Goal: Task Accomplishment & Management: Use online tool/utility

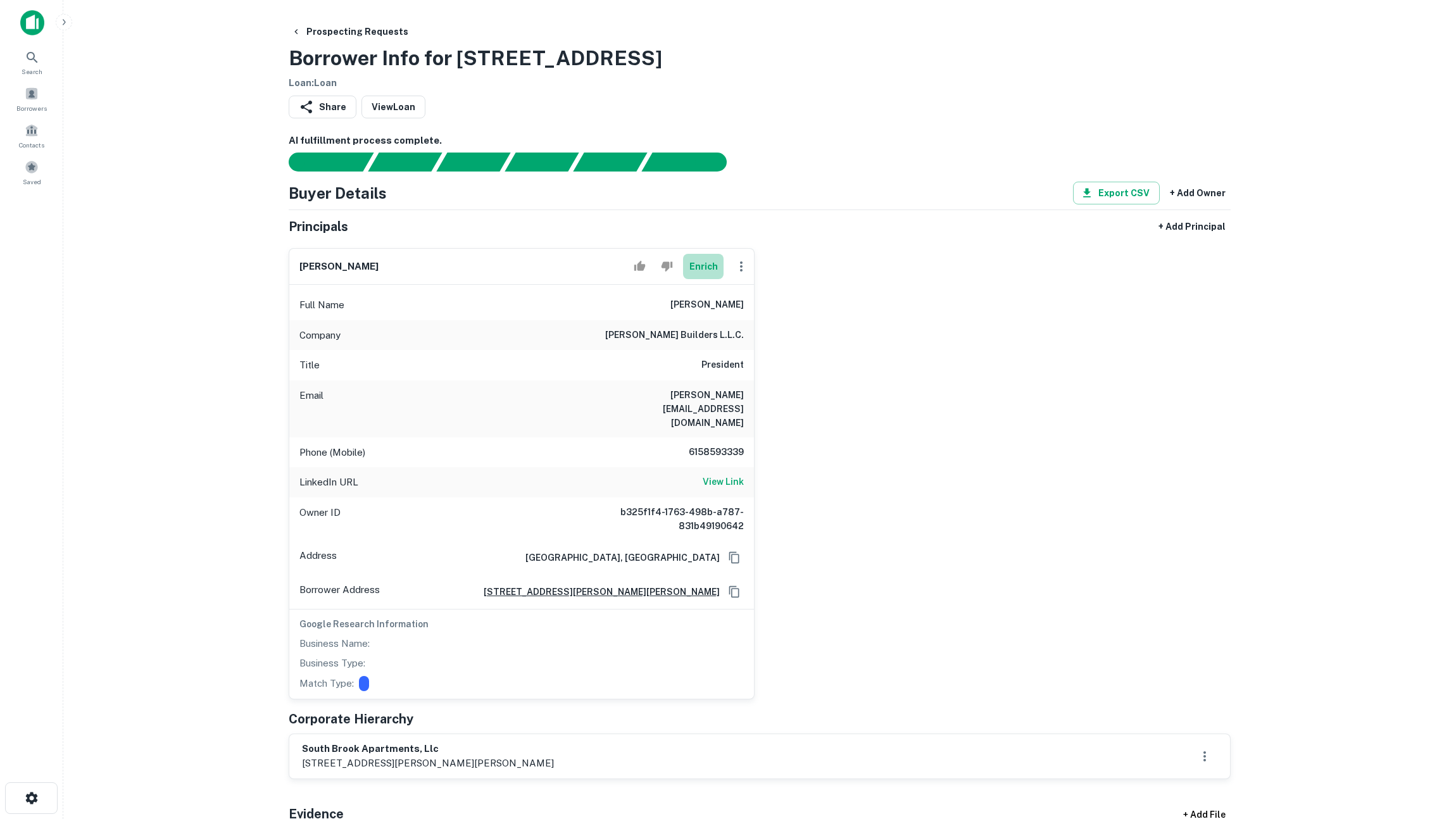
click at [711, 267] on button "Enrich" at bounding box center [703, 267] width 41 height 25
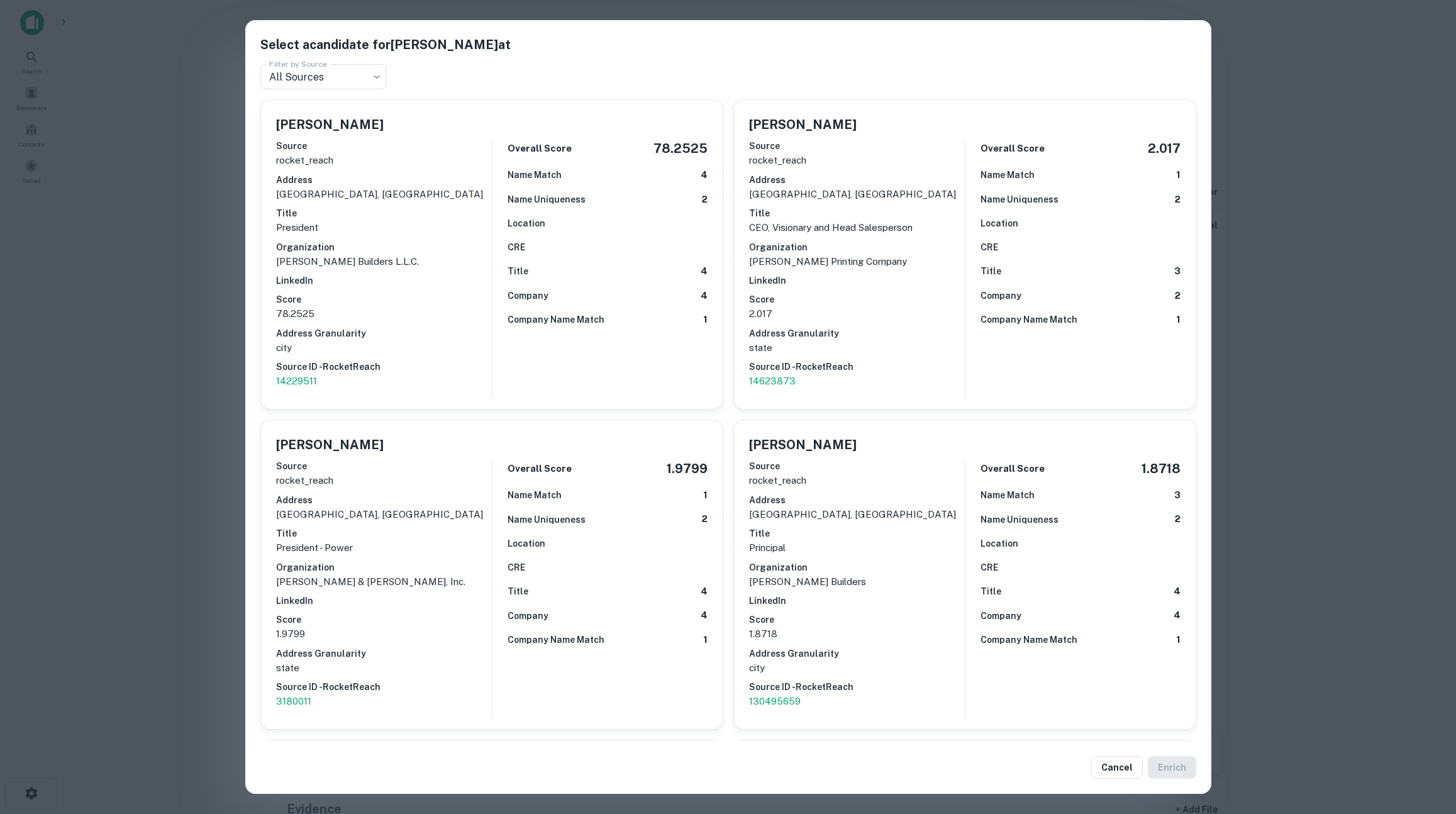
click at [185, 309] on div "Select a candidate for [PERSON_NAME] at Filter by Source All Sources *** Filter…" at bounding box center [728, 407] width 1456 height 814
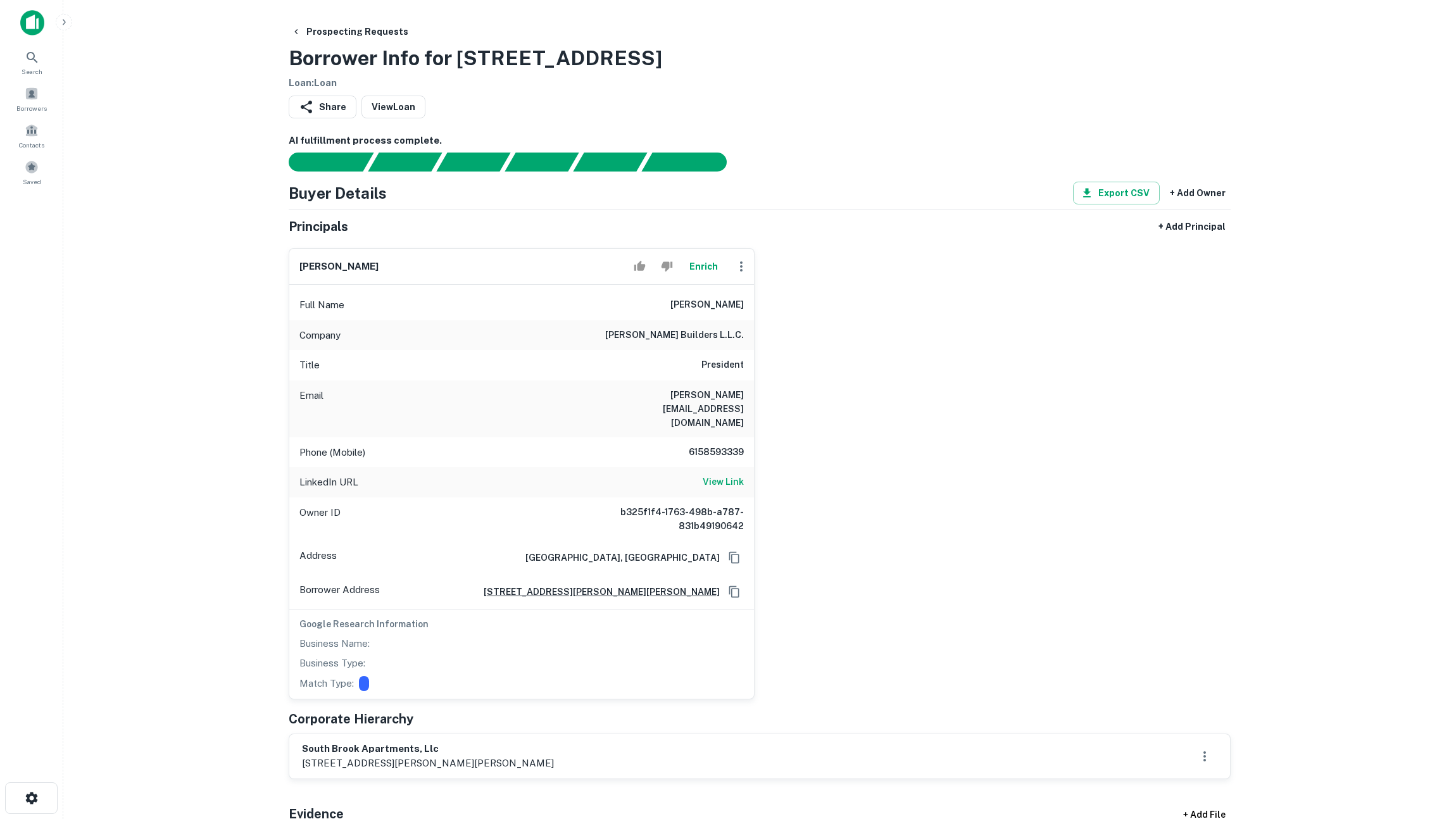
click at [706, 267] on button "Enrich" at bounding box center [703, 267] width 41 height 25
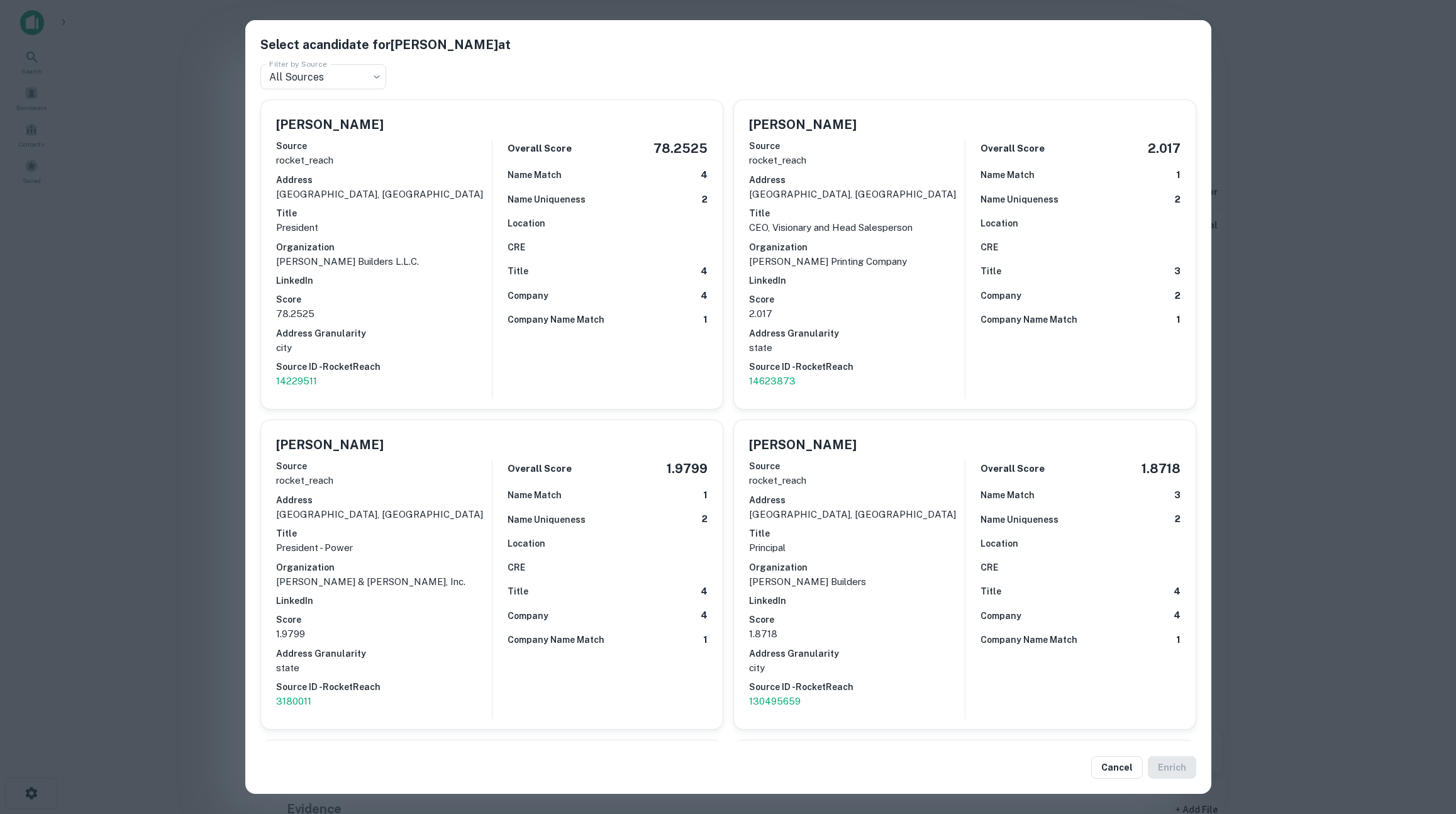
click at [186, 242] on div "Select a candidate for Randall Phillips at Filter by Source All Sources *** Fil…" at bounding box center [728, 407] width 1456 height 814
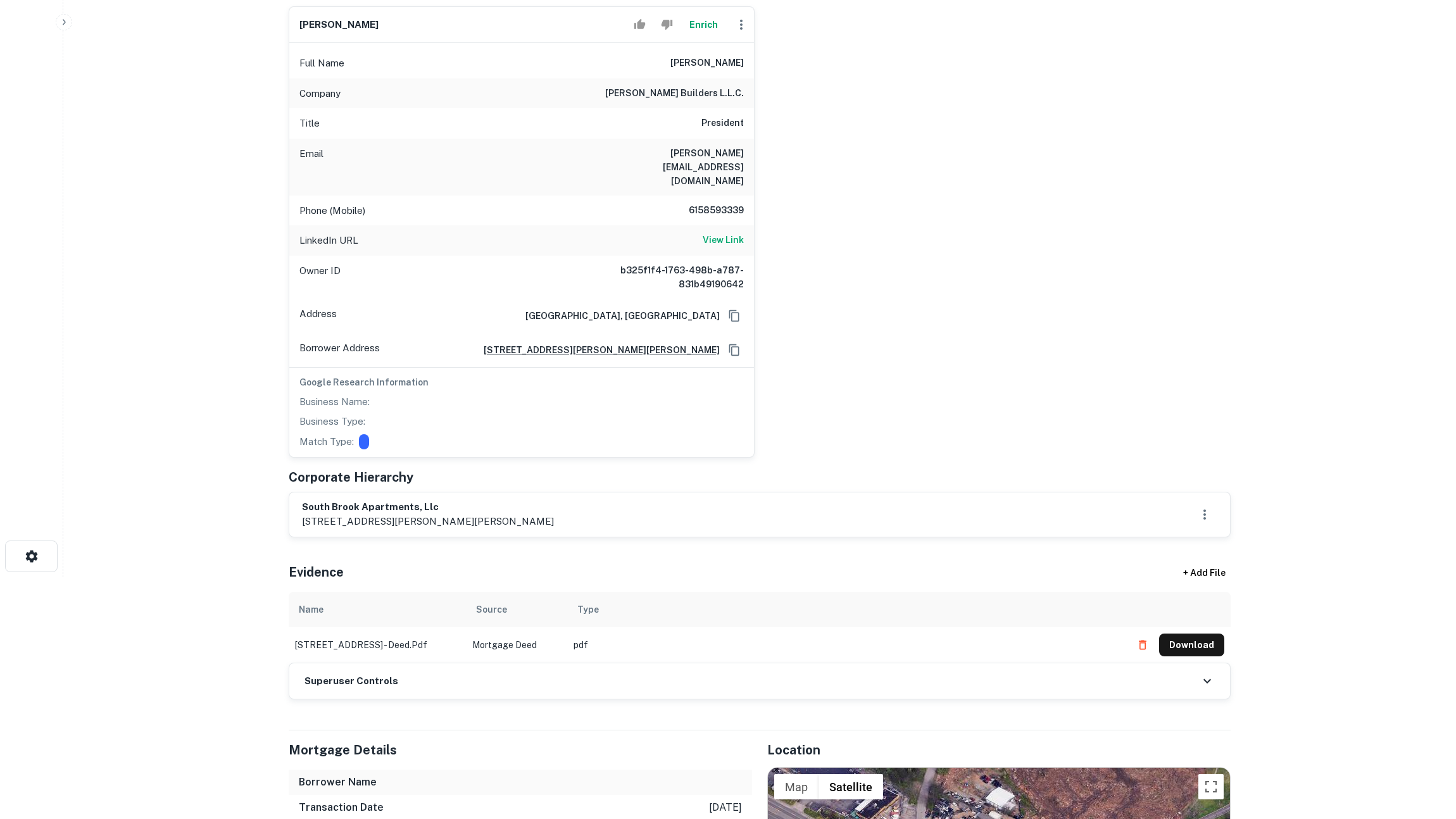
scroll to position [623, 0]
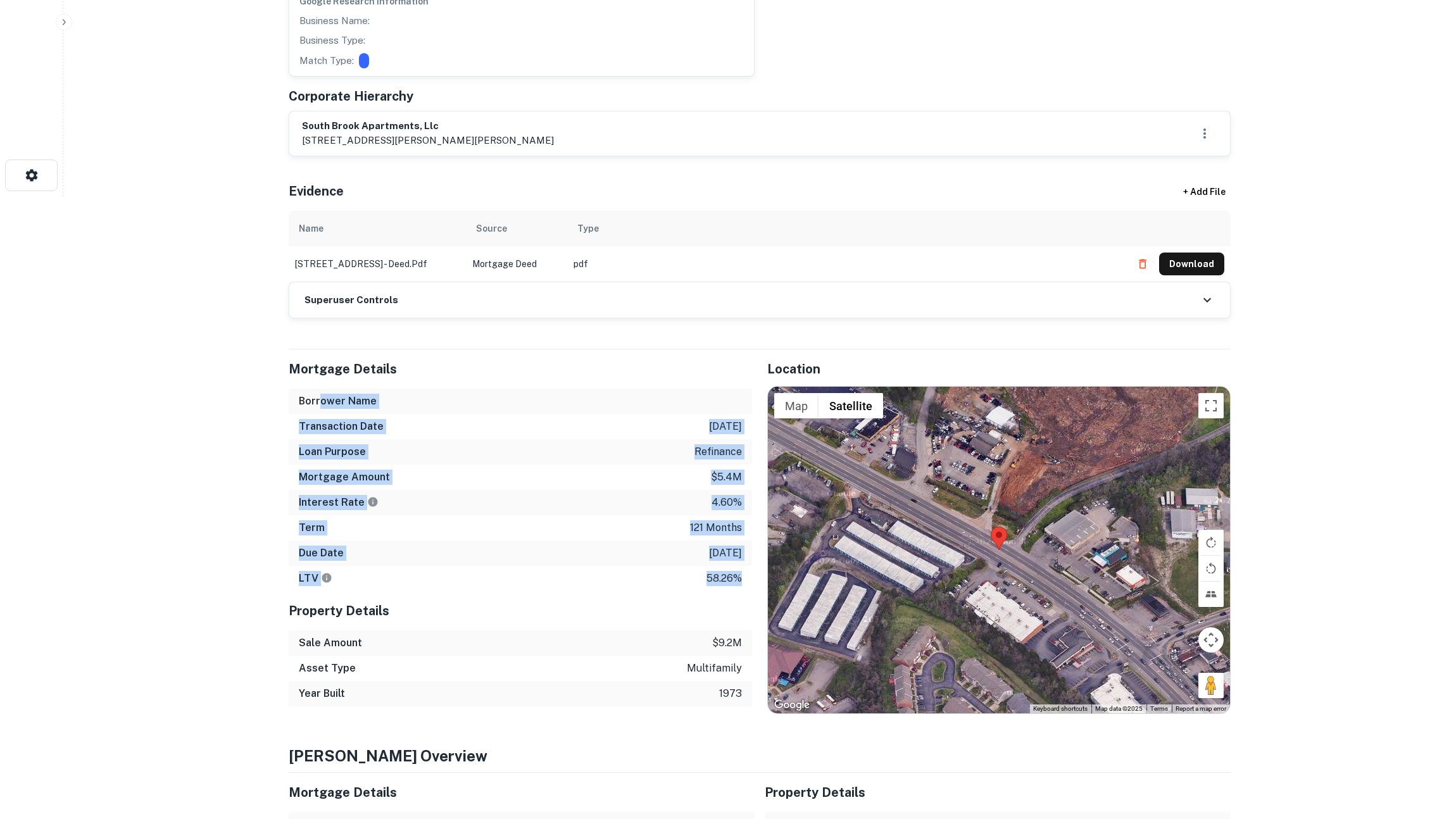
drag, startPoint x: 320, startPoint y: 376, endPoint x: 747, endPoint y: 551, distance: 461.5
click at [747, 551] on div "Mortgage Details Borrower Name Transaction Date 1/14/2016 Loan Purpose refinanc…" at bounding box center [520, 470] width 463 height 241
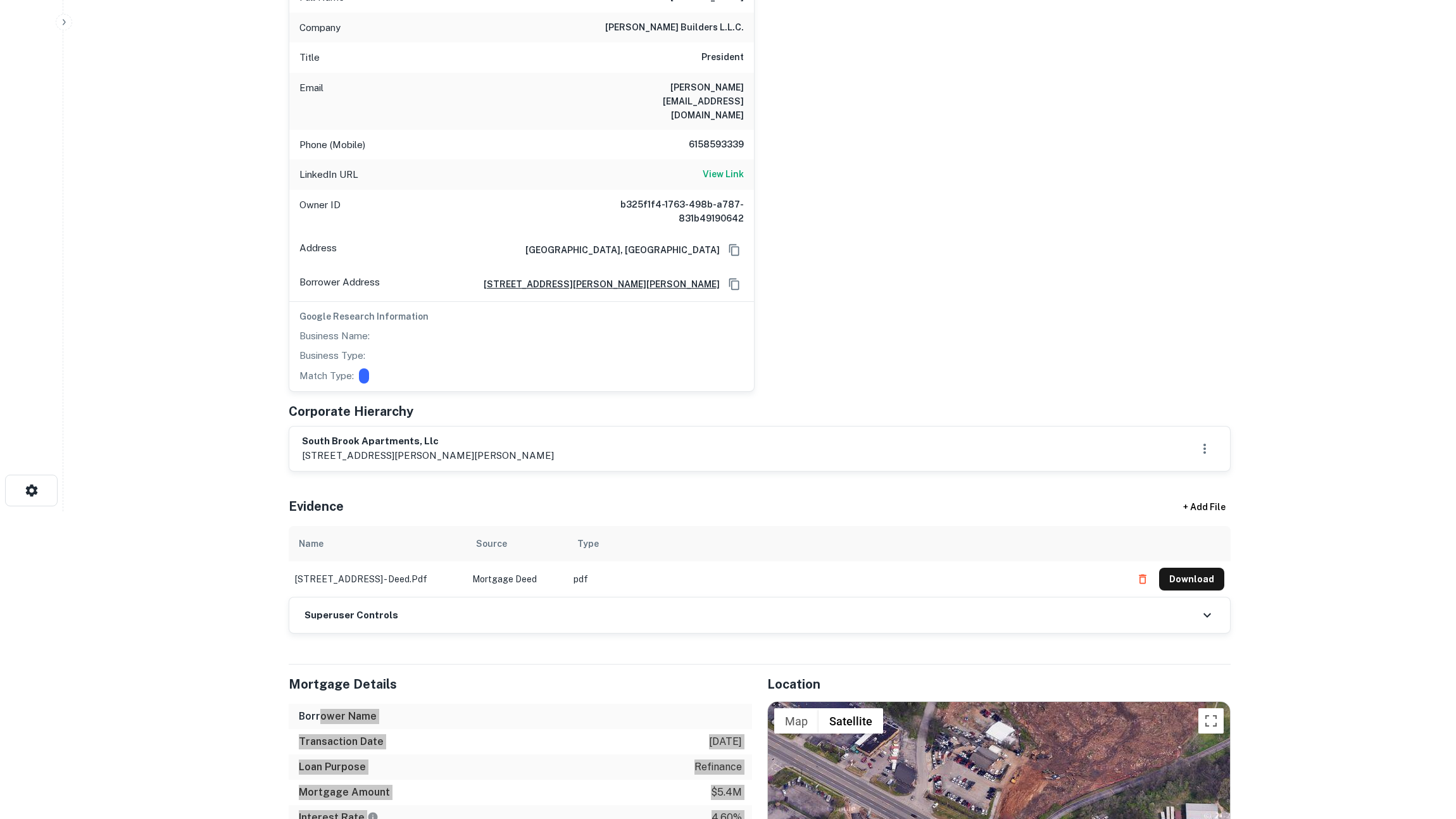
scroll to position [443, 0]
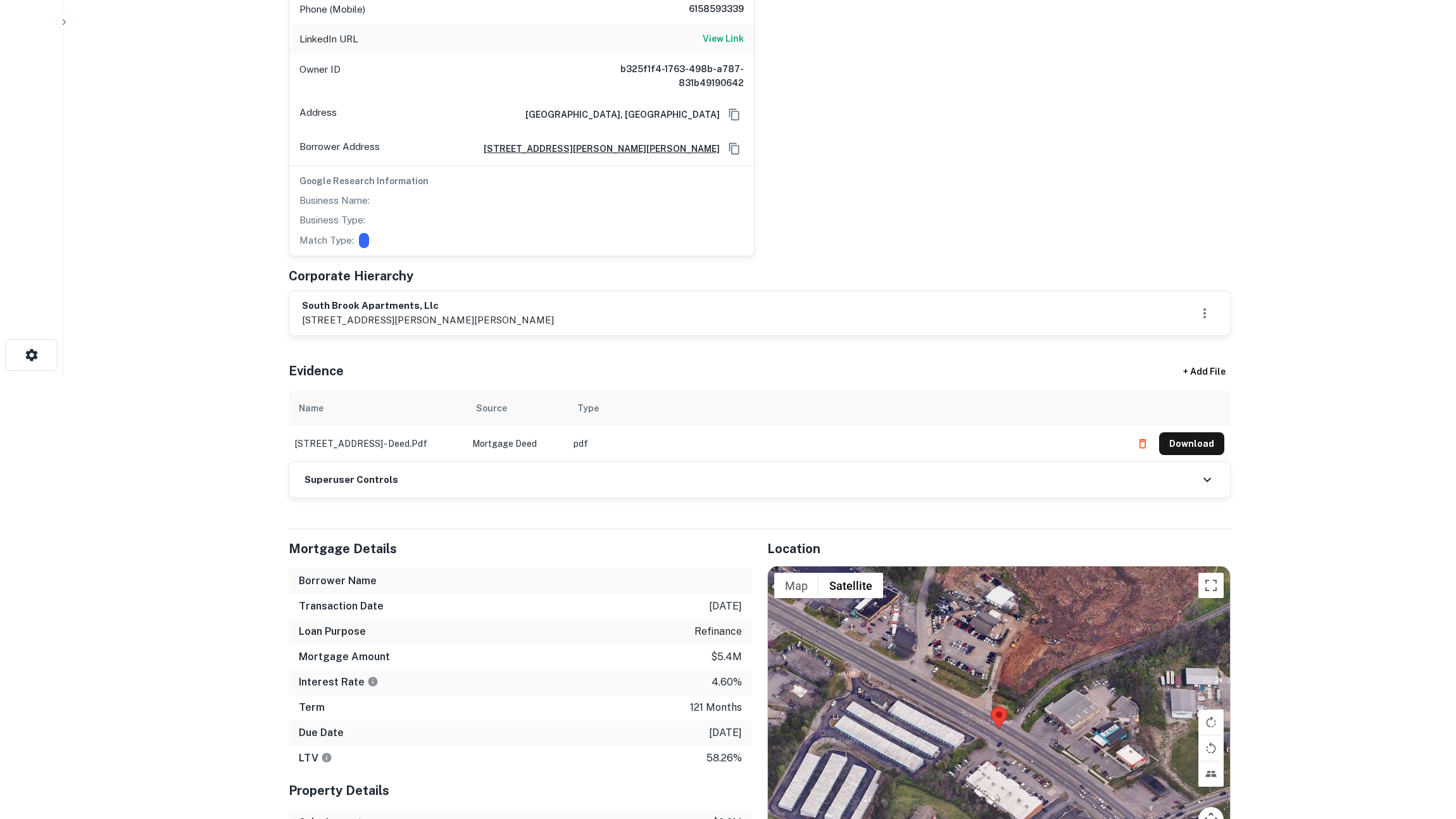
drag, startPoint x: 364, startPoint y: 553, endPoint x: 472, endPoint y: 601, distance: 118.2
click at [472, 601] on div "Mortgage Details Borrower Name Transaction Date 1/14/2016 Loan Purpose refinanc…" at bounding box center [520, 650] width 463 height 241
click at [472, 619] on div "Loan Purpose refinance" at bounding box center [520, 632] width 463 height 25
drag, startPoint x: 349, startPoint y: 618, endPoint x: 329, endPoint y: 556, distance: 65.1
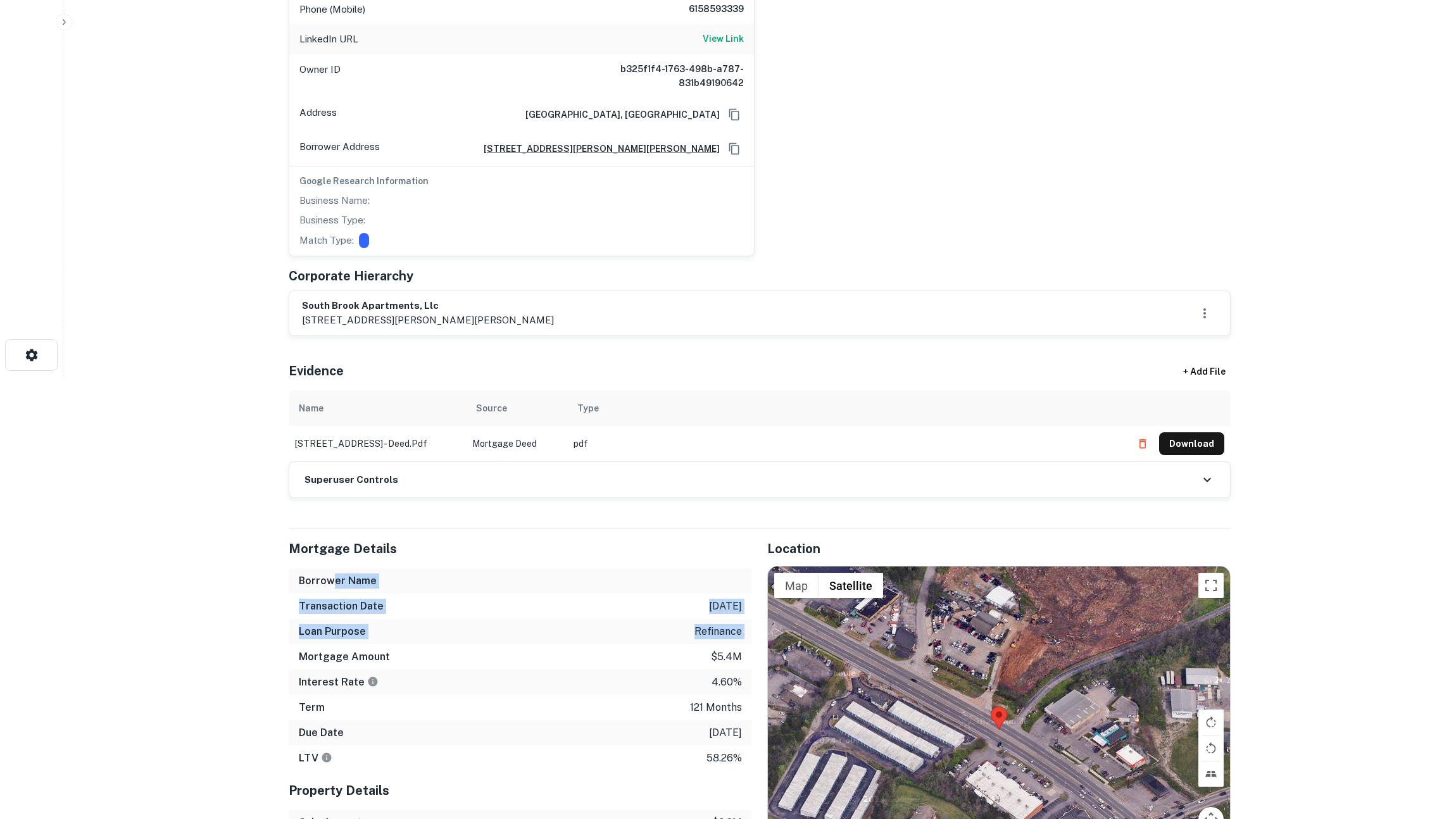
click at [329, 556] on div "Mortgage Details Borrower Name Transaction Date 1/14/2016 Loan Purpose refinanc…" at bounding box center [520, 650] width 463 height 241
click at [329, 573] on h6 "Borrower Name" at bounding box center [338, 581] width 78 height 15
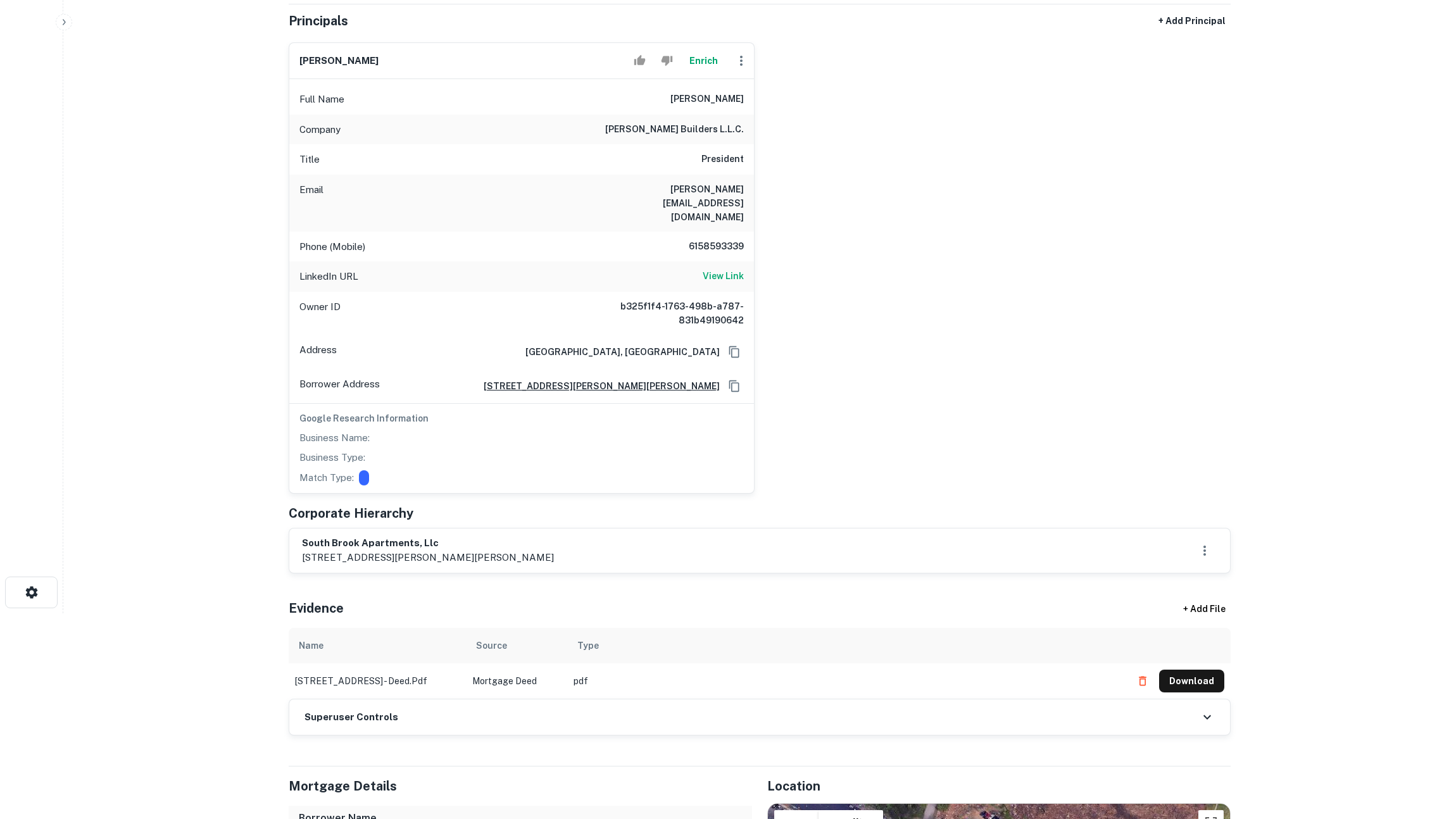
scroll to position [0, 0]
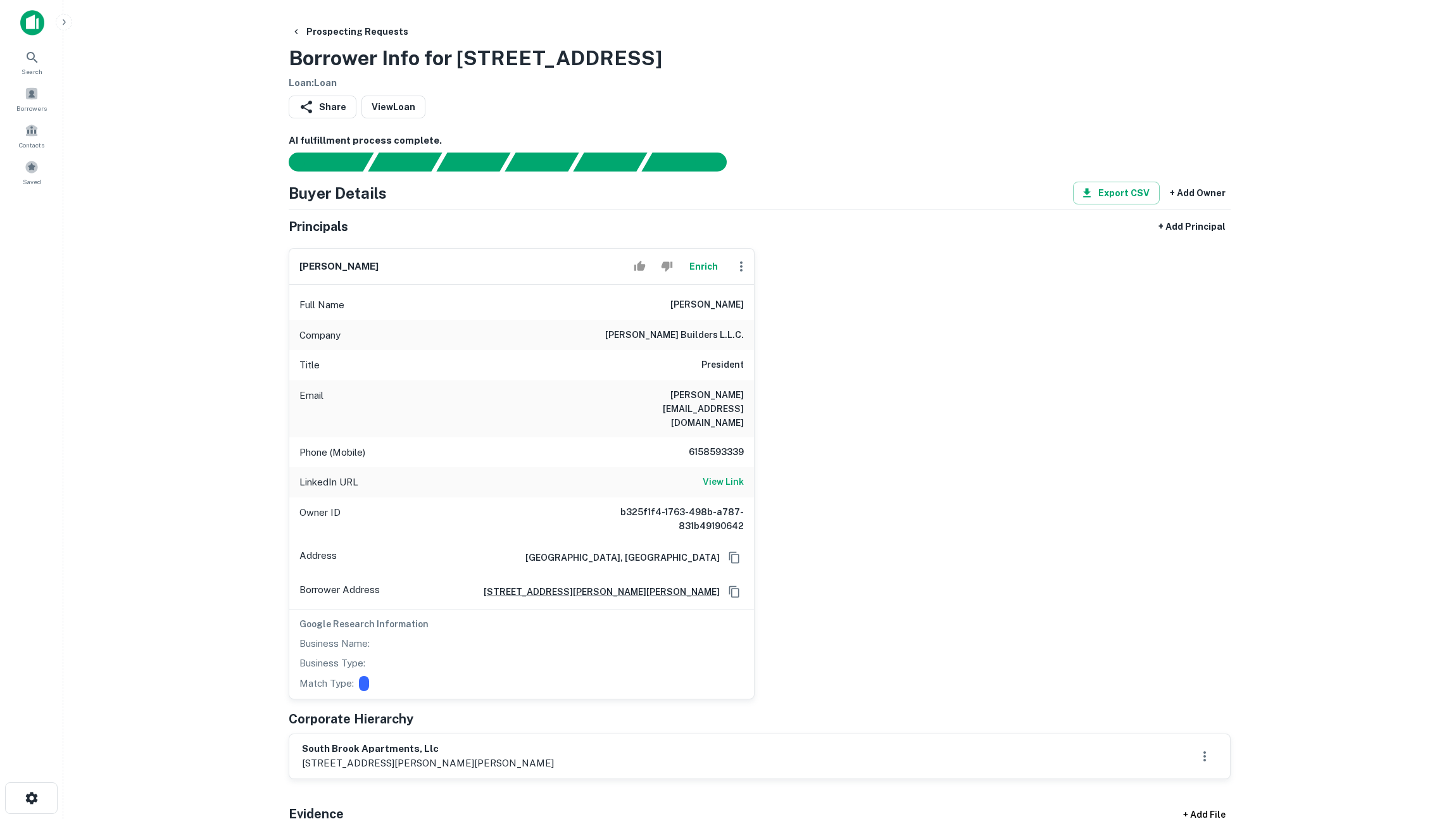
click at [191, 249] on main "Prospecting Requests Borrower Info for 5101 Linbar Drive Loan : Loan Share View…" at bounding box center [760, 410] width 1393 height 819
click at [712, 257] on button "Enrich" at bounding box center [703, 267] width 41 height 25
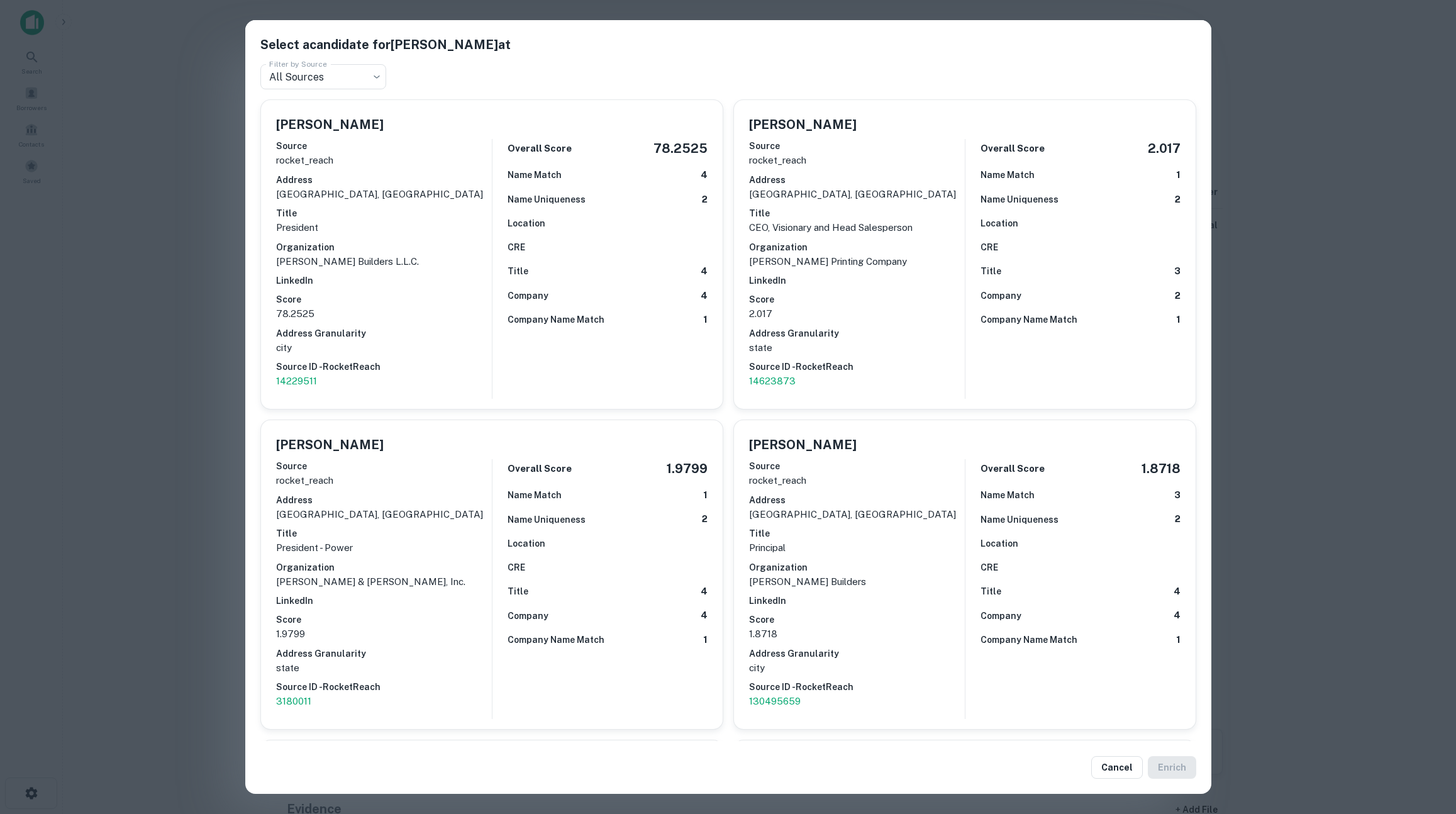
click at [172, 322] on div "Select a candidate for [PERSON_NAME] at Filter by Source All Sources *** Filter…" at bounding box center [728, 407] width 1456 height 814
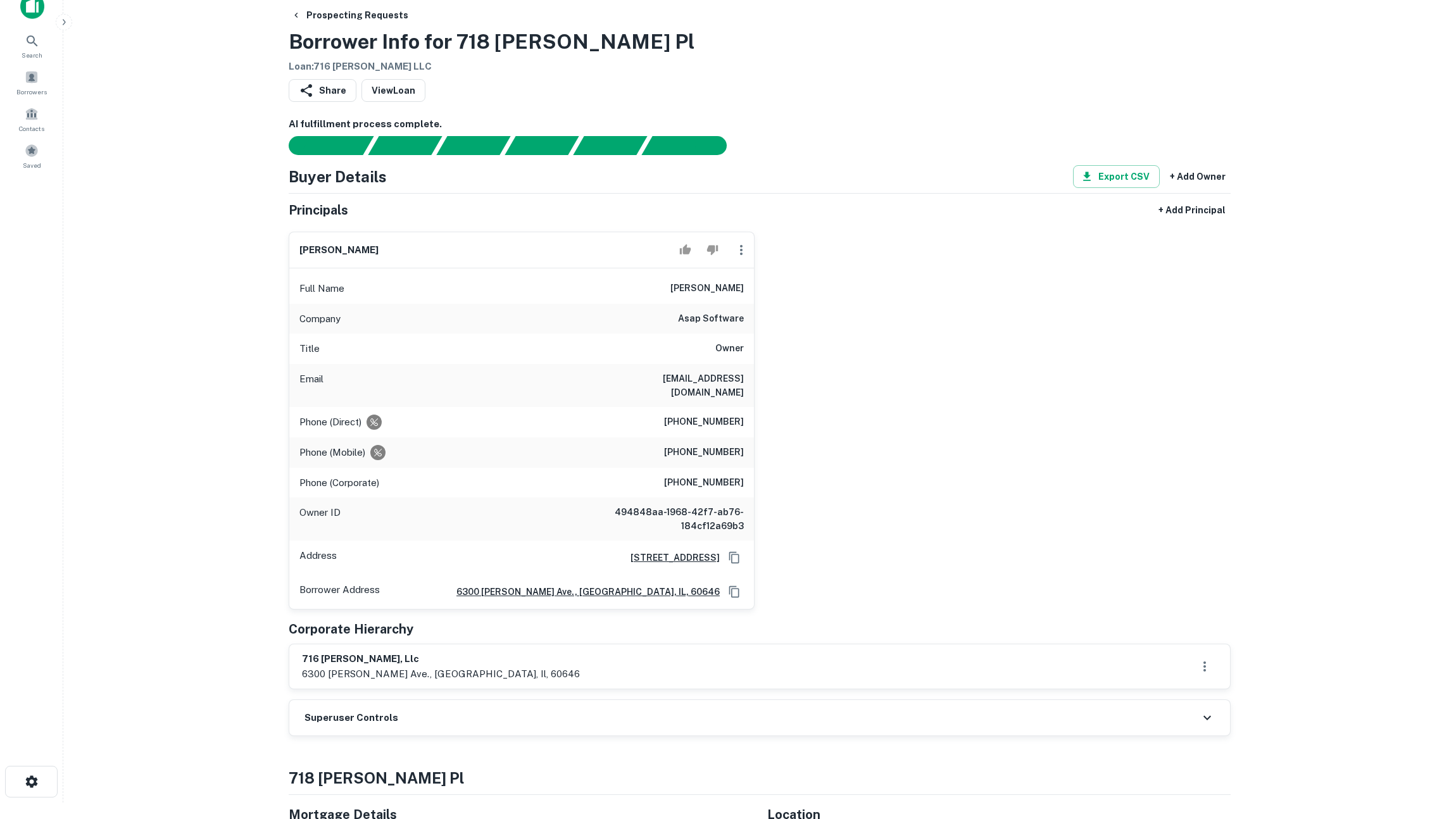
scroll to position [98, 0]
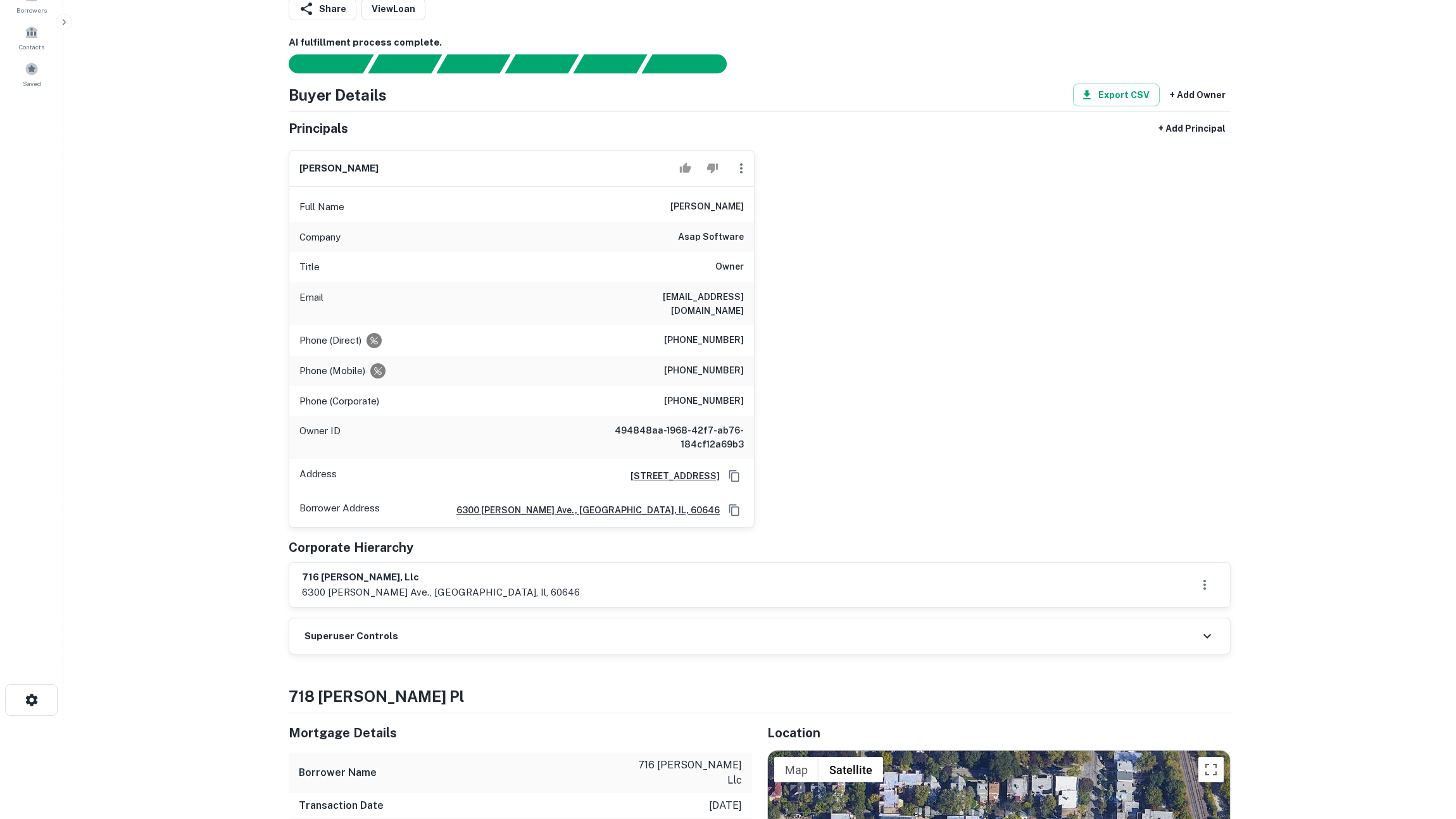
click at [552, 619] on div "Superuser Controls" at bounding box center [760, 637] width 940 height 35
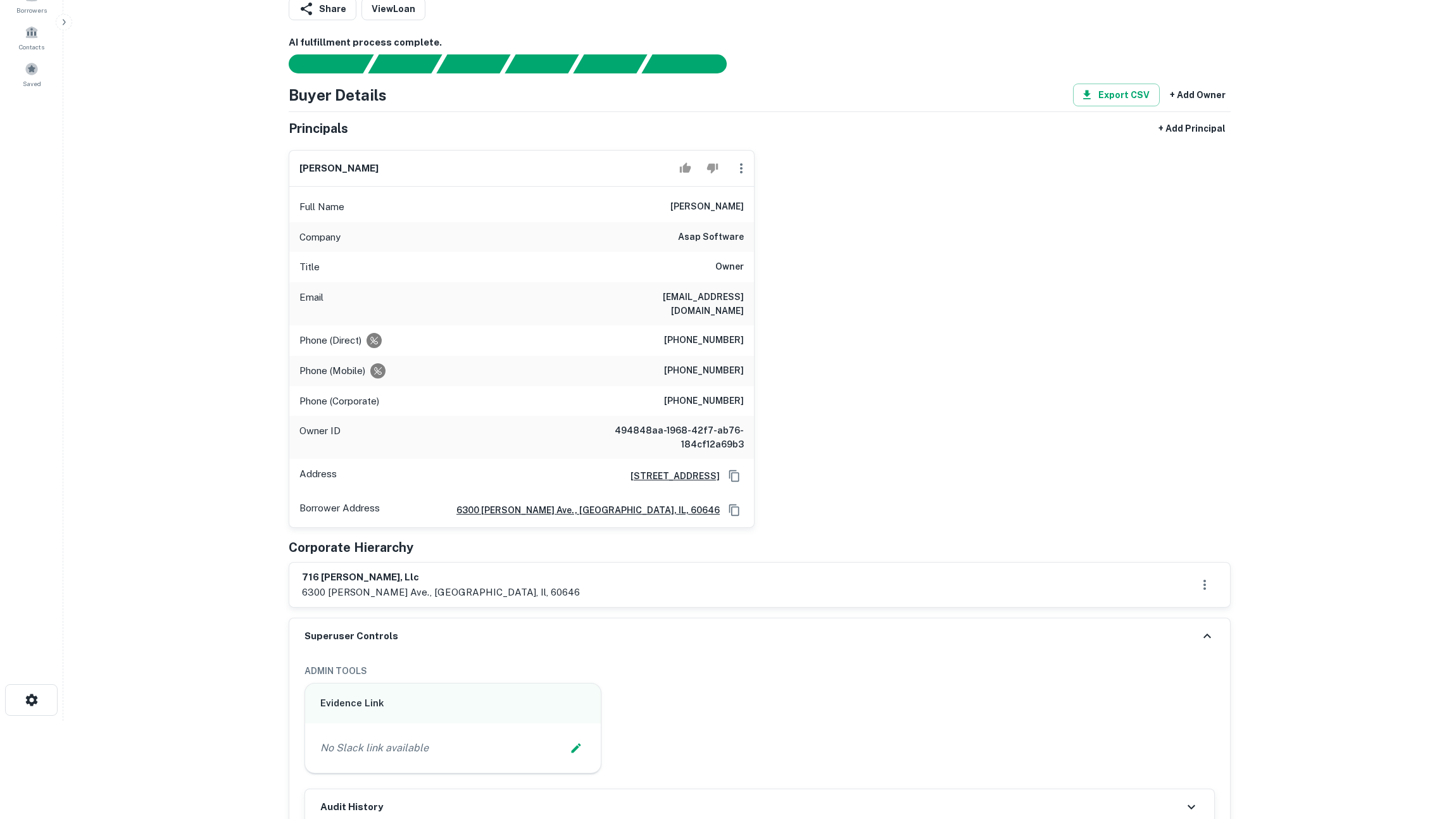
scroll to position [316, 0]
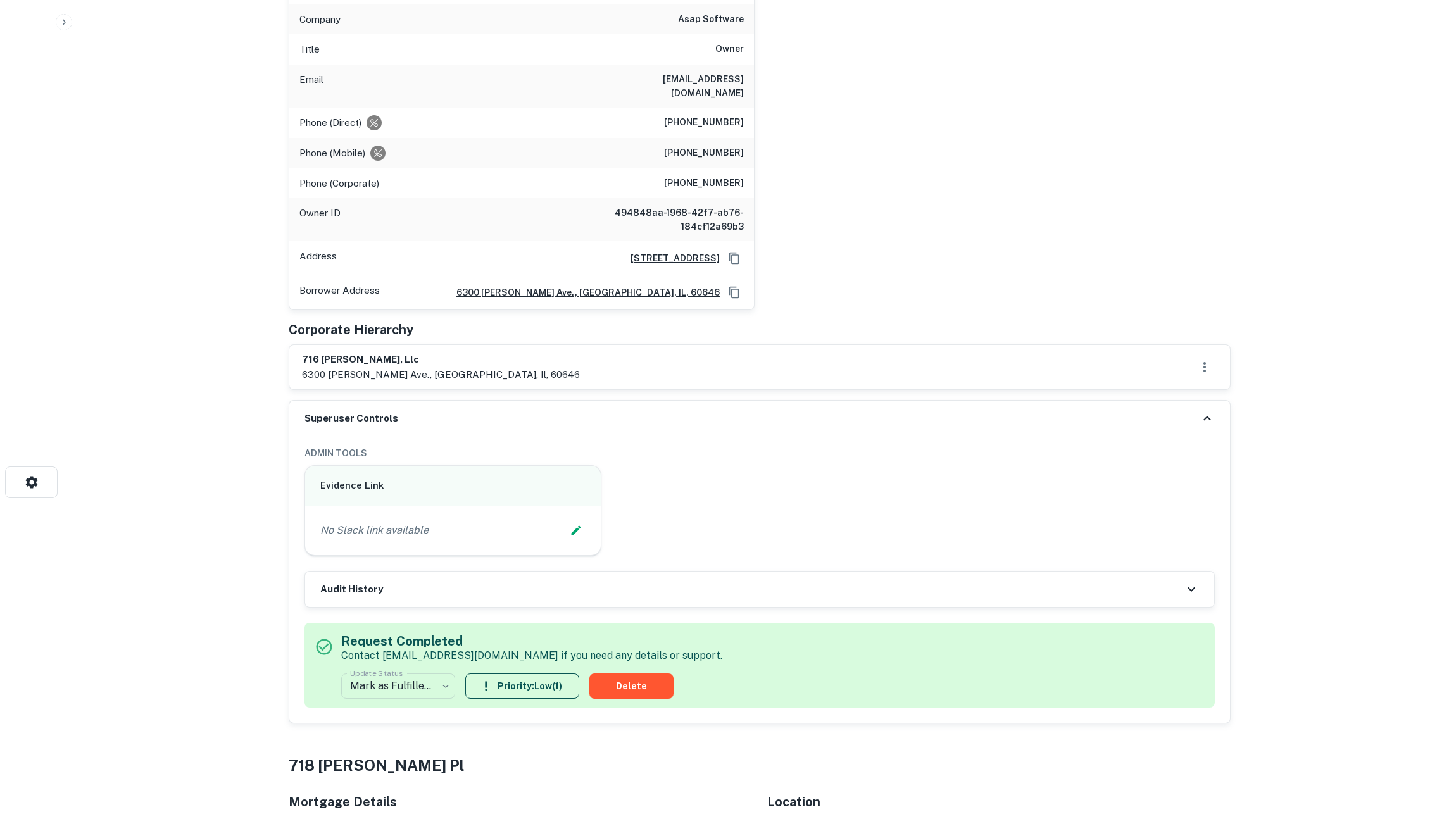
click at [674, 581] on div "Audit History" at bounding box center [759, 589] width 909 height 35
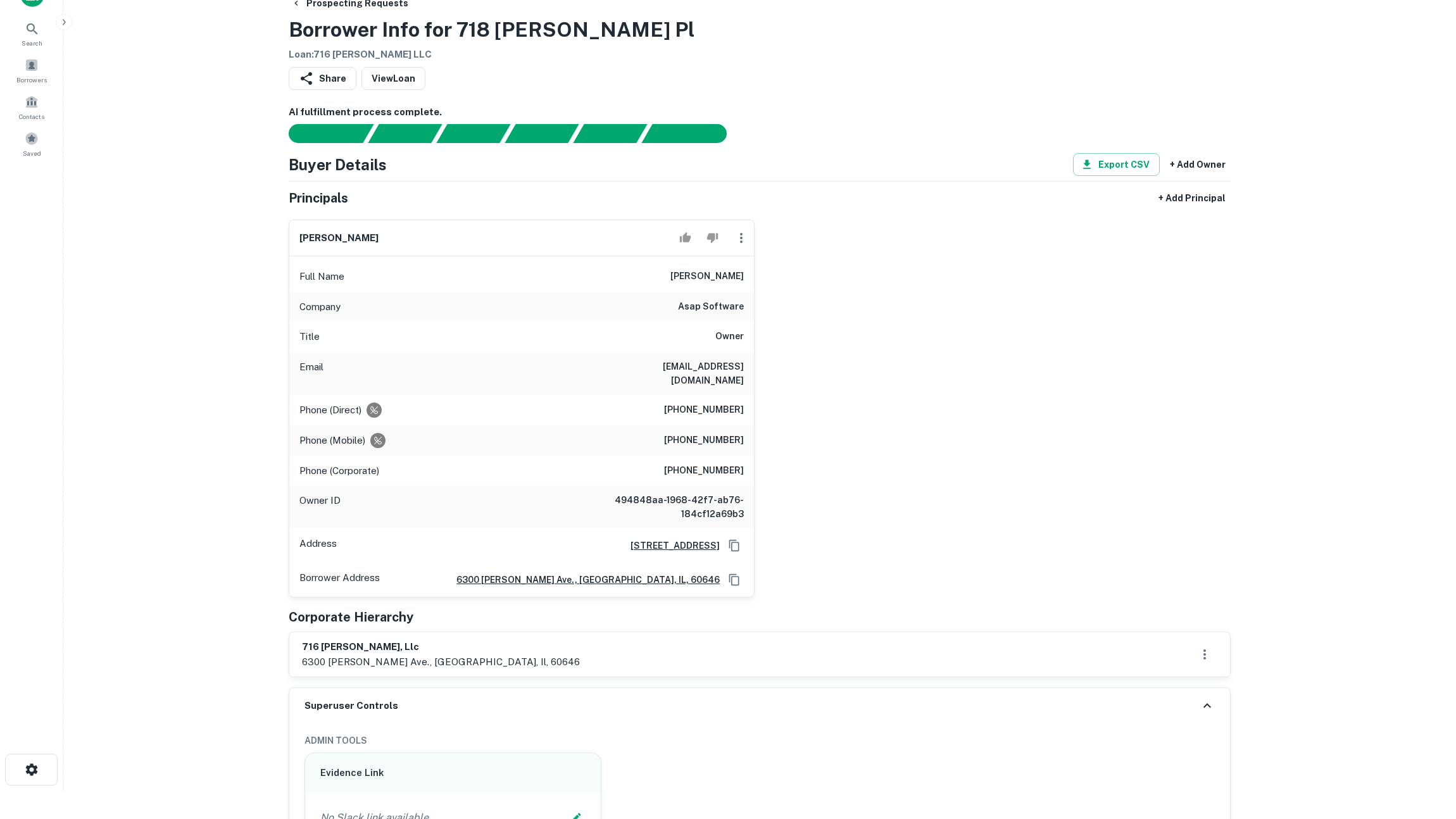
scroll to position [0, 0]
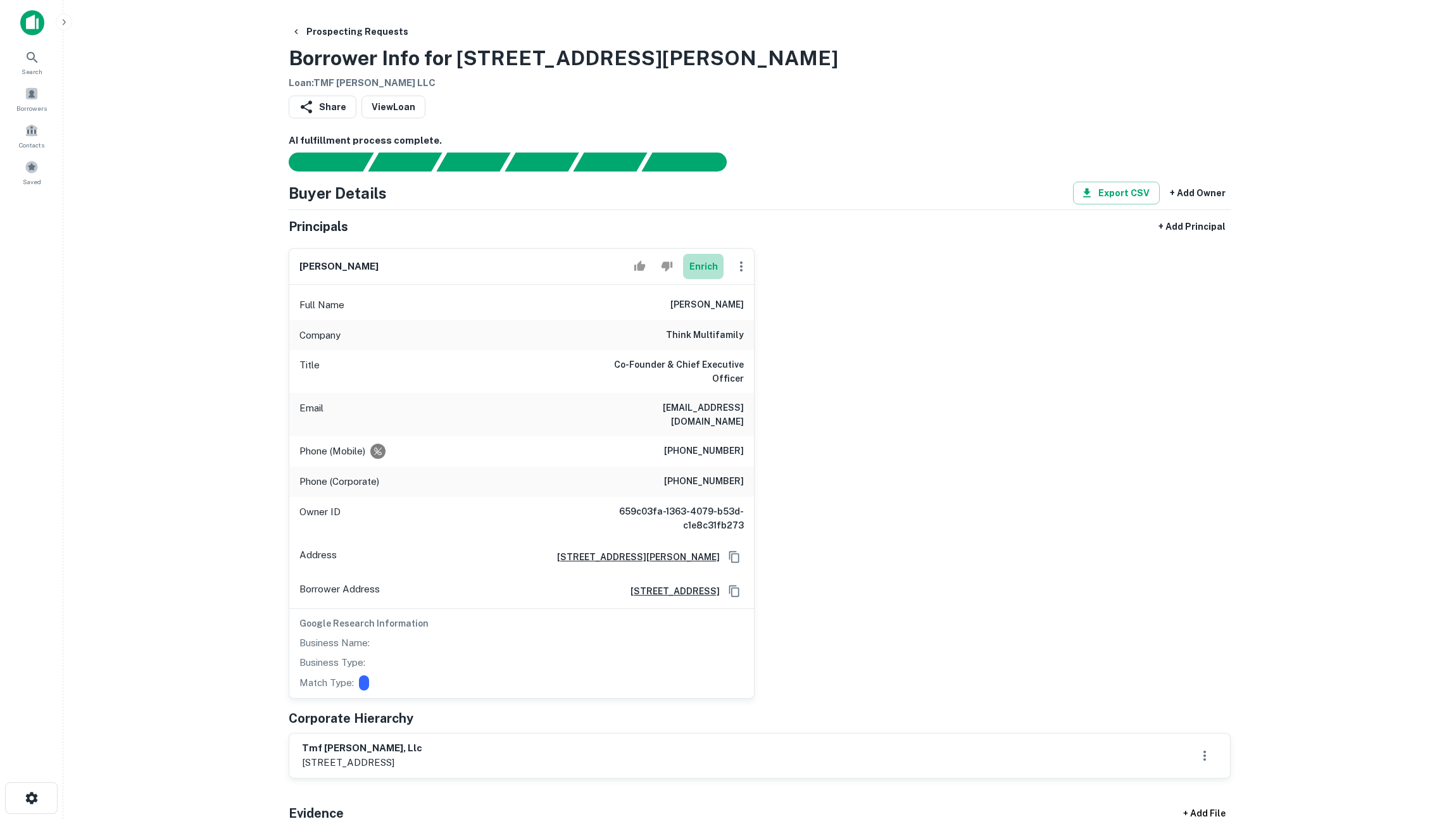
click at [715, 265] on button "Enrich" at bounding box center [703, 267] width 41 height 25
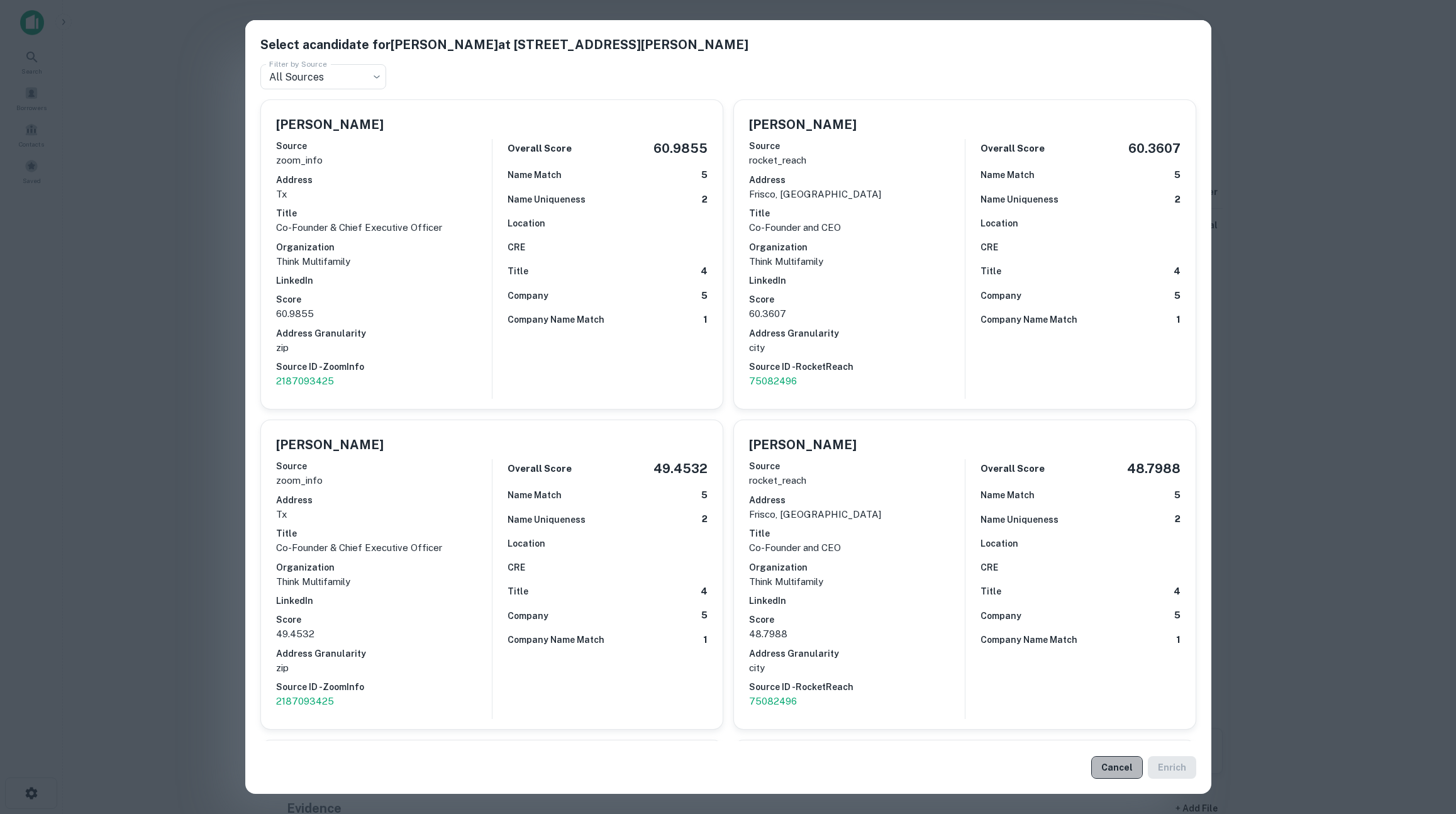
click at [1127, 764] on button "Cancel" at bounding box center [1116, 767] width 51 height 23
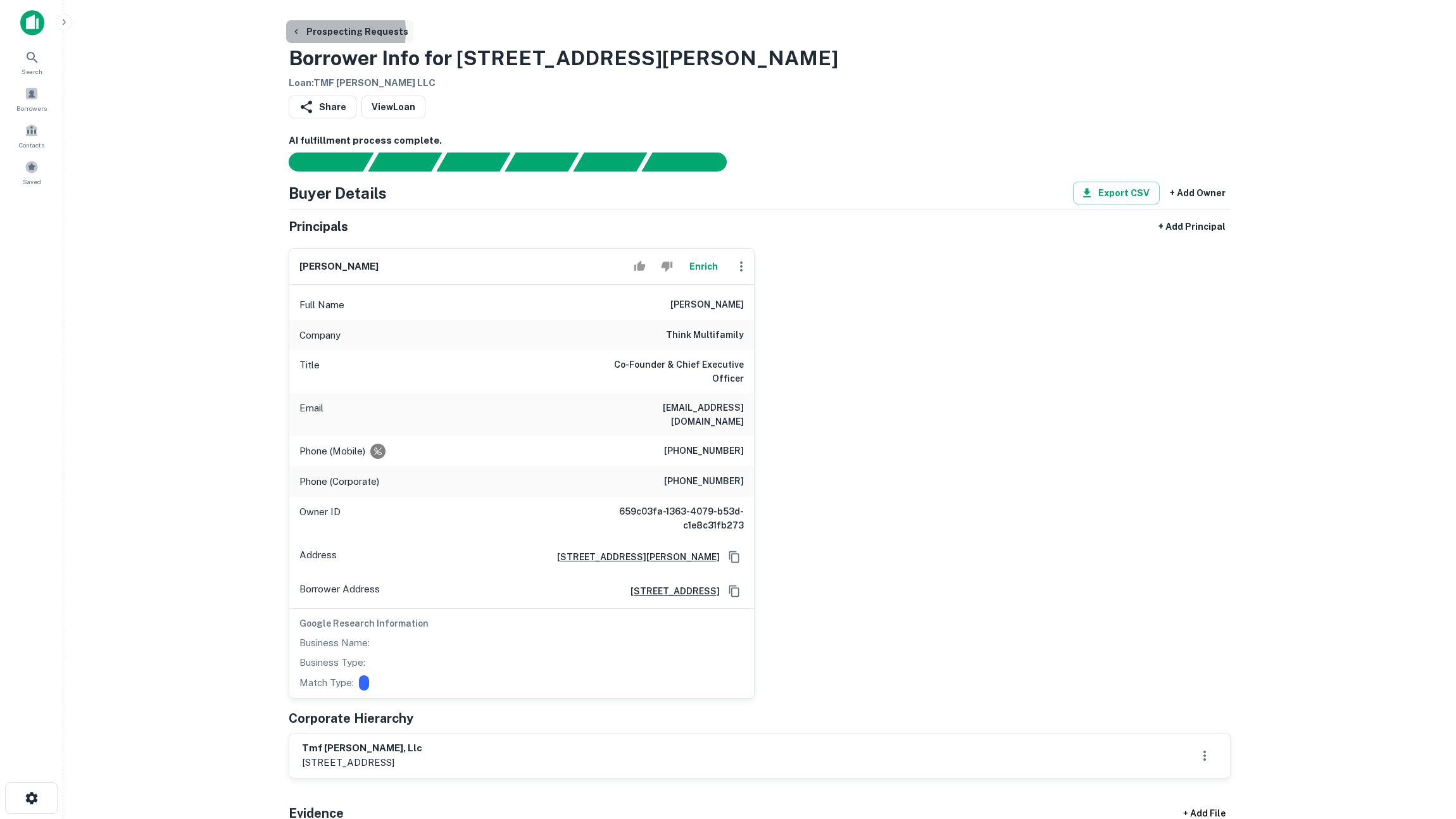
click at [312, 31] on button "Prospecting Requests" at bounding box center [349, 31] width 127 height 23
click at [295, 28] on icon "button" at bounding box center [296, 31] width 10 height 10
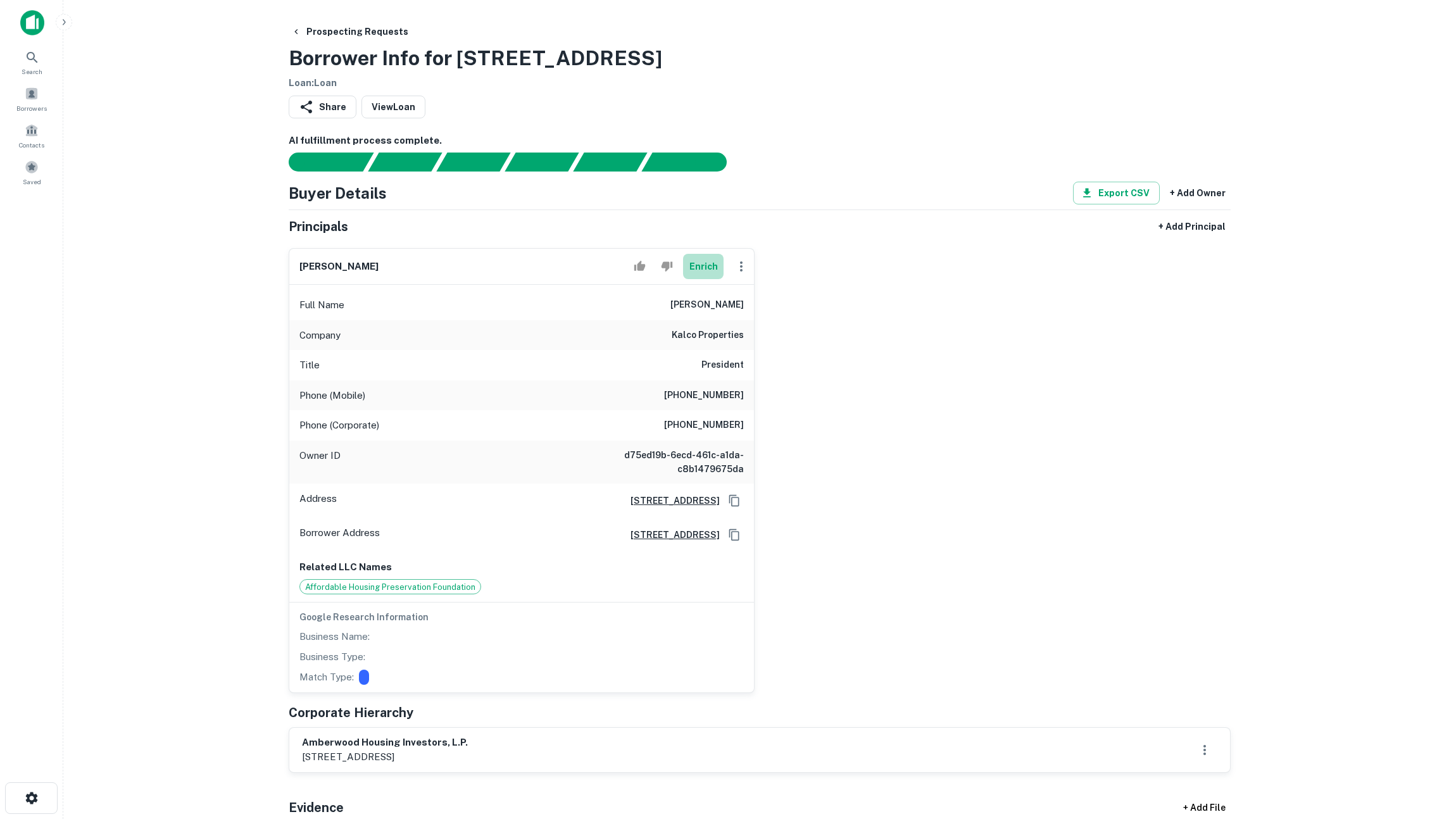
click at [703, 265] on button "Enrich" at bounding box center [703, 267] width 41 height 25
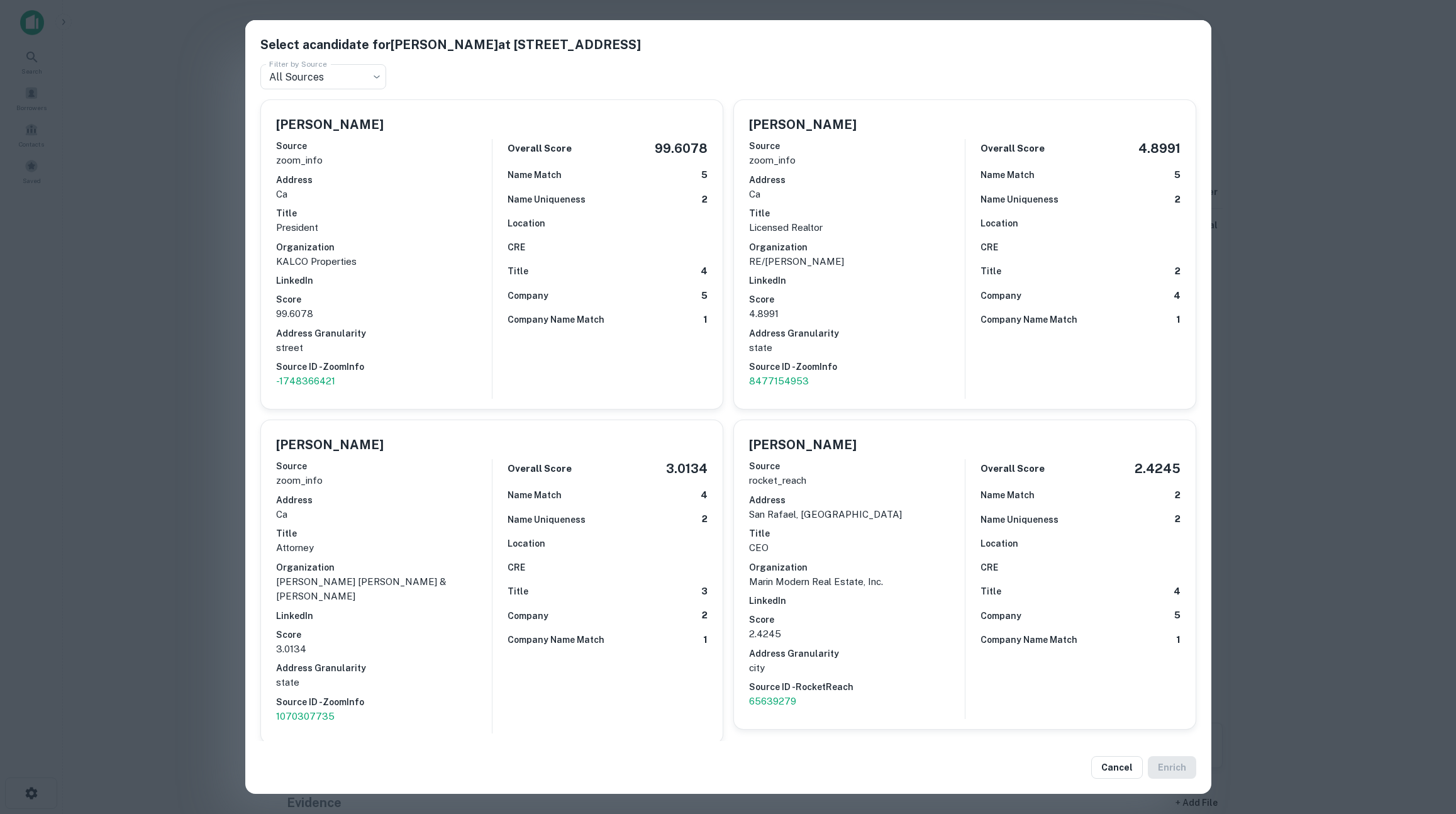
click at [173, 389] on div "Select a candidate for Barry Levy at 77 Mark Dr Ste 20 Filter by Source All Sou…" at bounding box center [728, 407] width 1456 height 814
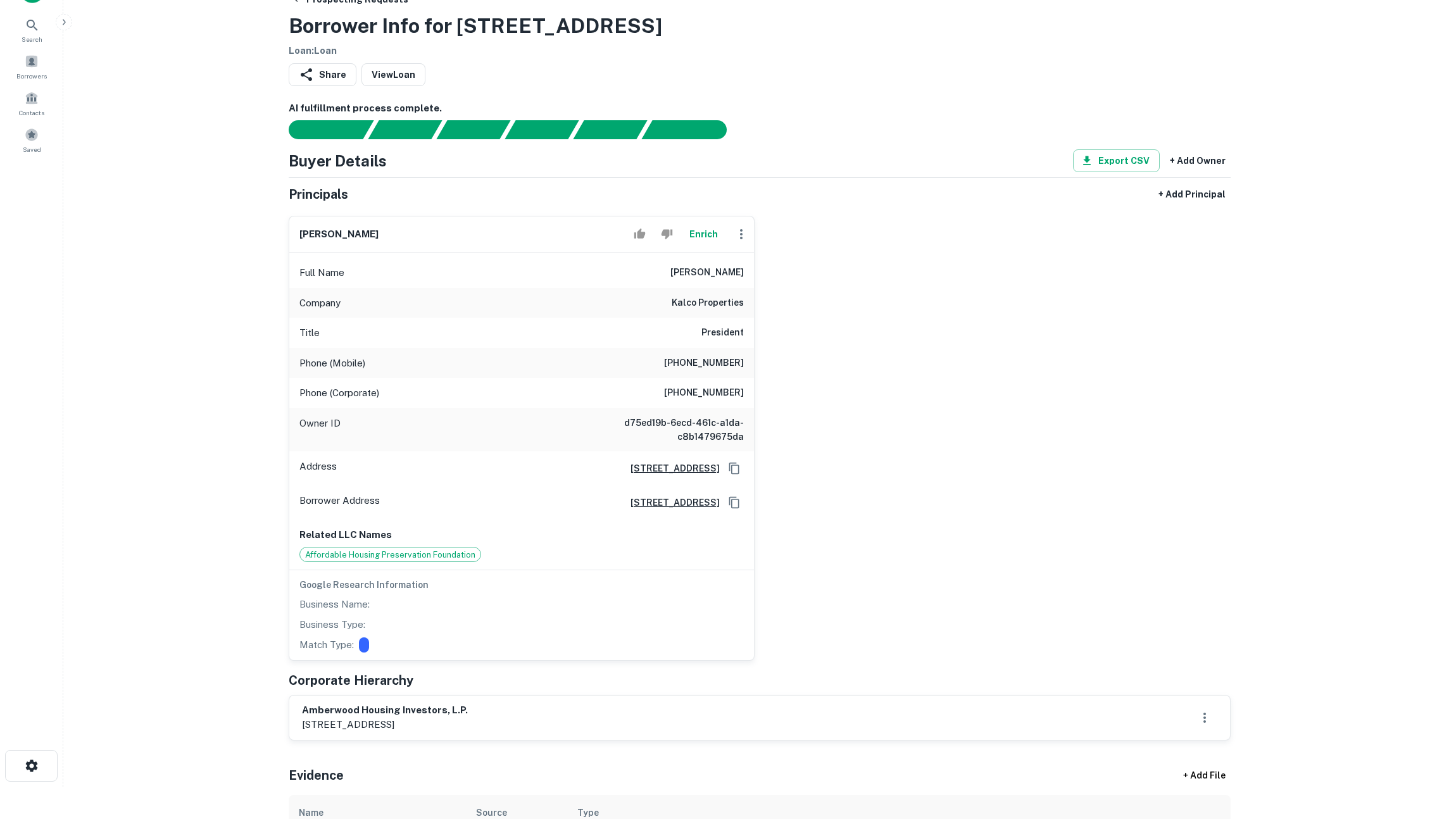
scroll to position [48, 0]
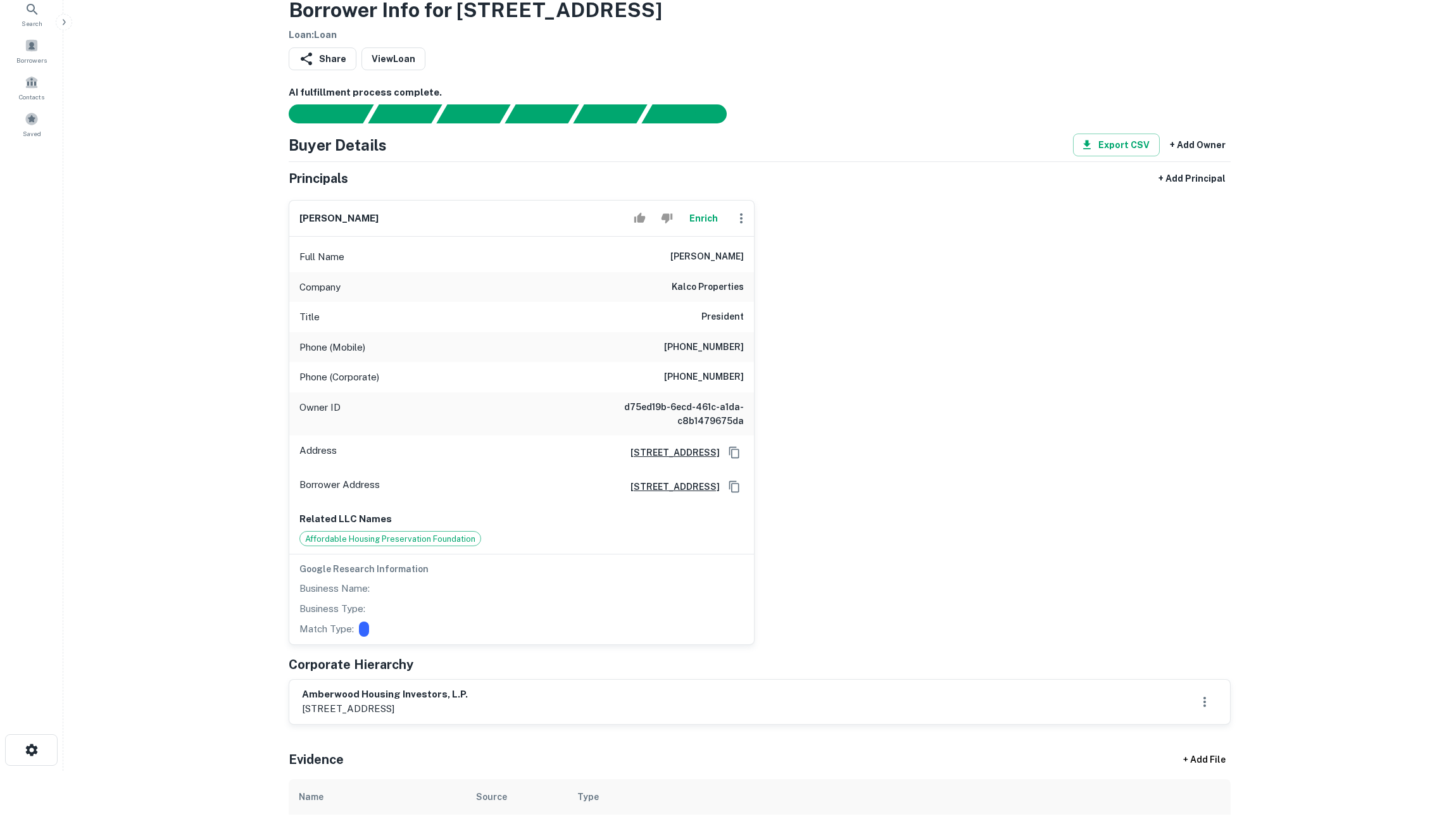
click at [162, 289] on main "Prospecting Requests Borrower Info for 205 Cerro Drive Loan : Loan Share View L…" at bounding box center [760, 361] width 1393 height 819
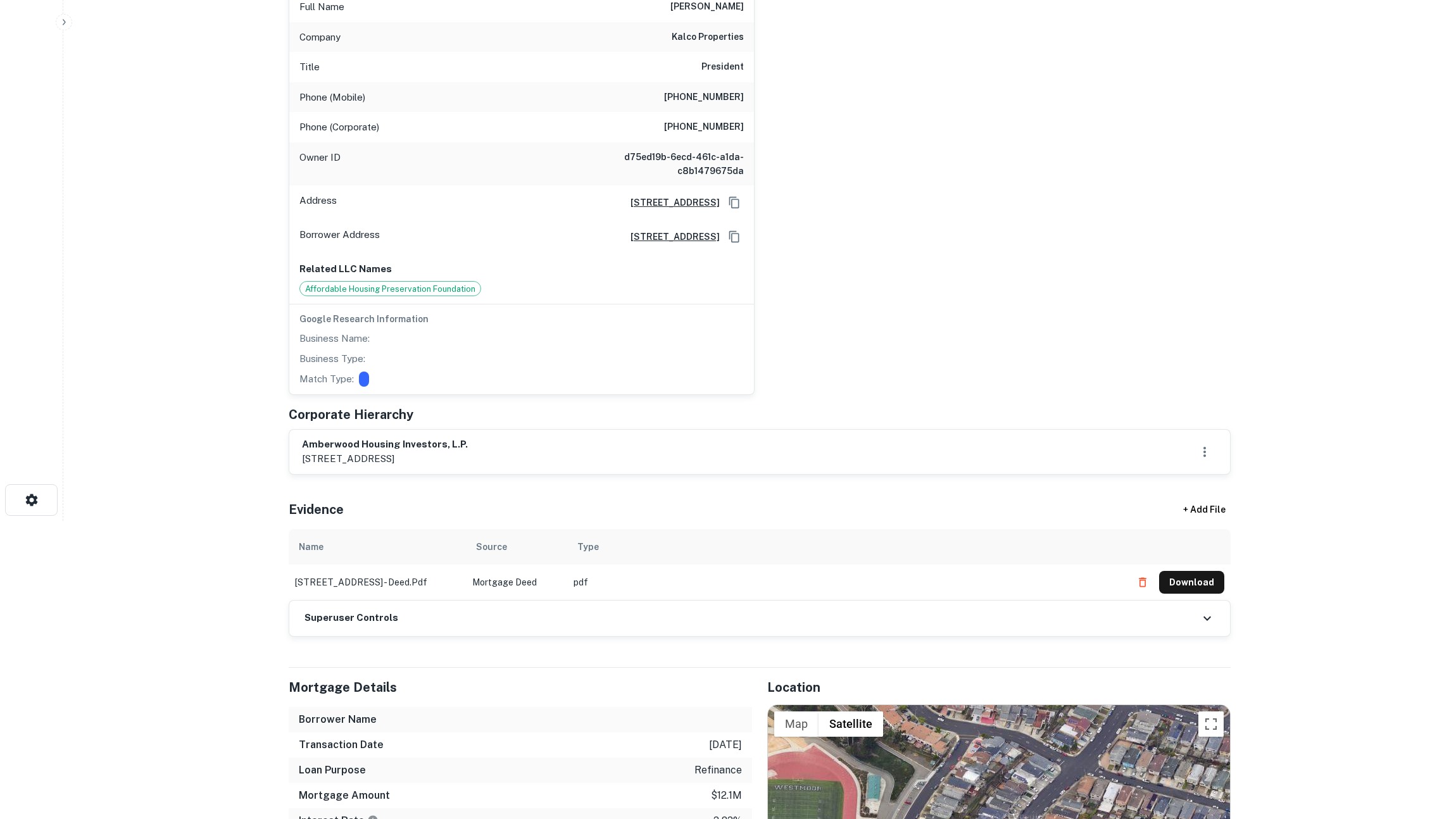
scroll to position [0, 0]
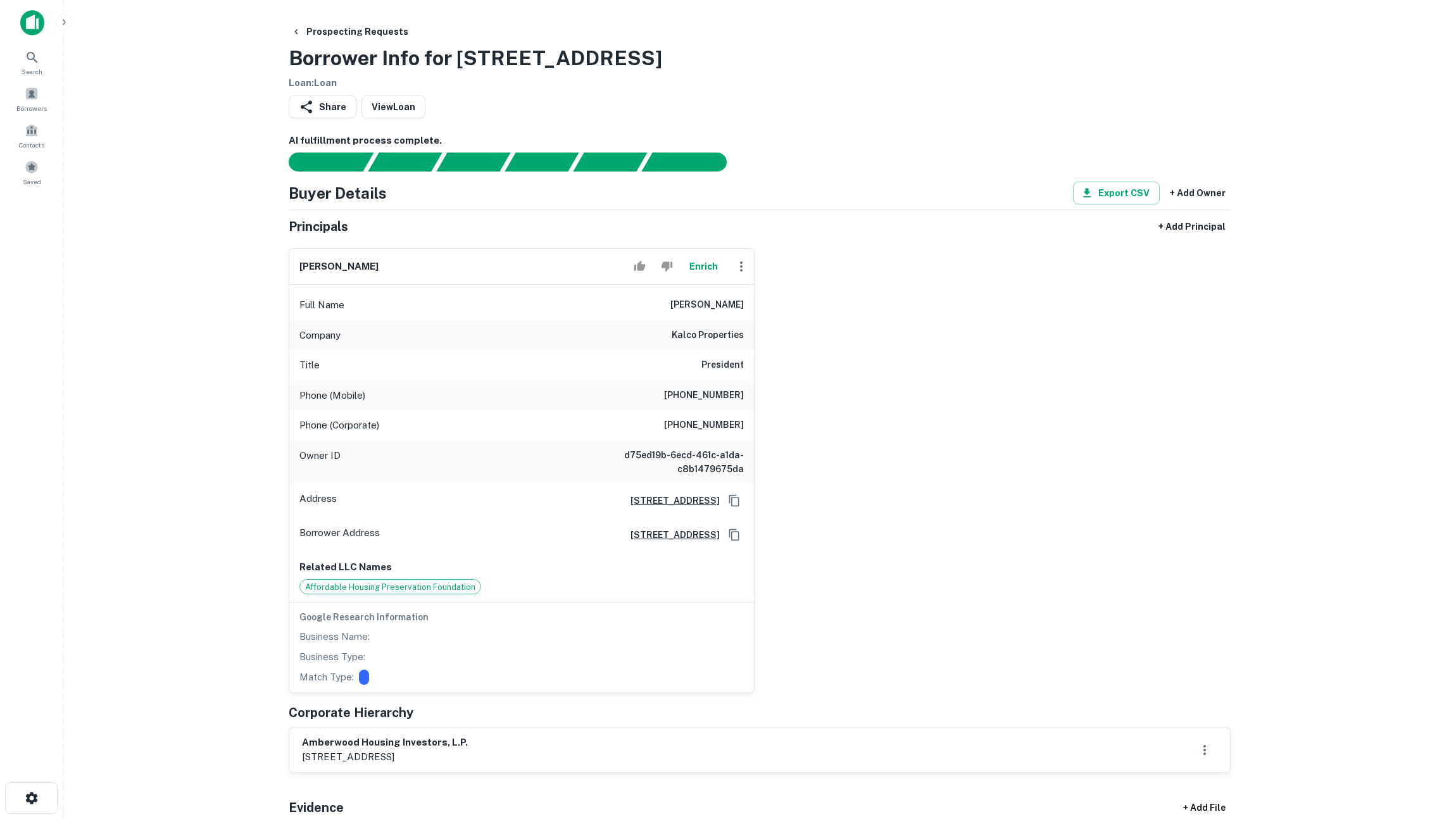
click at [211, 369] on main "Prospecting Requests Borrower Info for 205 Cerro Drive Loan : Loan Share View L…" at bounding box center [760, 410] width 1393 height 819
click at [707, 267] on button "Enrich" at bounding box center [703, 267] width 41 height 25
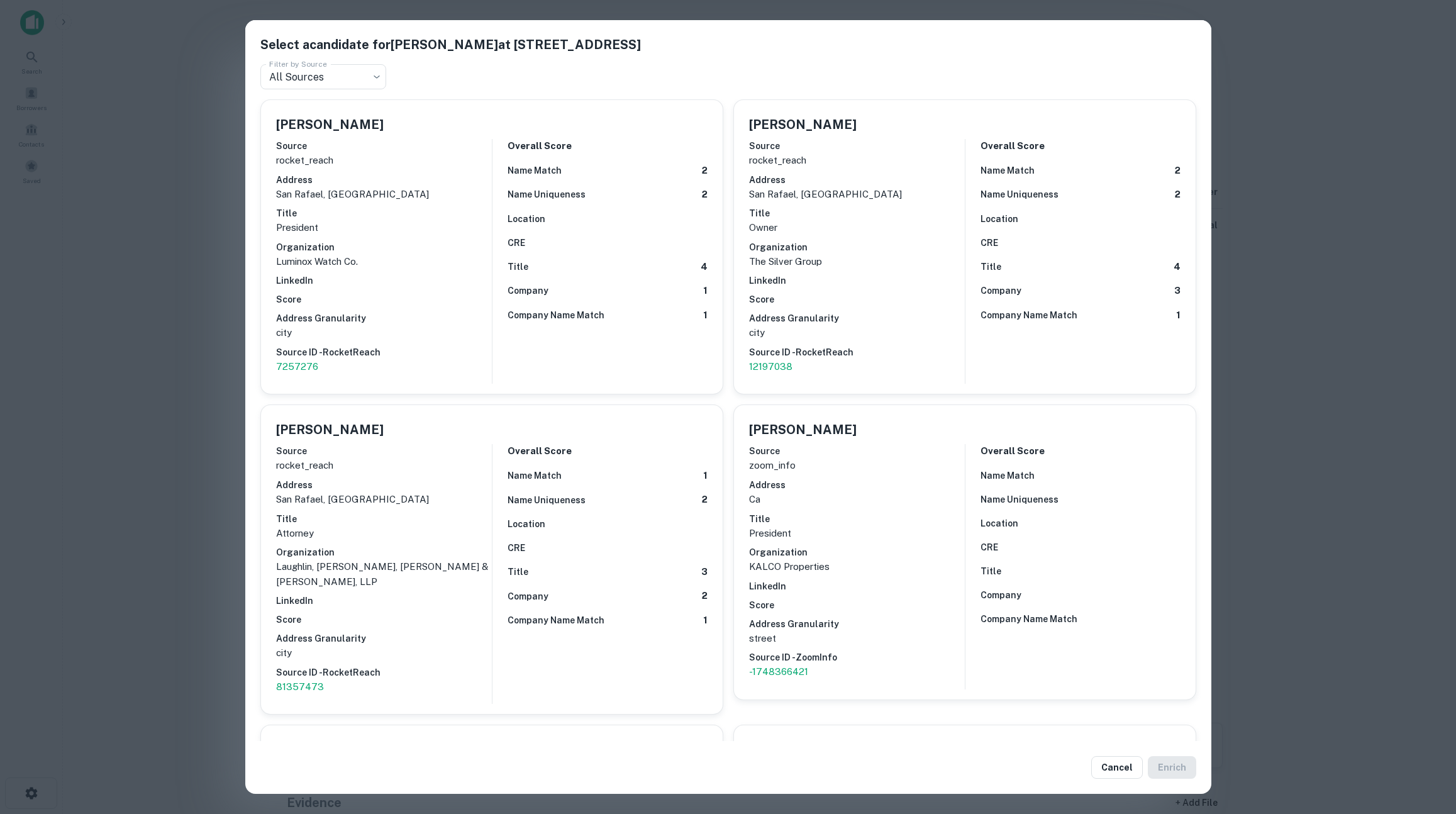
click at [201, 362] on div "Select a candidate for Barry Levy at 77 Mark Dr Ste 20 Filter by Source All Sou…" at bounding box center [728, 407] width 1456 height 814
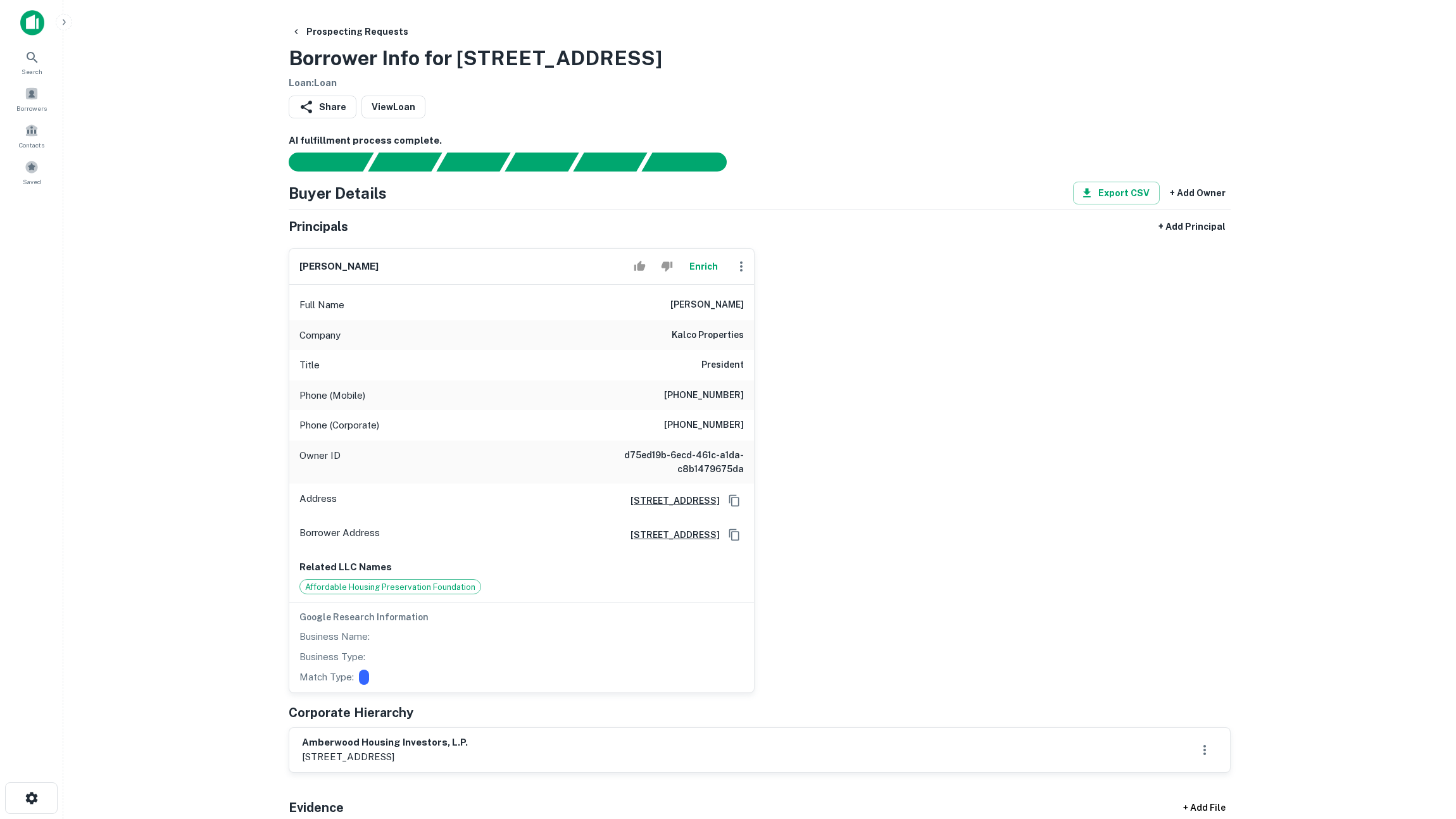
click at [697, 261] on button "Enrich" at bounding box center [703, 267] width 41 height 25
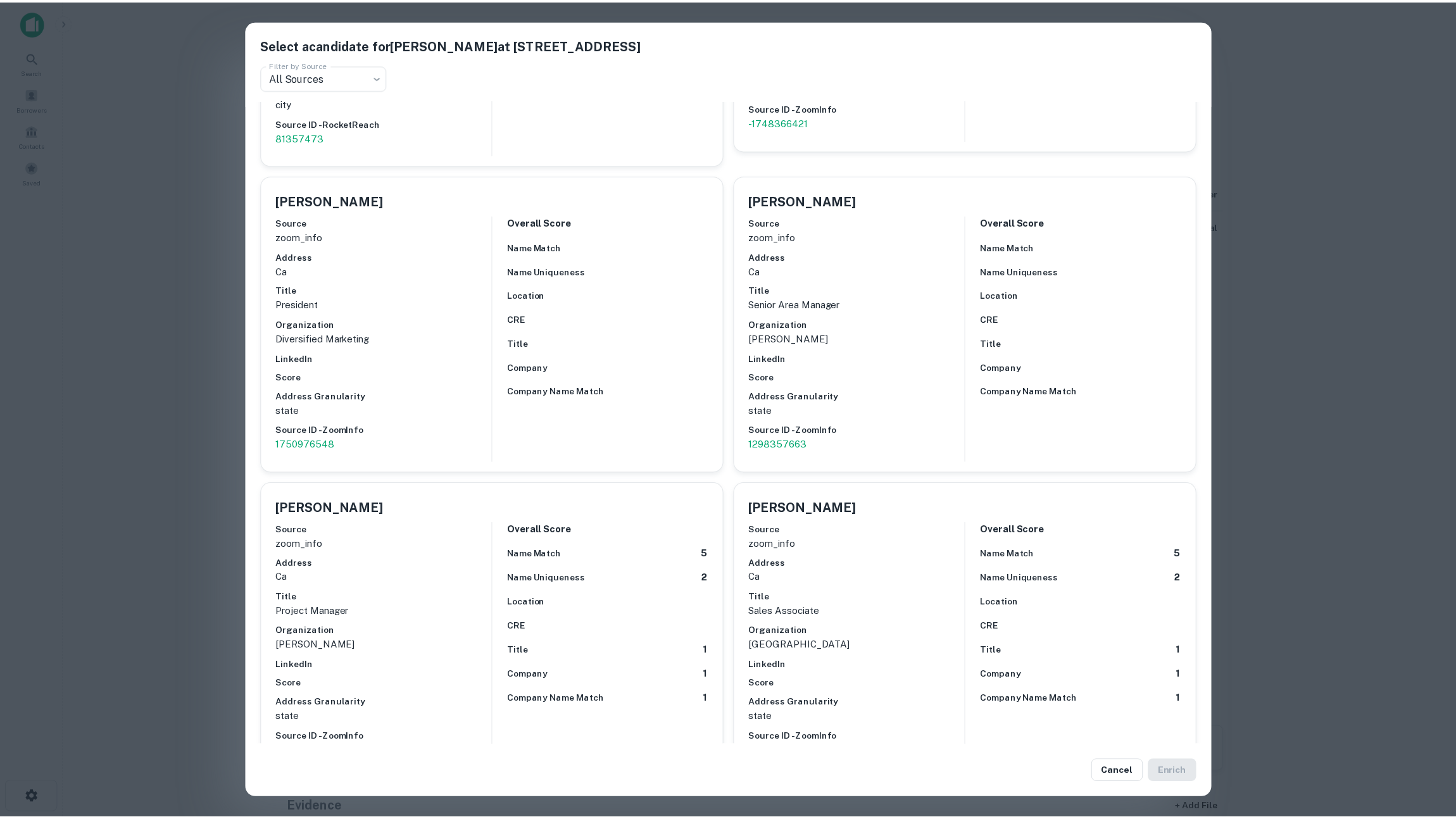
scroll to position [1156, 0]
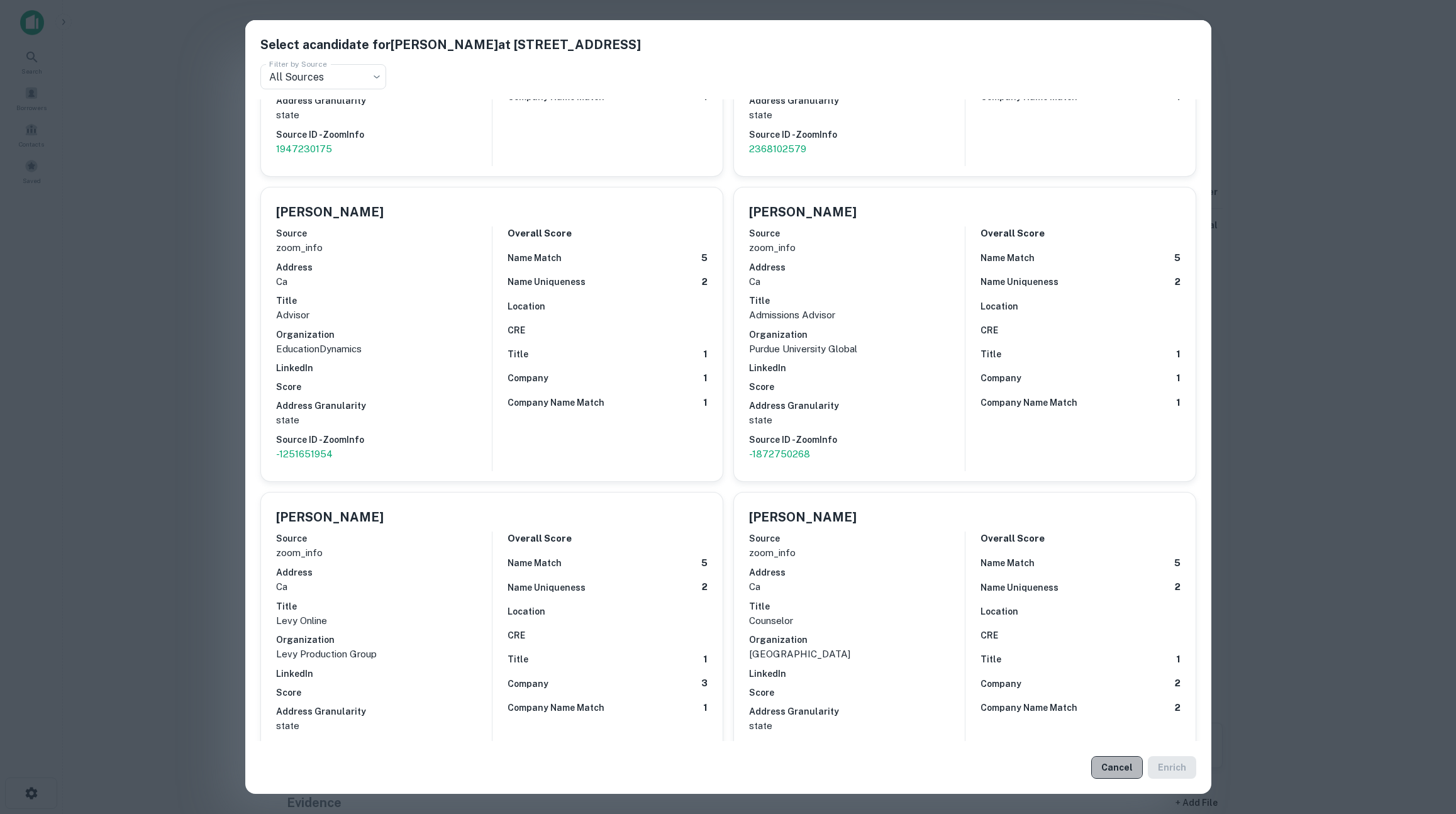
click at [1121, 768] on button "Cancel" at bounding box center [1116, 767] width 51 height 23
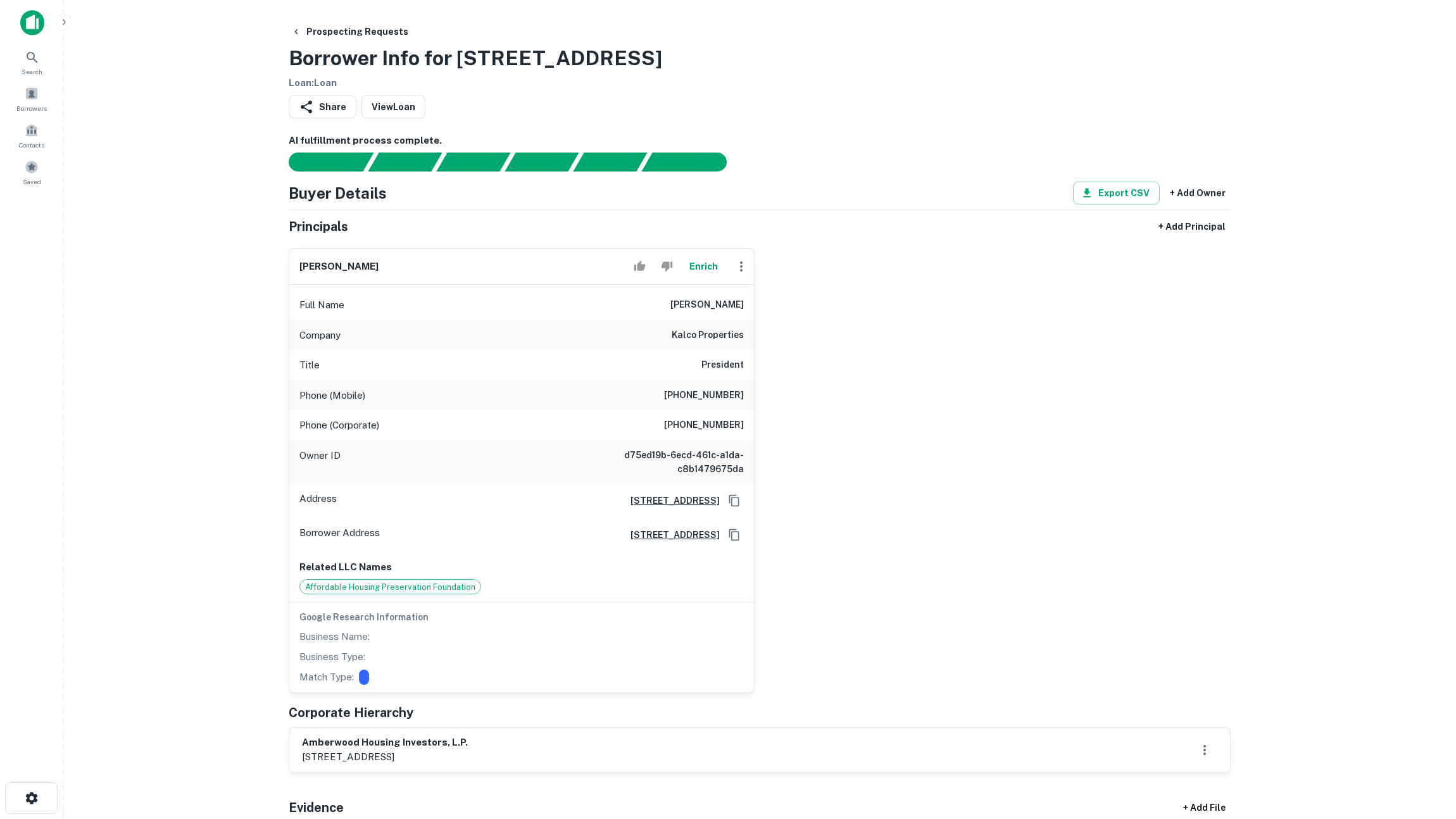
scroll to position [399, 0]
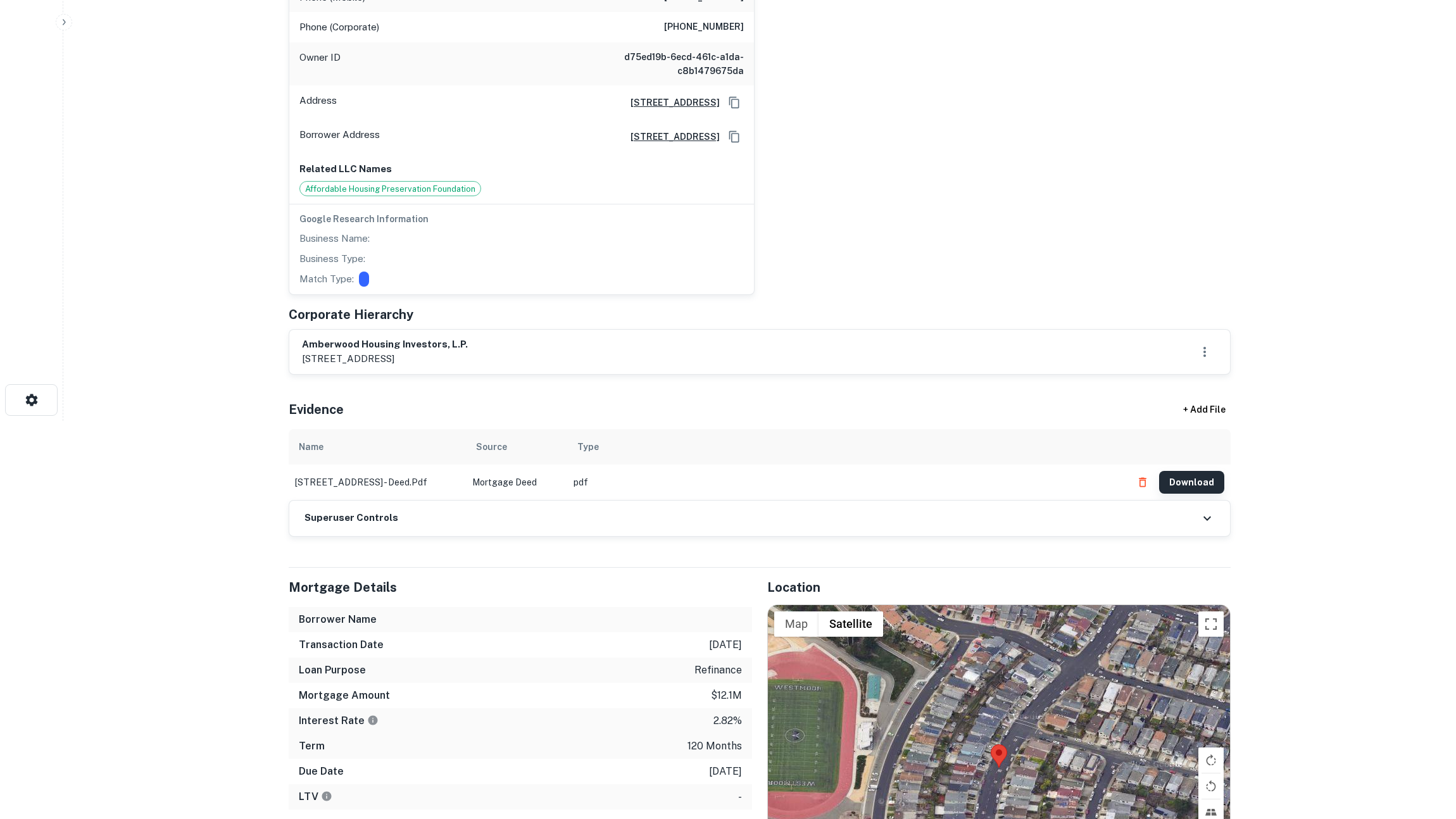
click at [1210, 477] on button "Download" at bounding box center [1191, 482] width 65 height 23
click at [935, 155] on div "barry levy Enrich Full Name barry levy Company kalco properties Title President…" at bounding box center [755, 67] width 952 height 455
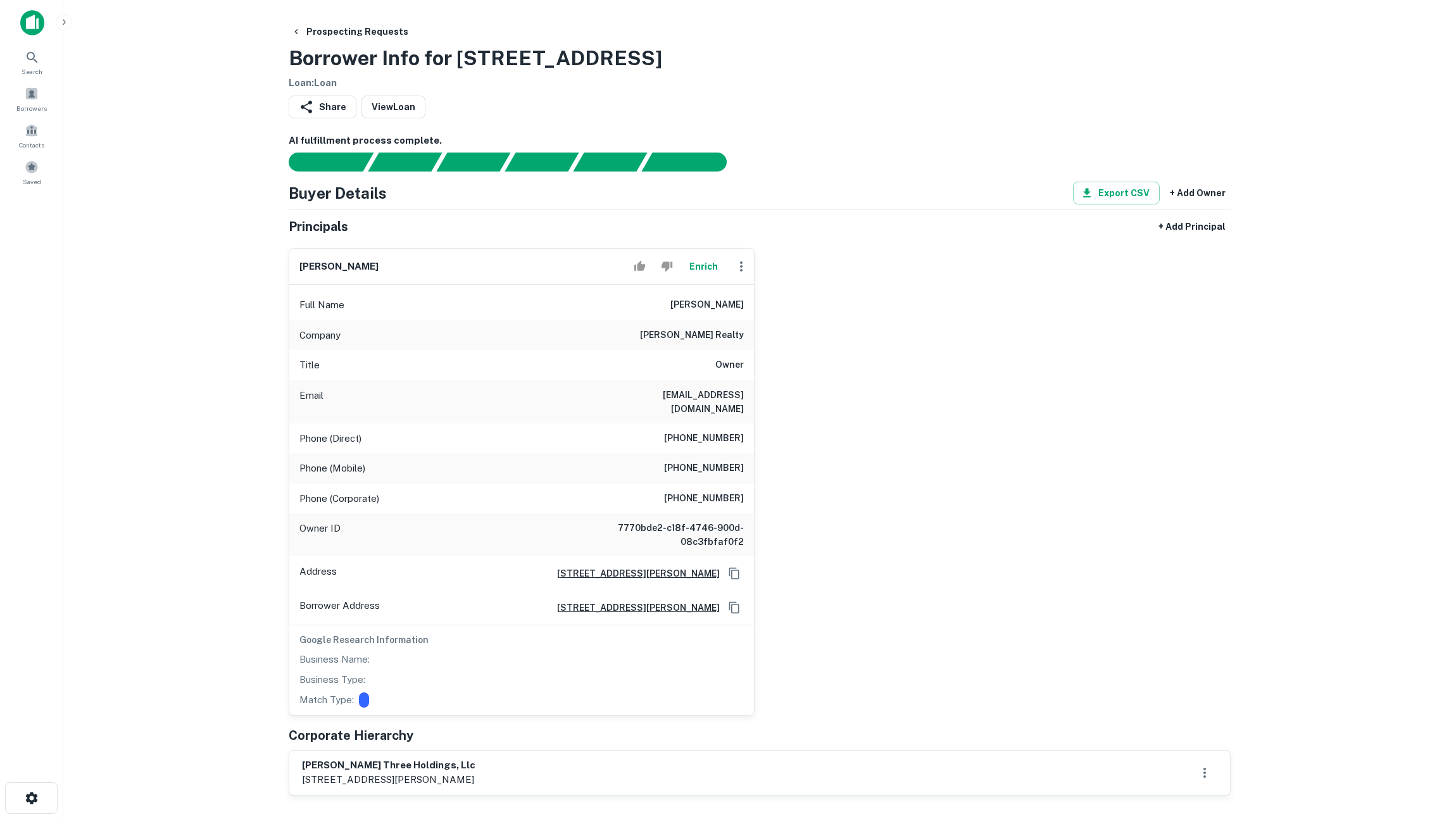
click at [703, 268] on button "Enrich" at bounding box center [703, 267] width 41 height 25
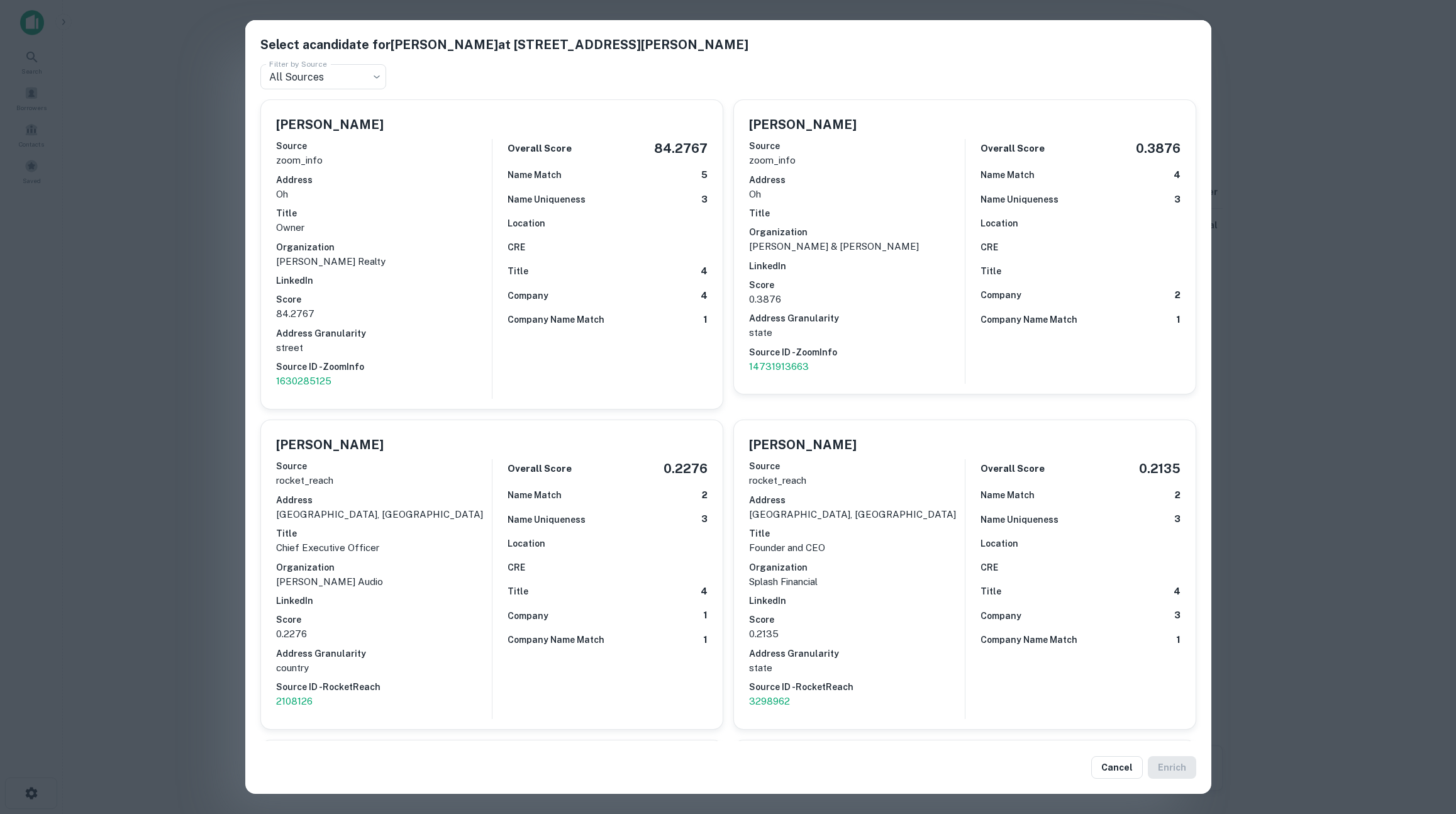
click at [182, 303] on div "Select a candidate for [PERSON_NAME] at [STREET_ADDRESS][PERSON_NAME] Filter by…" at bounding box center [728, 407] width 1456 height 814
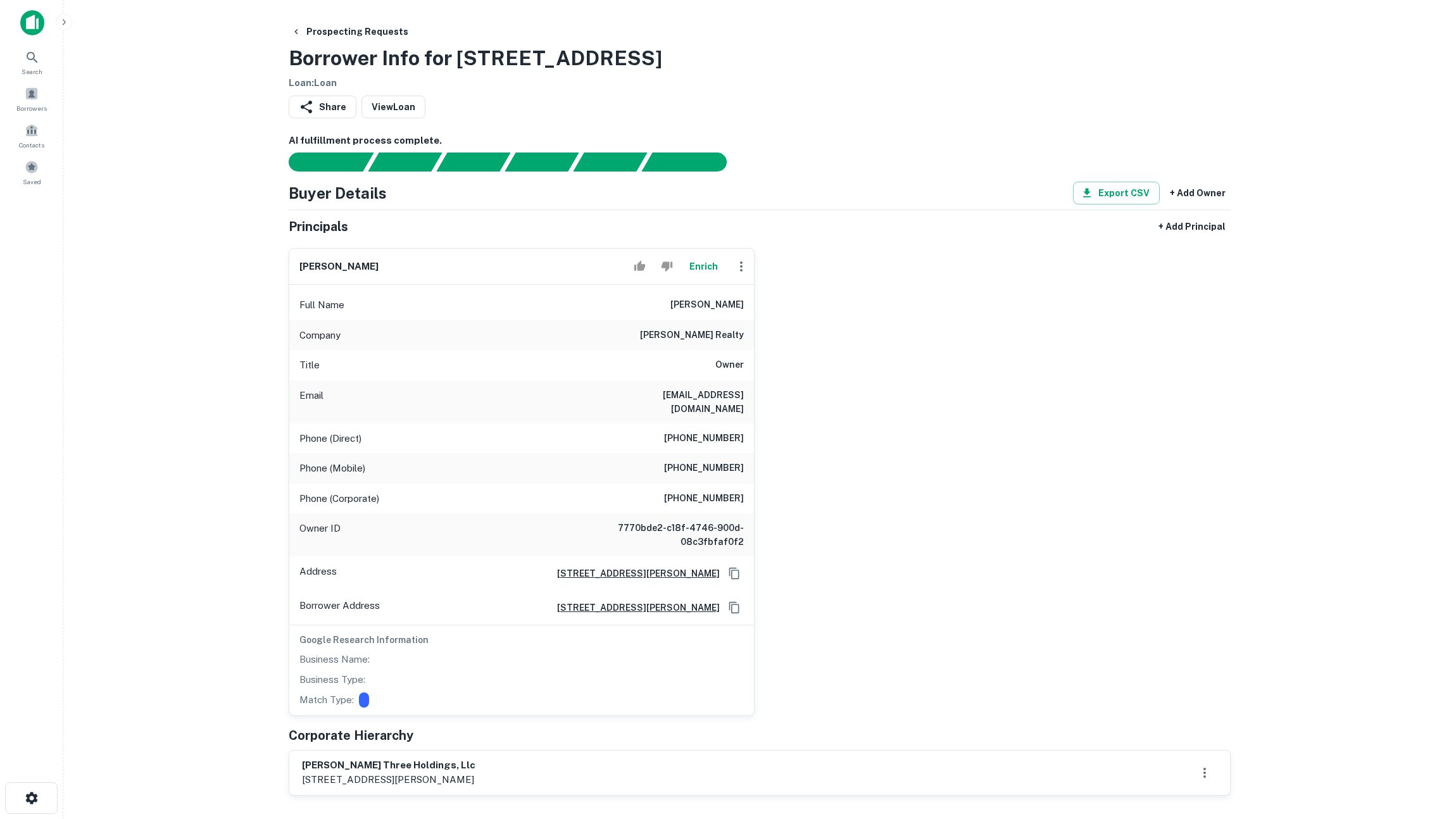
scroll to position [72, 0]
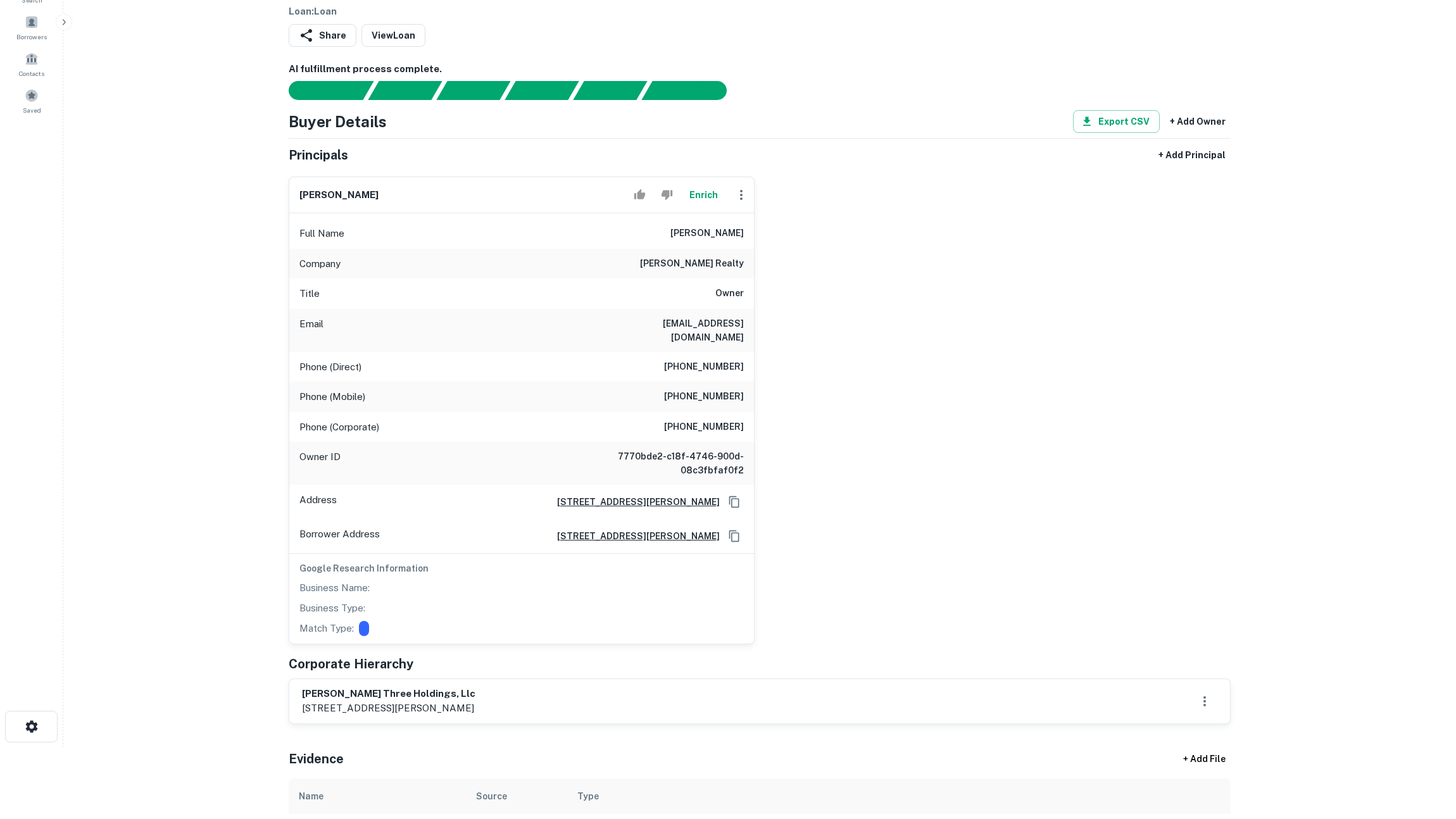
click at [702, 197] on button "Enrich" at bounding box center [703, 195] width 41 height 25
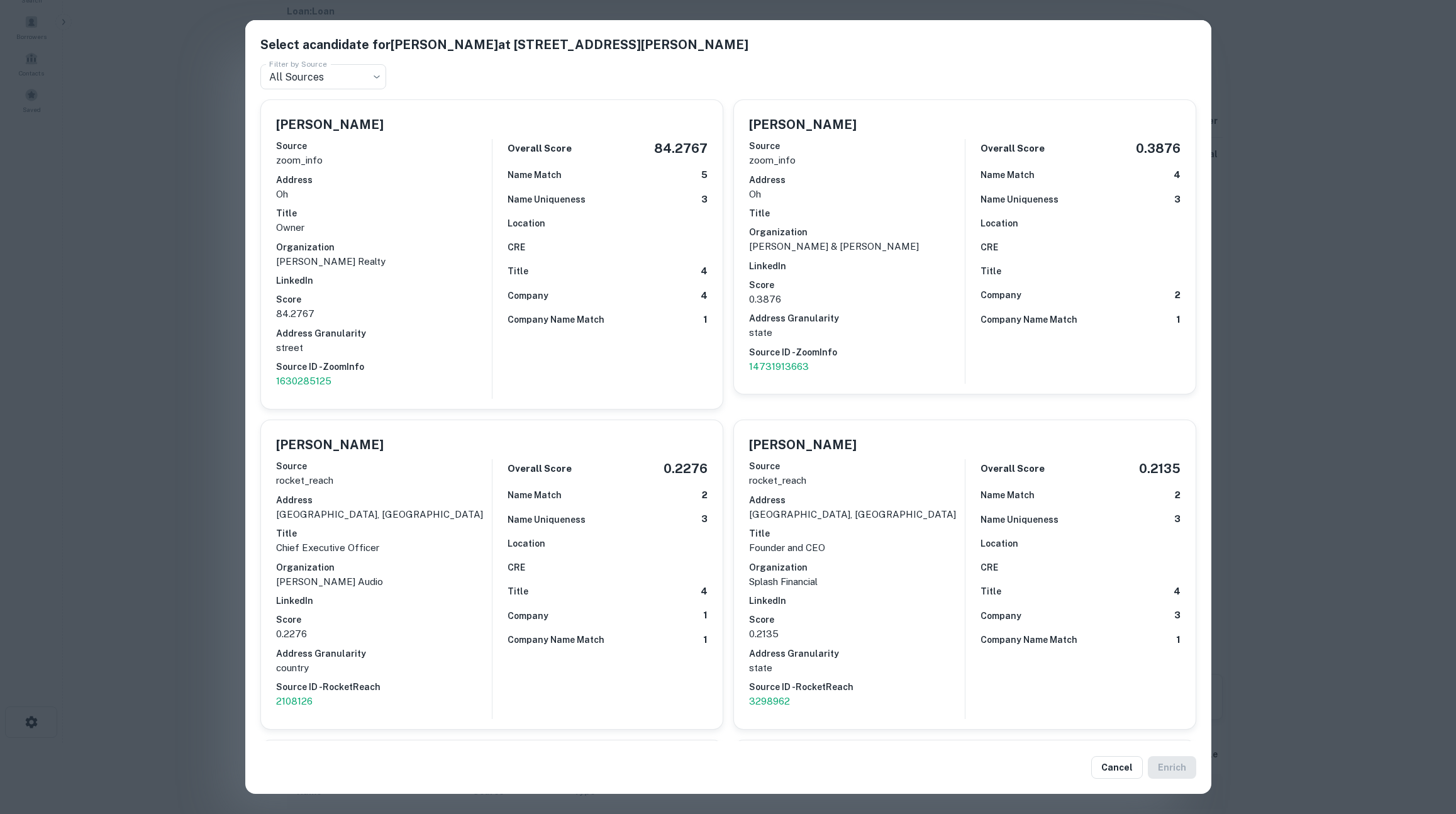
click at [166, 278] on div "Select a candidate for [PERSON_NAME] at [STREET_ADDRESS][PERSON_NAME] Filter by…" at bounding box center [728, 407] width 1456 height 814
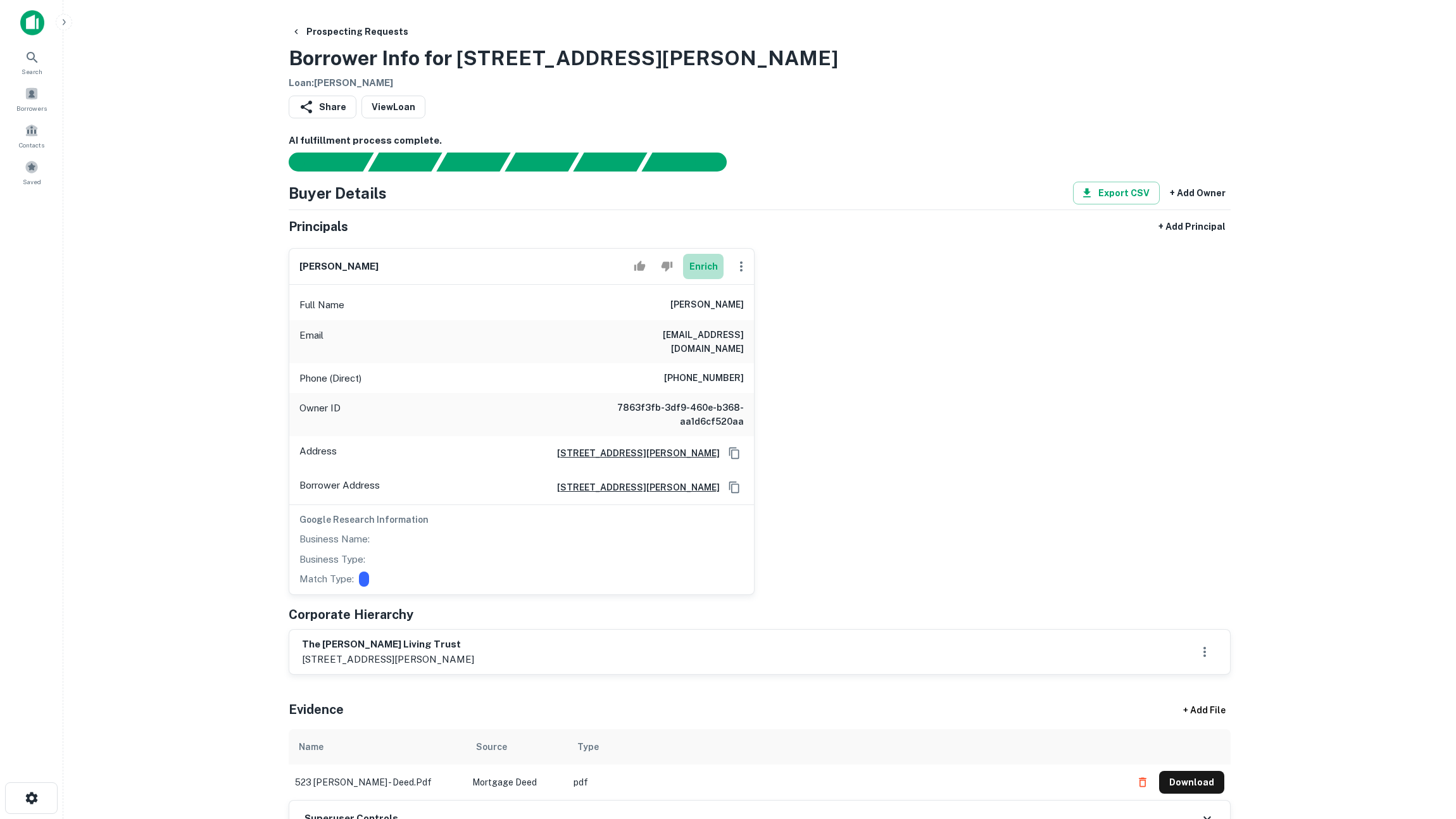
click at [712, 265] on button "Enrich" at bounding box center [703, 267] width 41 height 25
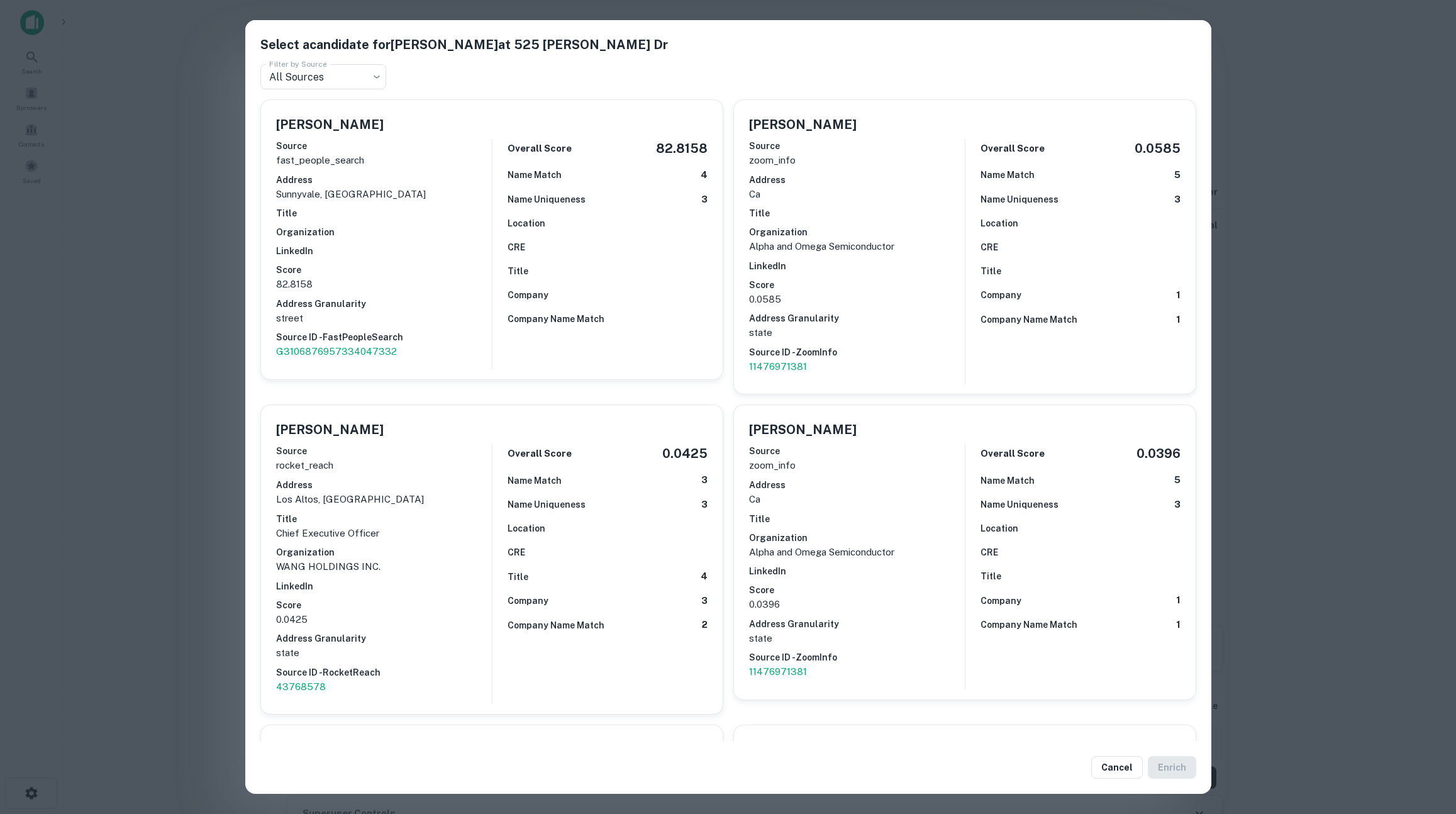
click at [202, 399] on div "Select a candidate for [PERSON_NAME] at [STREET_ADDRESS][PERSON_NAME] Filter by…" at bounding box center [728, 407] width 1456 height 814
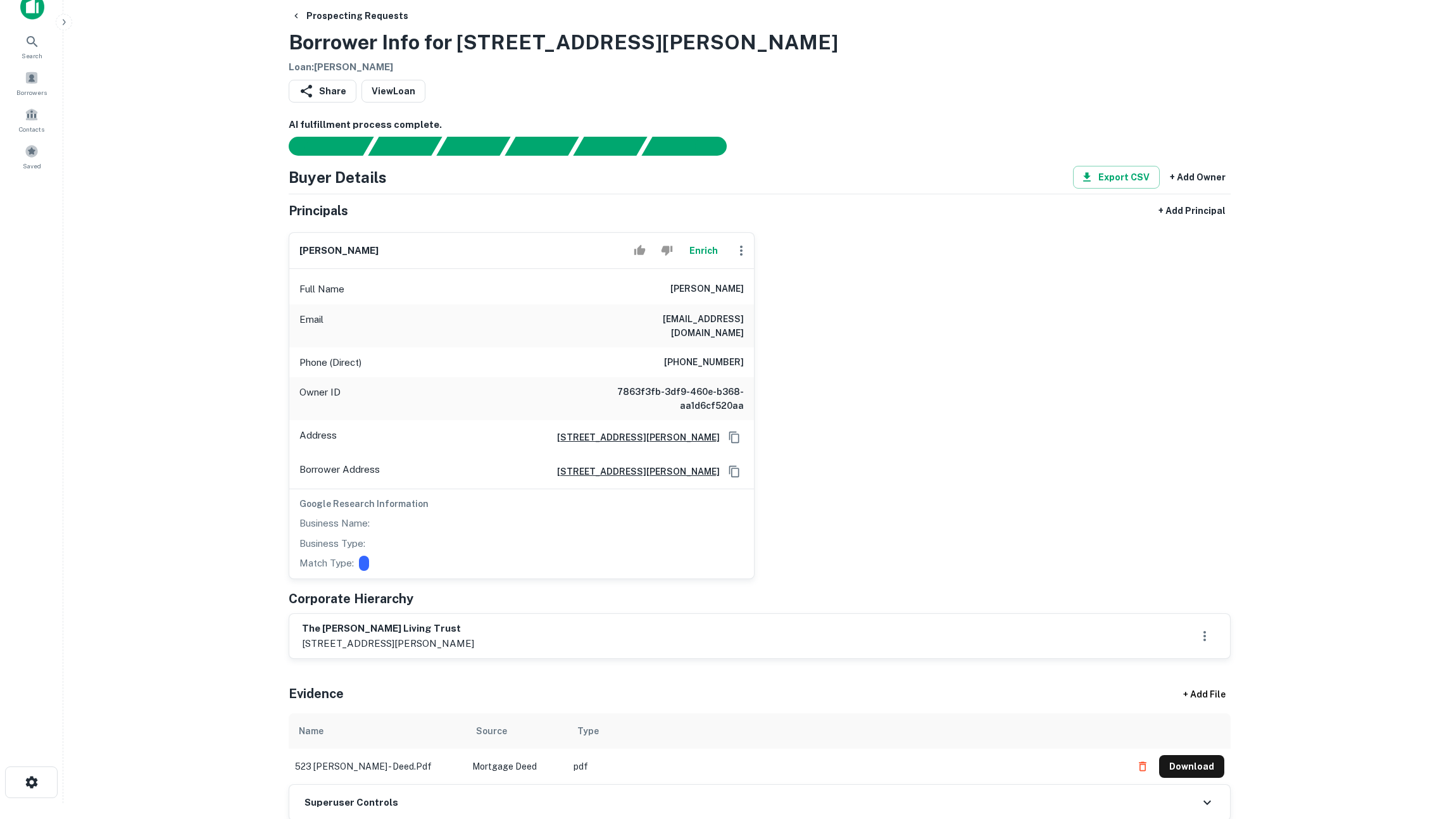
scroll to position [206, 0]
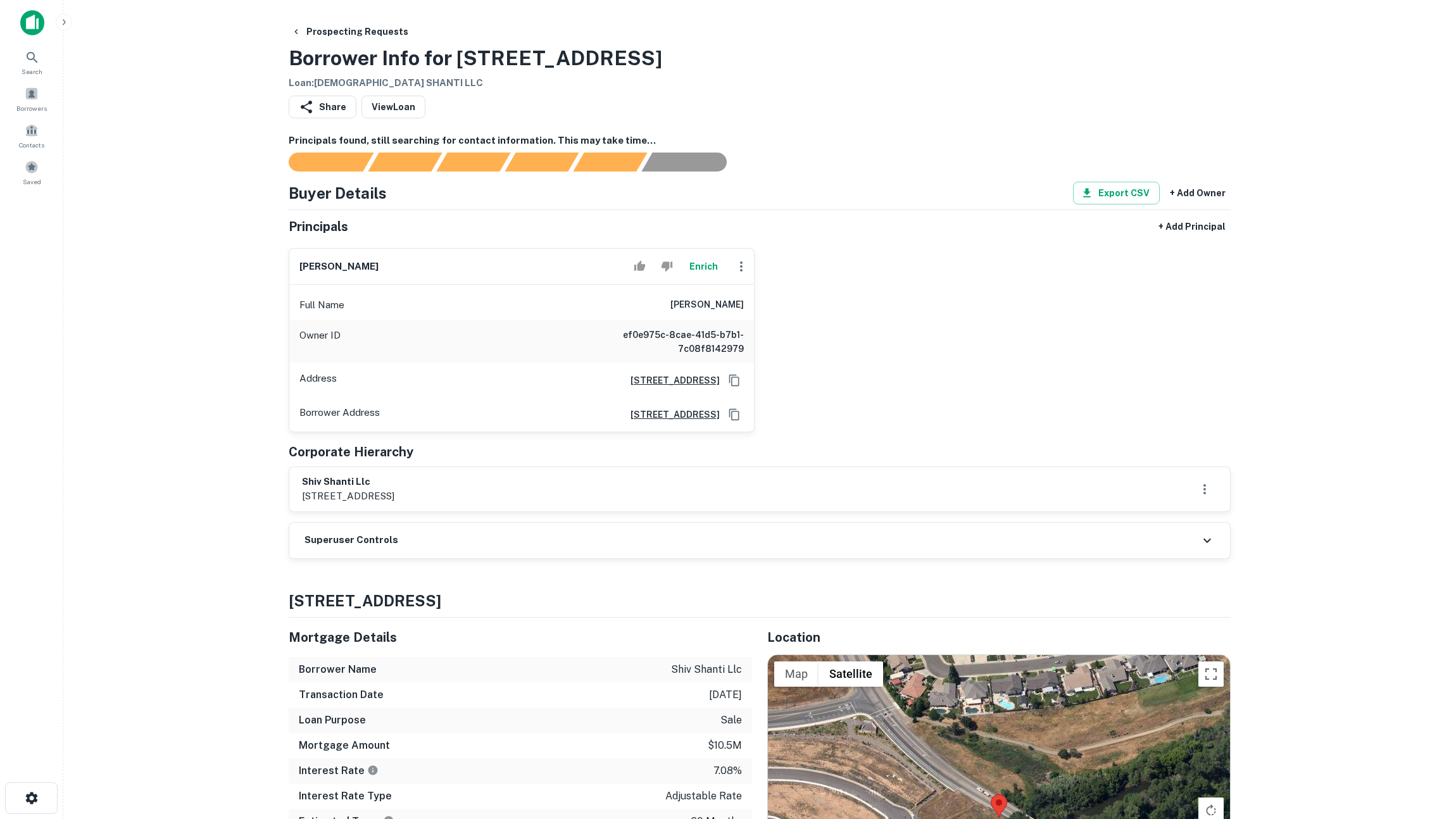
click at [709, 272] on button "Enrich" at bounding box center [703, 267] width 41 height 25
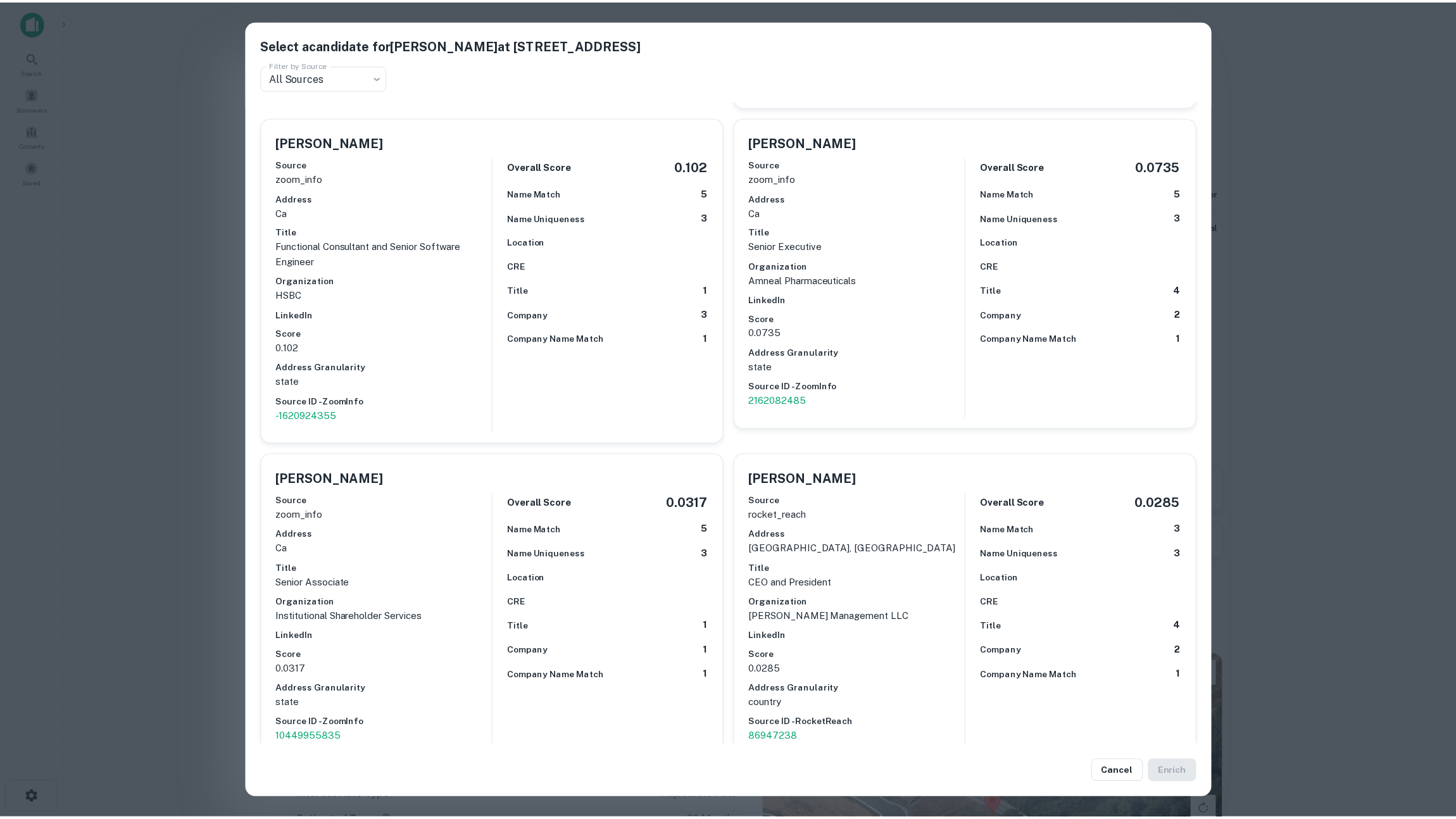
scroll to position [502, 0]
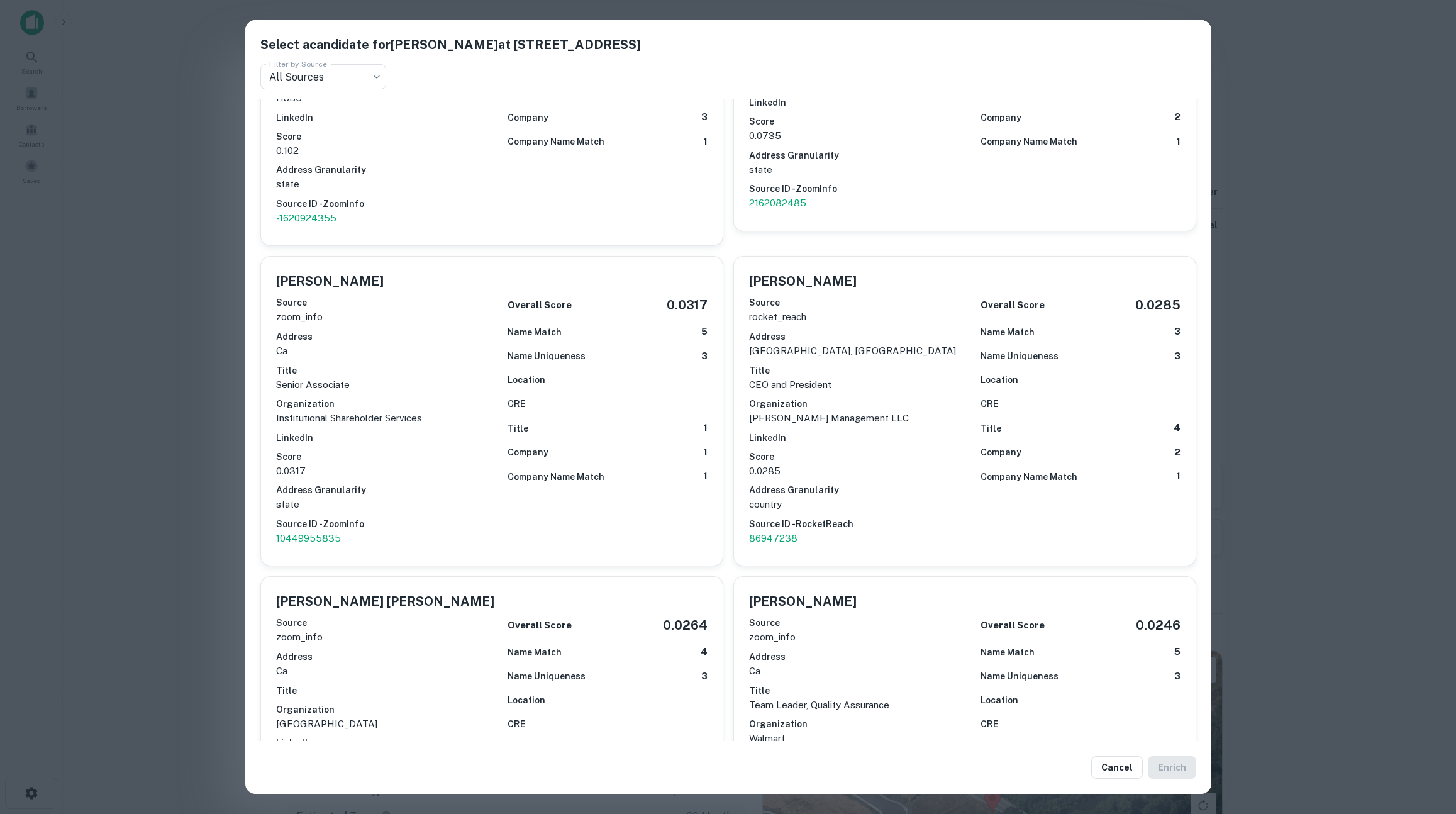
click at [1271, 492] on div "Select a candidate for ARUNKUMAR PATEL at 7877 n pershing ave Filter by Source …" at bounding box center [728, 407] width 1456 height 814
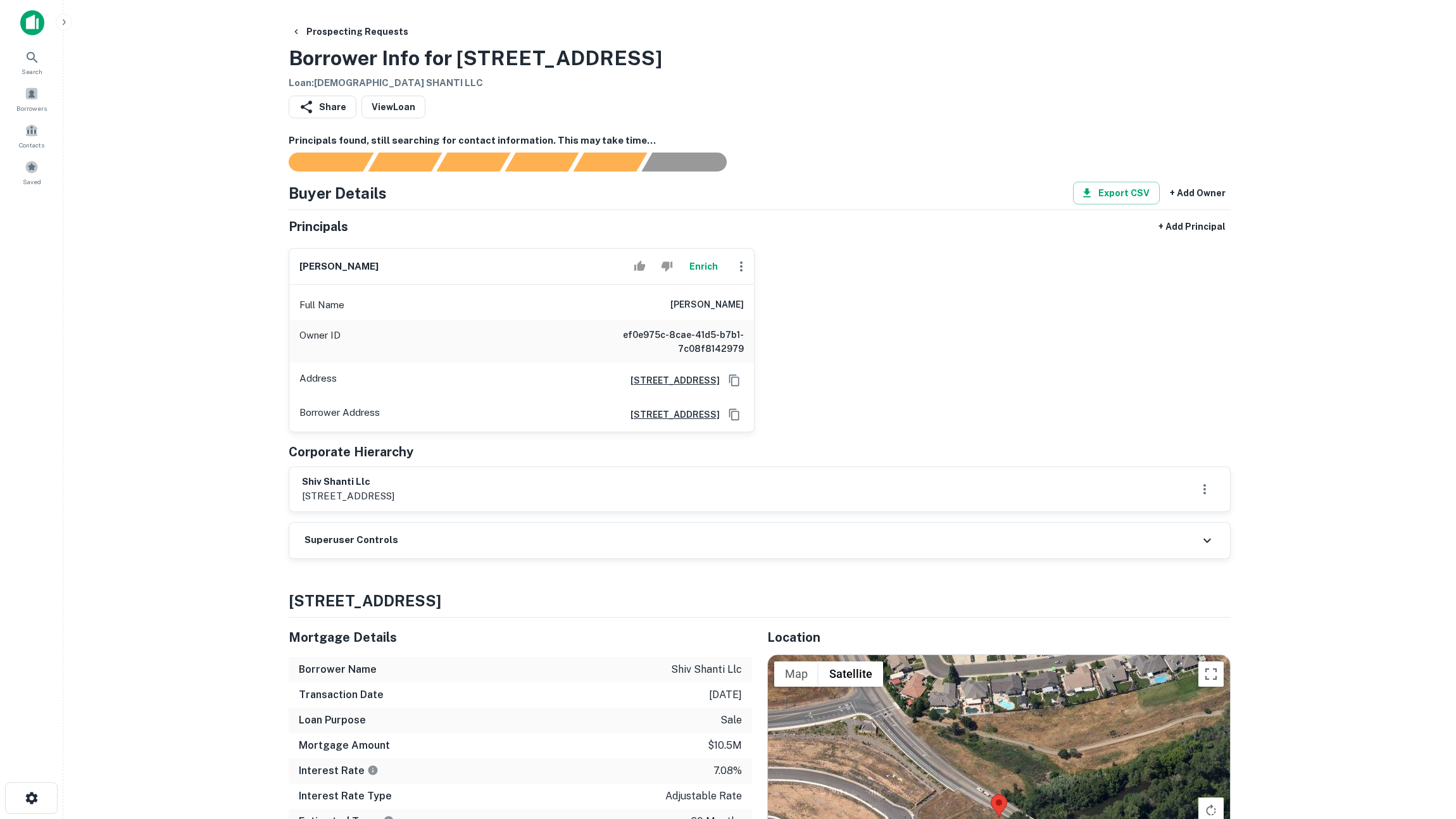
click at [660, 545] on div "Superuser Controls" at bounding box center [760, 540] width 940 height 35
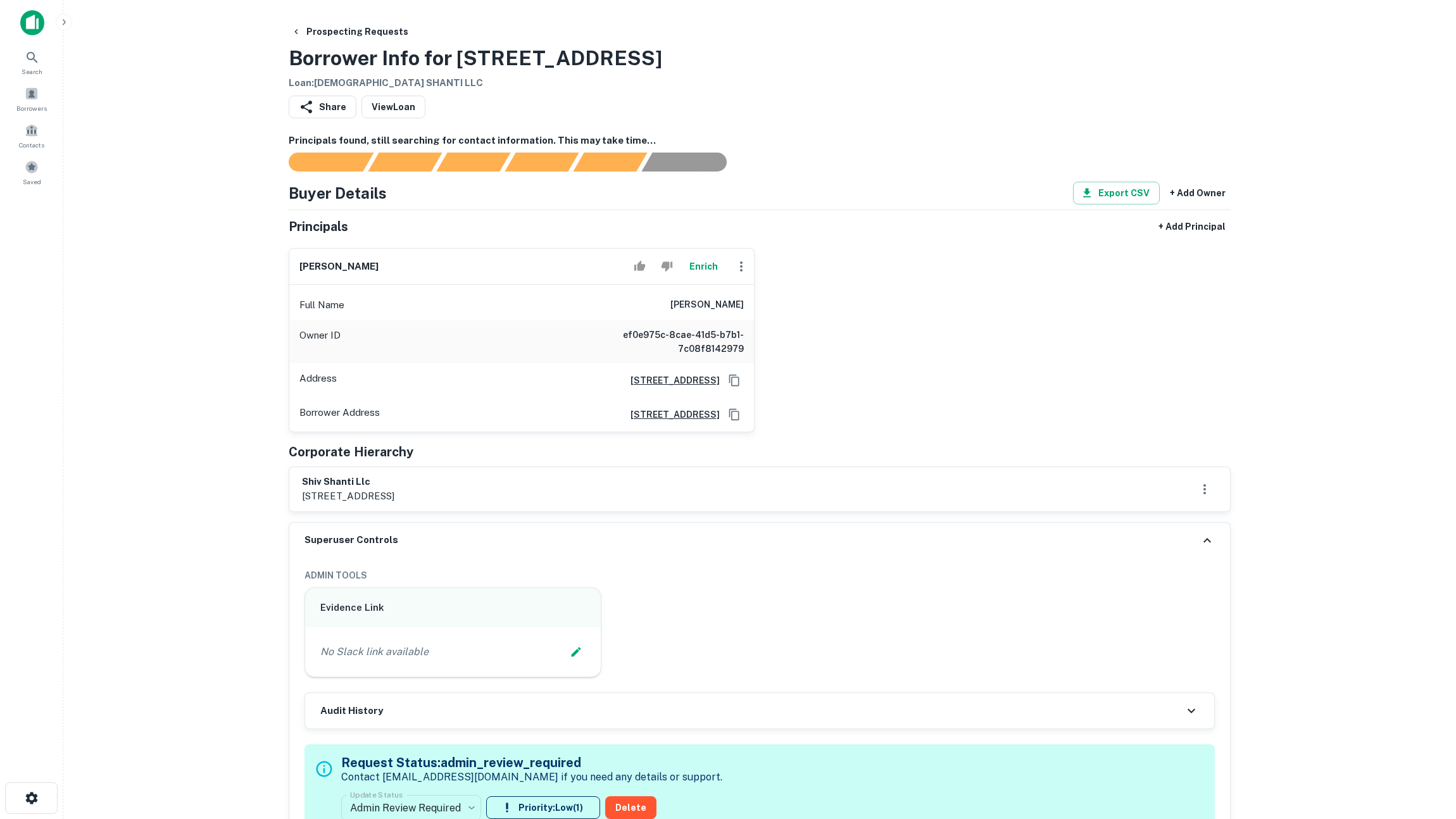
scroll to position [277, 0]
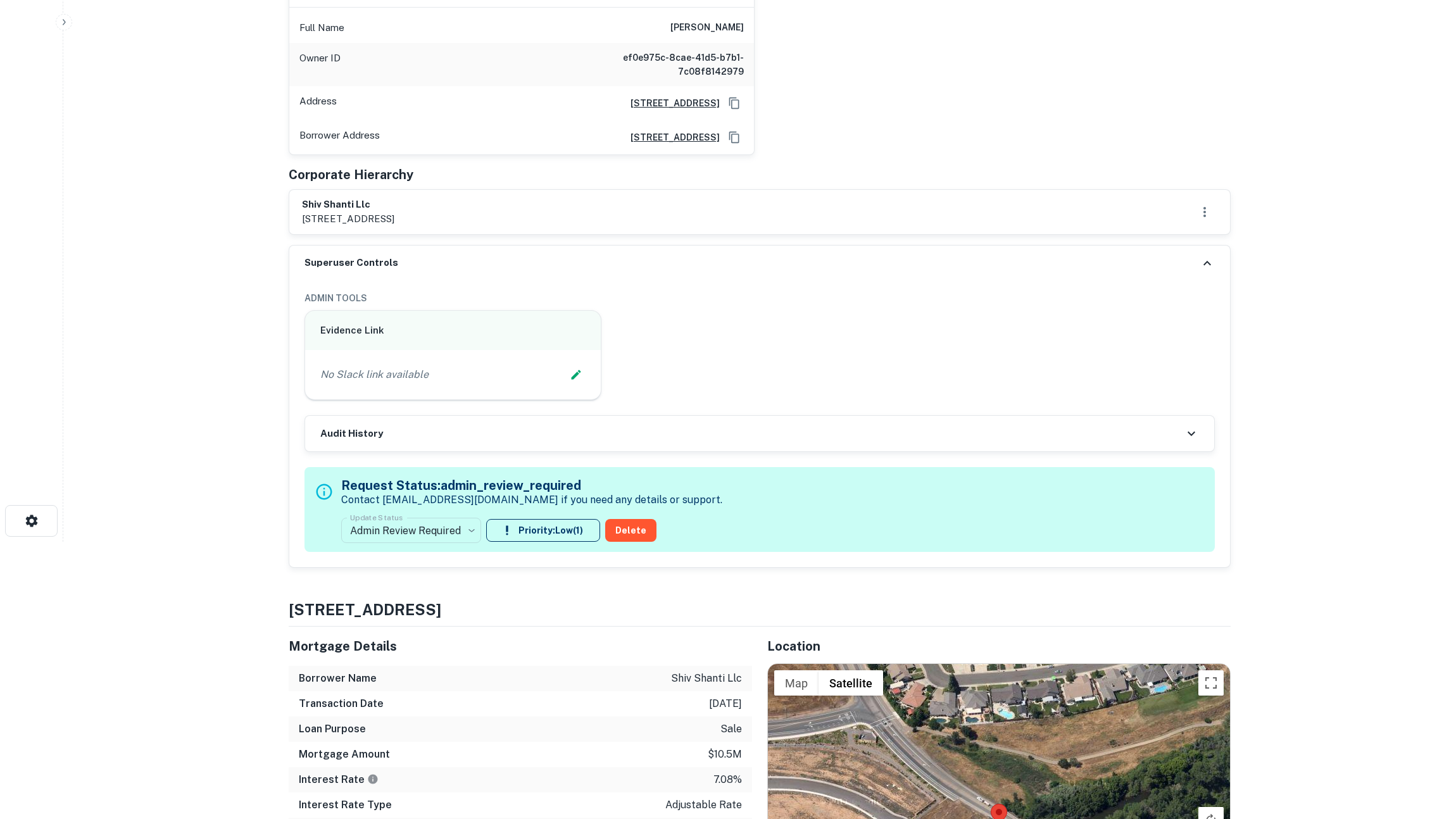
click at [707, 424] on div "Audit History" at bounding box center [759, 434] width 909 height 35
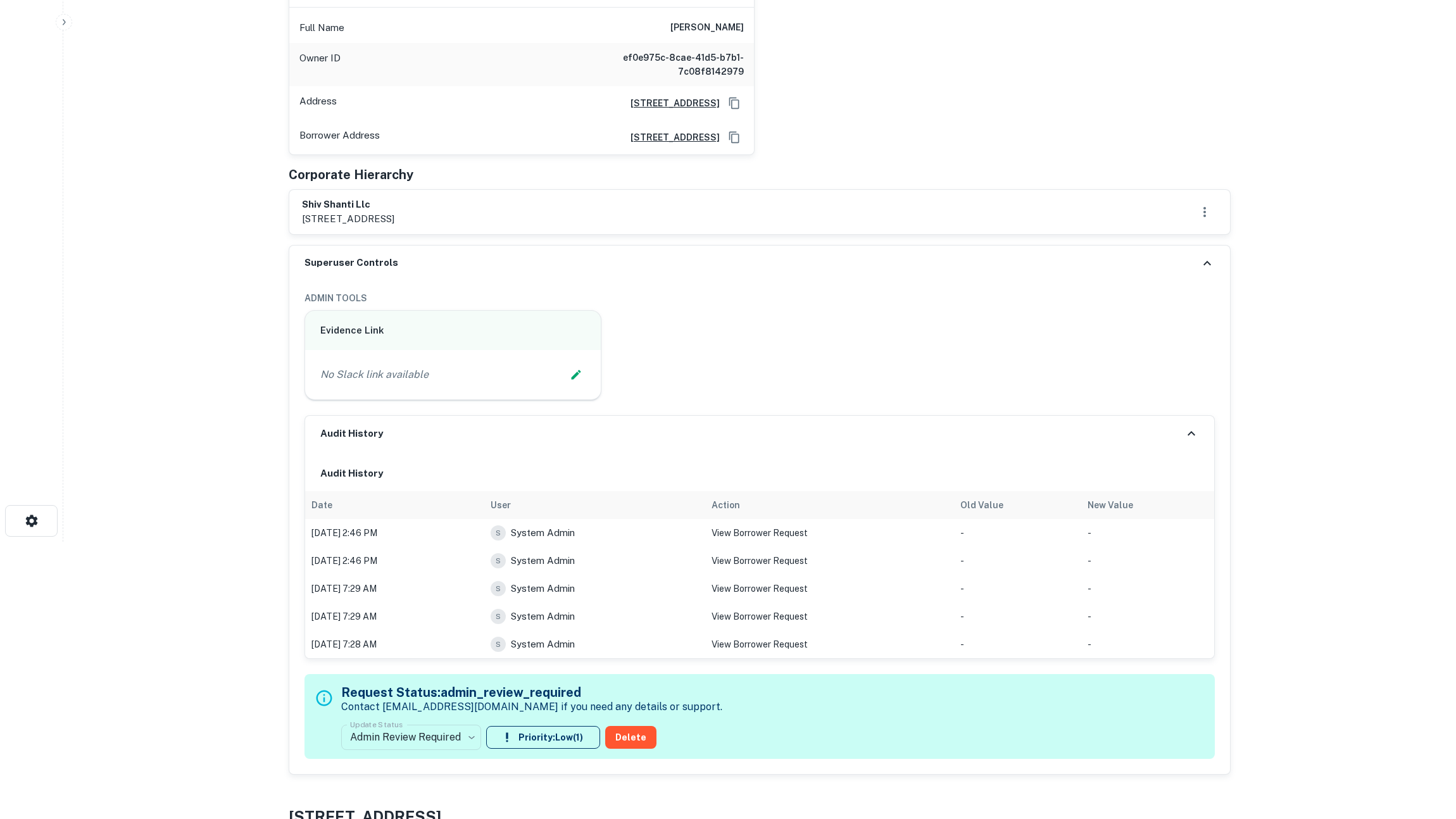
scroll to position [0, 0]
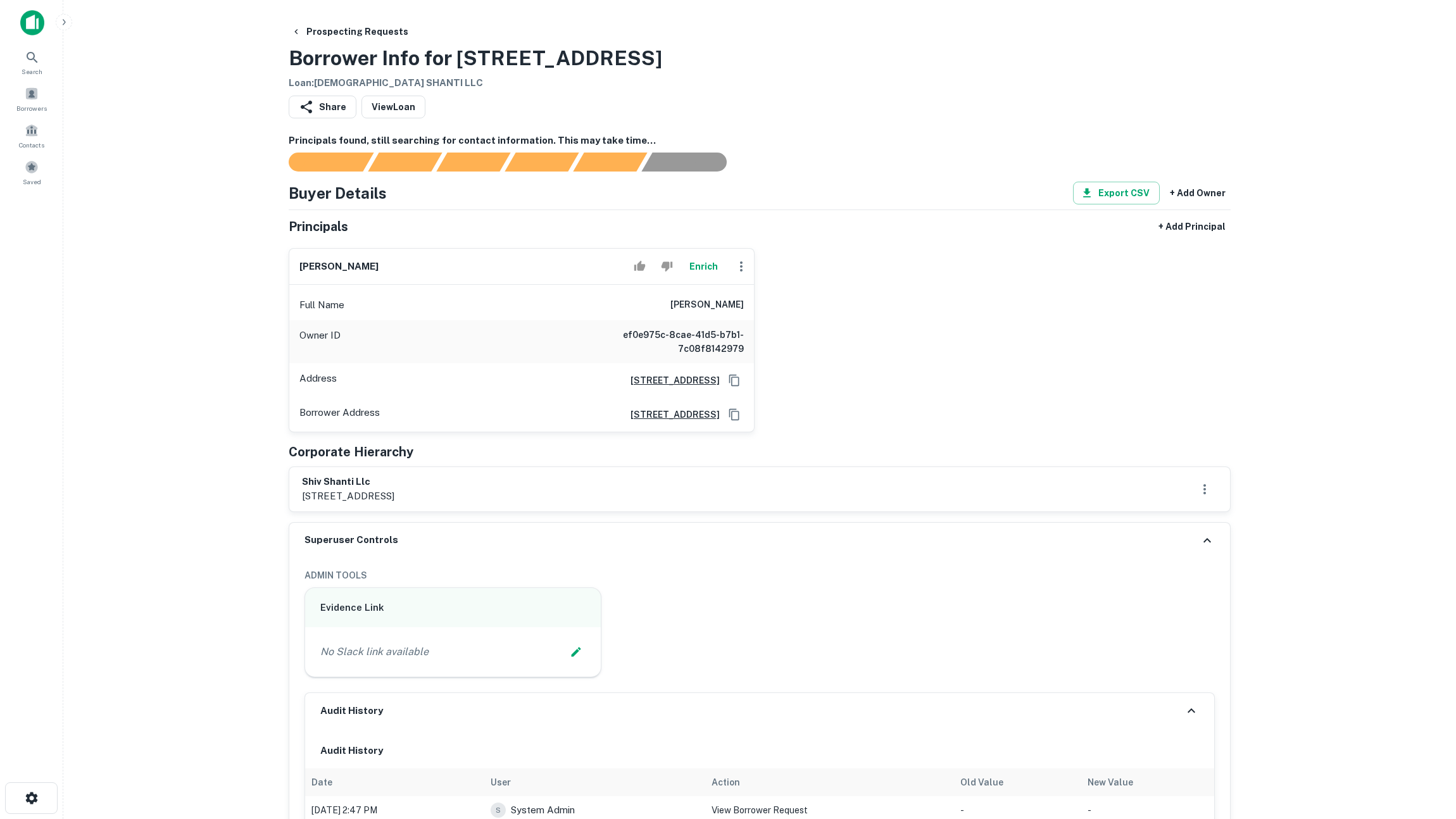
click at [1381, 338] on main "Prospecting Requests Borrower Info for 1080 N Lincoln Way Loan : SHIV SHANTI LL…" at bounding box center [760, 410] width 1393 height 819
click at [1332, 393] on main "Prospecting Requests Borrower Info for 1080 N Lincoln Way Loan : SHIV SHANTI LL…" at bounding box center [760, 410] width 1393 height 819
click at [1077, 117] on div "Share View Loan" at bounding box center [760, 109] width 942 height 28
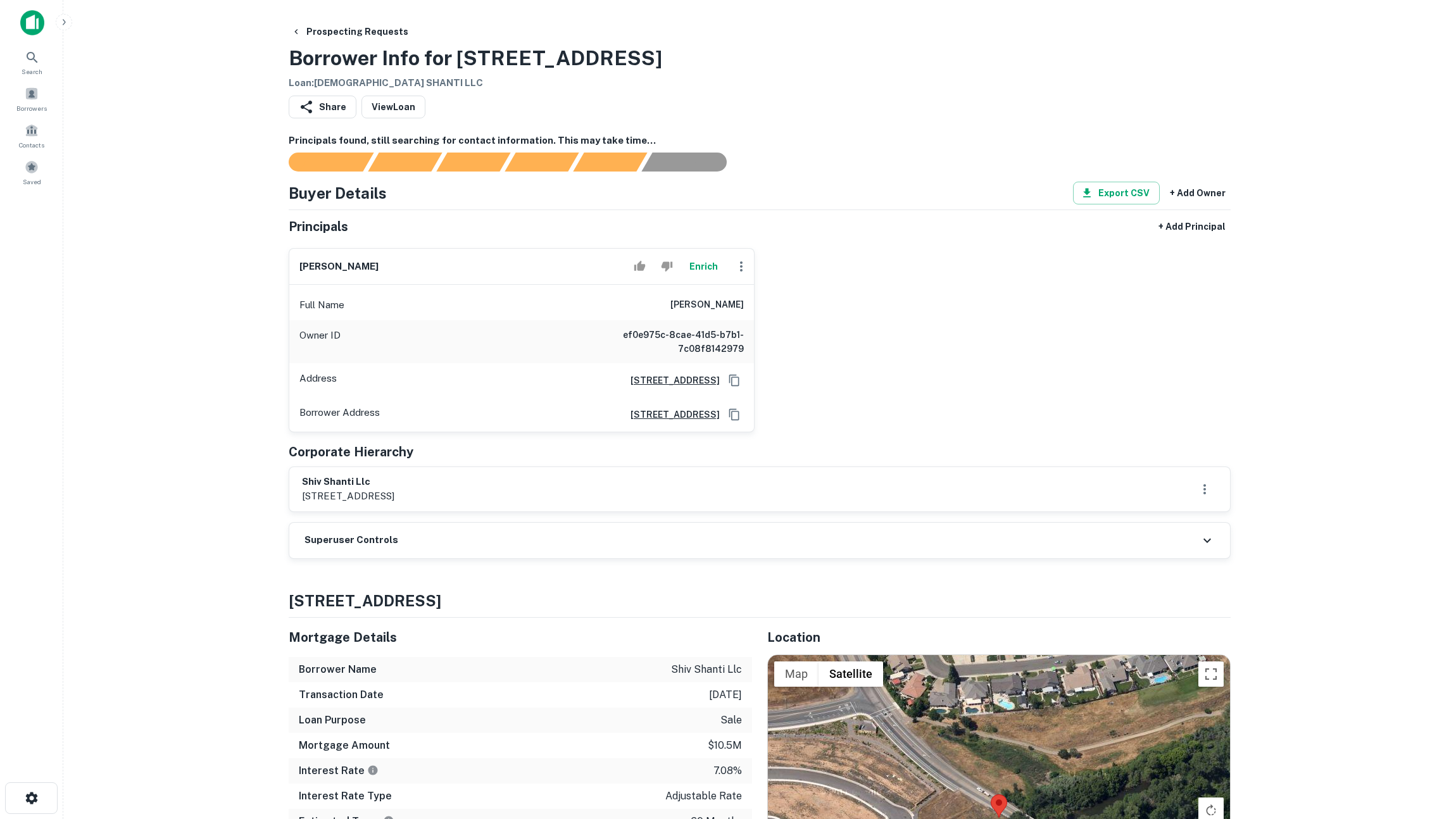
click at [862, 545] on div "Superuser Controls" at bounding box center [760, 540] width 940 height 35
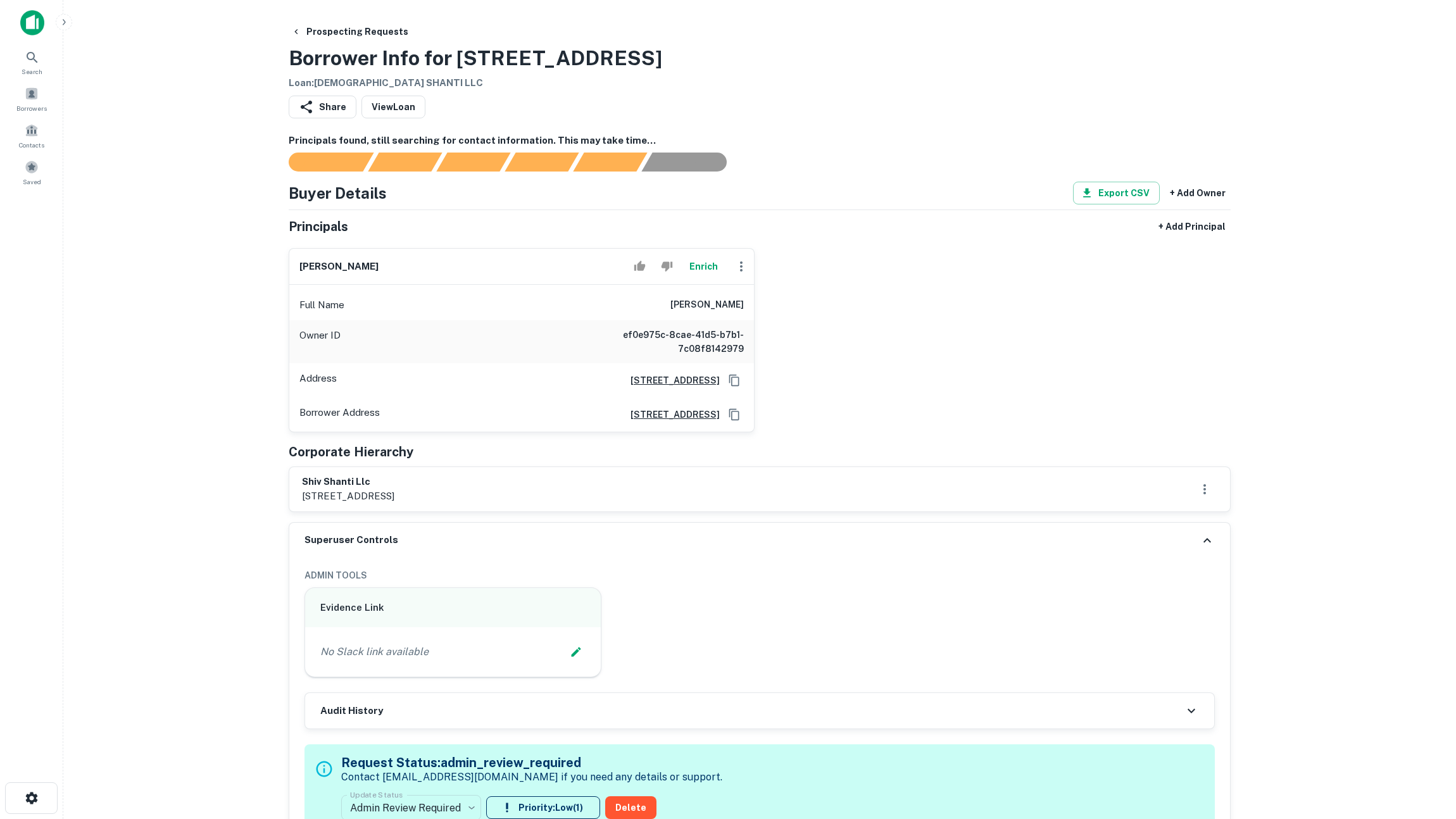
scroll to position [218, 0]
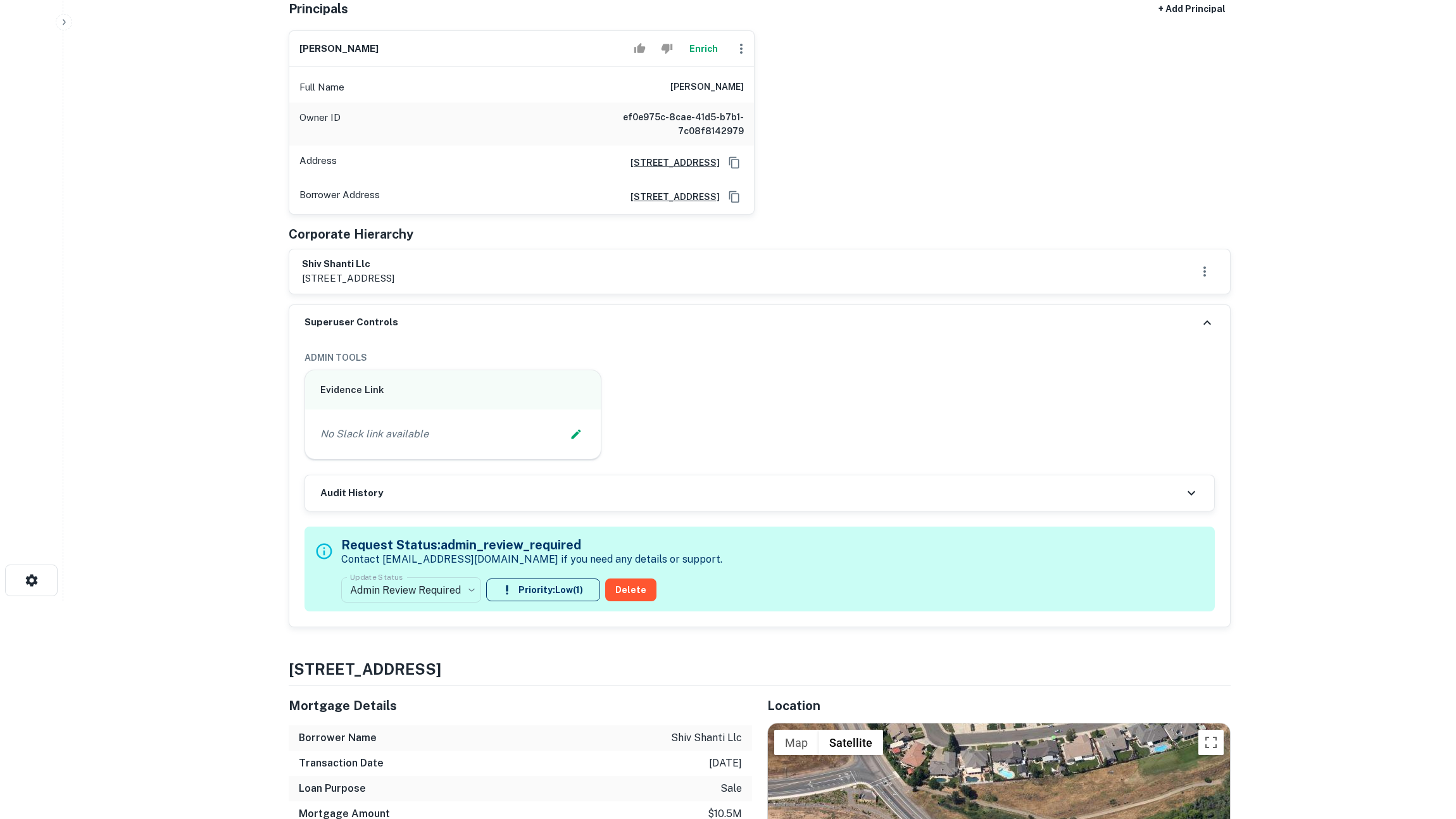
click at [687, 497] on div "Audit History" at bounding box center [759, 493] width 909 height 35
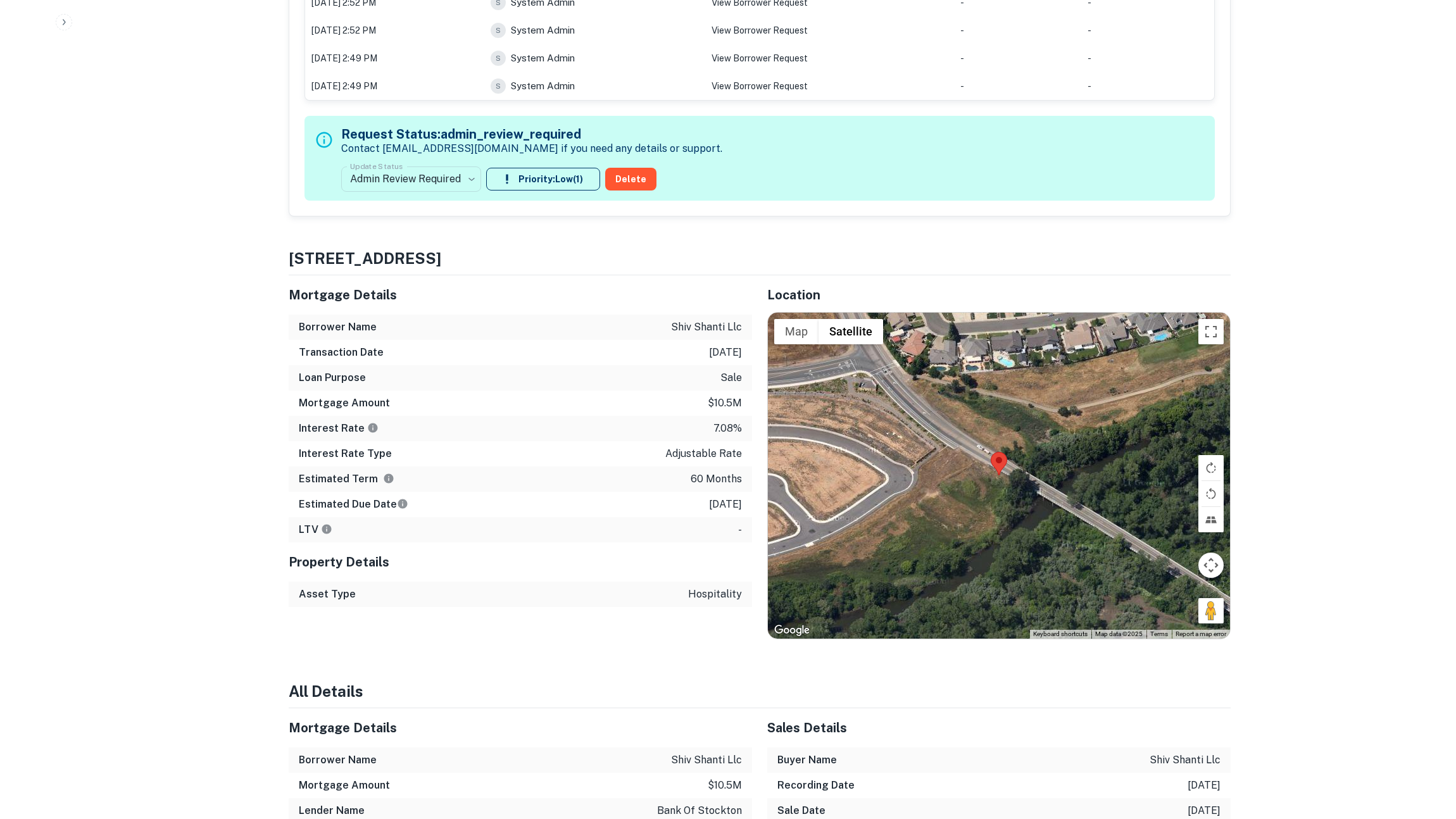
scroll to position [0, 0]
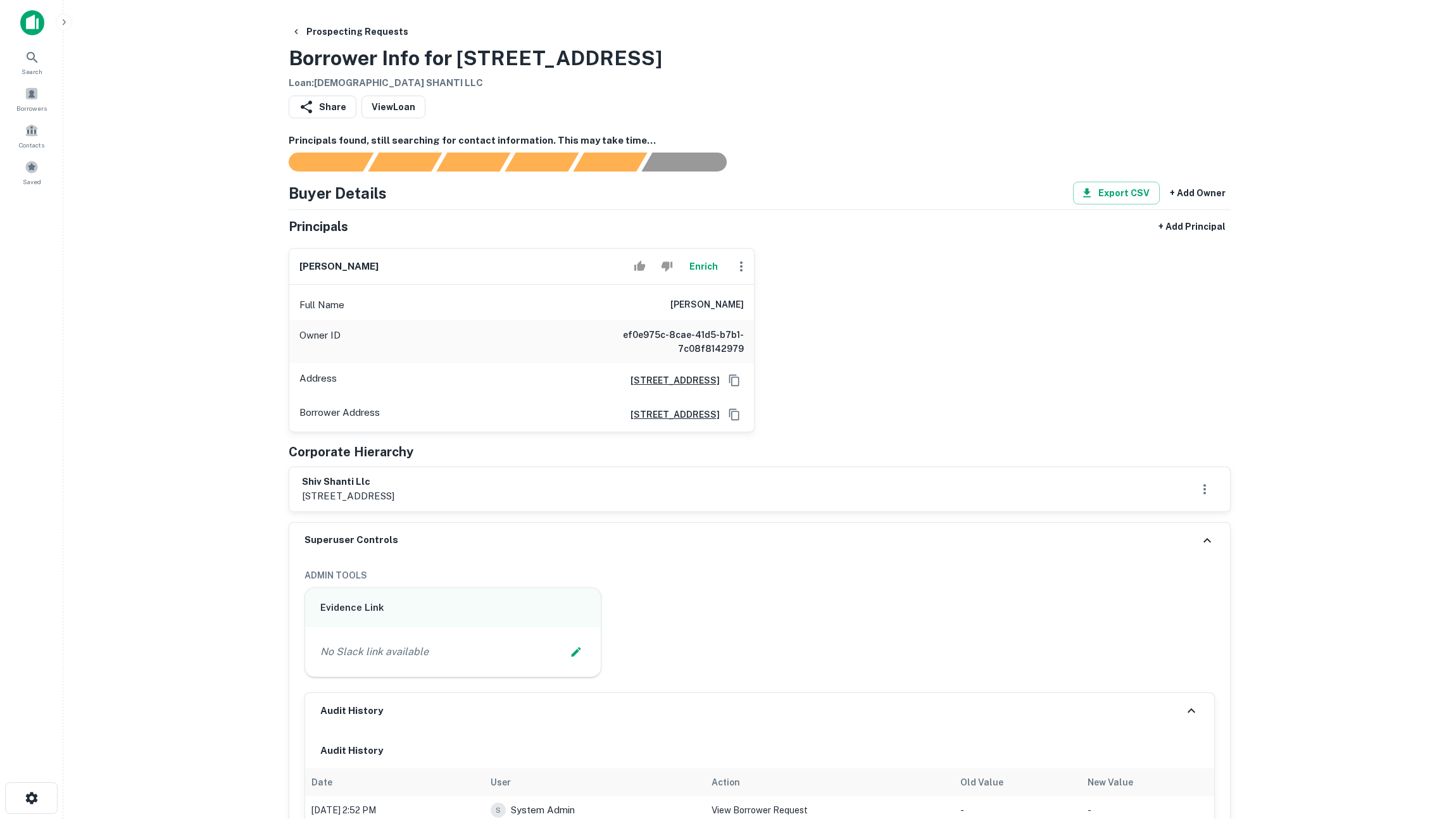
click at [977, 335] on div "arunkumar patel Enrich Full Name arunkumar patel Owner ID ef0e975c-8cae-41d5-b7…" at bounding box center [755, 335] width 952 height 194
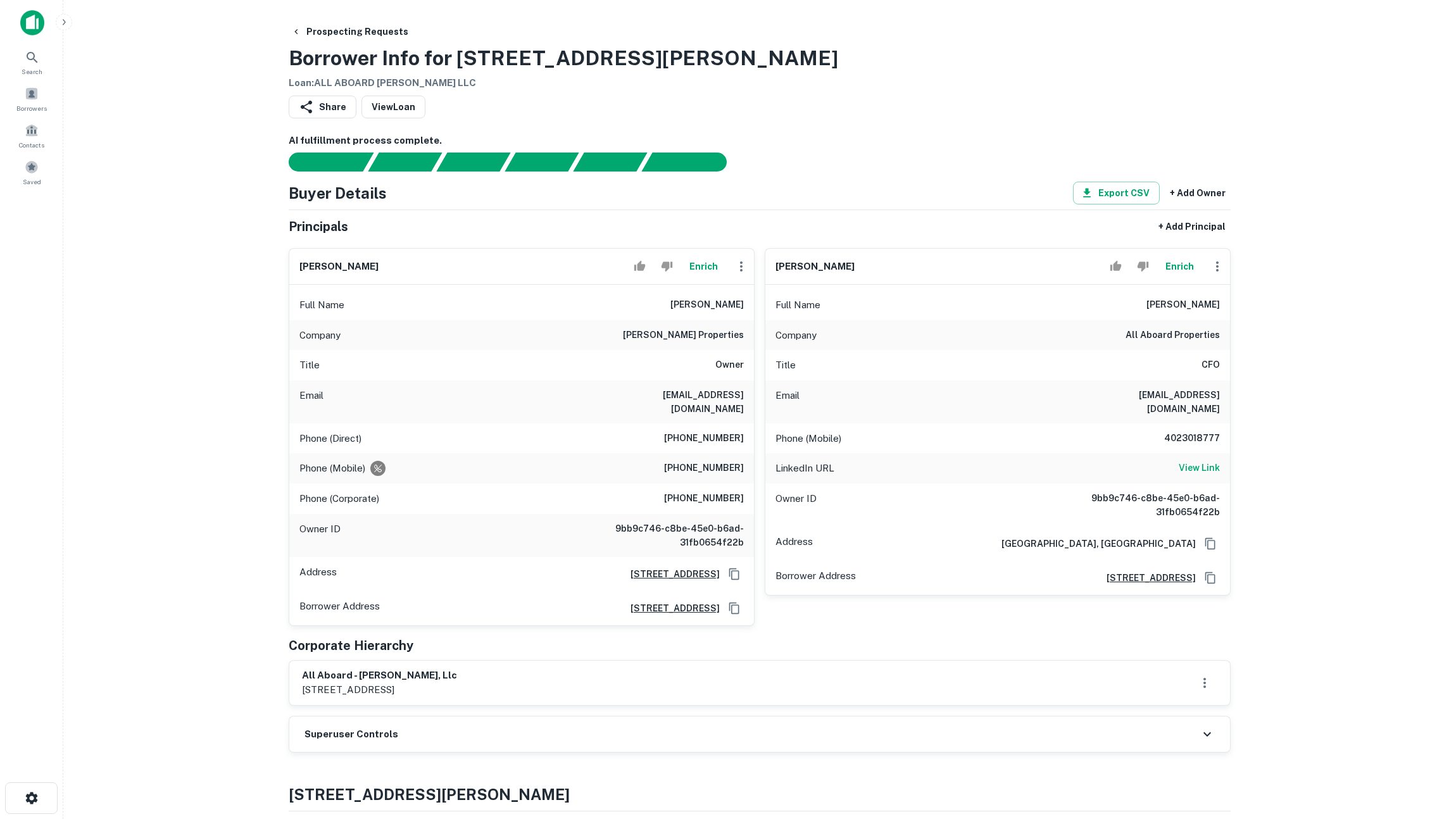
click at [705, 263] on button "Enrich" at bounding box center [703, 267] width 41 height 25
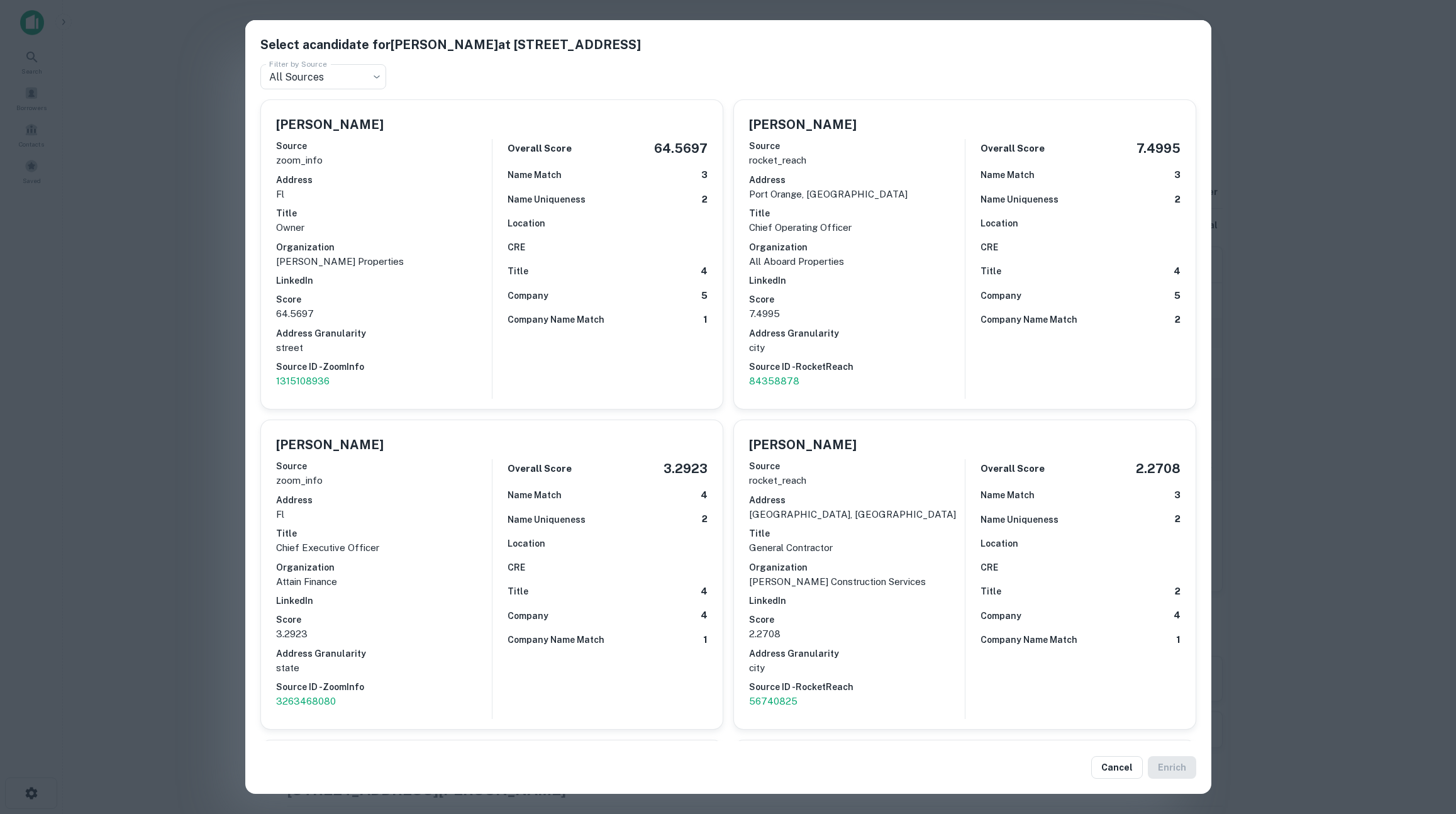
click at [1367, 305] on div "Select a candidate for Andrew Clark at 5111 S Ridgewood Ave Ste 201 Filter by S…" at bounding box center [728, 407] width 1456 height 814
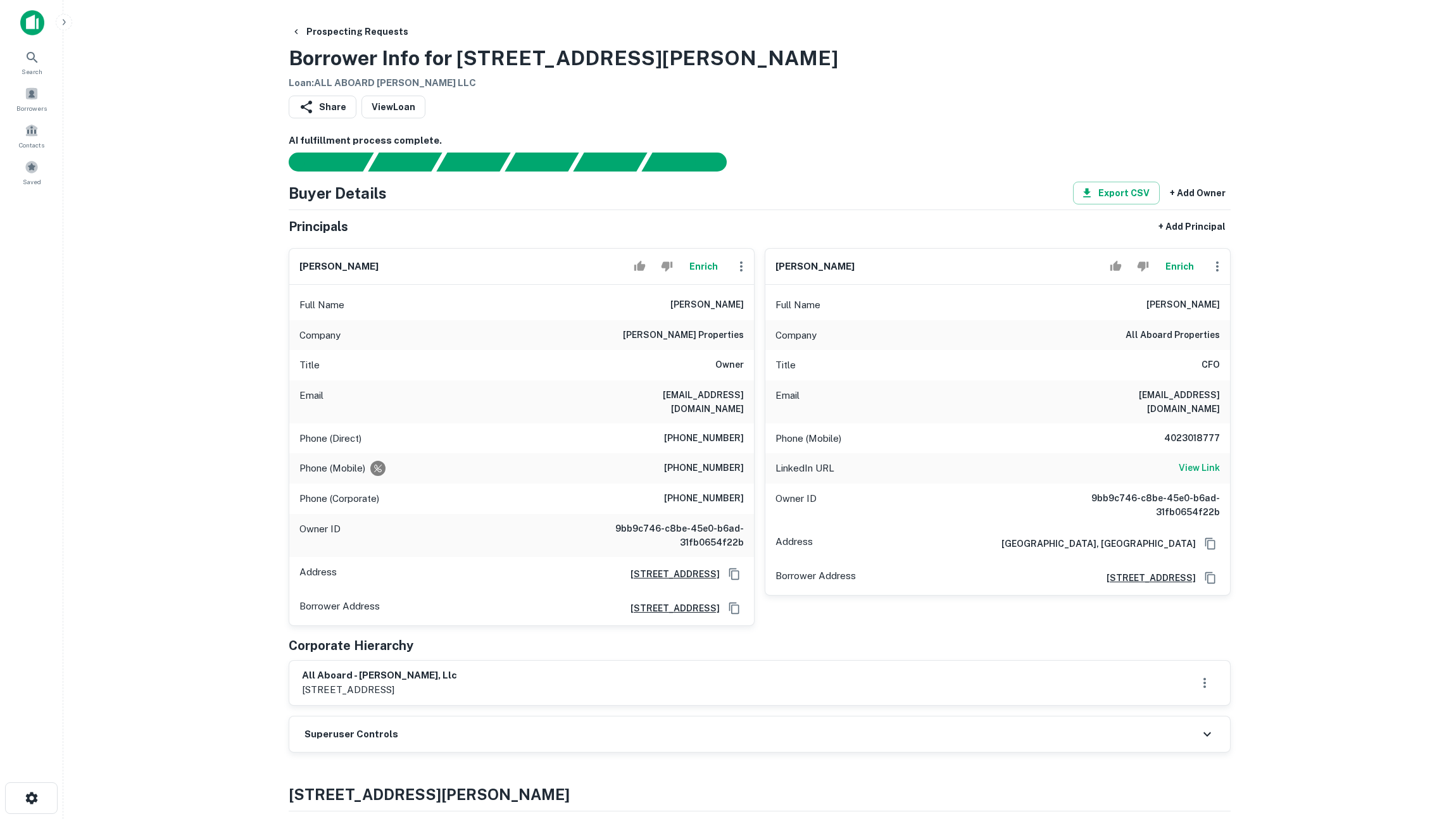
click at [1179, 271] on button "Enrich" at bounding box center [1179, 267] width 41 height 25
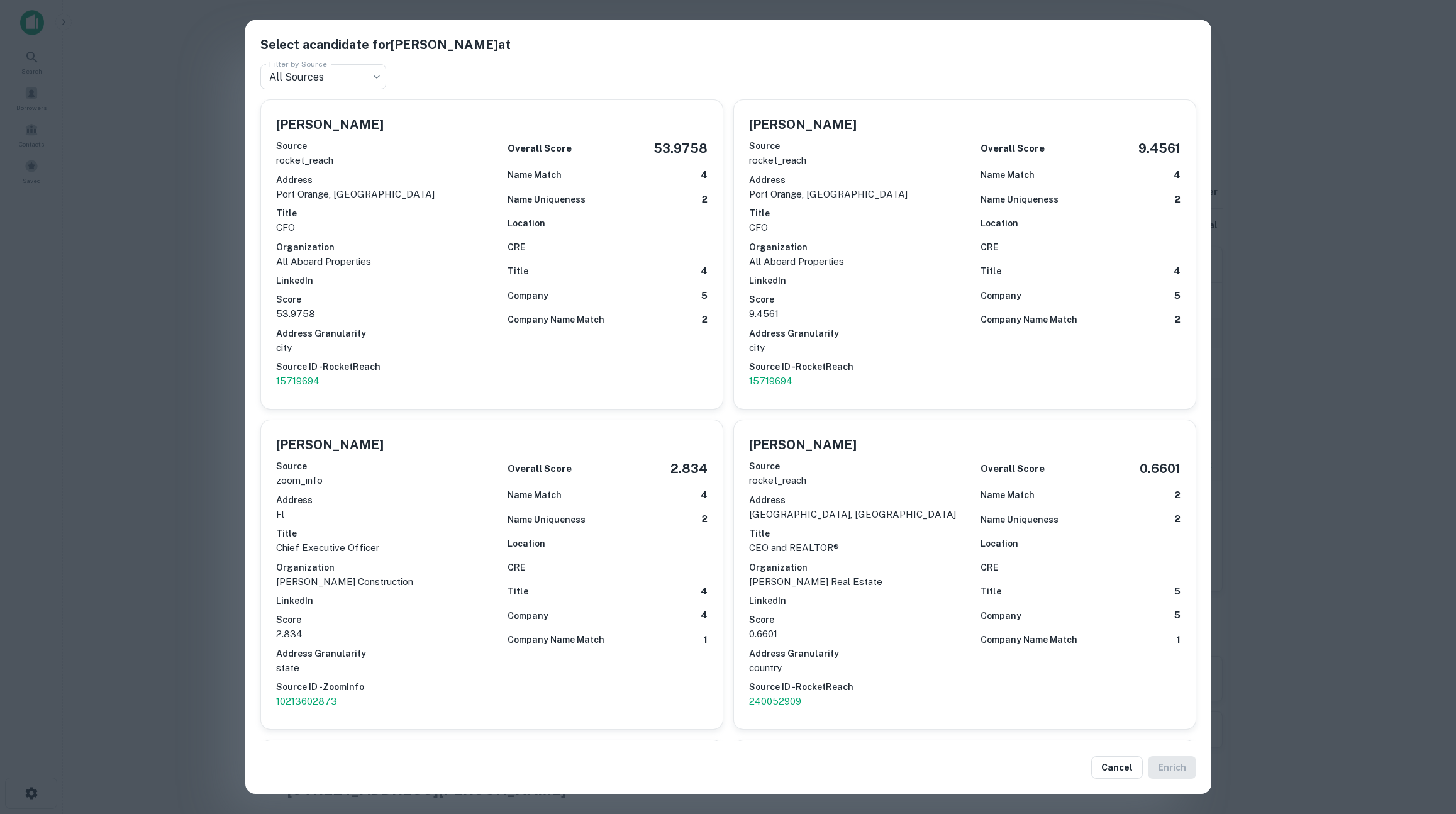
click at [187, 300] on div "Select a candidate for Michael Polito at Filter by Source All Sources *** Filte…" at bounding box center [728, 407] width 1456 height 814
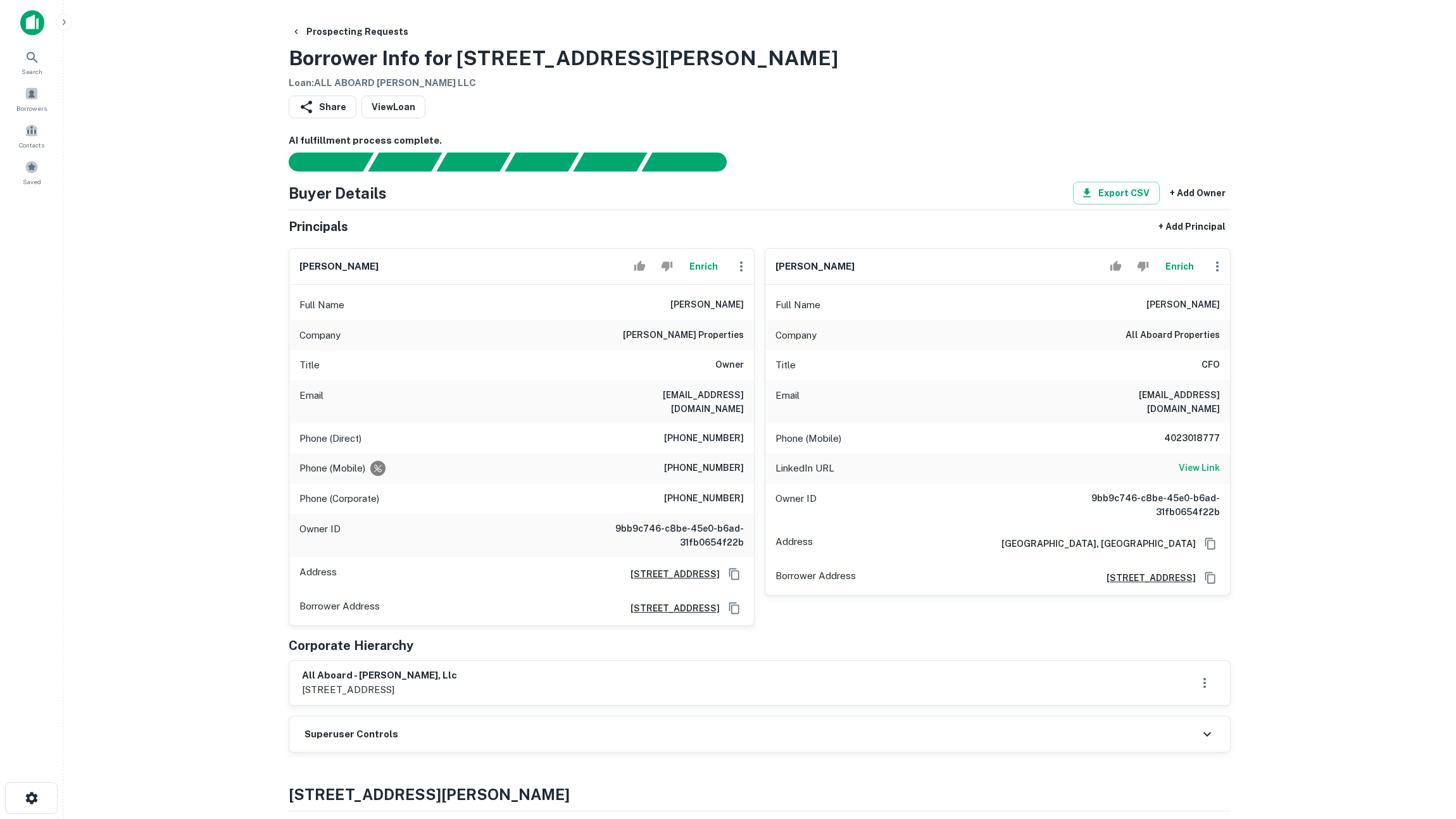
click at [1172, 259] on button "Enrich" at bounding box center [1179, 267] width 41 height 25
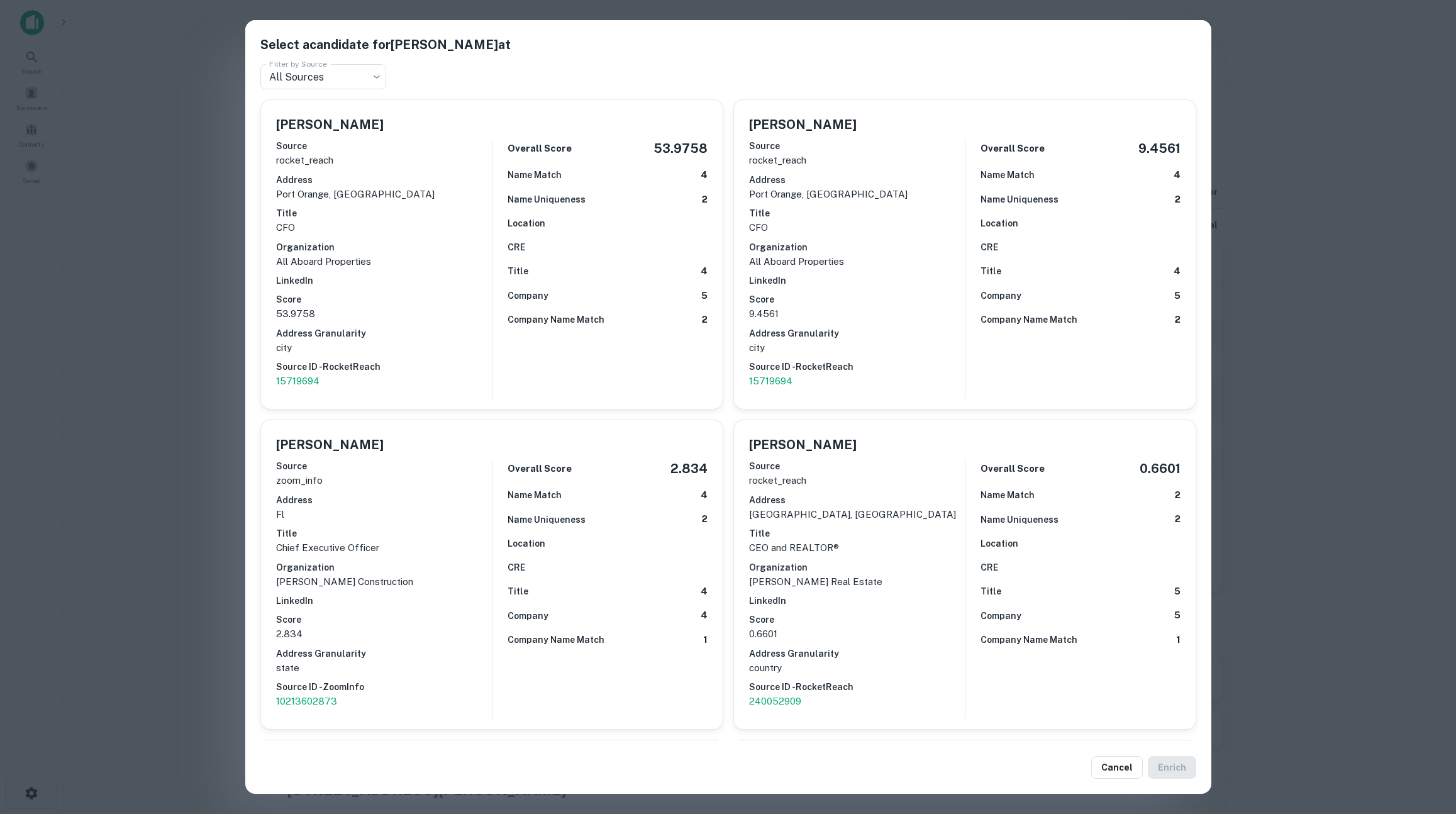
click at [1289, 403] on div "Select a candidate for Michael Polito at Filter by Source All Sources *** Filte…" at bounding box center [728, 407] width 1456 height 814
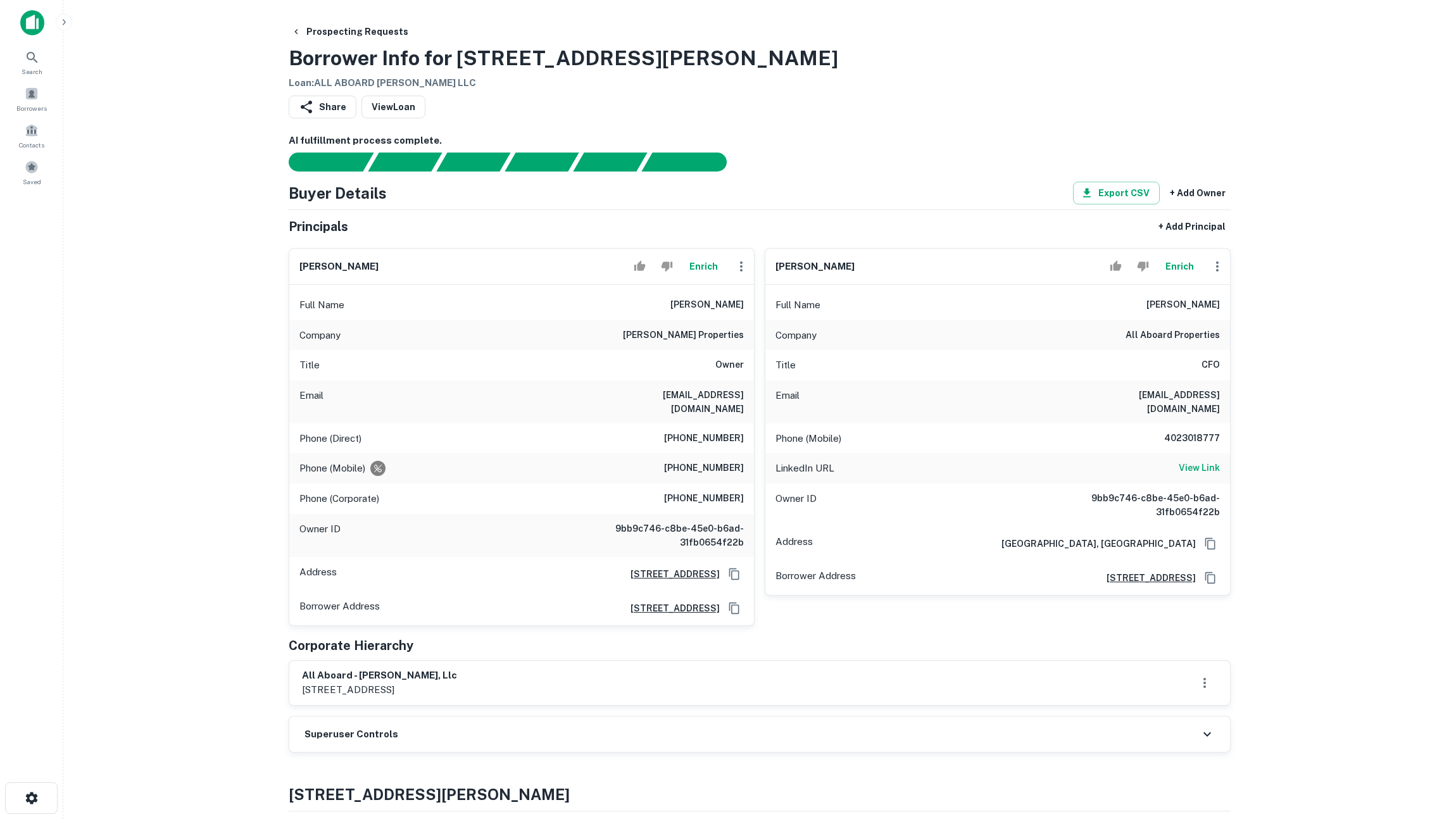
click at [885, 86] on div "Prospecting Requests Borrower Info for 300 Ed Schmidt Blvd Loan : ALL ABOARD HU…" at bounding box center [760, 55] width 942 height 70
click at [189, 241] on main "Prospecting Requests Borrower Info for 300 Ed Schmidt Blvd Loan : ALL ABOARD HU…" at bounding box center [760, 410] width 1393 height 819
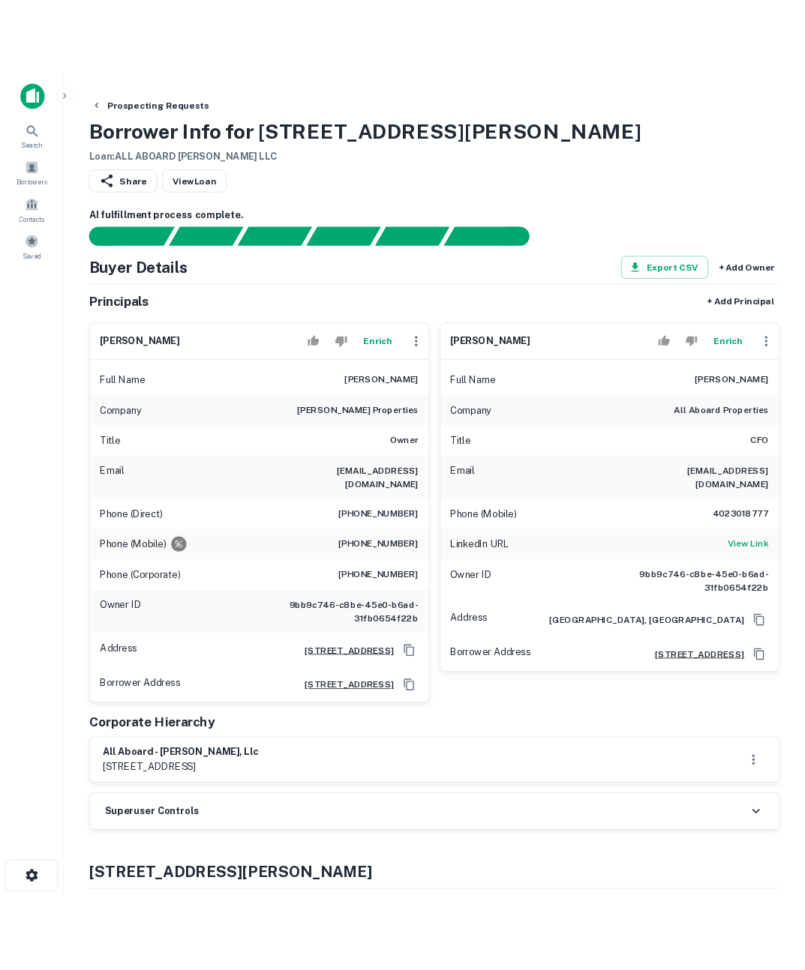
scroll to position [109, 0]
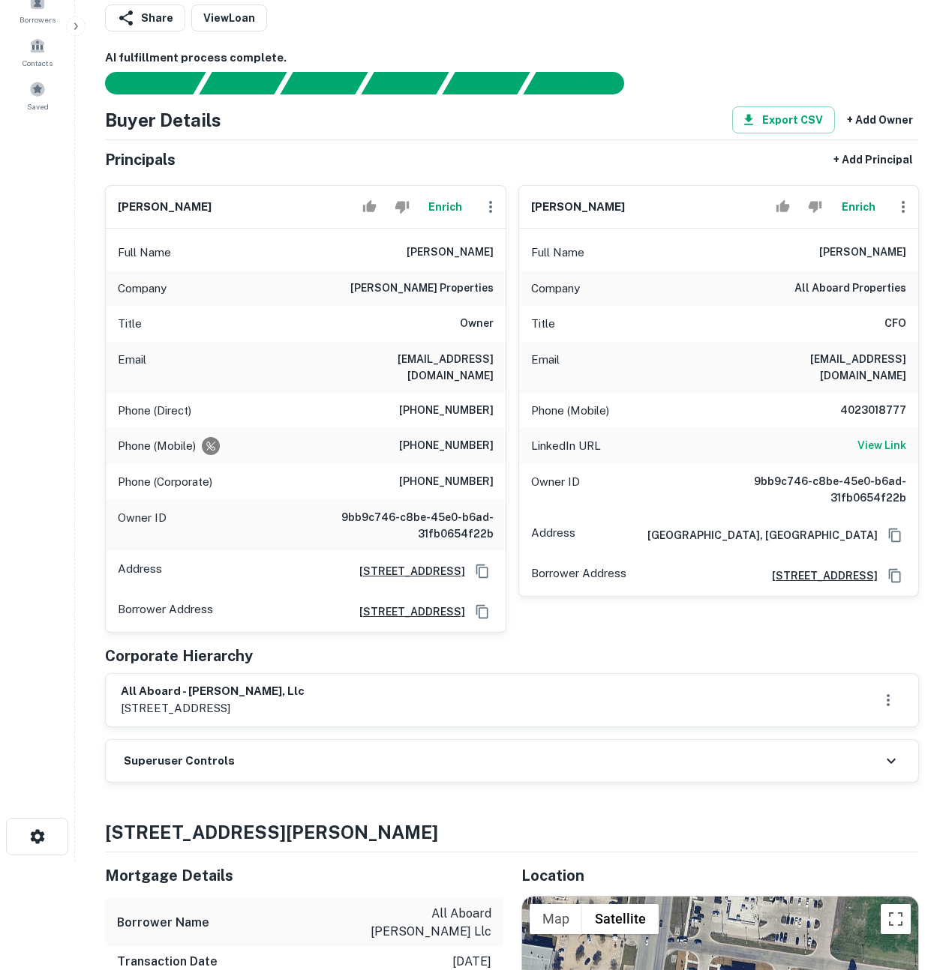
click at [859, 214] on button "Enrich" at bounding box center [858, 207] width 48 height 30
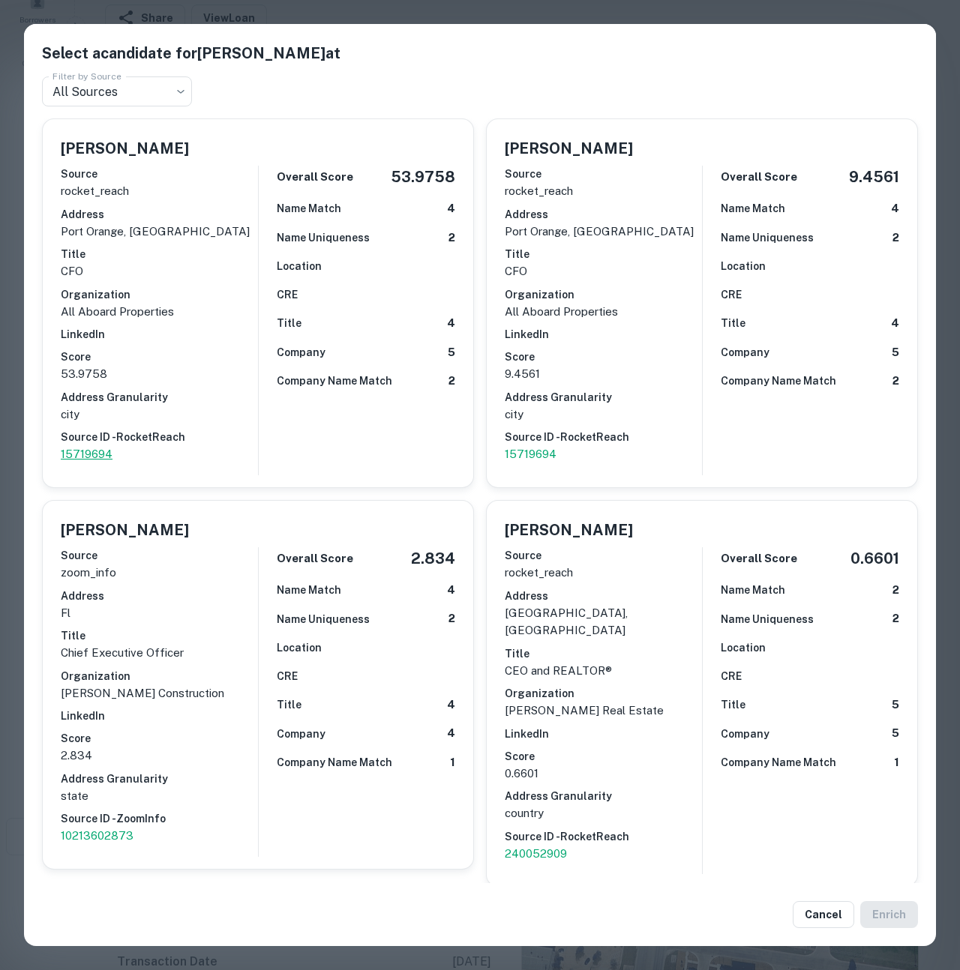
click at [89, 451] on p "15719694" at bounding box center [159, 454] width 197 height 18
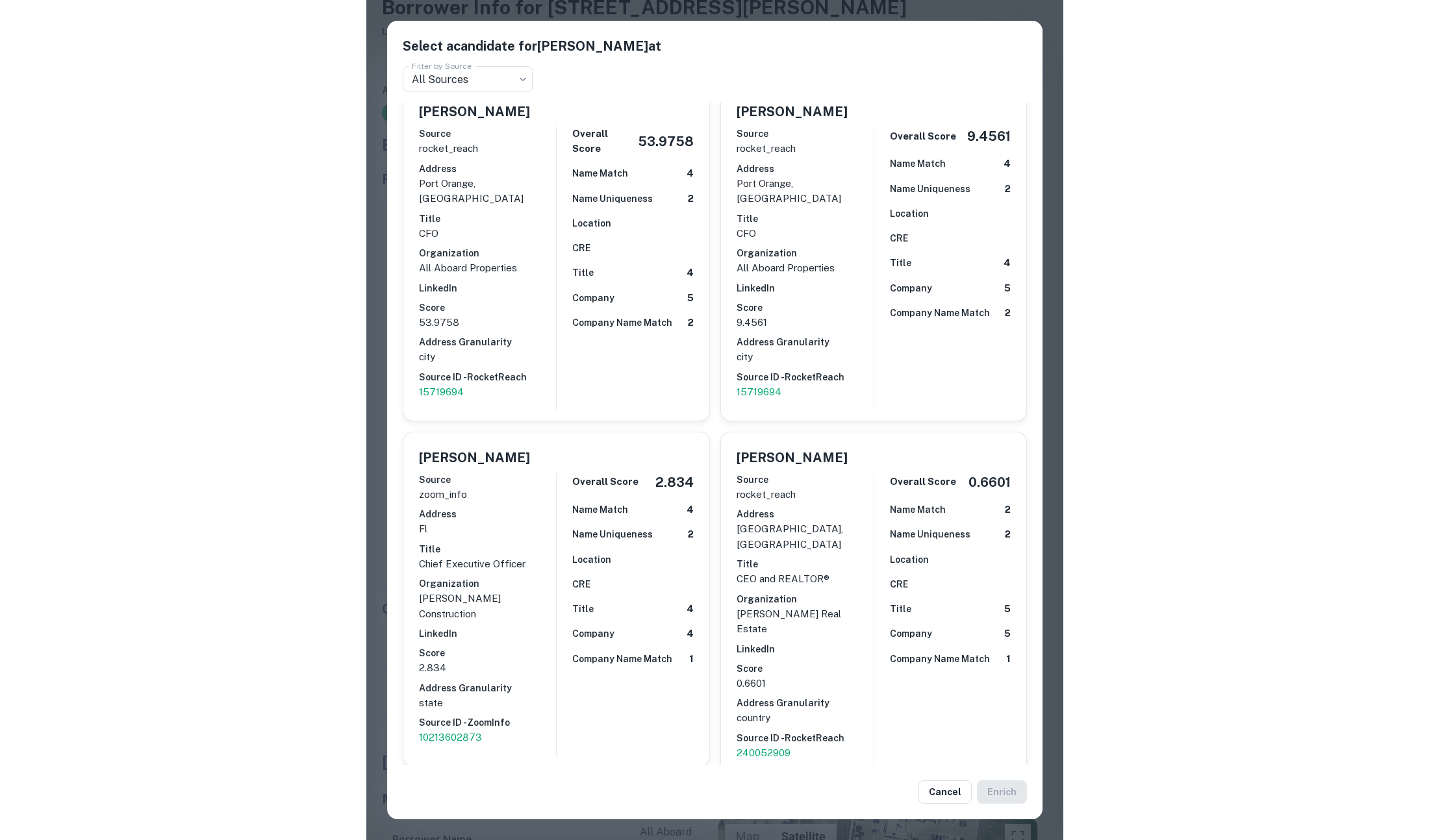
scroll to position [0, 0]
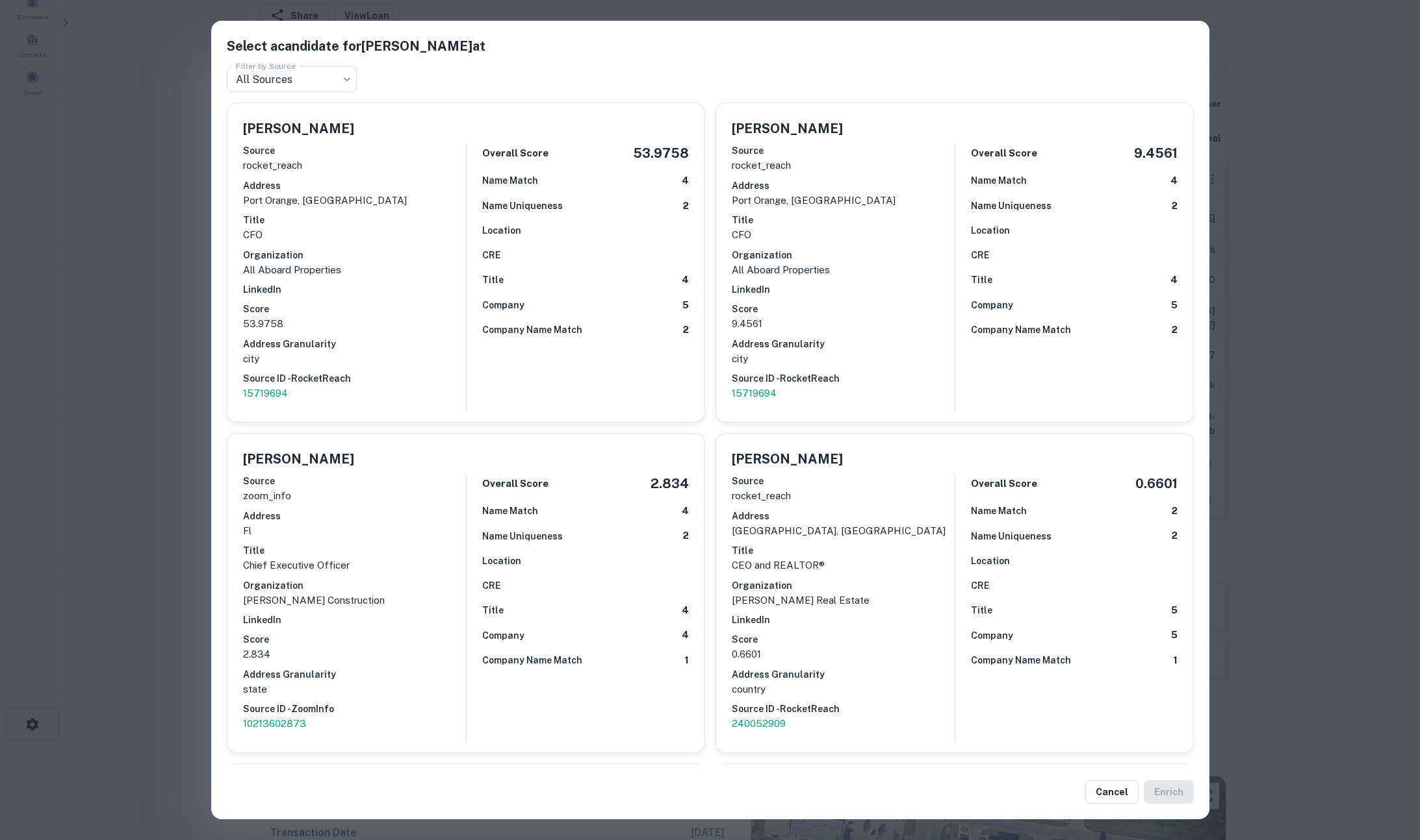
click at [1352, 337] on div "Select a candidate for Michael Polito at Filter by Source All Sources *** Filte…" at bounding box center [710, 420] width 1420 height 840
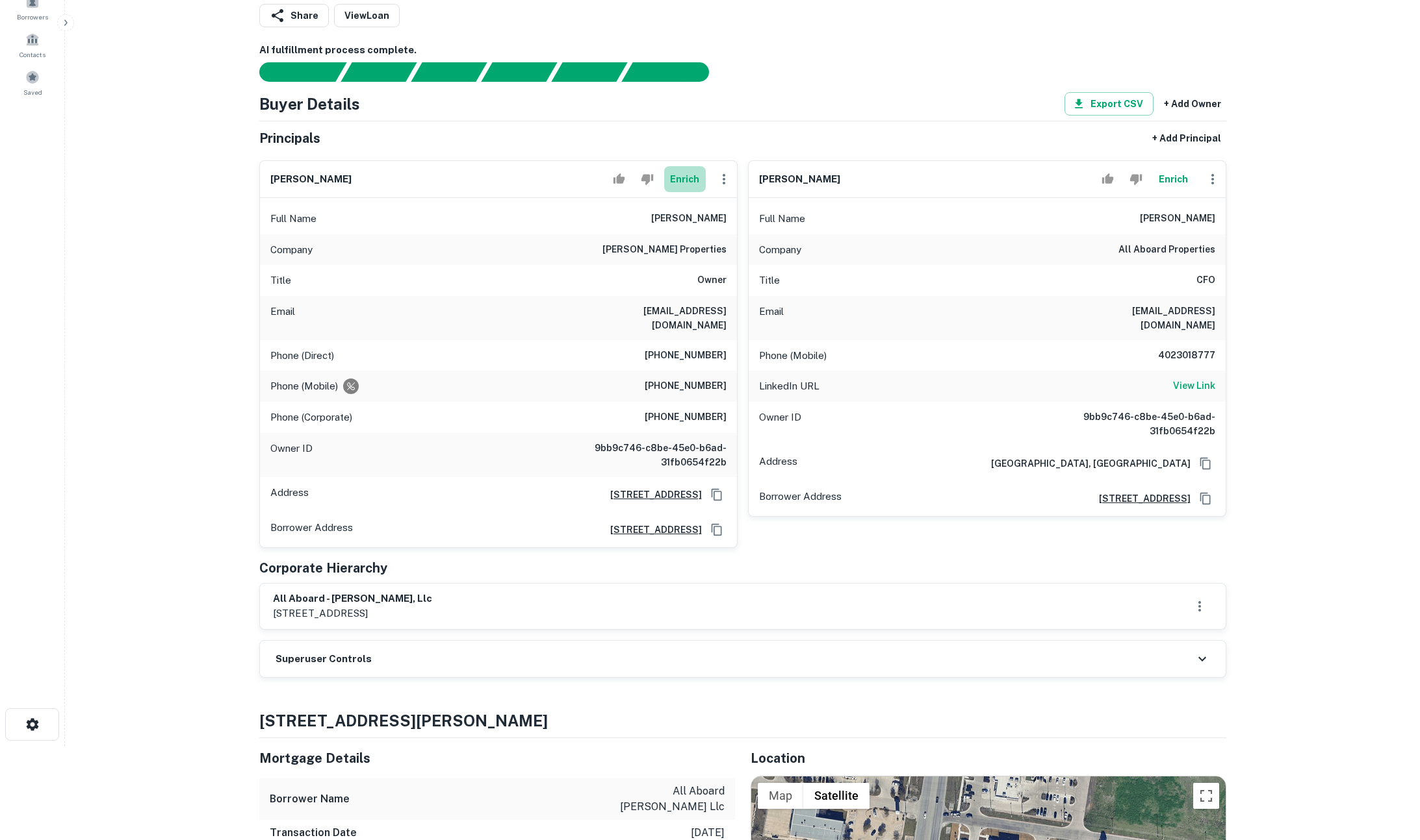
click at [676, 177] on button "Enrich" at bounding box center [684, 179] width 42 height 26
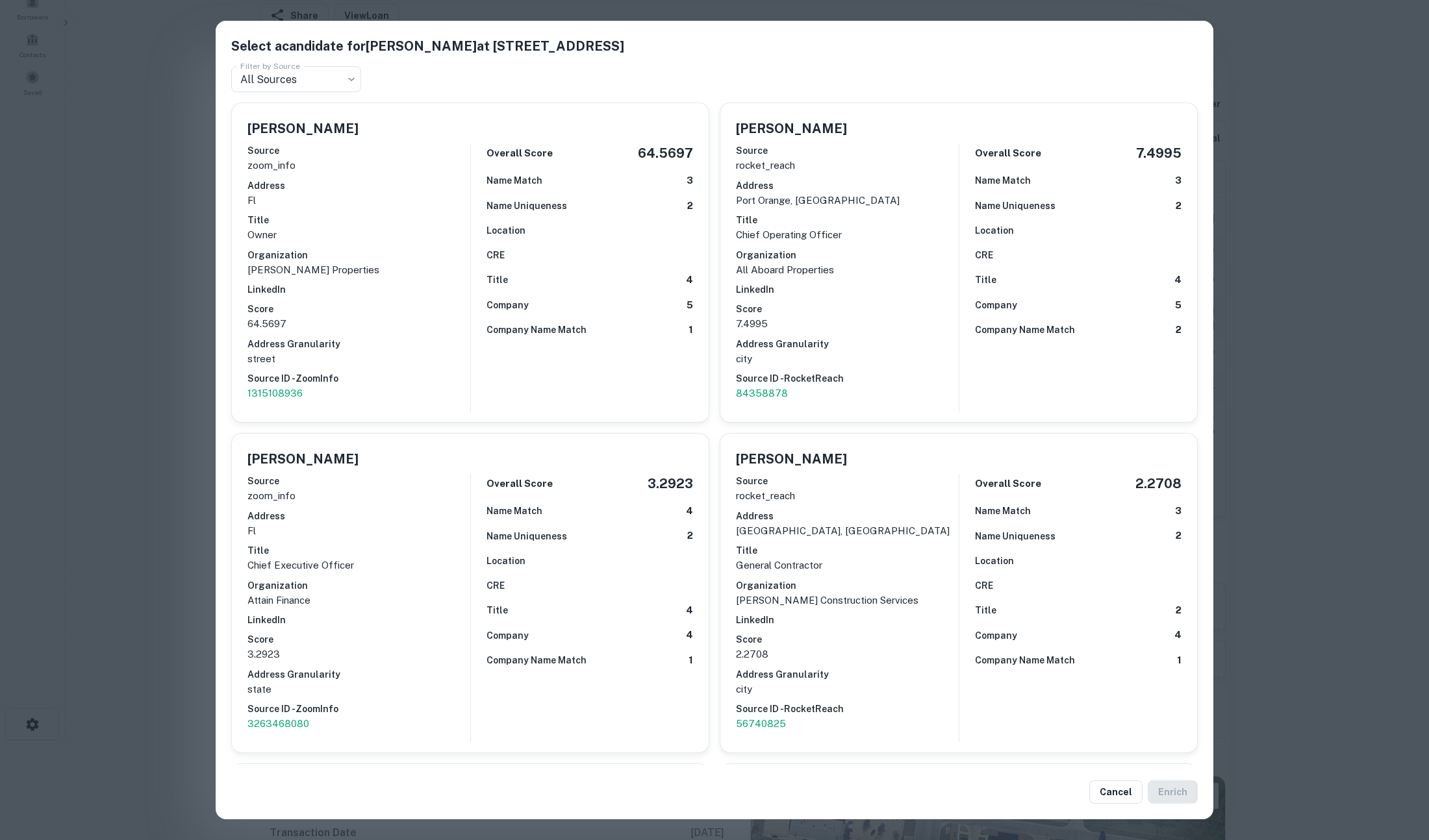
click at [1346, 221] on div "Select a candidate for Andrew Clark at 5111 S Ridgewood Ave Ste 201 Filter by S…" at bounding box center [714, 420] width 1429 height 840
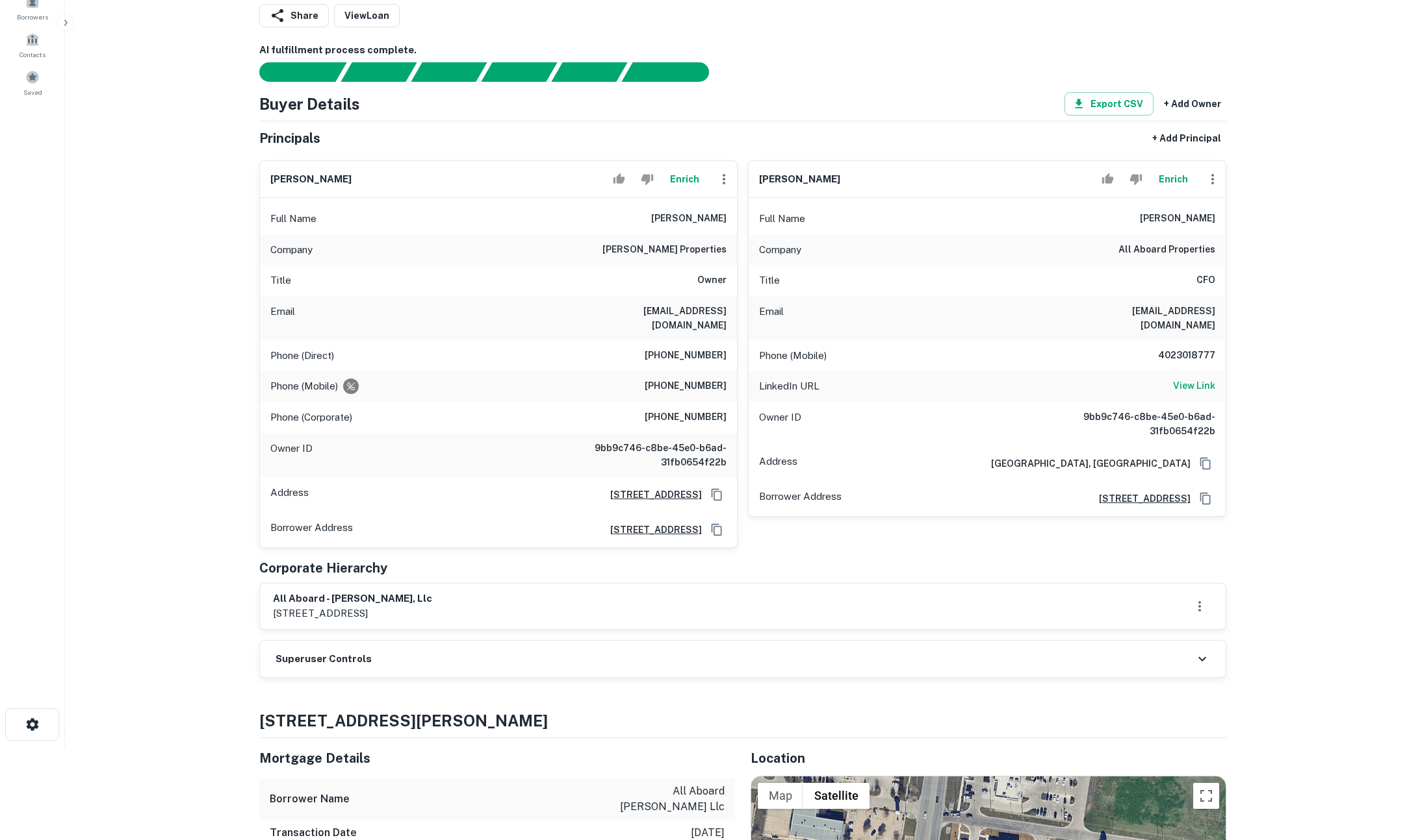
click at [675, 175] on button "Enrich" at bounding box center [684, 179] width 42 height 26
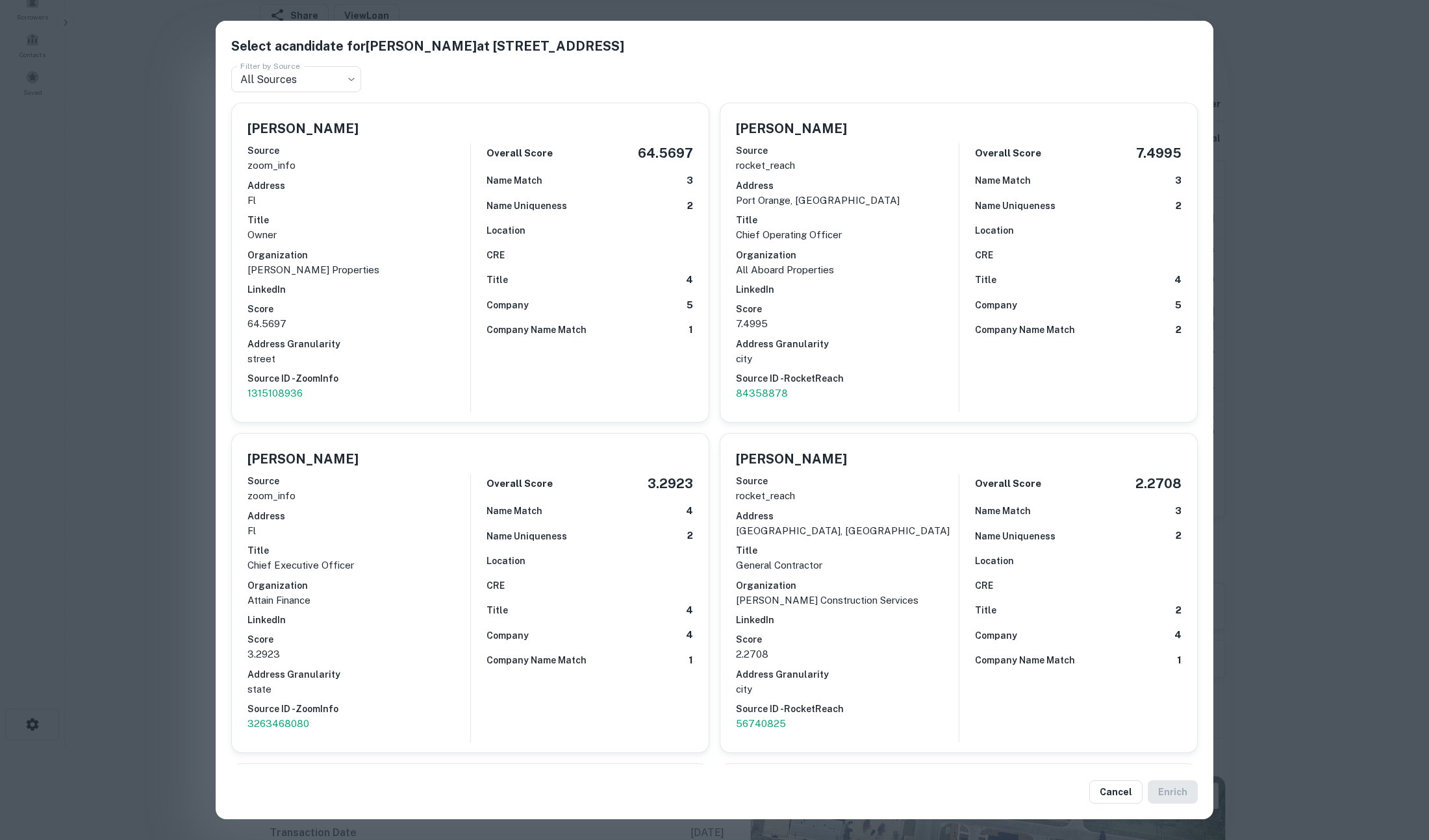
click at [160, 306] on div "Select a candidate for Andrew Clark at 5111 S Ridgewood Ave Ste 201 Filter by S…" at bounding box center [714, 420] width 1429 height 840
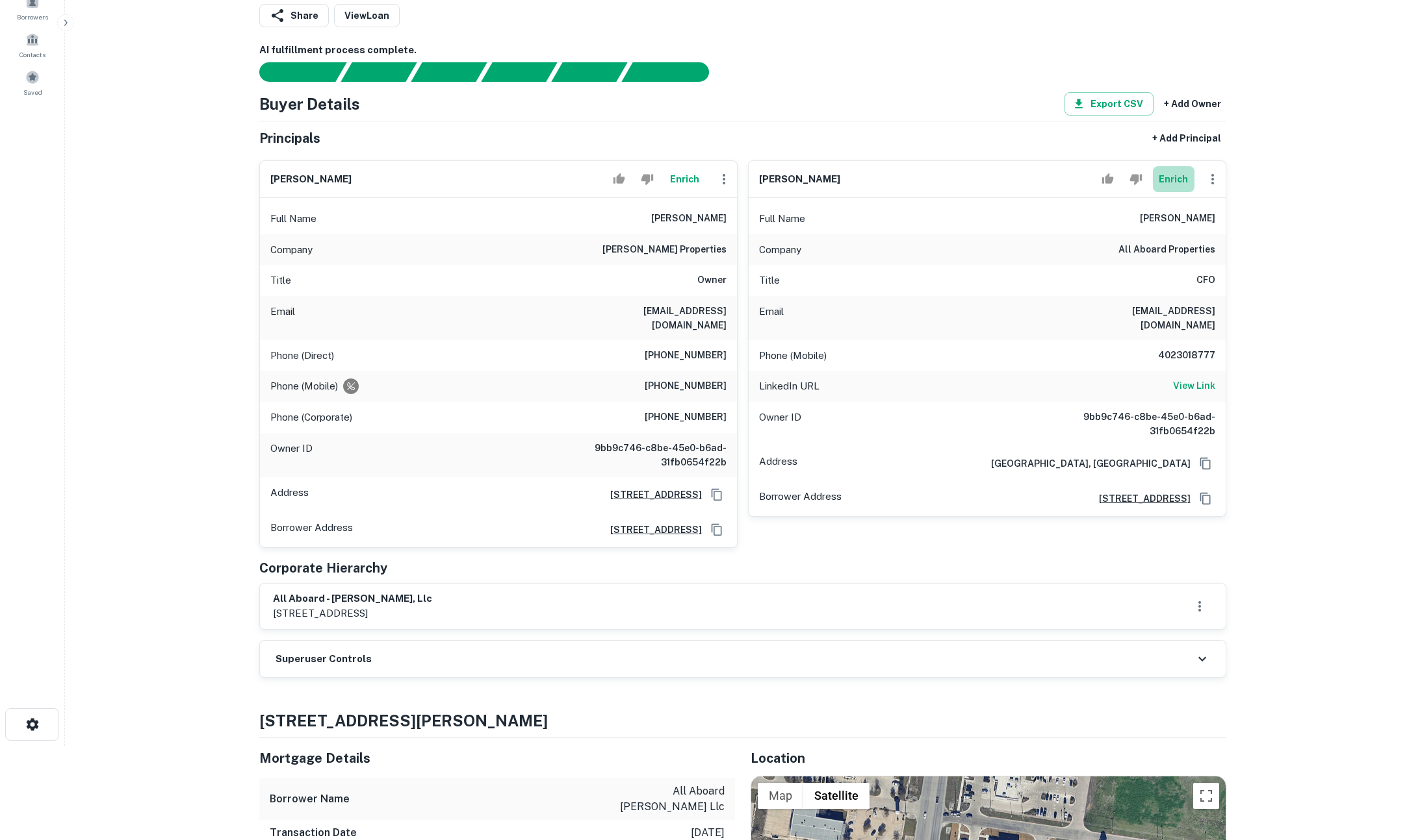
click at [1171, 183] on button "Enrich" at bounding box center [1173, 179] width 42 height 26
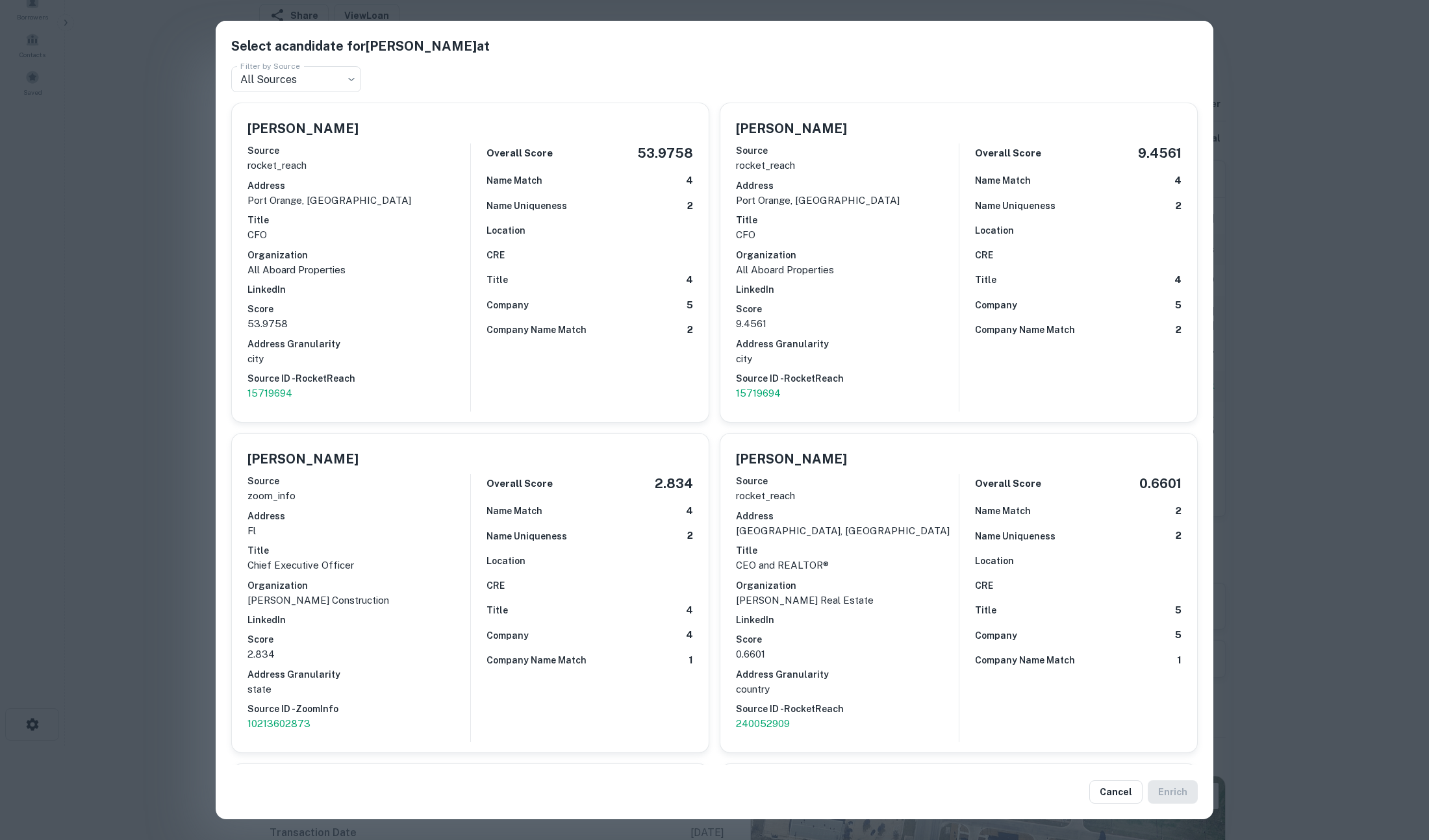
click at [1321, 322] on div "Select a candidate for Michael Polito at Filter by Source All Sources *** Filte…" at bounding box center [714, 420] width 1429 height 840
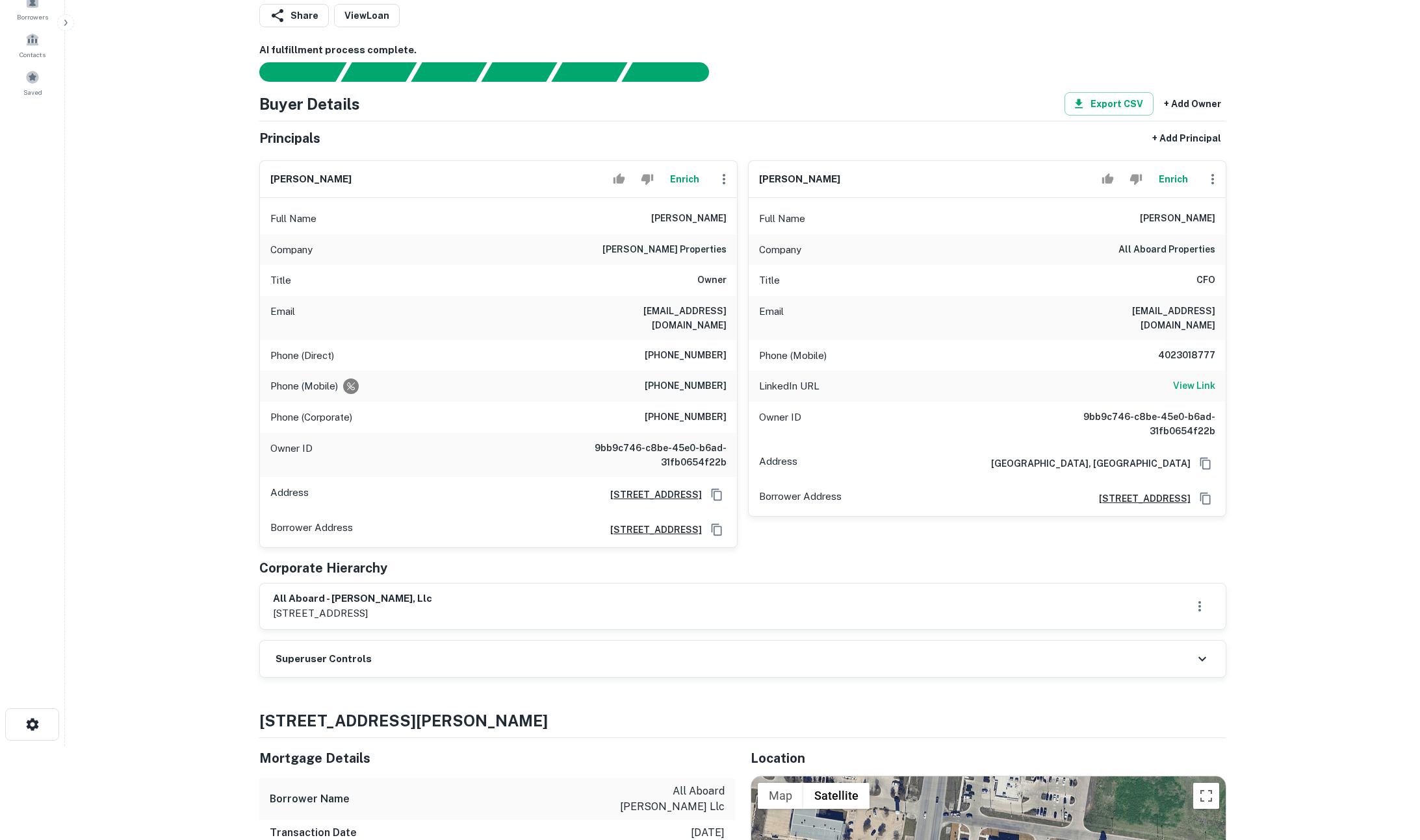
click at [679, 178] on button "Enrich" at bounding box center [684, 179] width 42 height 26
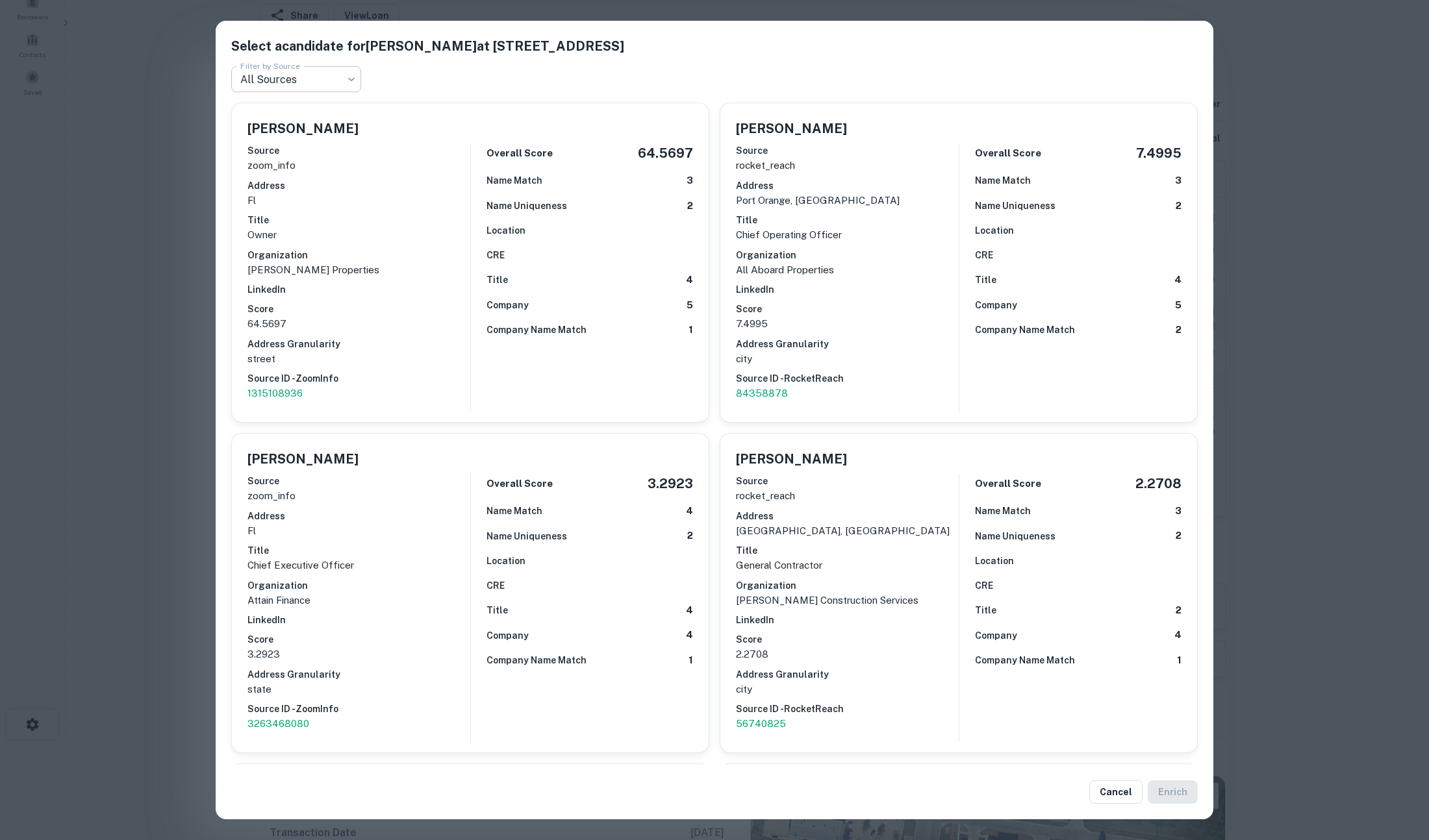
click at [297, 79] on body "Search Borrowers Contacts Saved Prospecting Requests Borrower Info for 300 Ed S…" at bounding box center [714, 326] width 1429 height 840
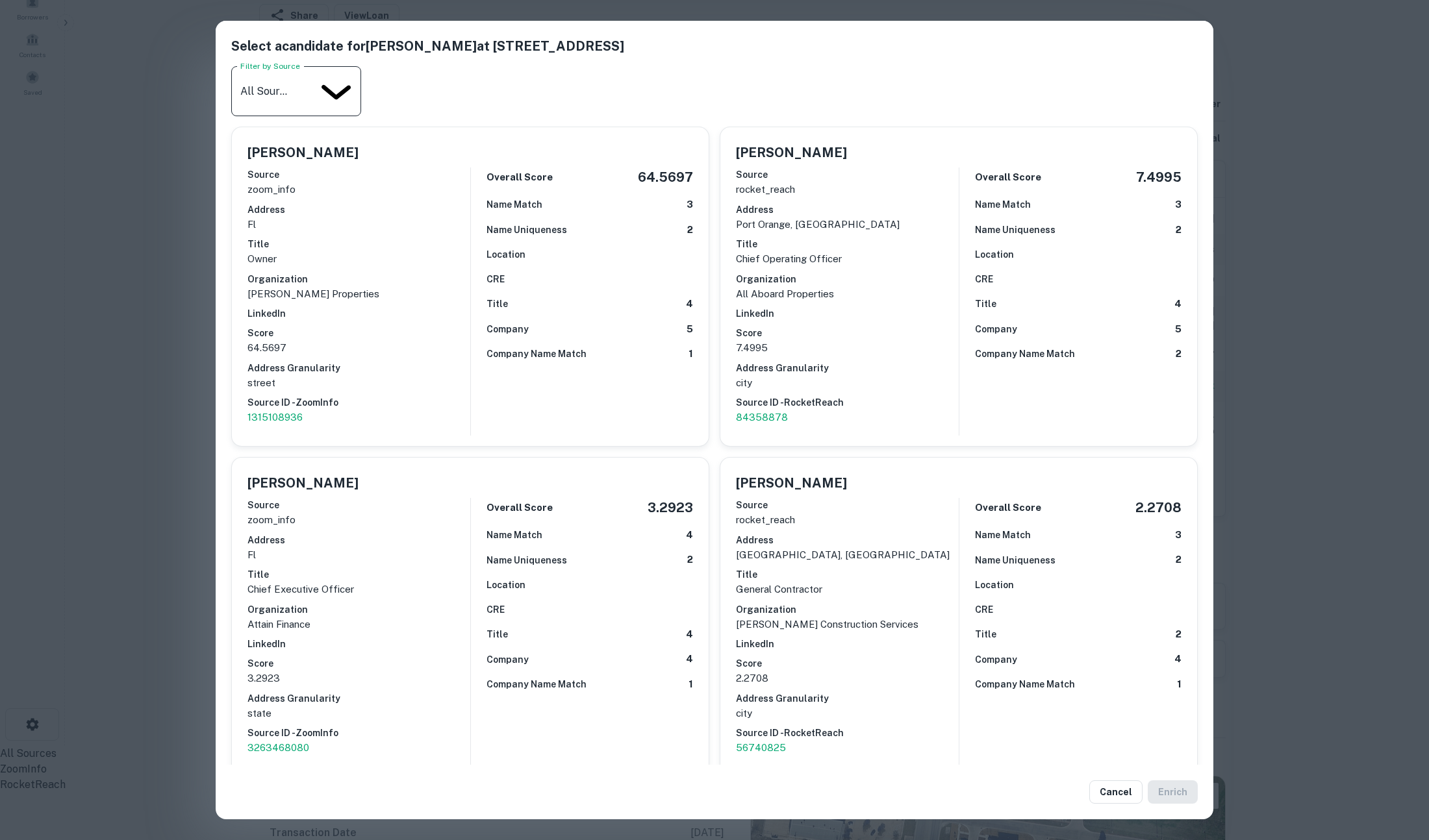
click at [292, 762] on li "ZoomInfo" at bounding box center [709, 770] width 1419 height 16
type input "*********"
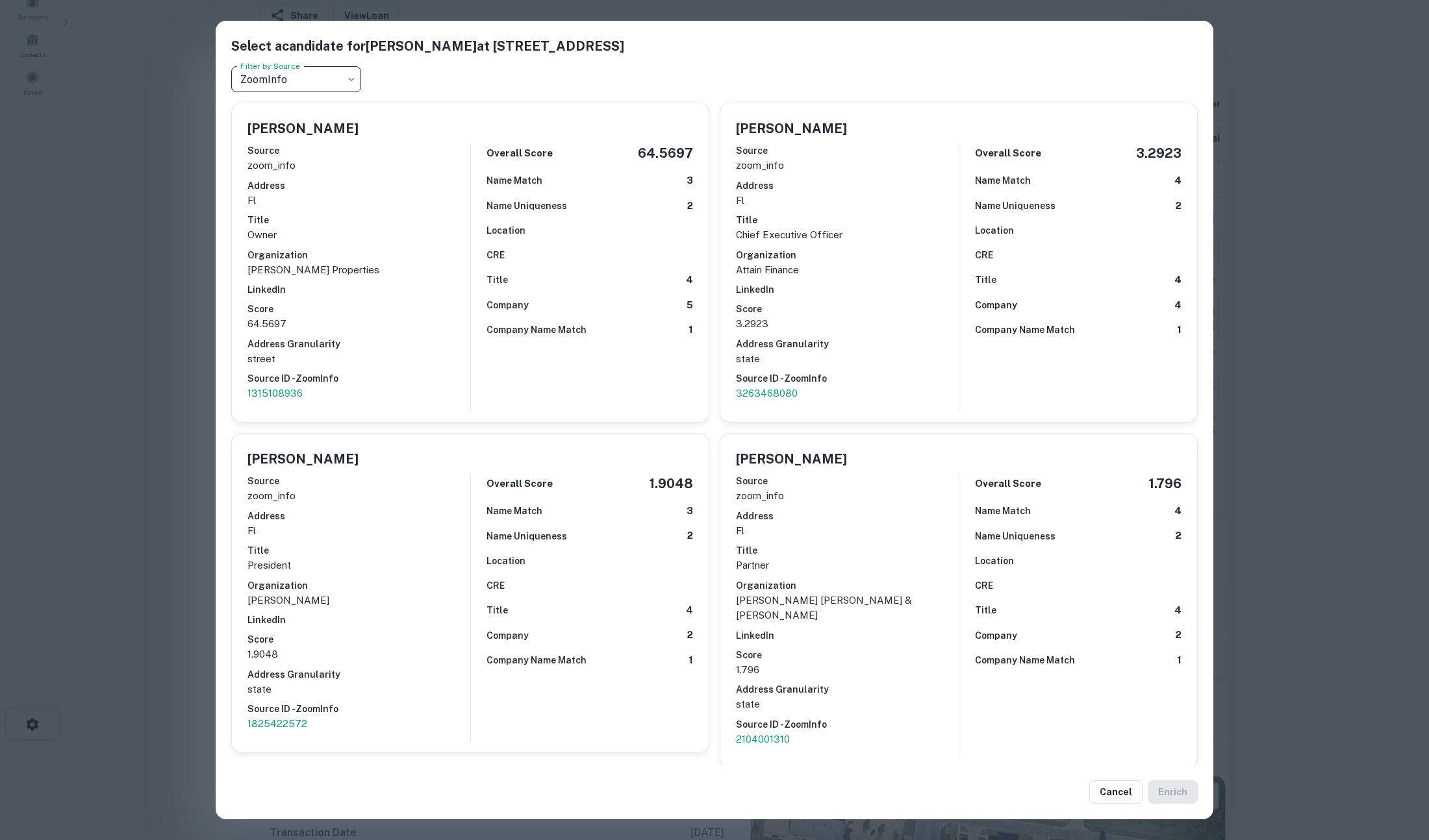
click at [1318, 211] on div "Select a candidate for Andrew Clark at 5111 S Ridgewood Ave Ste 201 Filter by S…" at bounding box center [714, 420] width 1429 height 840
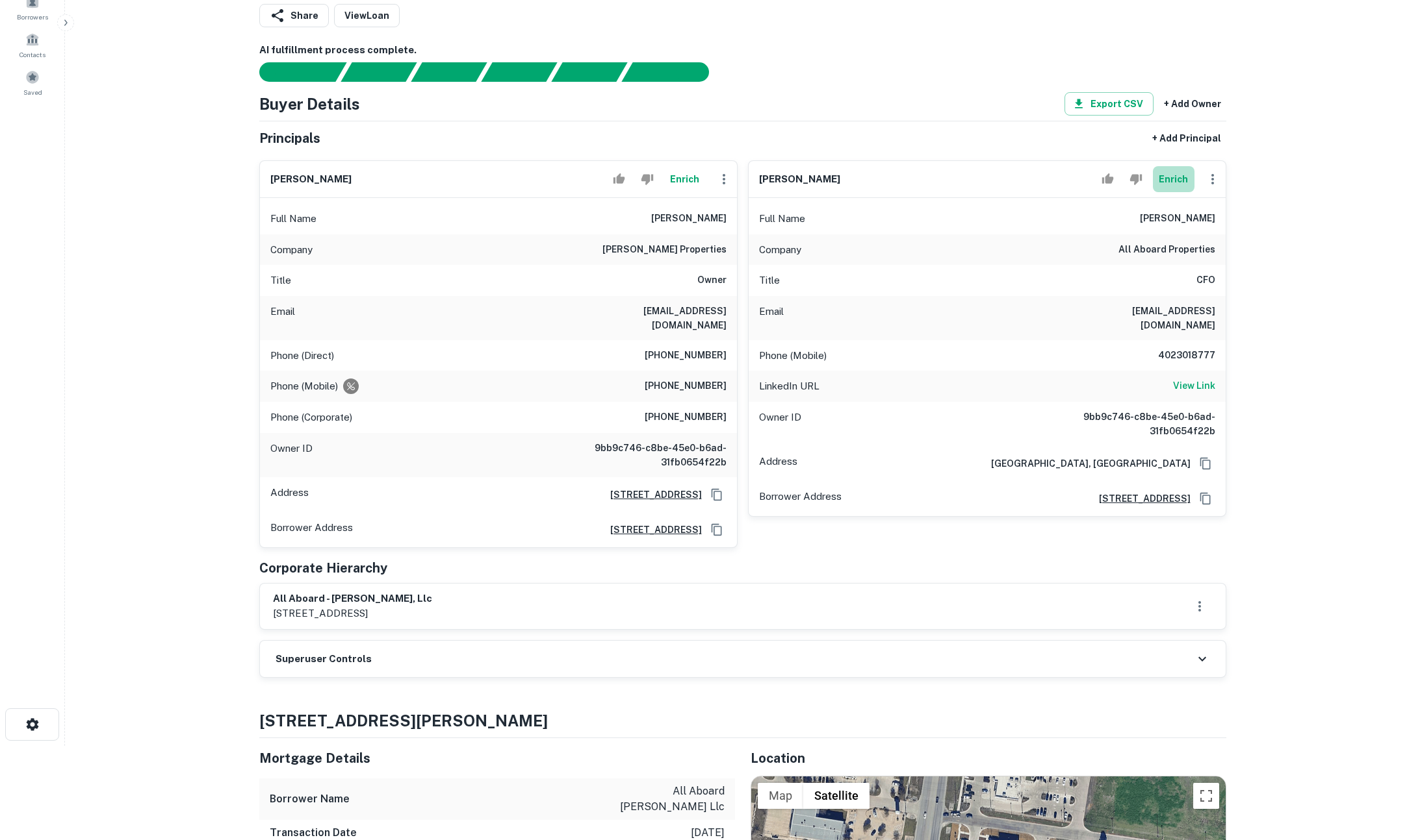
click at [1172, 178] on button "Enrich" at bounding box center [1173, 179] width 42 height 26
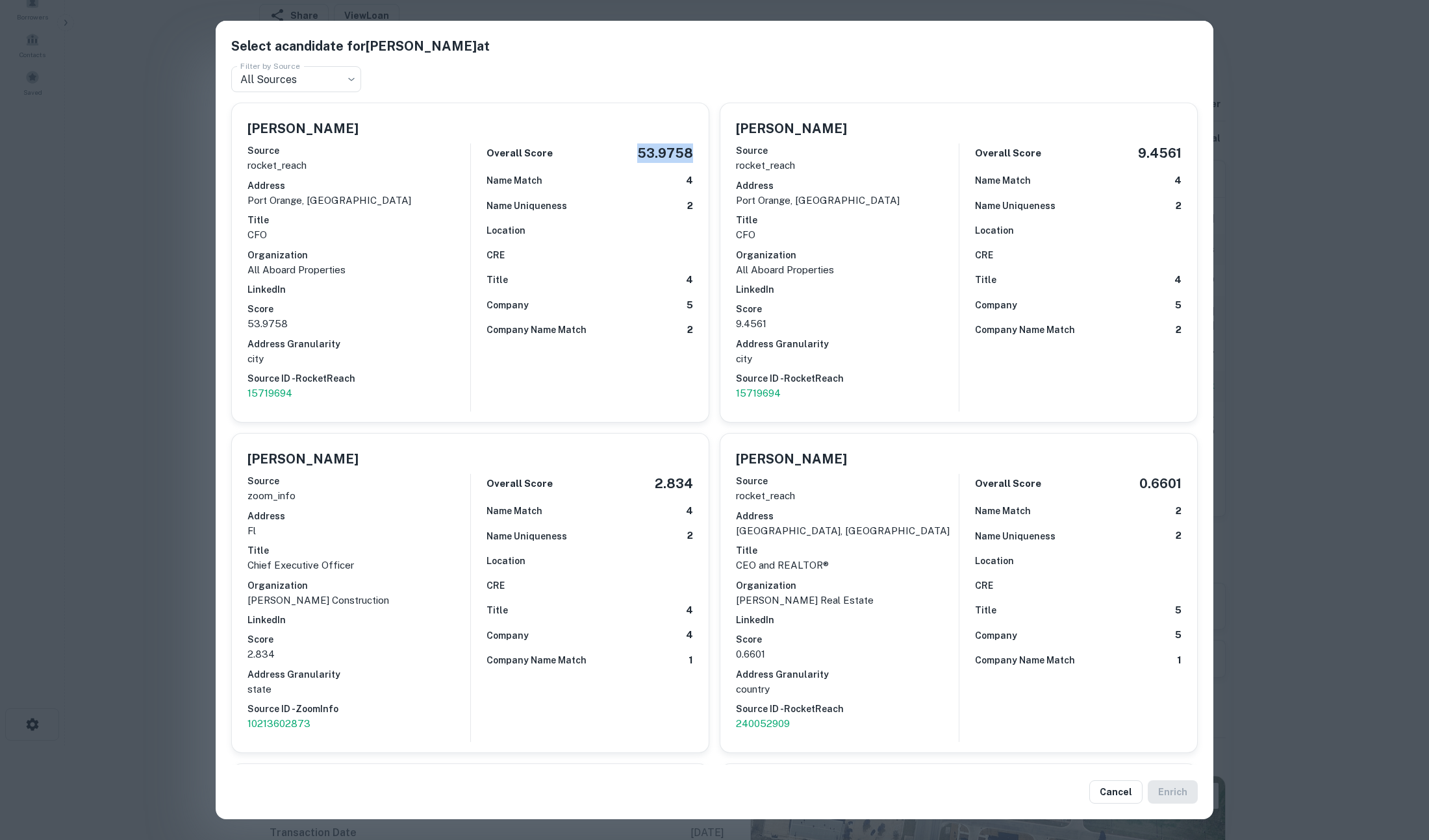
drag, startPoint x: 678, startPoint y: 154, endPoint x: 696, endPoint y: 154, distance: 18.0
click at [696, 154] on div "Michael Polito Source rocket_reach Address port orange, fl Title CFO Organizati…" at bounding box center [470, 262] width 476 height 319
copy h5 "53.9758"
drag, startPoint x: 1129, startPoint y: 151, endPoint x: 1174, endPoint y: 152, distance: 45.0
click at [1174, 152] on div "Michael Polito Source rocket_reach Address port orange, fl Title CFO Organizati…" at bounding box center [959, 262] width 476 height 319
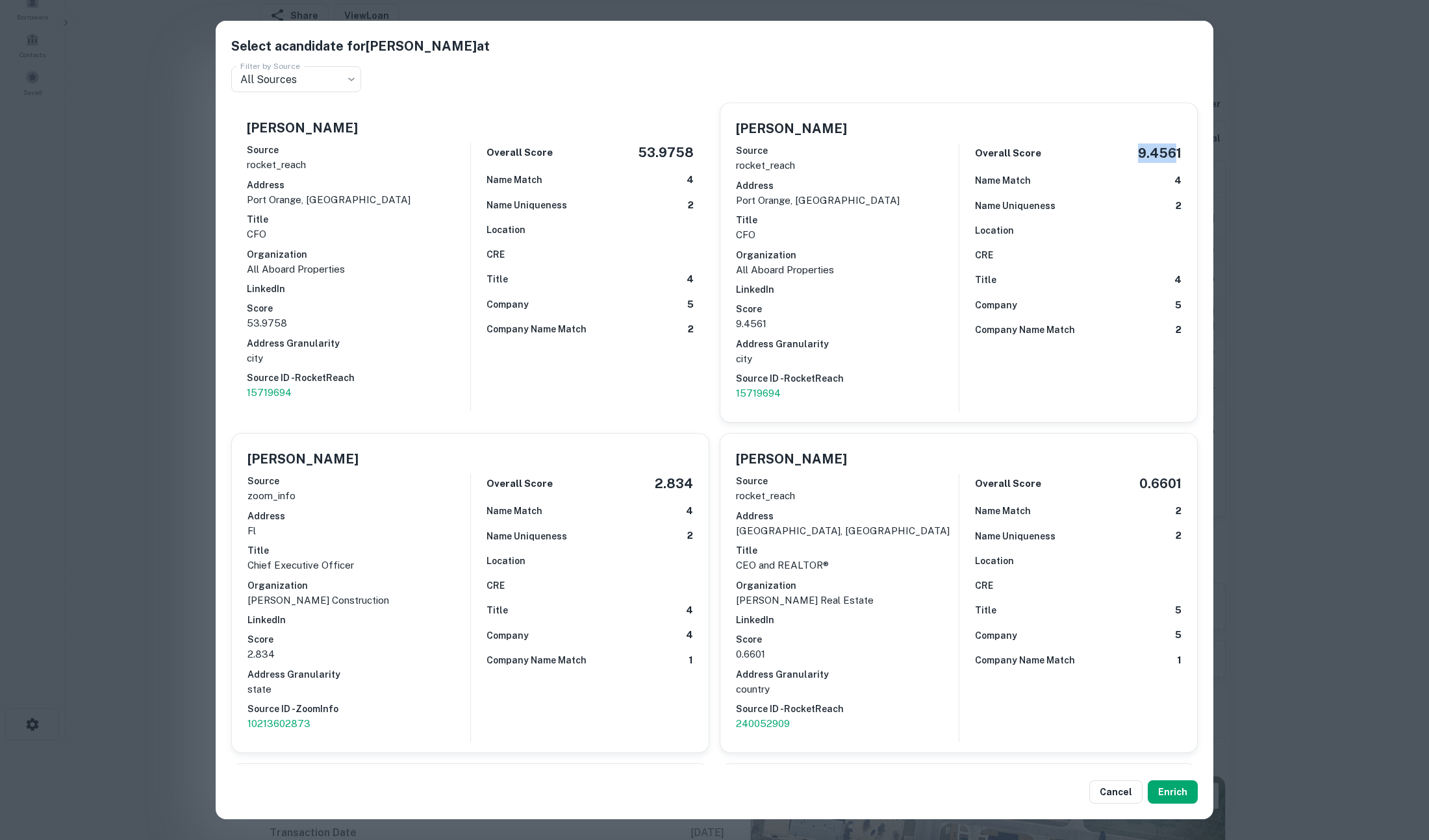
copy h5 "9.456"
drag, startPoint x: 635, startPoint y: 153, endPoint x: 684, endPoint y: 149, distance: 49.2
click at [684, 149] on h5 "53.9758" at bounding box center [665, 153] width 55 height 19
copy h5 "53.975"
copy h5 "53.9758"
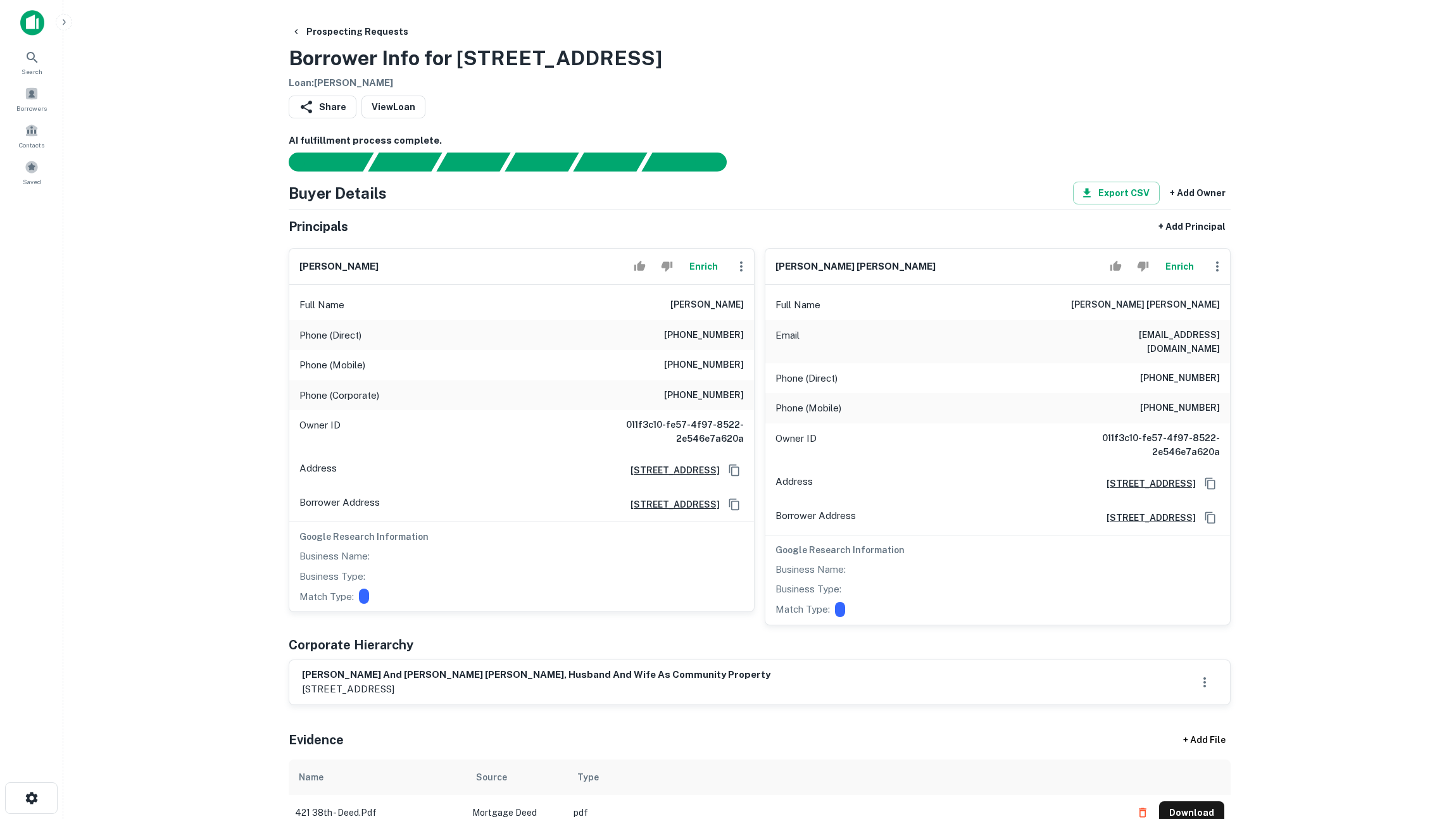
click at [703, 272] on button "Enrich" at bounding box center [703, 267] width 41 height 25
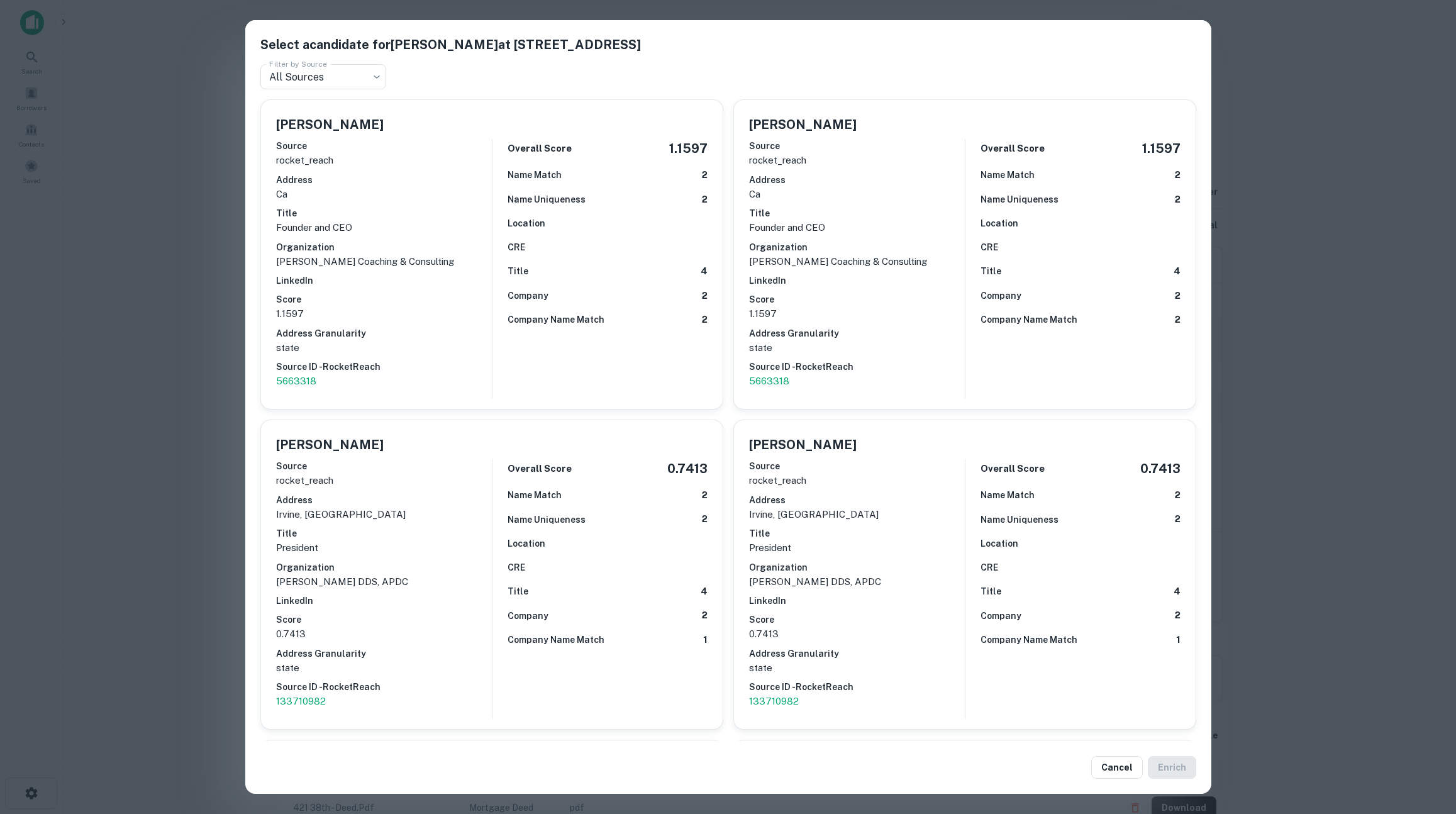
click at [191, 358] on div "Select a candidate for kenneth a. barnard at 35 Wyndham St Filter by Source All…" at bounding box center [728, 407] width 1456 height 814
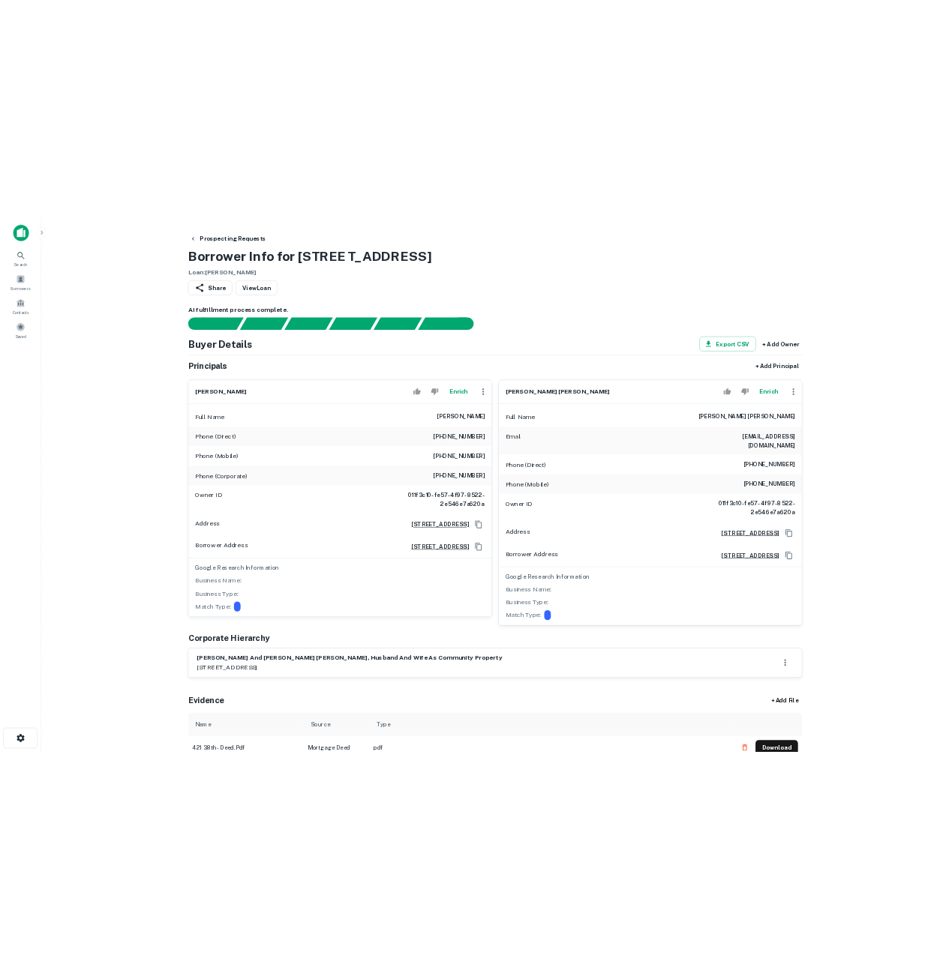
scroll to position [713, 0]
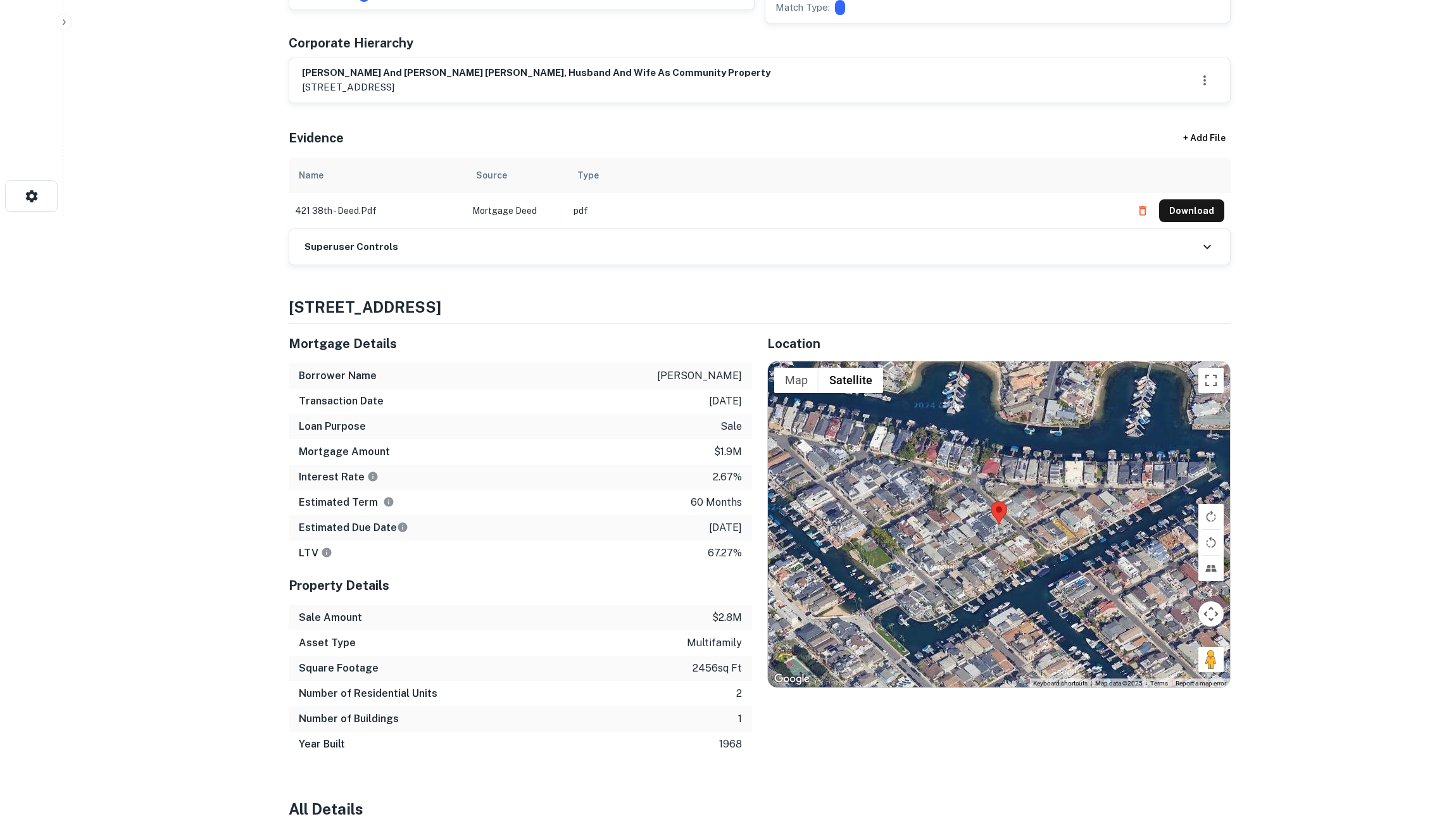
click at [1127, 241] on div "Superuser Controls" at bounding box center [760, 247] width 940 height 35
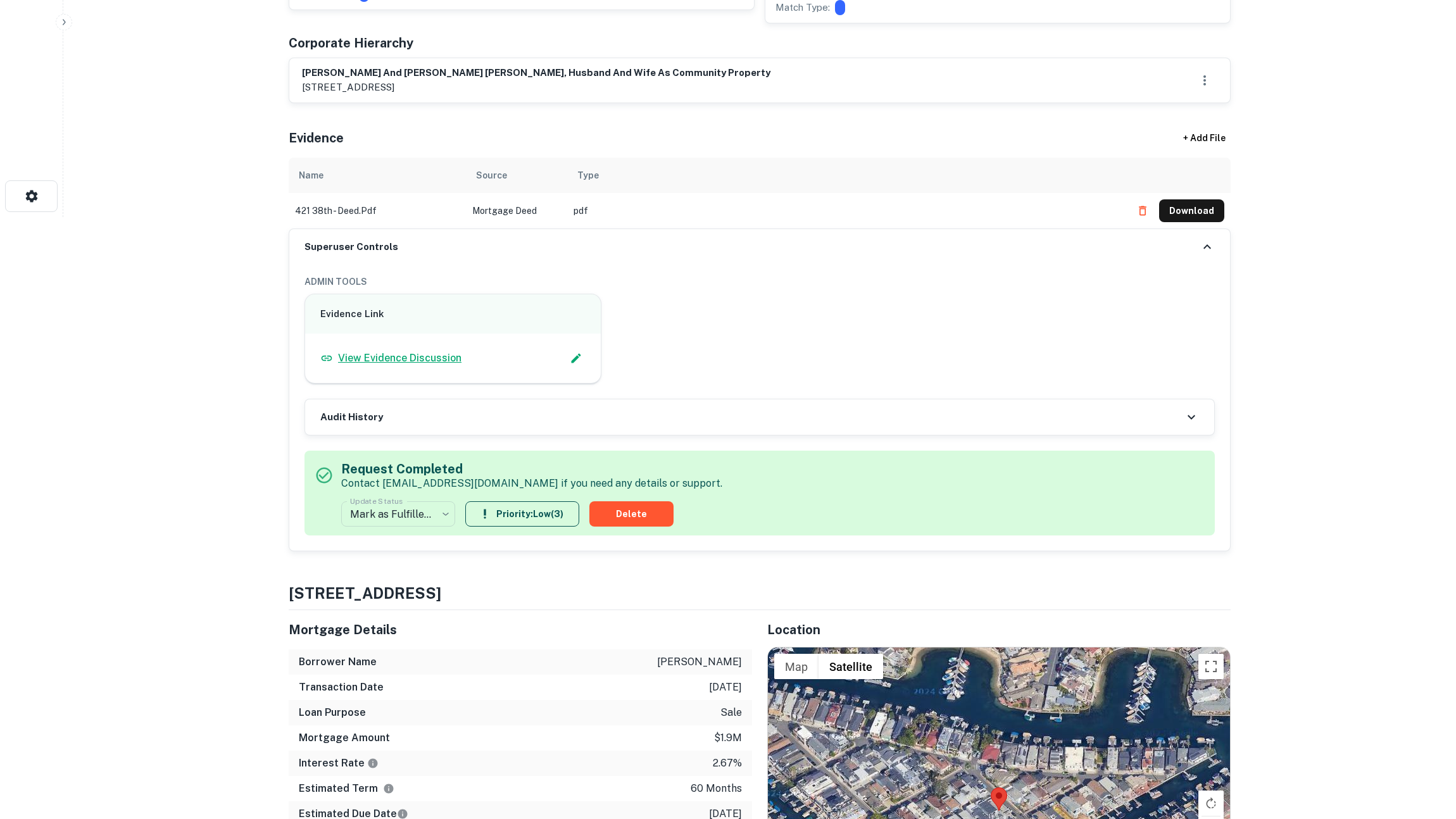
click at [379, 350] on p "View Evidence Discussion" at bounding box center [399, 358] width 123 height 15
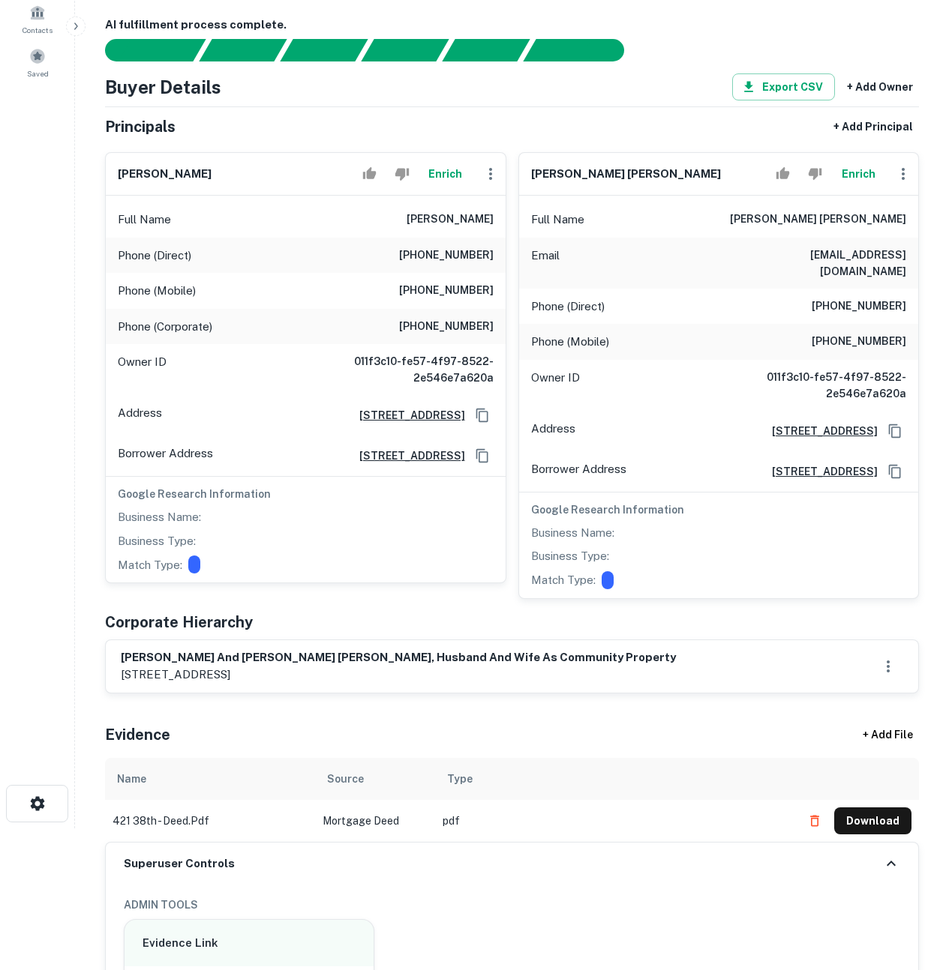
scroll to position [132, 0]
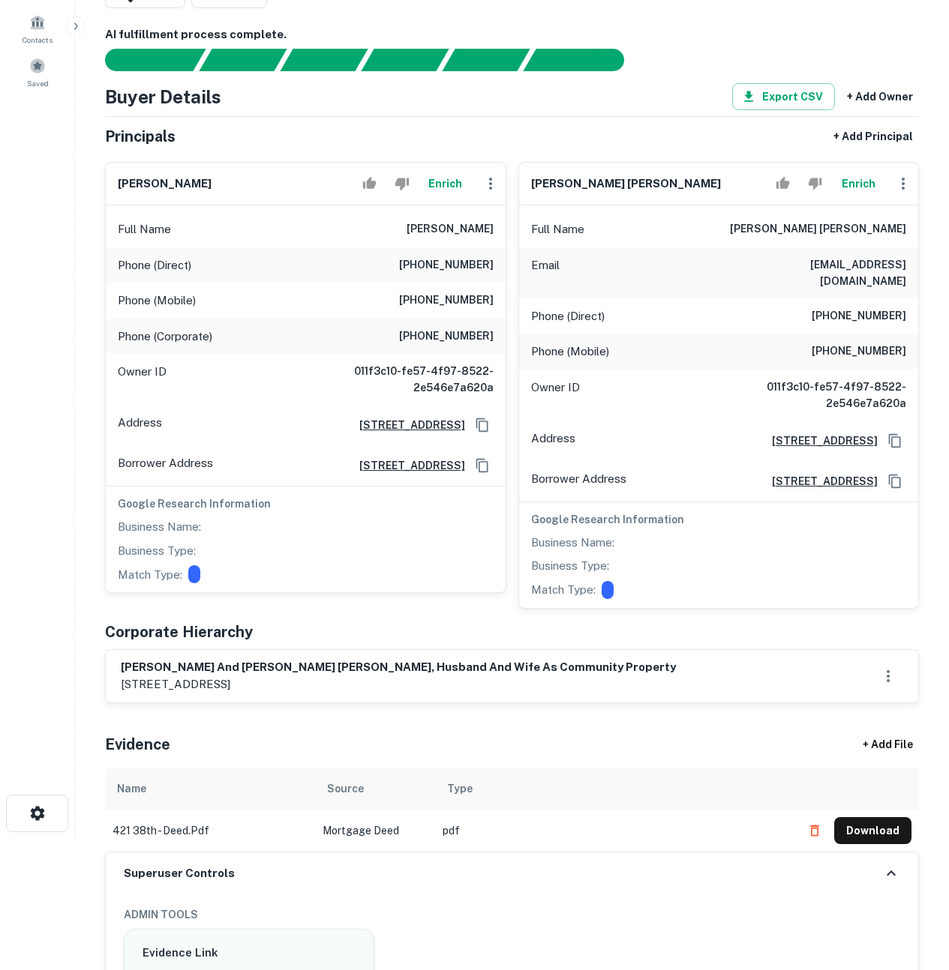
click at [456, 193] on button "Enrich" at bounding box center [445, 184] width 48 height 30
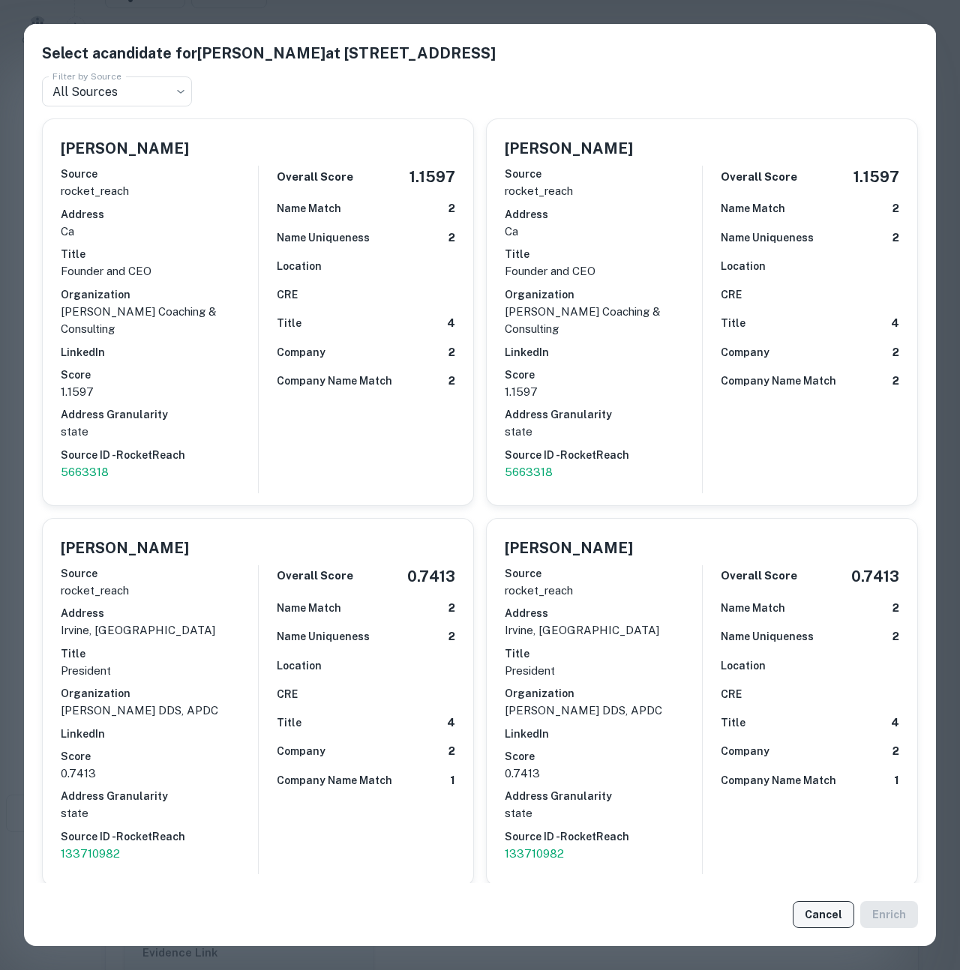
click at [835, 913] on button "Cancel" at bounding box center [823, 914] width 61 height 27
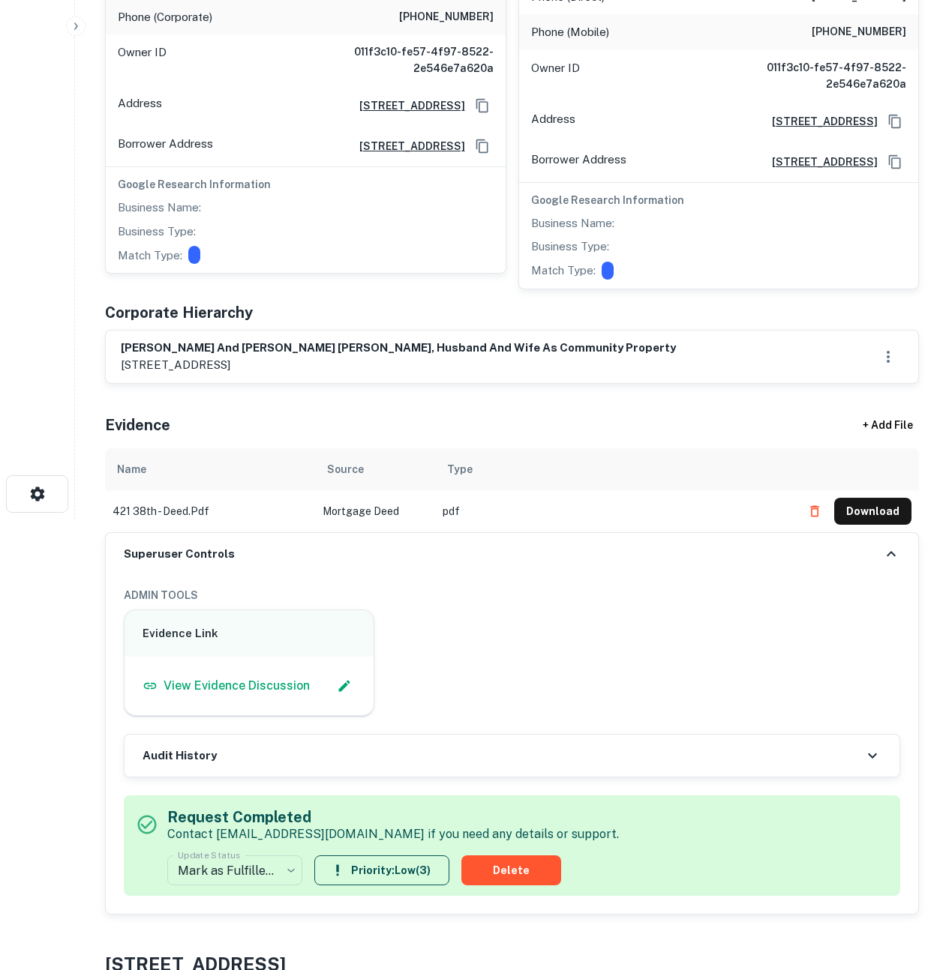
scroll to position [0, 0]
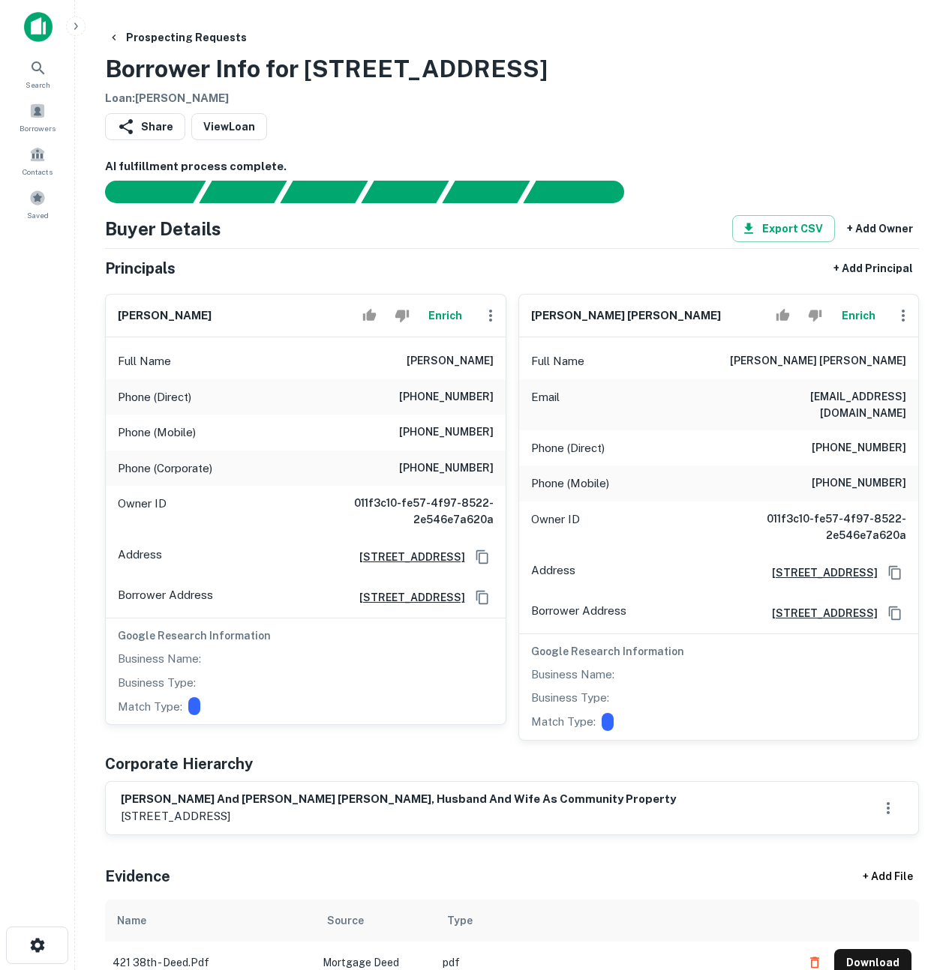
click at [93, 622] on div "kenneth a. barnard Enrich Full Name kenneth a. barnard Phone (Direct) (949) 831…" at bounding box center [299, 511] width 413 height 459
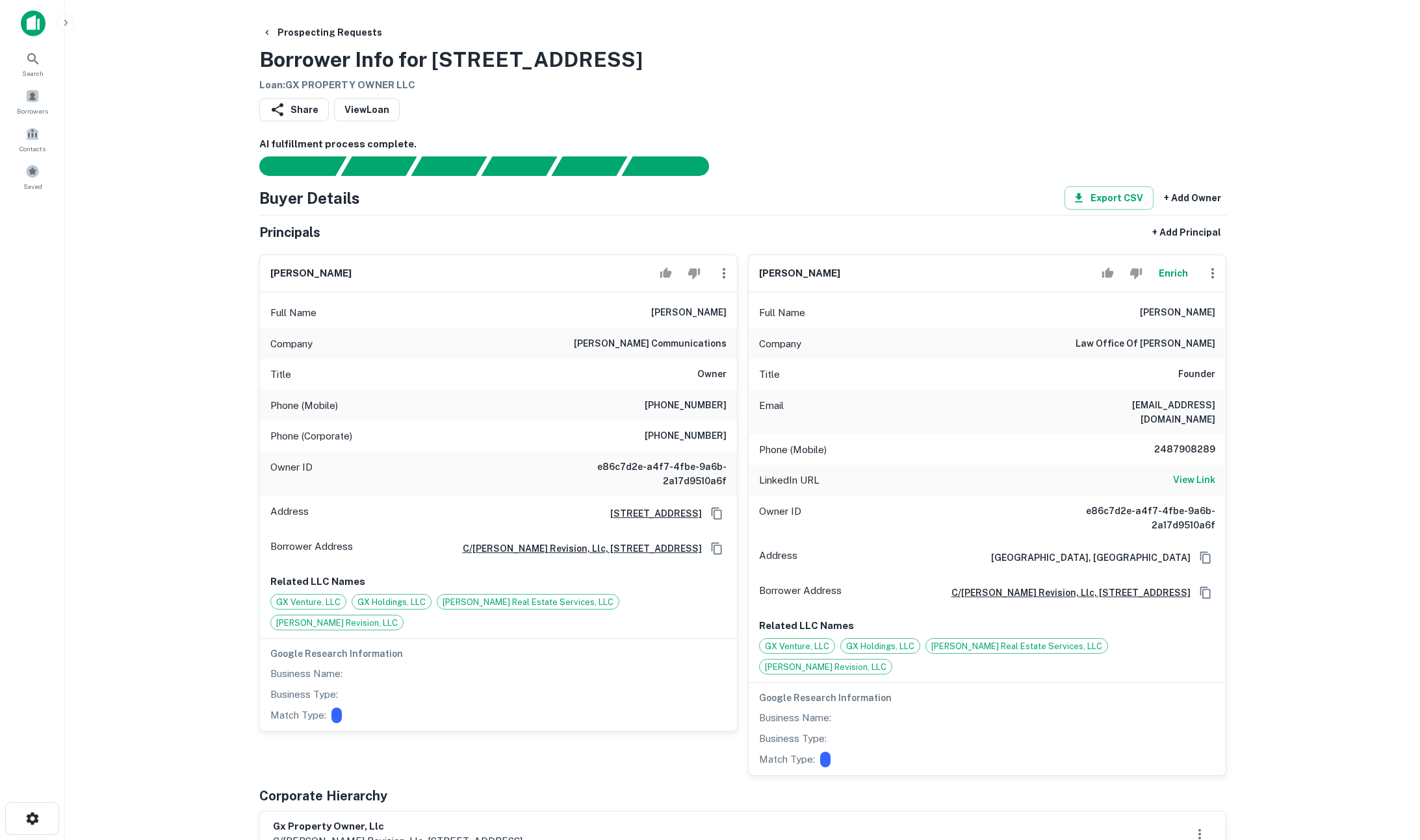
scroll to position [16, 0]
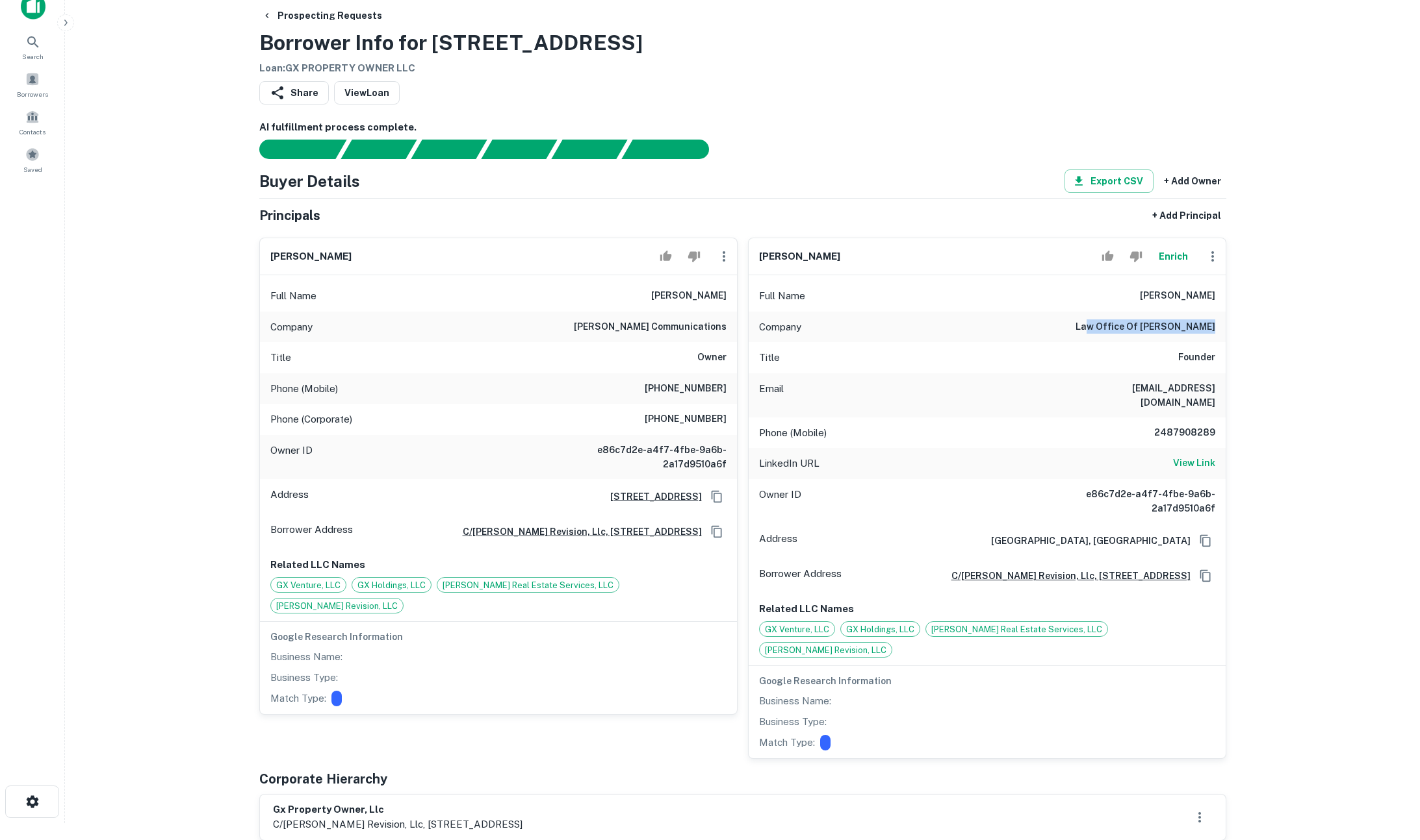
drag, startPoint x: 1157, startPoint y: 322, endPoint x: 1225, endPoint y: 323, distance: 68.0
click at [1225, 323] on div "Company law office of [PERSON_NAME]" at bounding box center [987, 327] width 477 height 31
drag, startPoint x: 1085, startPoint y: 396, endPoint x: 1196, endPoint y: 427, distance: 115.2
click at [1196, 427] on div "Full Name [PERSON_NAME] Company law office of [PERSON_NAME] Title Founder Email…" at bounding box center [987, 517] width 477 height 483
click at [1196, 427] on div "Phone (Mobile) [PHONE_NUMBER]" at bounding box center [987, 433] width 477 height 31
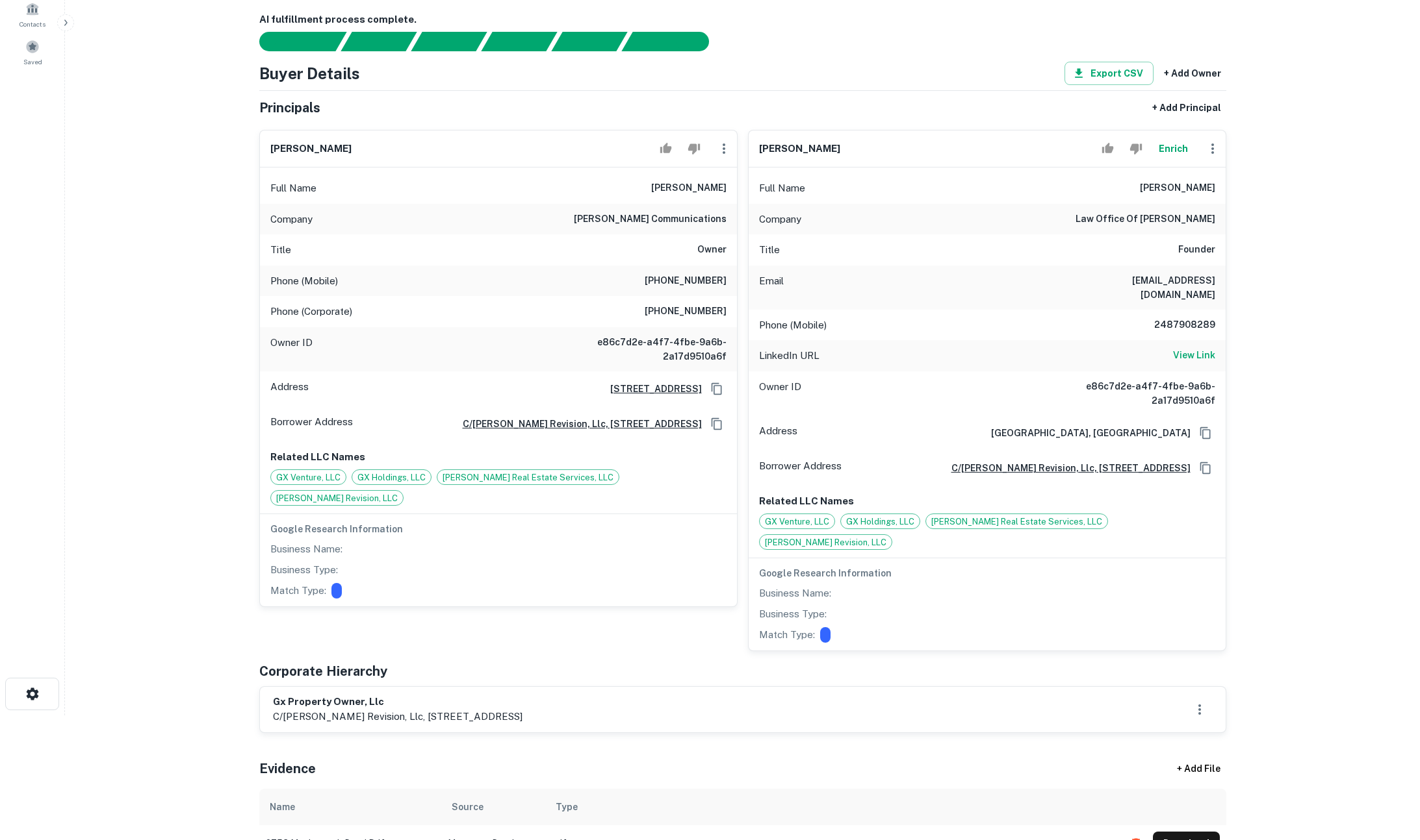
scroll to position [108, 0]
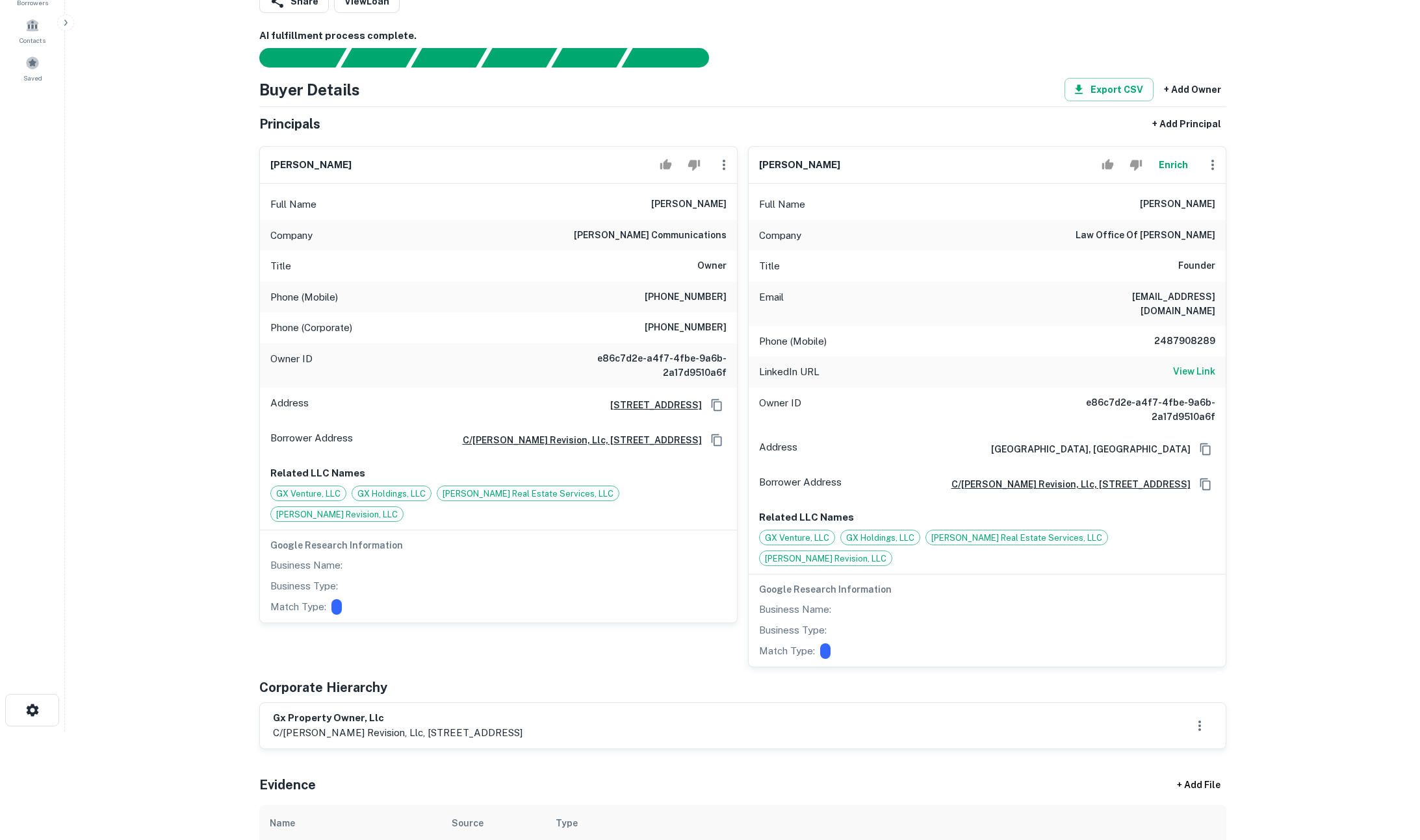
click at [1173, 161] on button "Enrich" at bounding box center [1173, 165] width 42 height 26
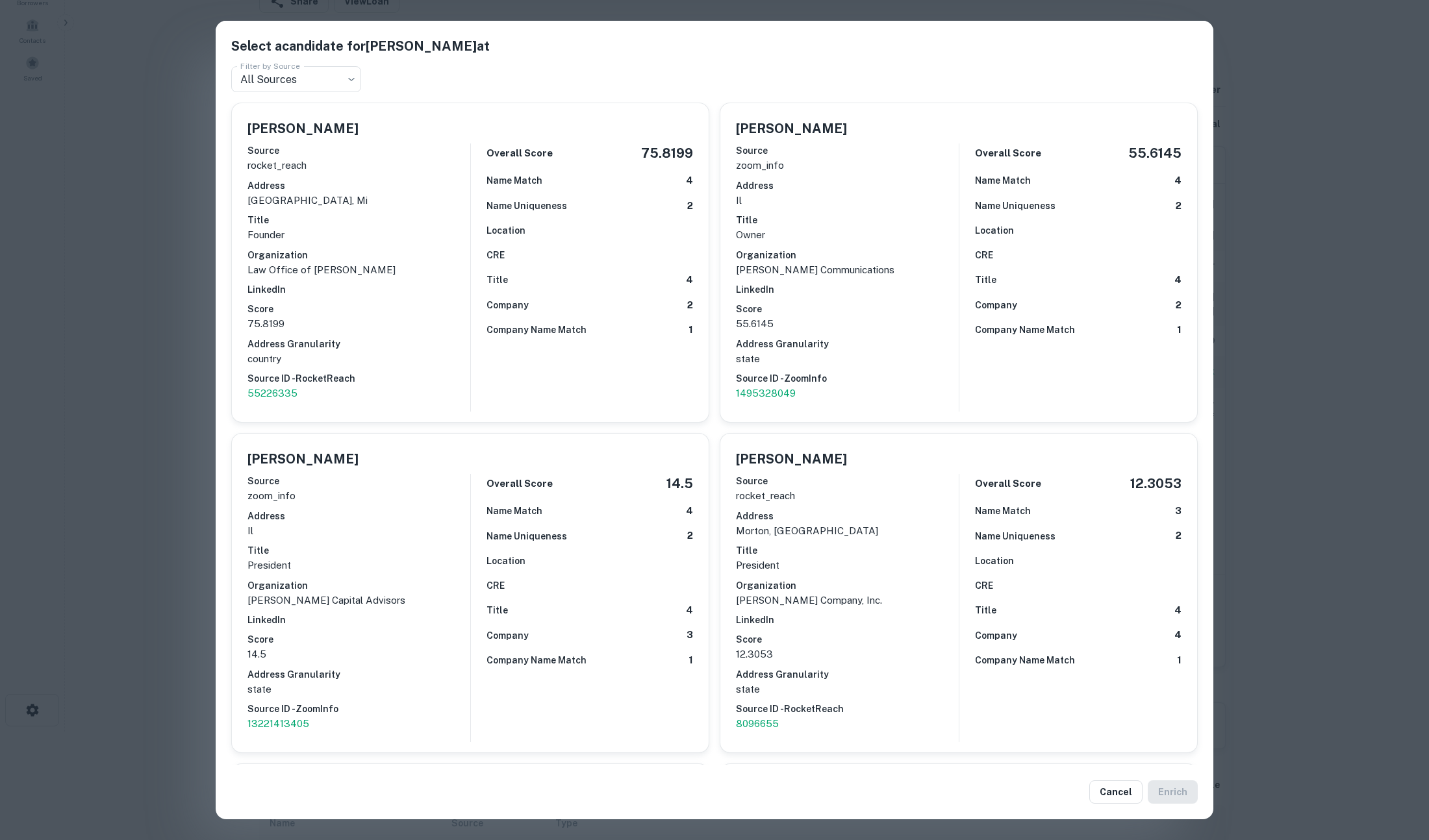
click at [192, 334] on div "Select a candidate for David Baum at Filter by Source All Sources *** Filter by…" at bounding box center [714, 420] width 1429 height 840
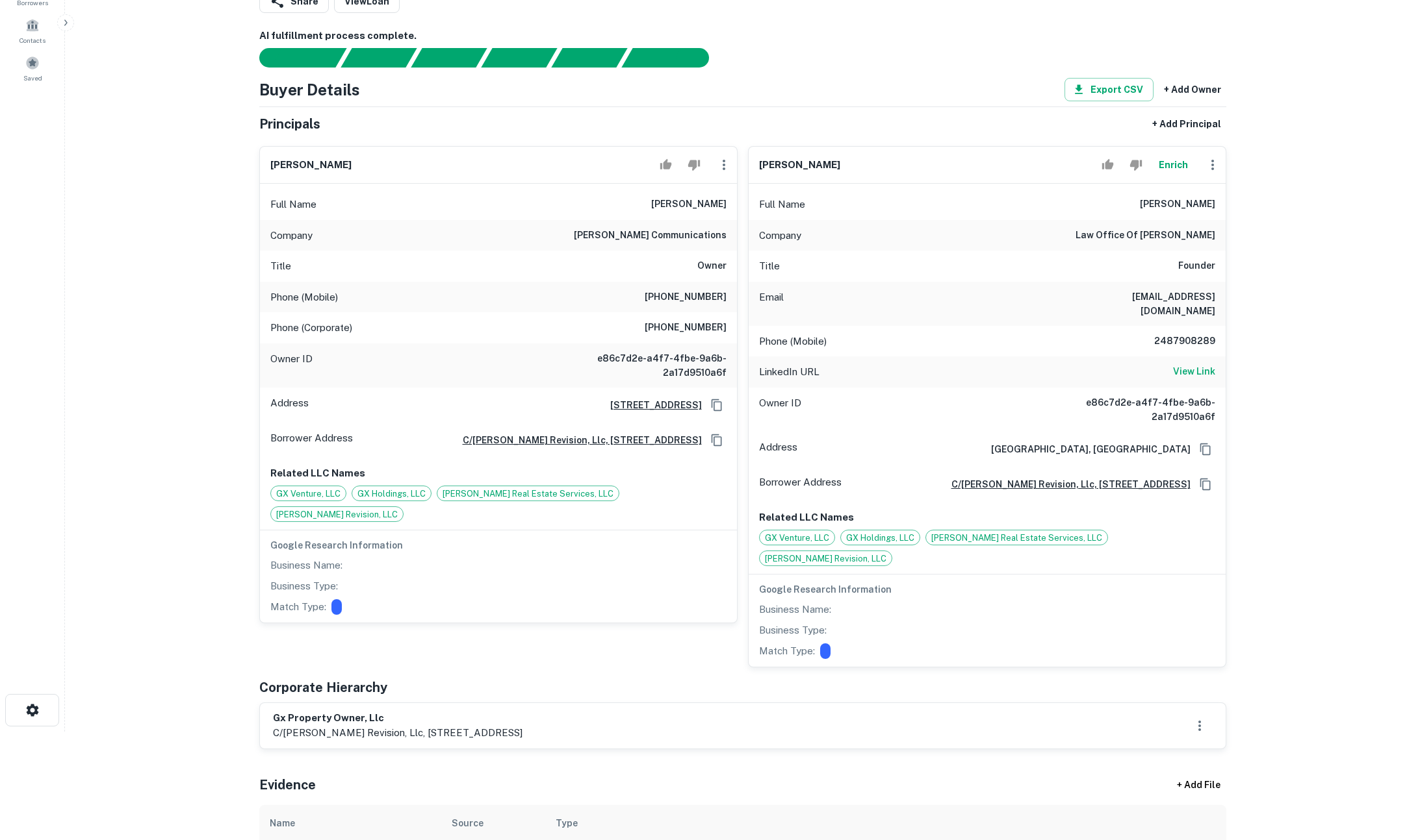
click at [1174, 170] on button "Enrich" at bounding box center [1173, 165] width 42 height 26
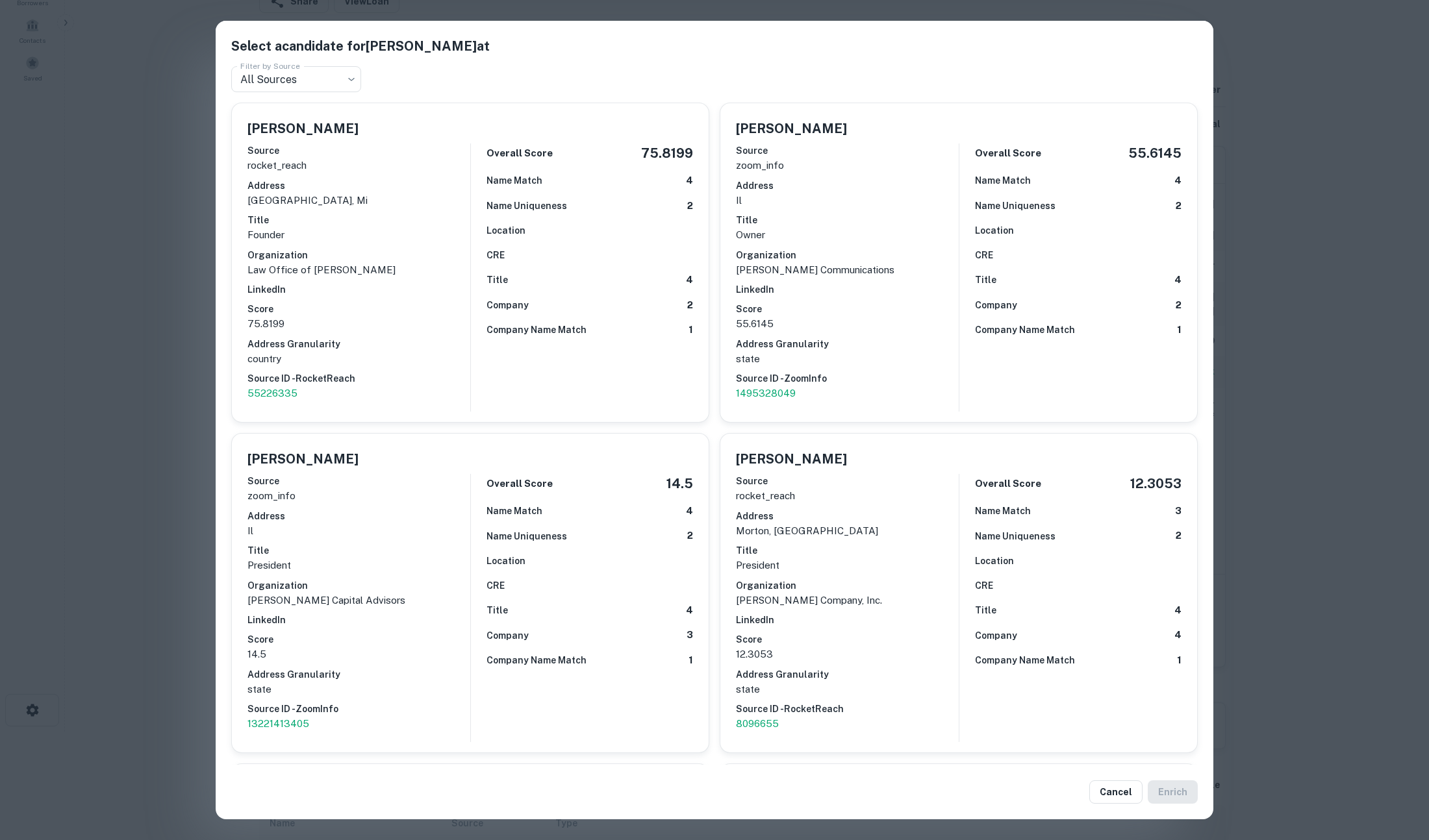
click at [155, 434] on div "Select a candidate for David Baum at Filter by Source All Sources *** Filter by…" at bounding box center [714, 420] width 1429 height 840
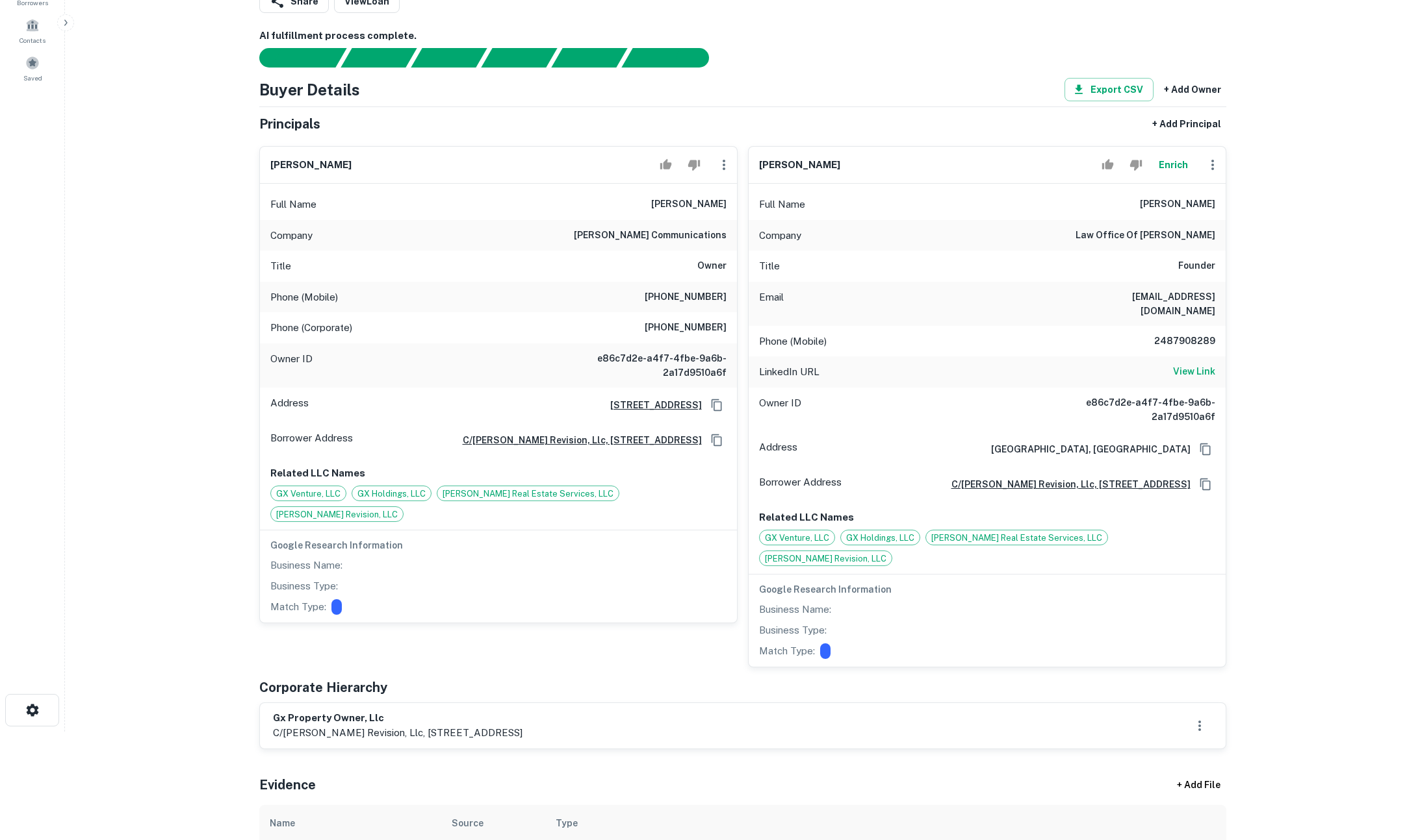
click at [1168, 165] on button "Enrich" at bounding box center [1173, 165] width 42 height 26
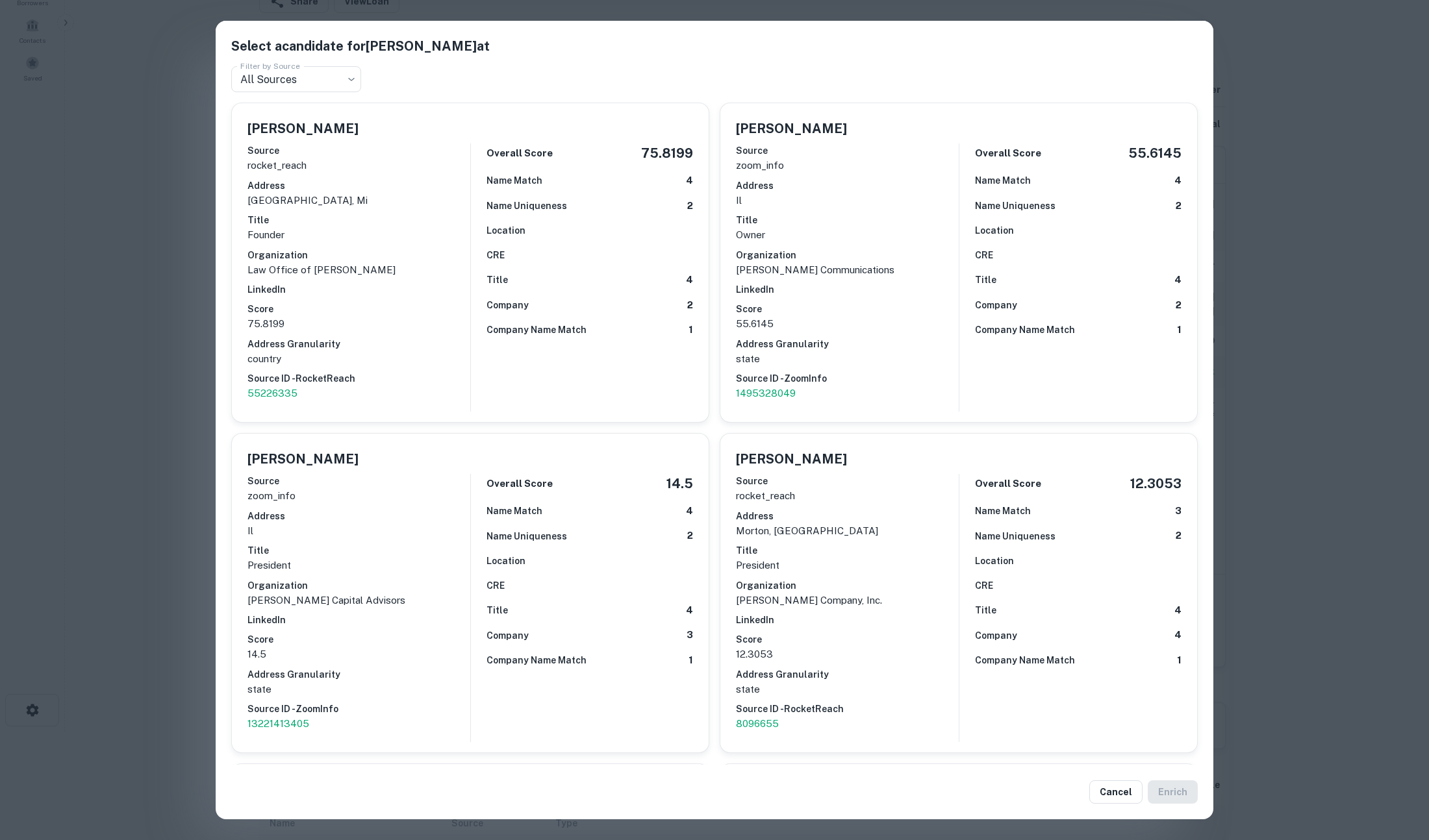
click at [1375, 173] on div "Select a candidate for David Baum at Filter by Source All Sources *** Filter by…" at bounding box center [714, 420] width 1429 height 840
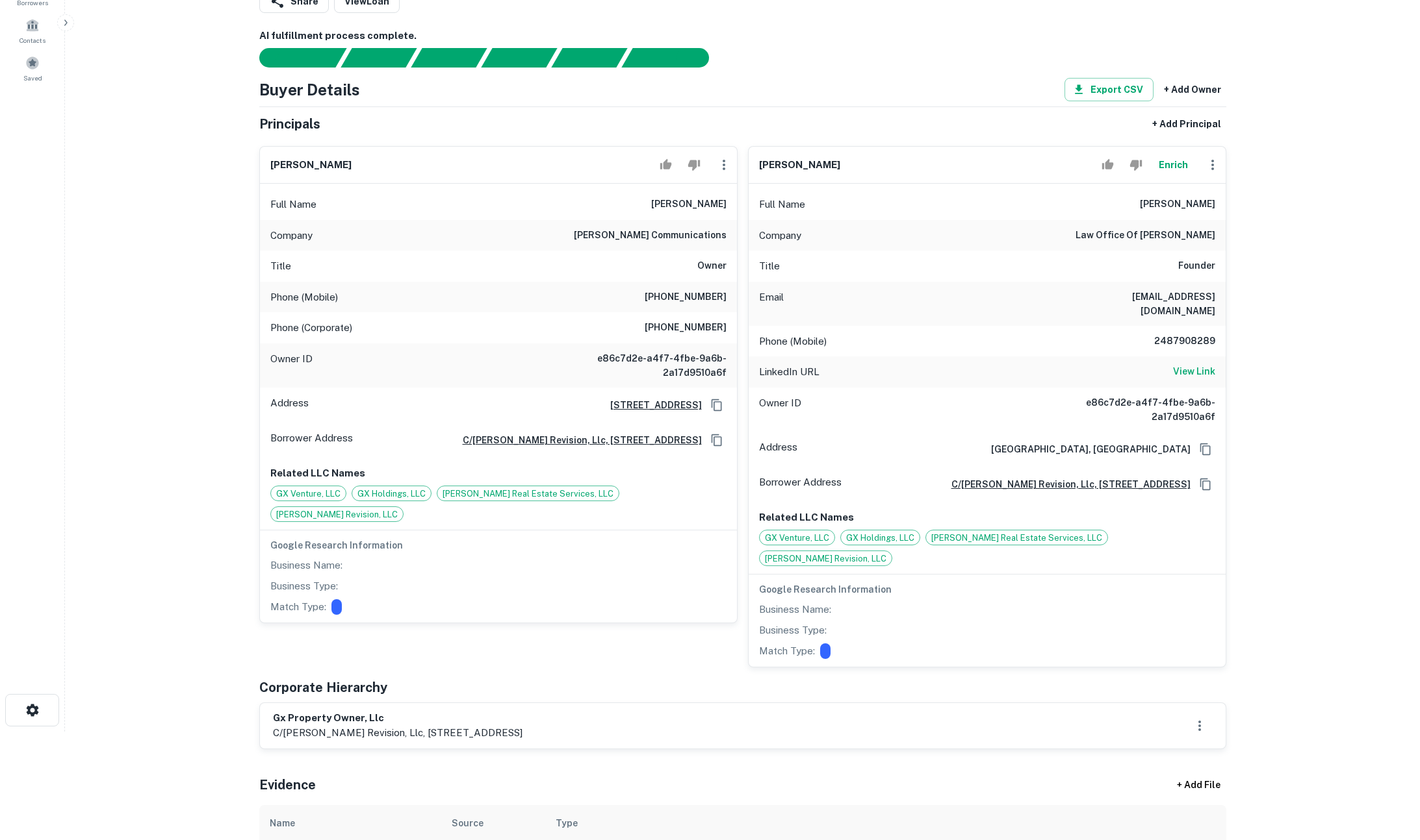
click at [1173, 164] on button "Enrich" at bounding box center [1173, 165] width 42 height 26
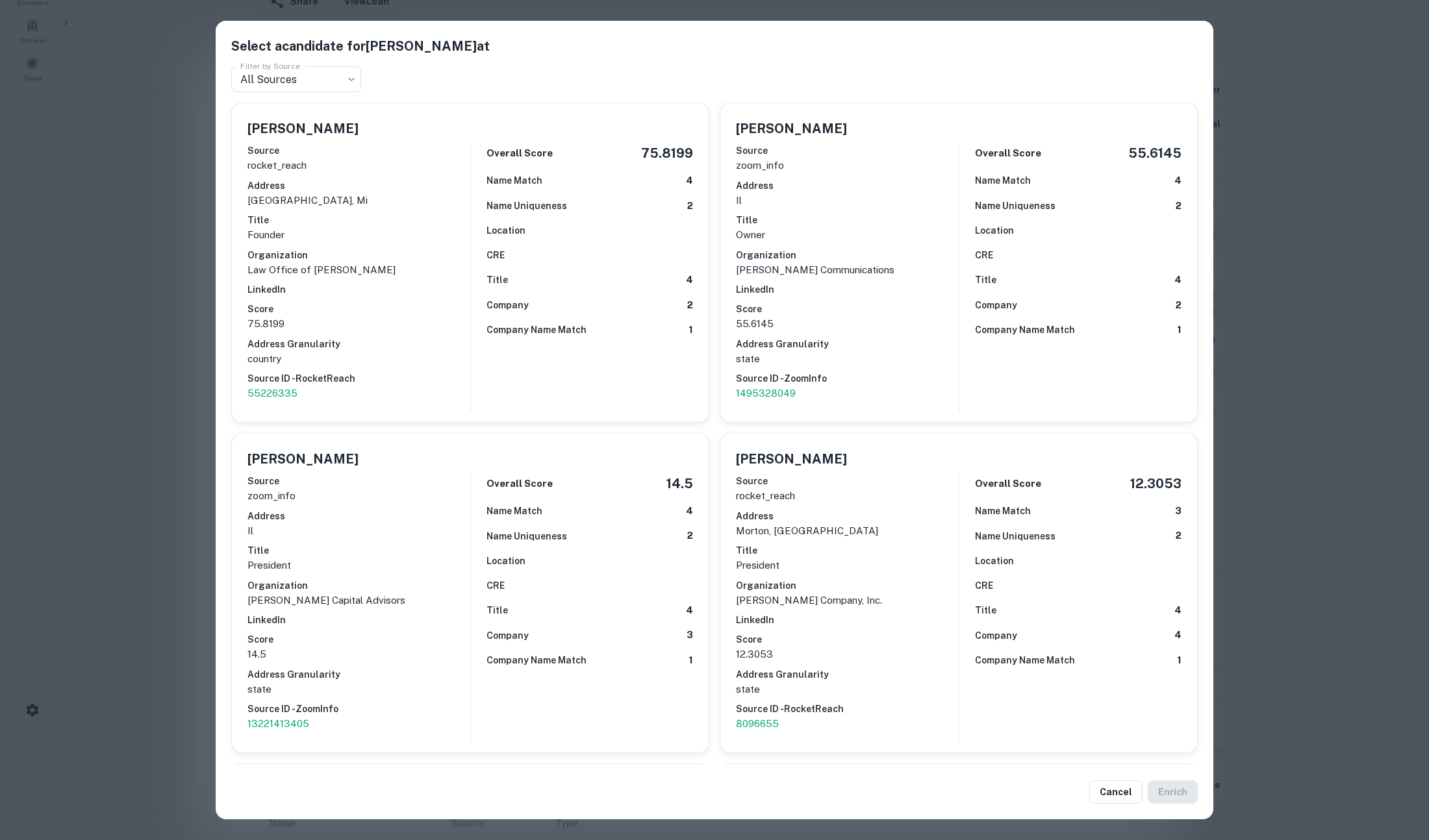
click at [1313, 299] on div "Select a candidate for David Baum at Filter by Source All Sources *** Filter by…" at bounding box center [714, 420] width 1429 height 840
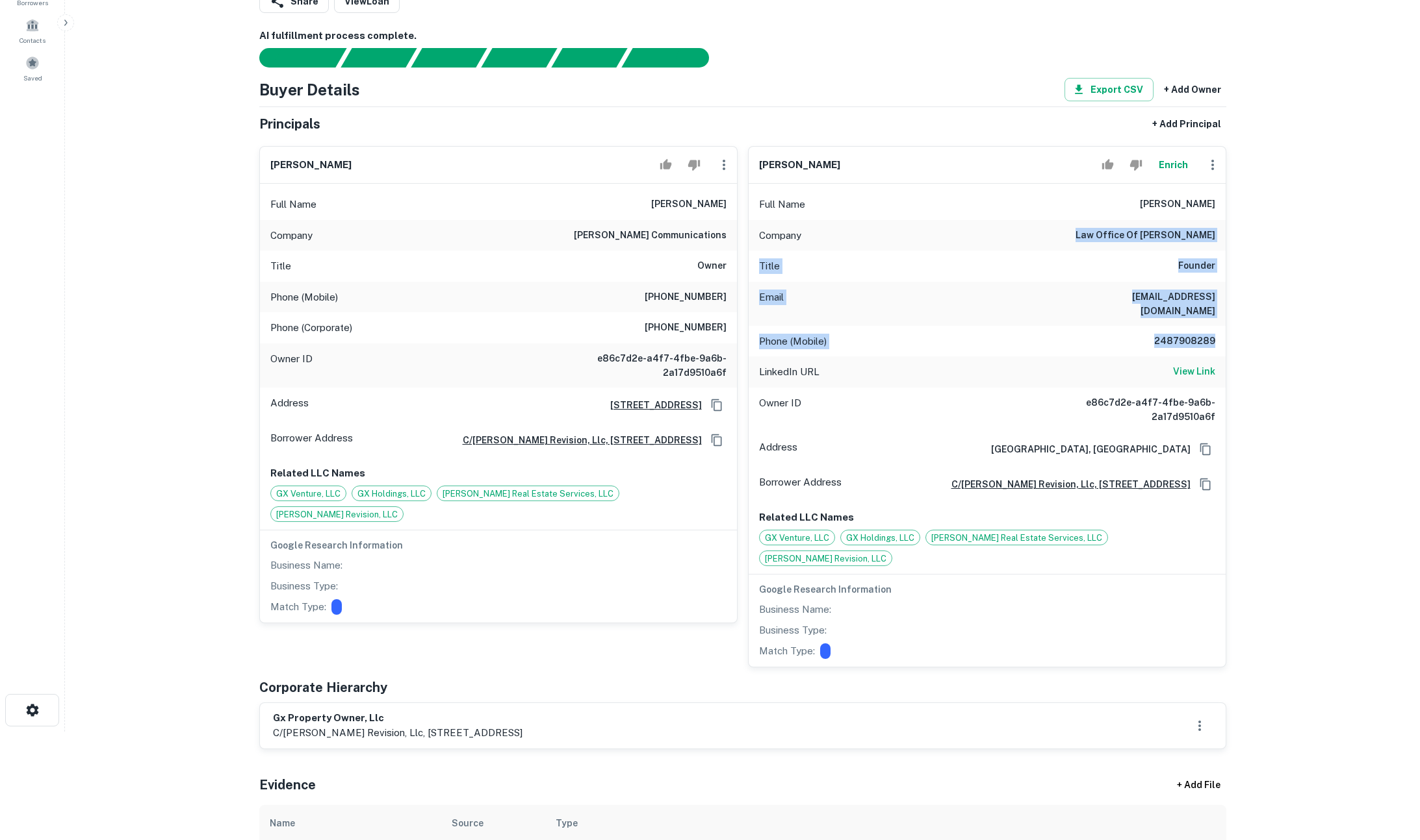
drag, startPoint x: 1101, startPoint y: 236, endPoint x: 1219, endPoint y: 328, distance: 149.6
click at [1219, 328] on div "Full Name david baum Company law office of david m. baum Title Founder Email db…" at bounding box center [987, 425] width 477 height 483
click at [1207, 333] on h6 "2487908289" at bounding box center [1176, 341] width 78 height 16
click at [1201, 365] on h6 "View Link" at bounding box center [1194, 372] width 42 height 14
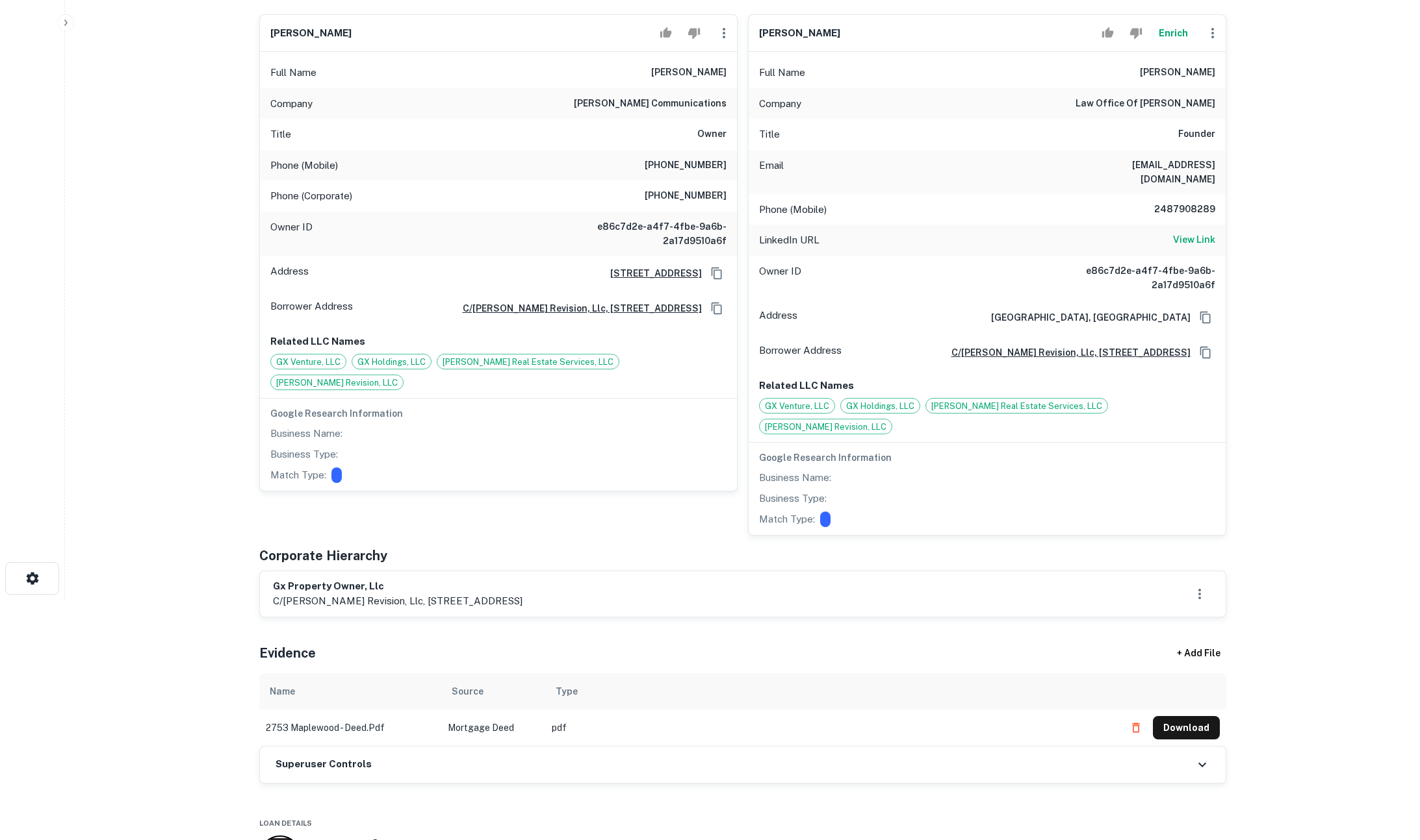
click at [1191, 746] on div "Superuser Controls" at bounding box center [742, 765] width 965 height 36
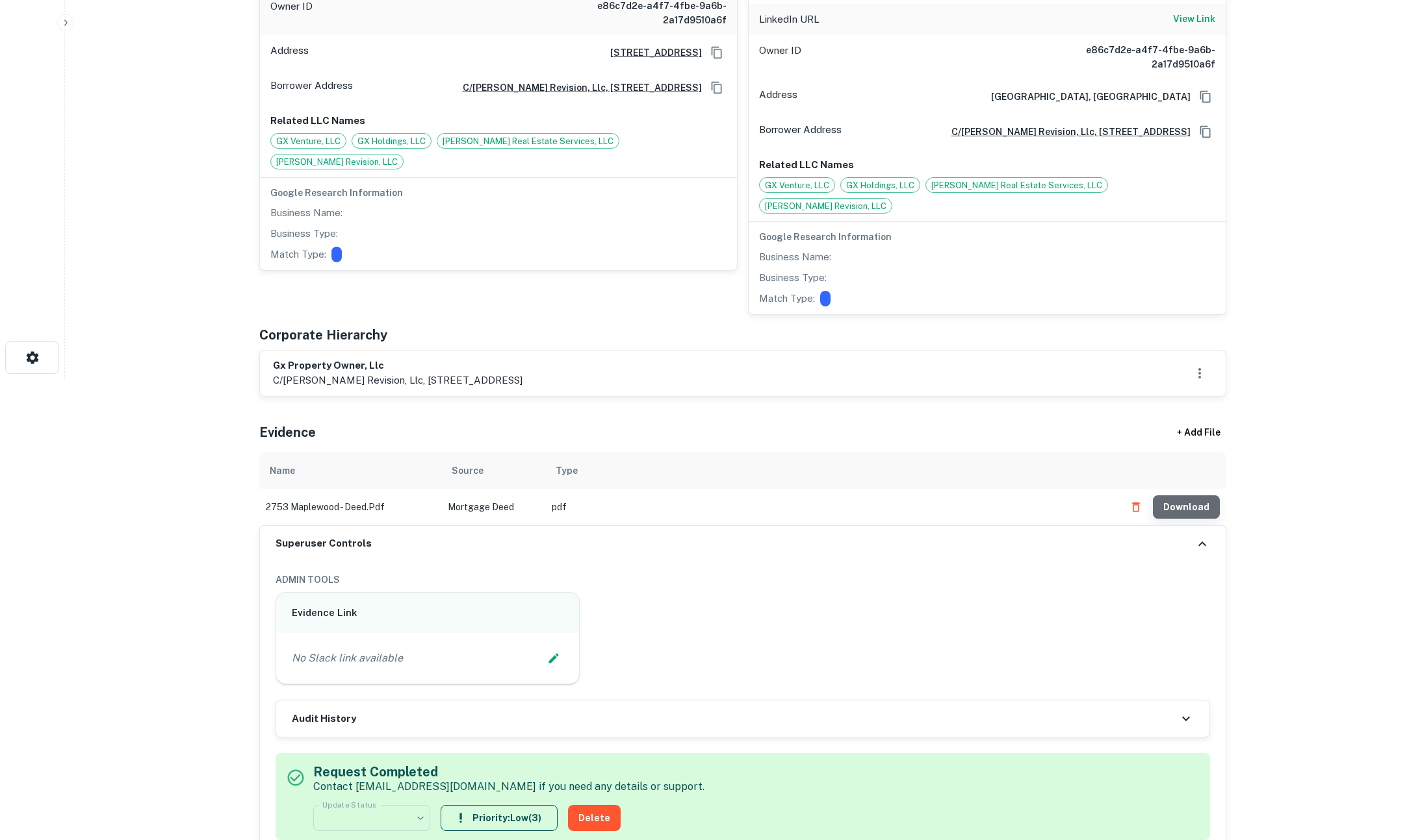
click at [1193, 495] on button "Download" at bounding box center [1185, 507] width 67 height 23
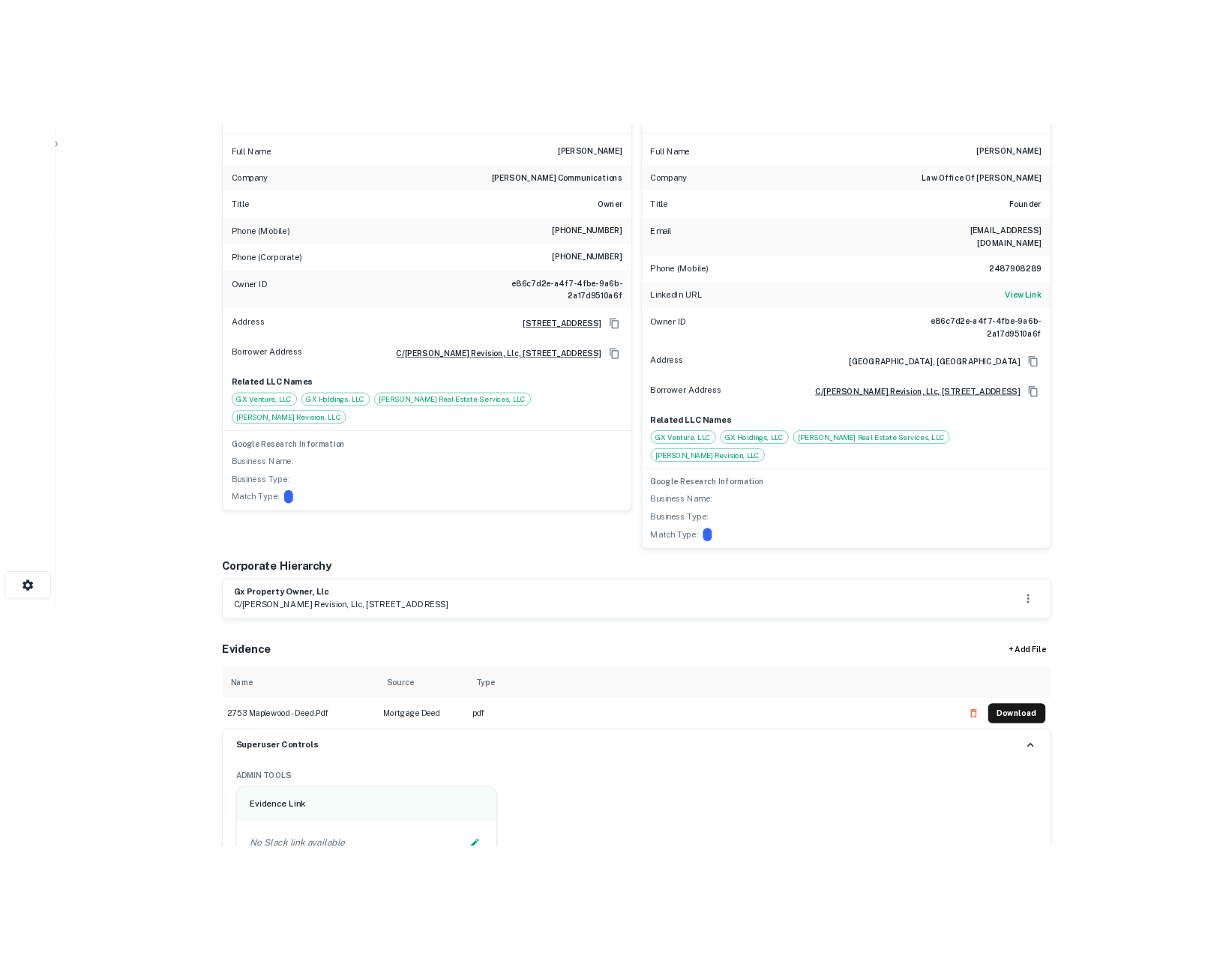
scroll to position [0, 0]
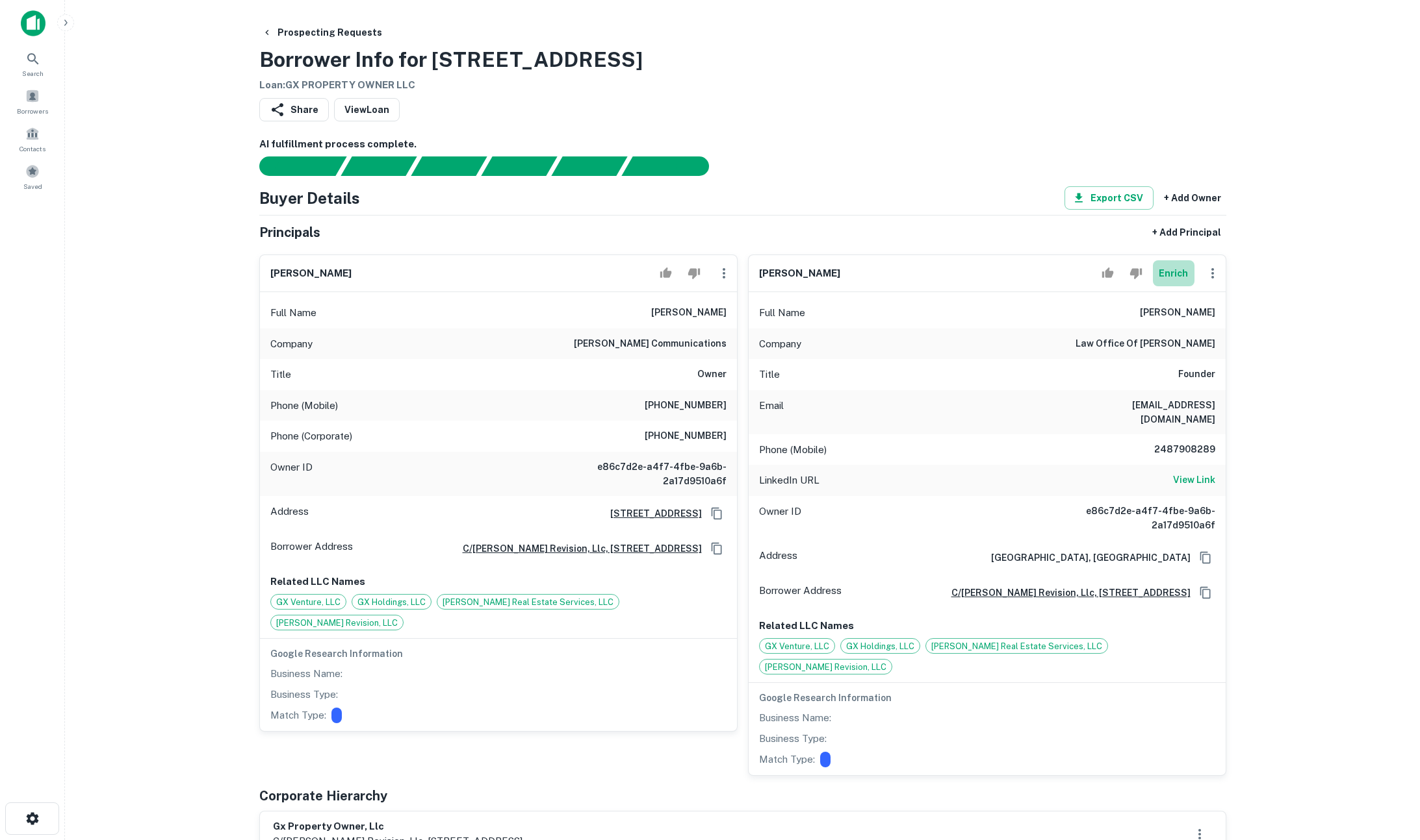
click at [1177, 276] on button "Enrich" at bounding box center [1173, 274] width 42 height 26
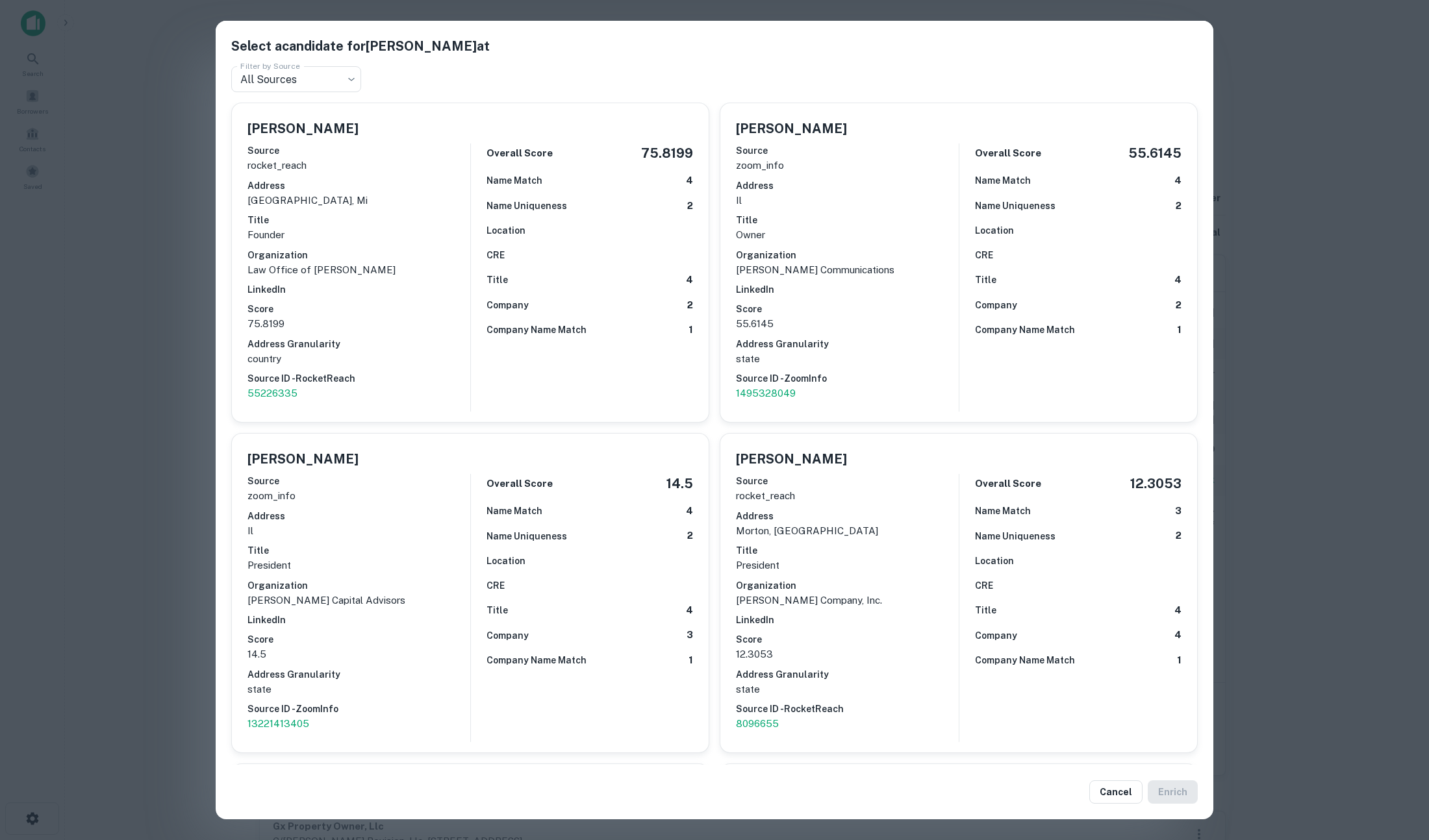
click at [177, 386] on div "Select a candidate for David Baum at Filter by Source All Sources *** Filter by…" at bounding box center [714, 420] width 1429 height 840
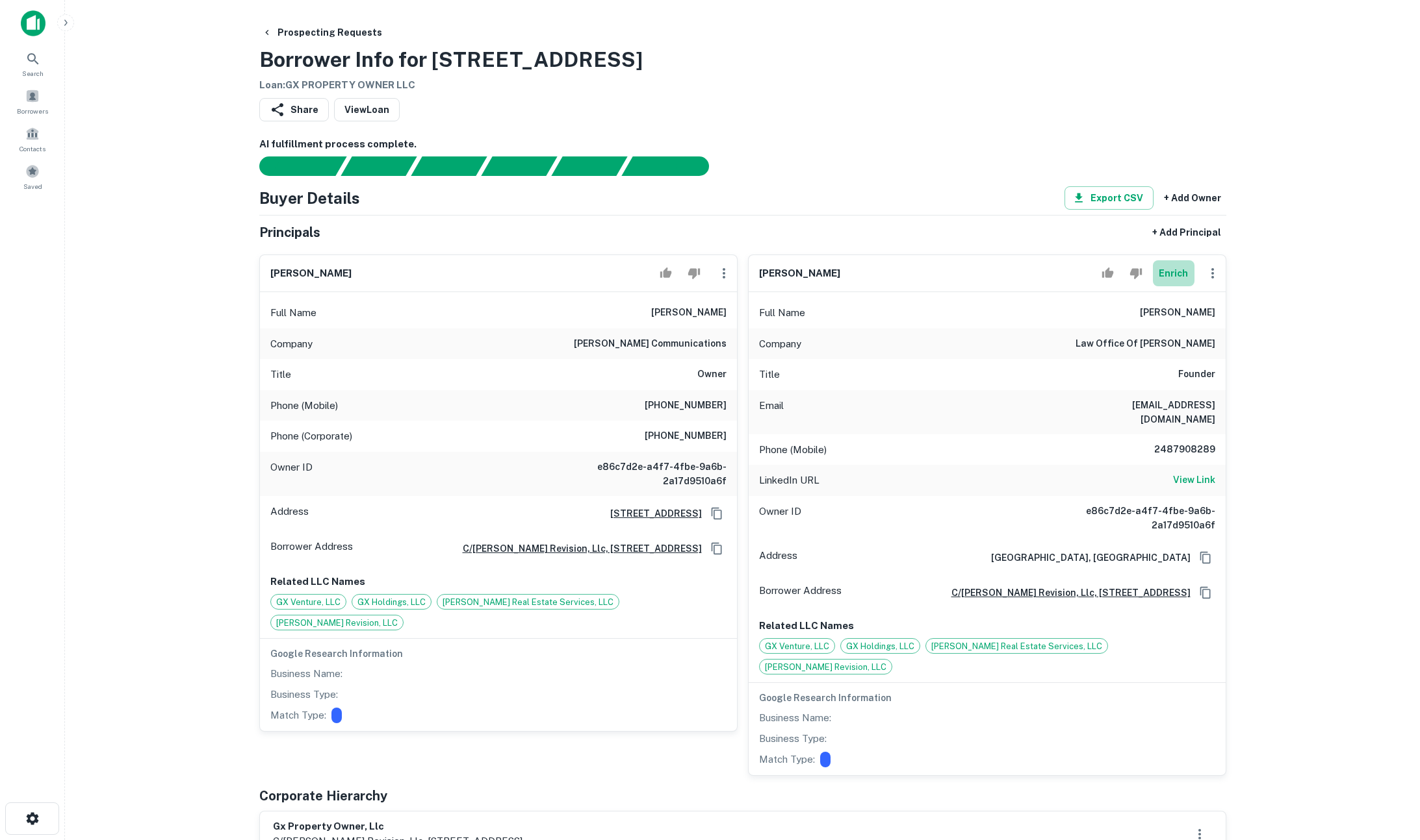
click at [1177, 274] on button "Enrich" at bounding box center [1173, 274] width 42 height 26
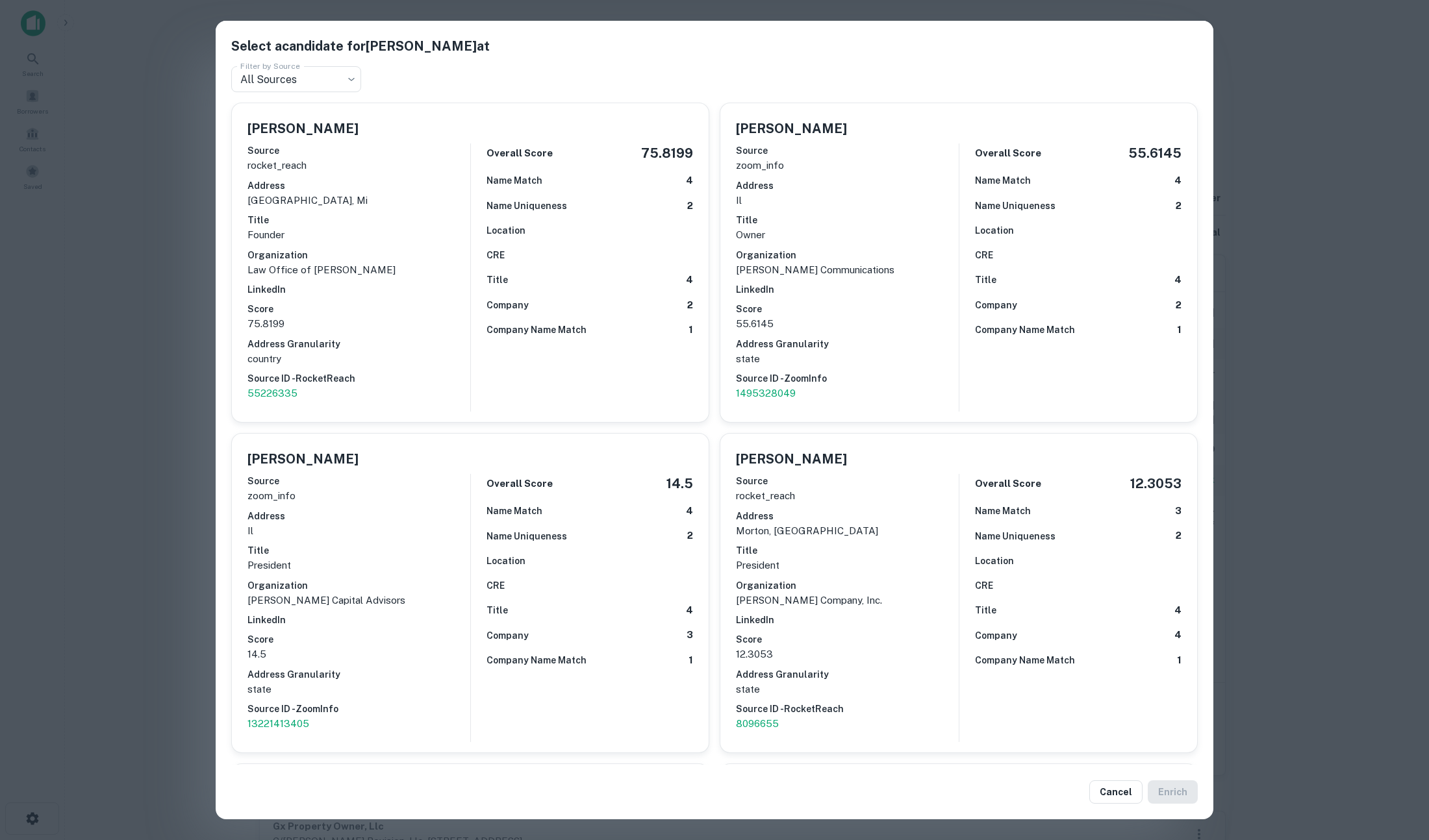
click at [1272, 303] on div "Select a candidate for David Baum at Filter by Source All Sources *** Filter by…" at bounding box center [714, 420] width 1429 height 840
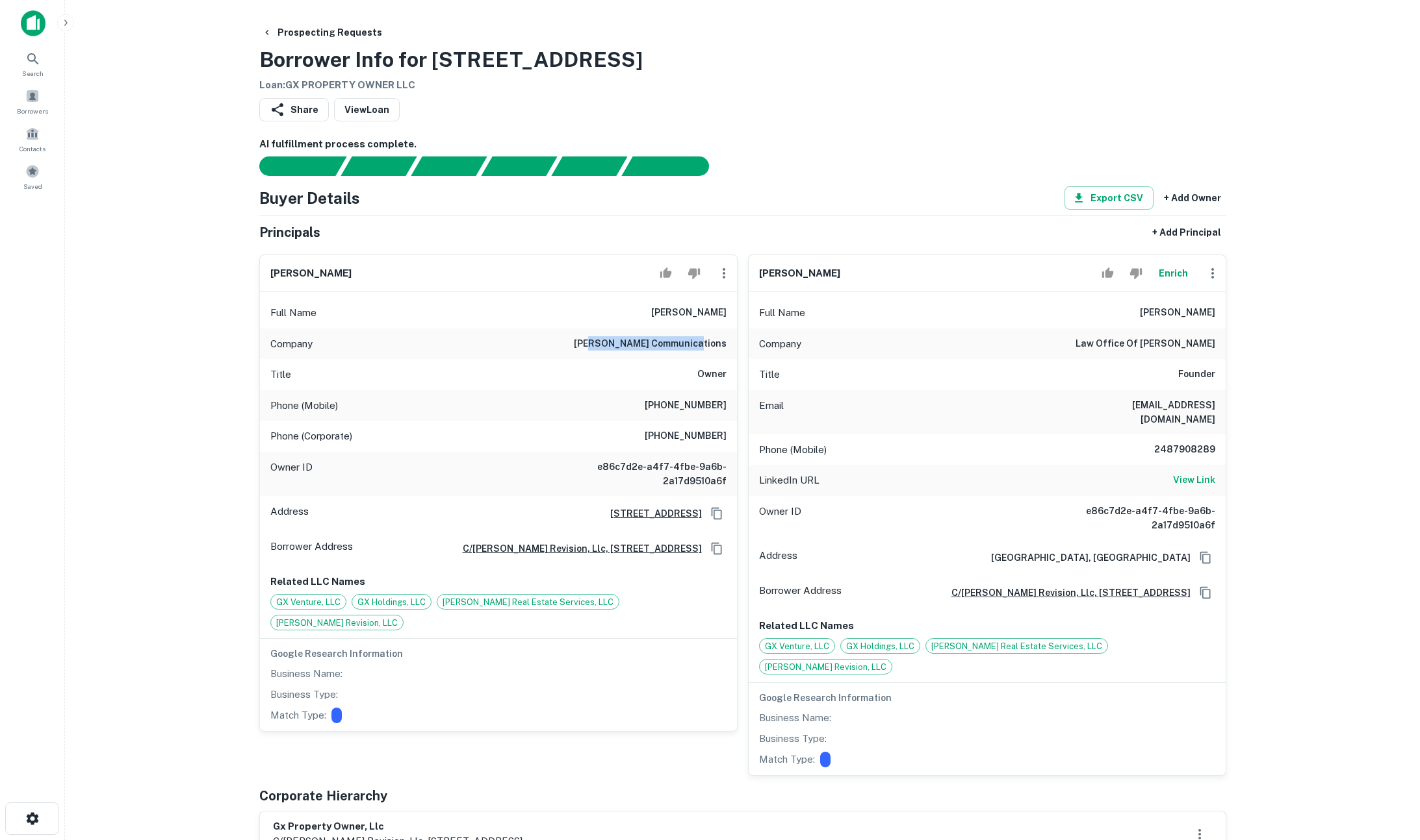
drag, startPoint x: 615, startPoint y: 341, endPoint x: 714, endPoint y: 343, distance: 99.0
click at [714, 343] on h6 "david baum communications" at bounding box center [650, 344] width 152 height 16
drag, startPoint x: 588, startPoint y: 344, endPoint x: 725, endPoint y: 346, distance: 137.0
click at [725, 346] on div "Company david baum communications" at bounding box center [498, 344] width 477 height 31
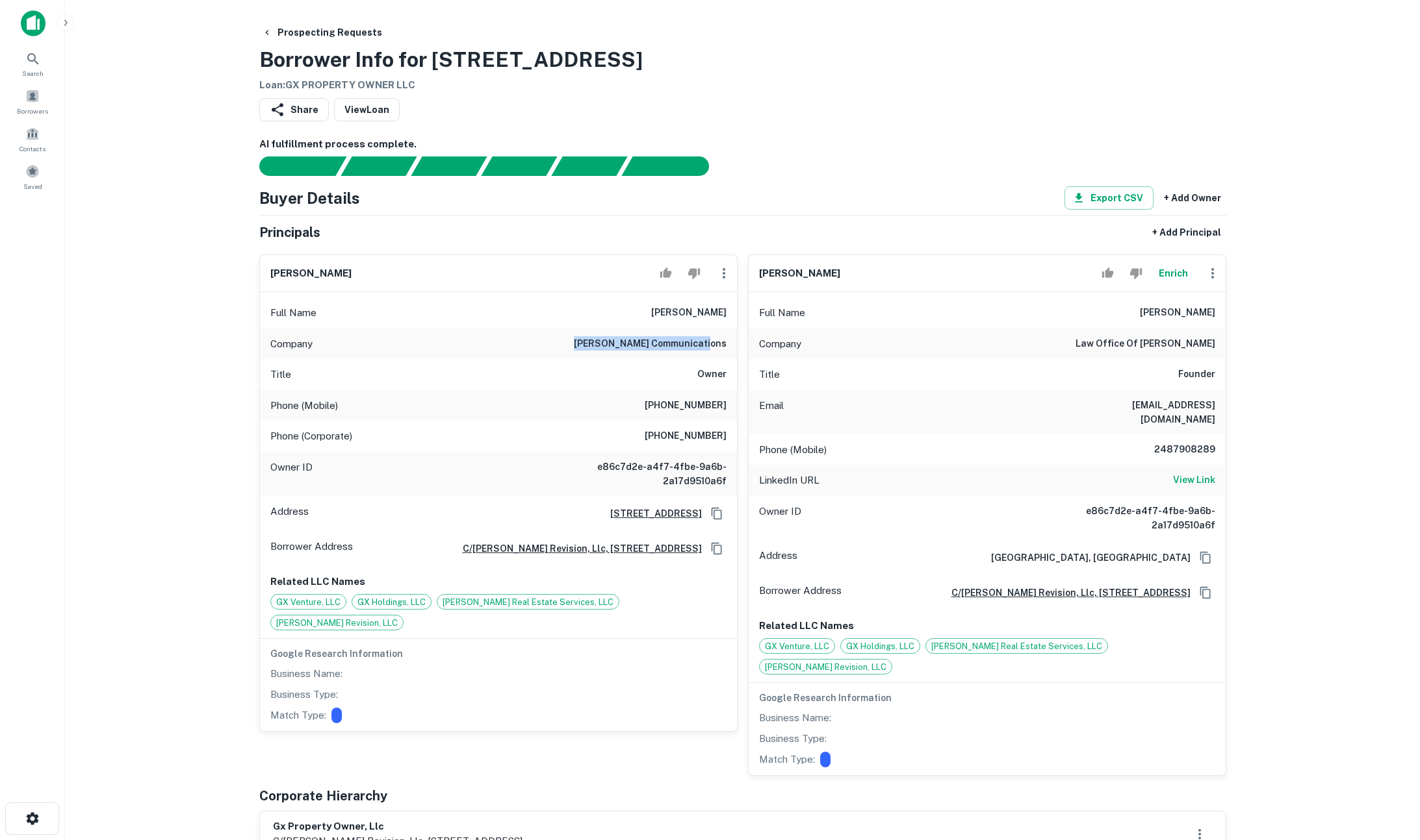
copy h6 "david baum communications"
click at [581, 345] on div "Company david baum communications" at bounding box center [498, 344] width 477 height 31
click at [696, 273] on icon "Reject" at bounding box center [693, 274] width 11 height 10
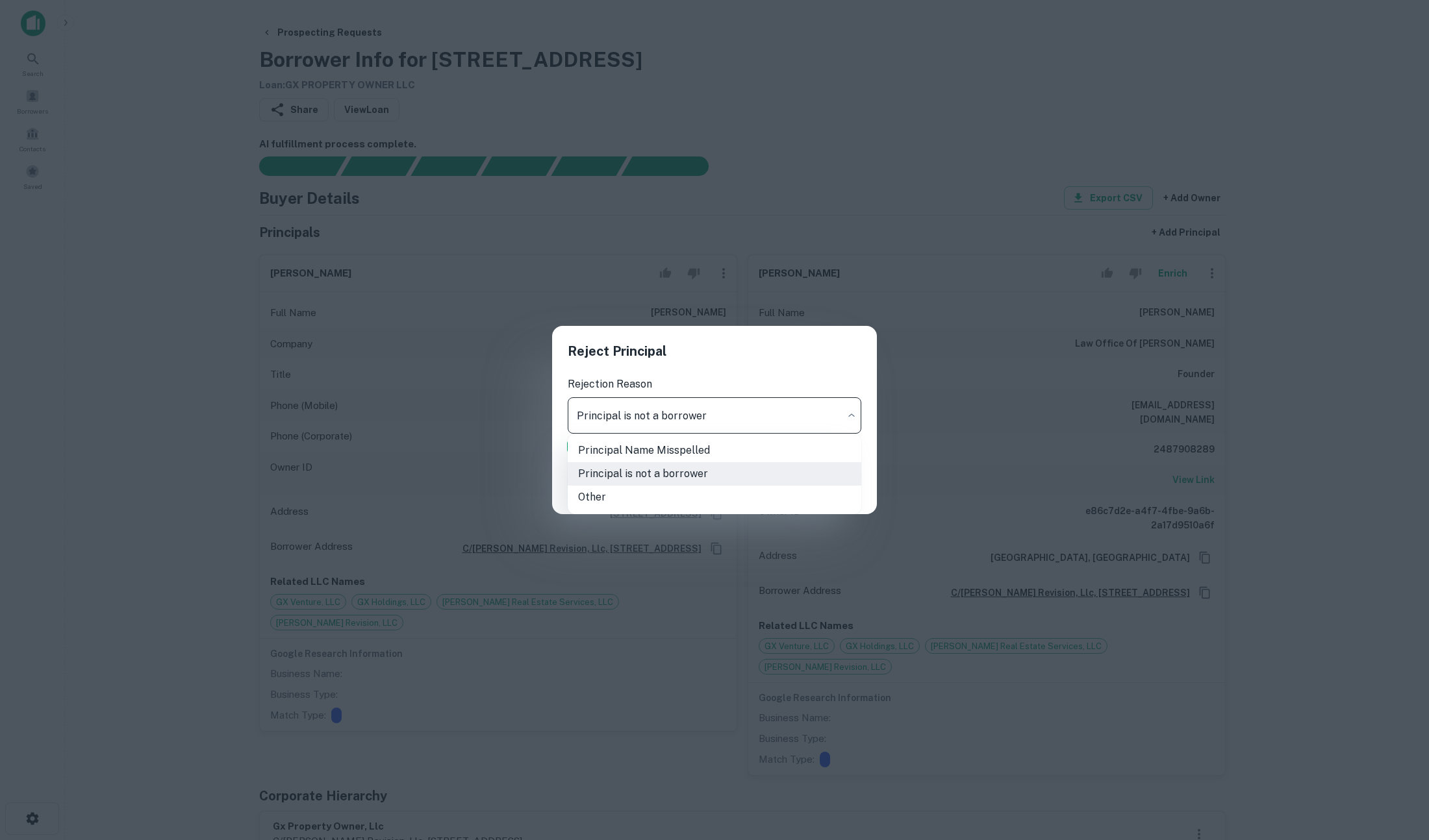
click at [726, 412] on body "Search Borrowers Contacts Saved Prospecting Requests Borrower Info for 2753 N M…" at bounding box center [714, 420] width 1429 height 840
click at [787, 346] on div at bounding box center [714, 420] width 1429 height 840
click at [766, 489] on button "Cancel" at bounding box center [762, 487] width 53 height 23
click at [767, 490] on button "Cancel" at bounding box center [762, 487] width 53 height 23
click at [754, 488] on button "Cancel" at bounding box center [762, 487] width 53 height 23
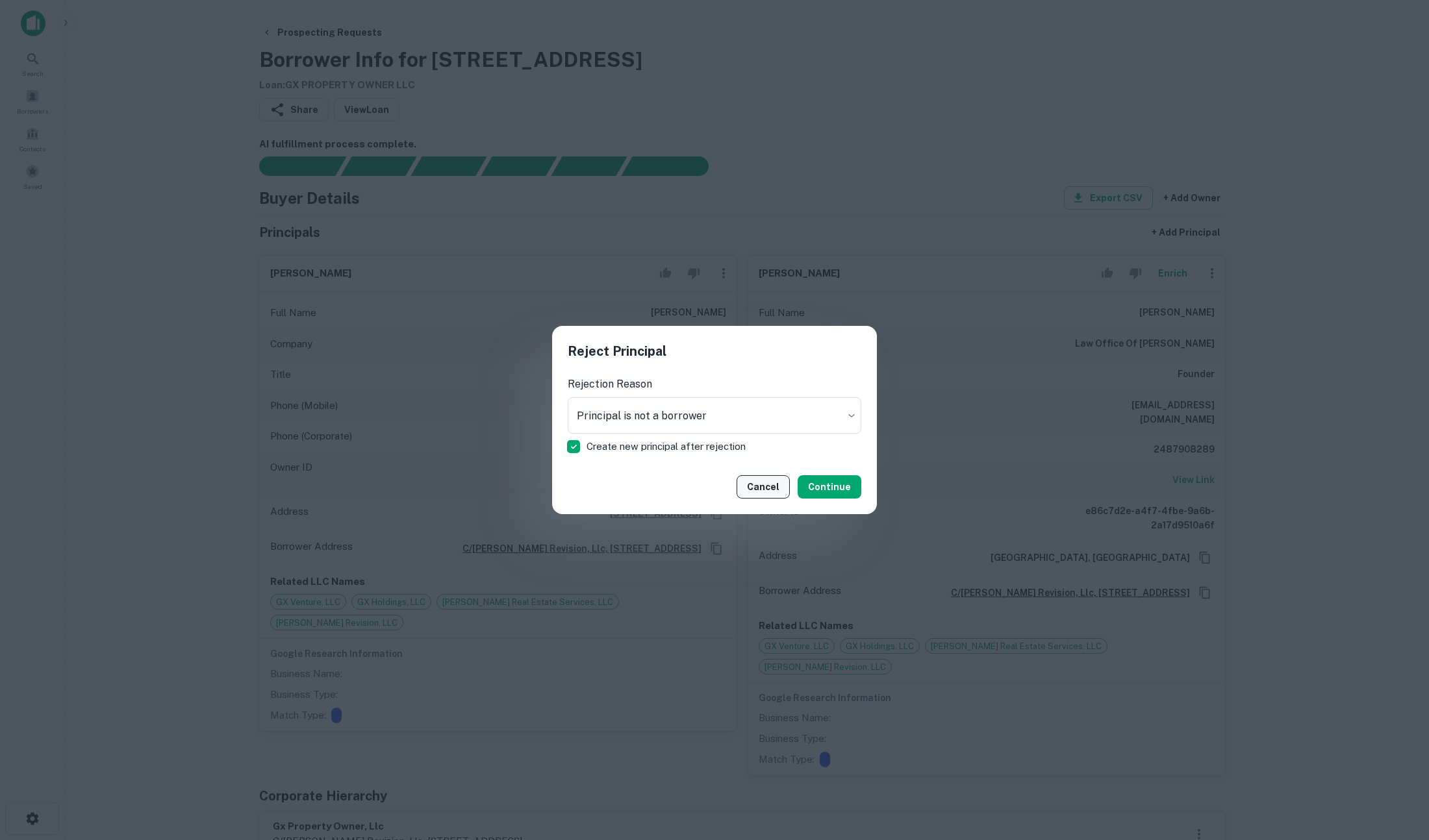
click at [754, 488] on button "Cancel" at bounding box center [762, 487] width 53 height 23
click at [678, 476] on div "Cancel Continue" at bounding box center [714, 487] width 325 height 55
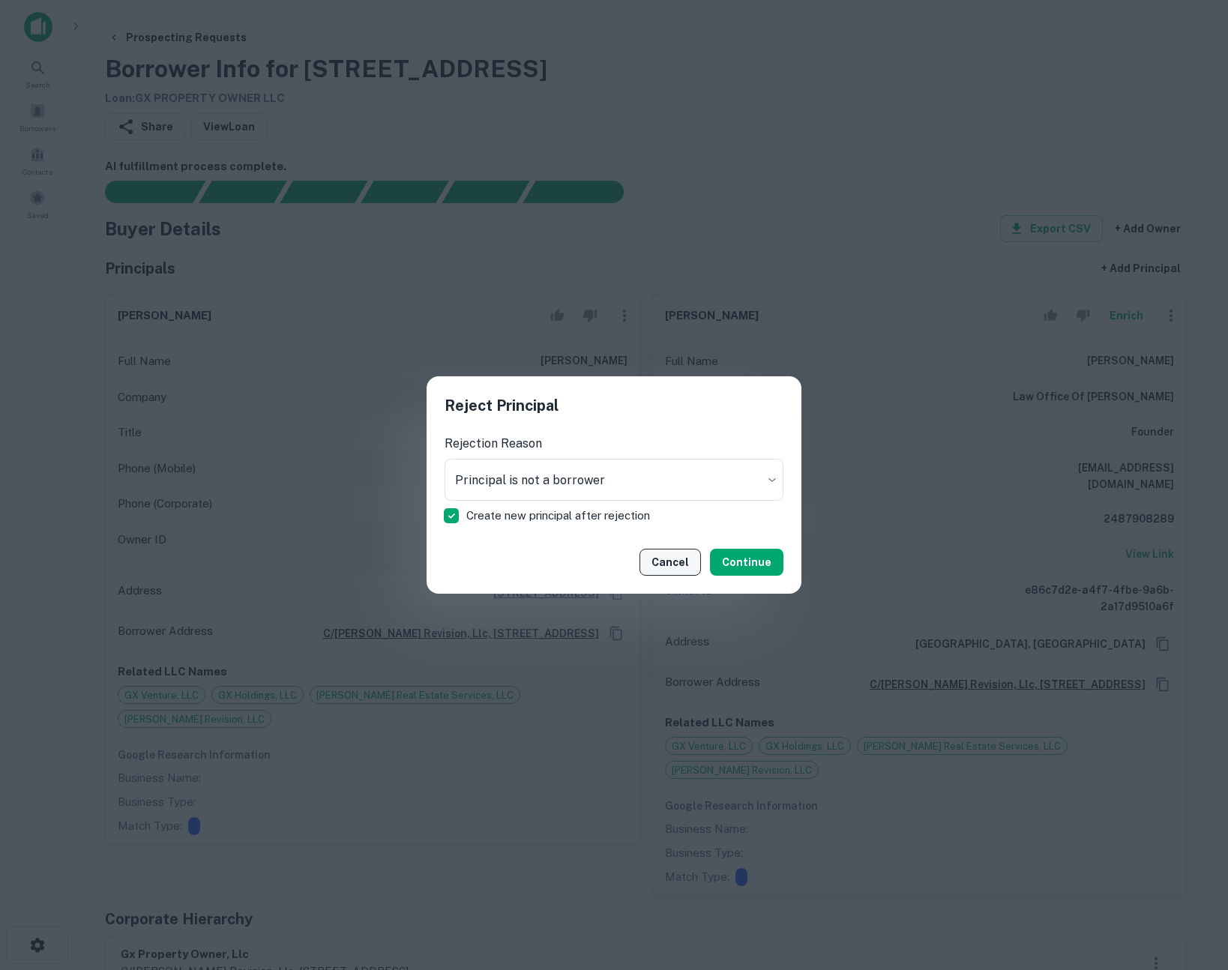
click at [687, 567] on button "Cancel" at bounding box center [670, 562] width 61 height 27
click at [682, 568] on button "Cancel" at bounding box center [670, 562] width 61 height 27
click at [676, 568] on button "Cancel" at bounding box center [670, 562] width 61 height 27
click at [865, 214] on div "**********" at bounding box center [614, 485] width 1228 height 970
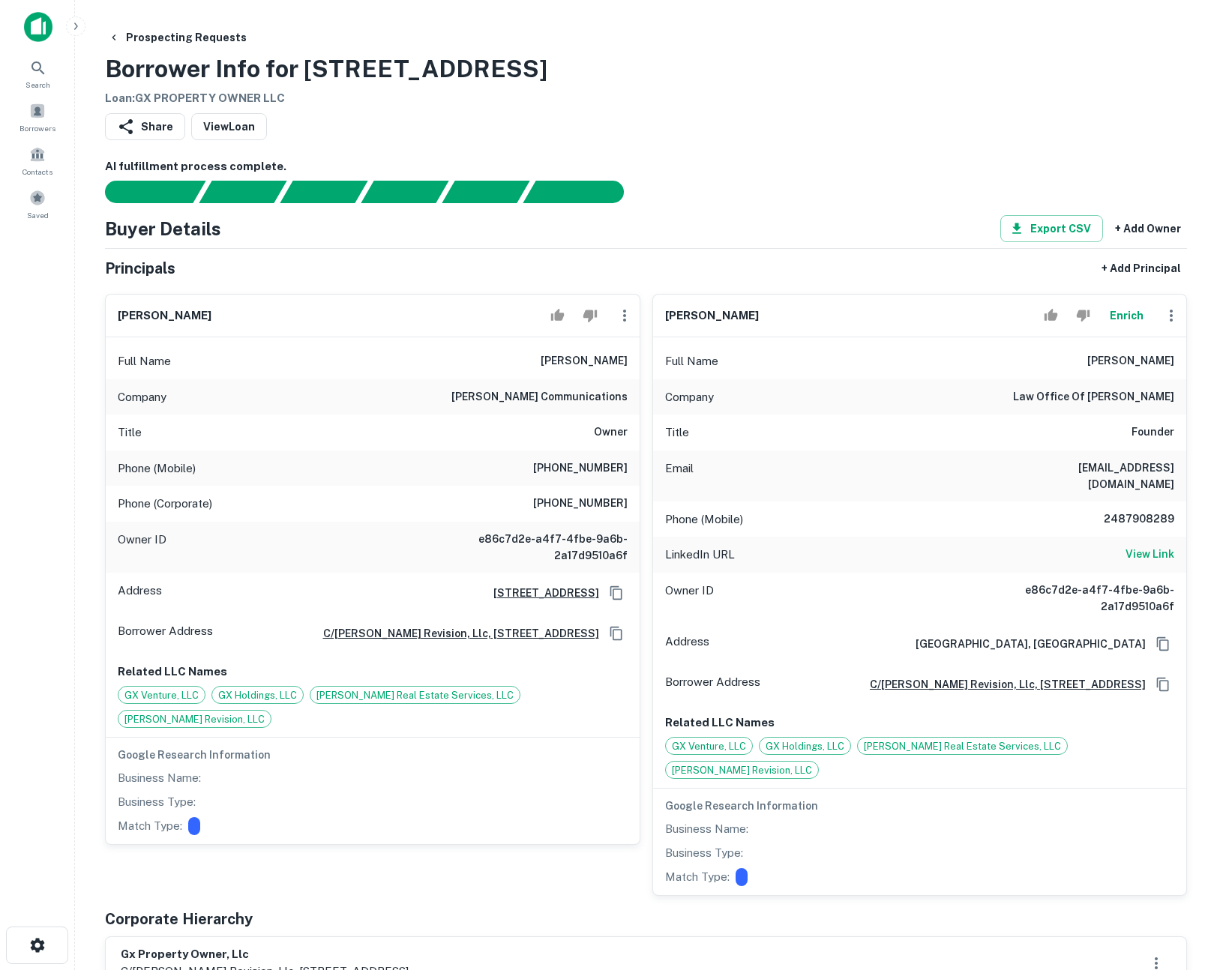
click at [1124, 318] on button "Enrich" at bounding box center [1126, 316] width 48 height 30
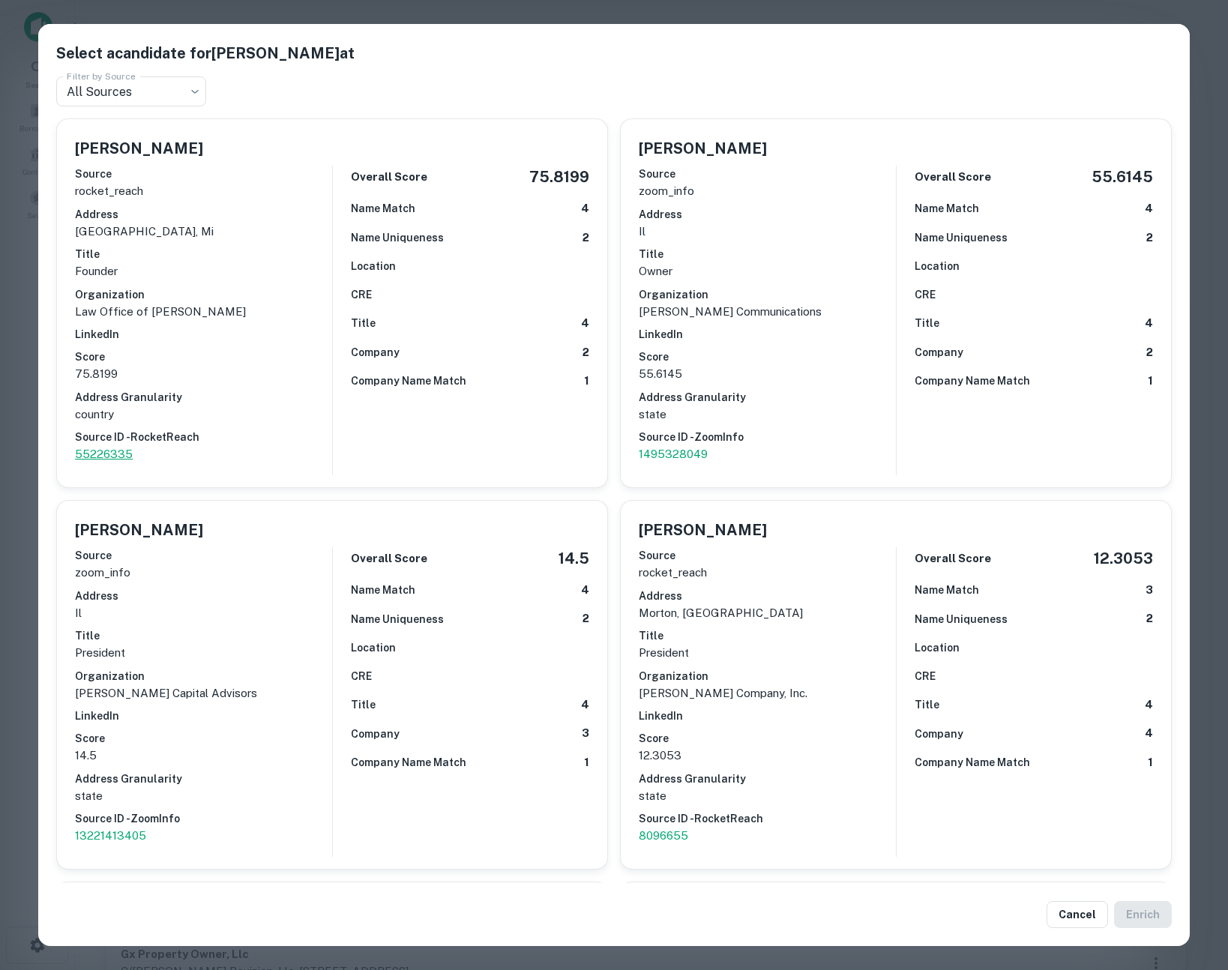
click at [121, 458] on p "55226335" at bounding box center [203, 454] width 257 height 18
click at [19, 266] on div "Select a candidate for David Baum at Filter by Source All Sources *** Filter by…" at bounding box center [614, 485] width 1228 height 970
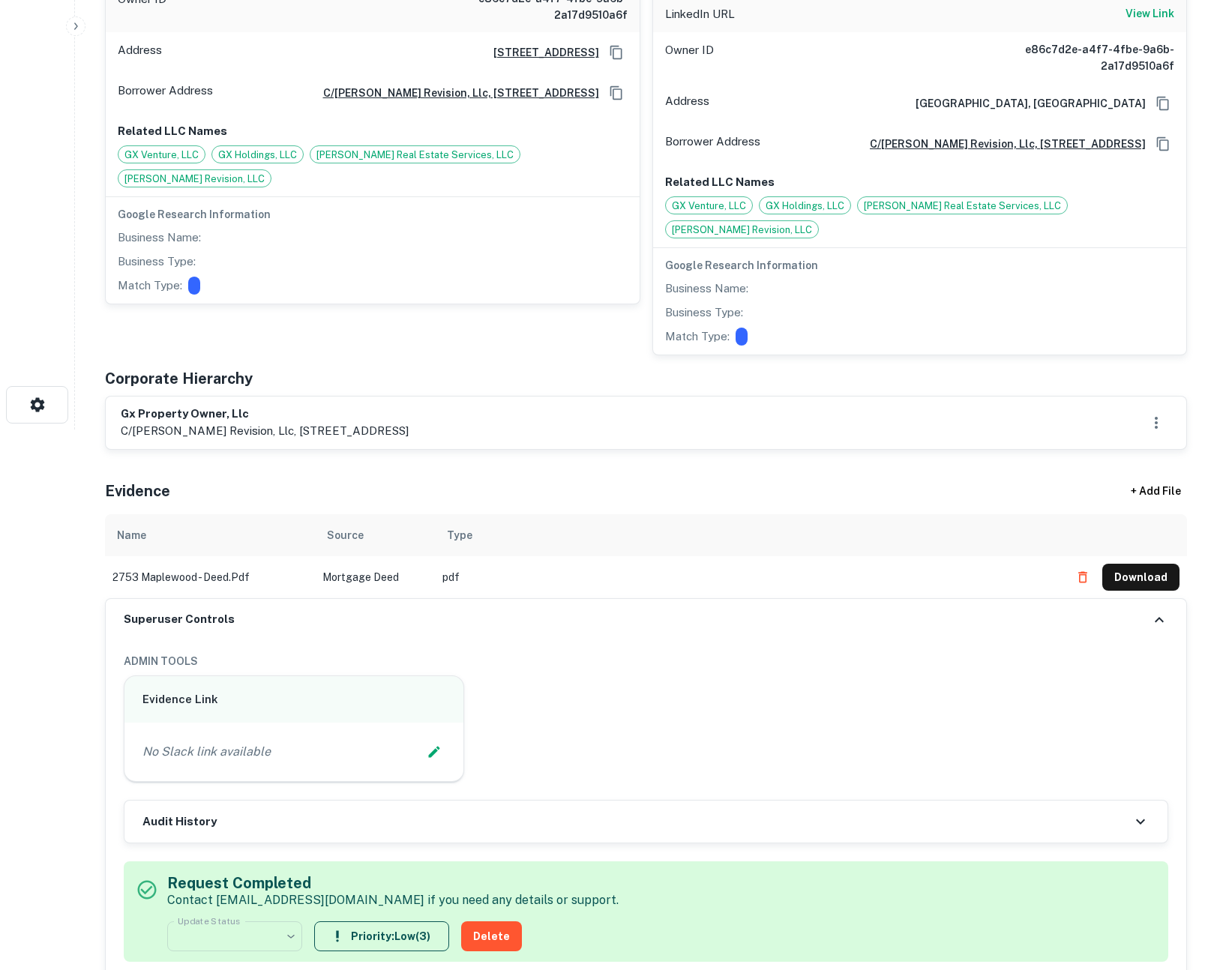
scroll to position [752, 0]
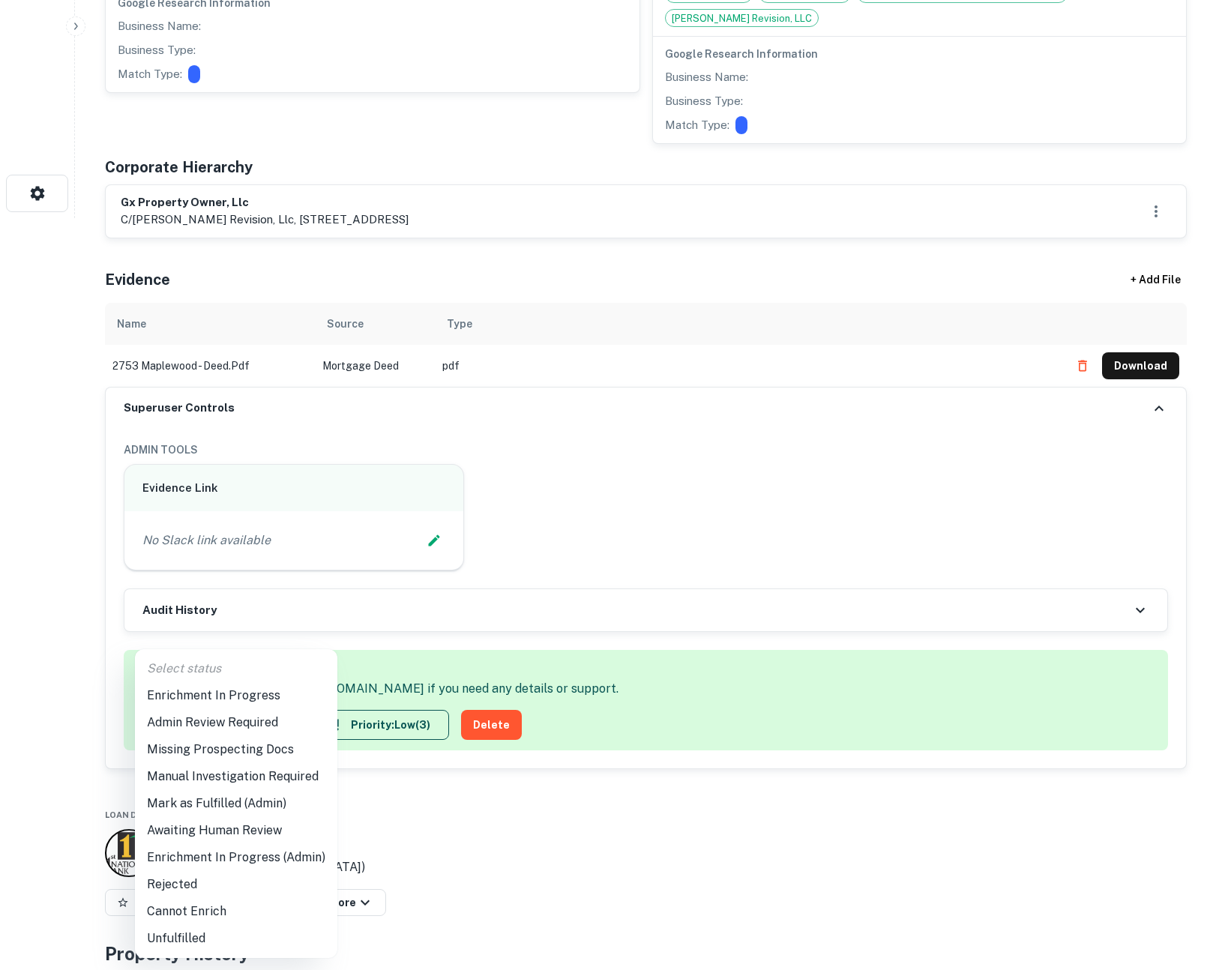
click at [922, 485] on div at bounding box center [614, 485] width 1228 height 970
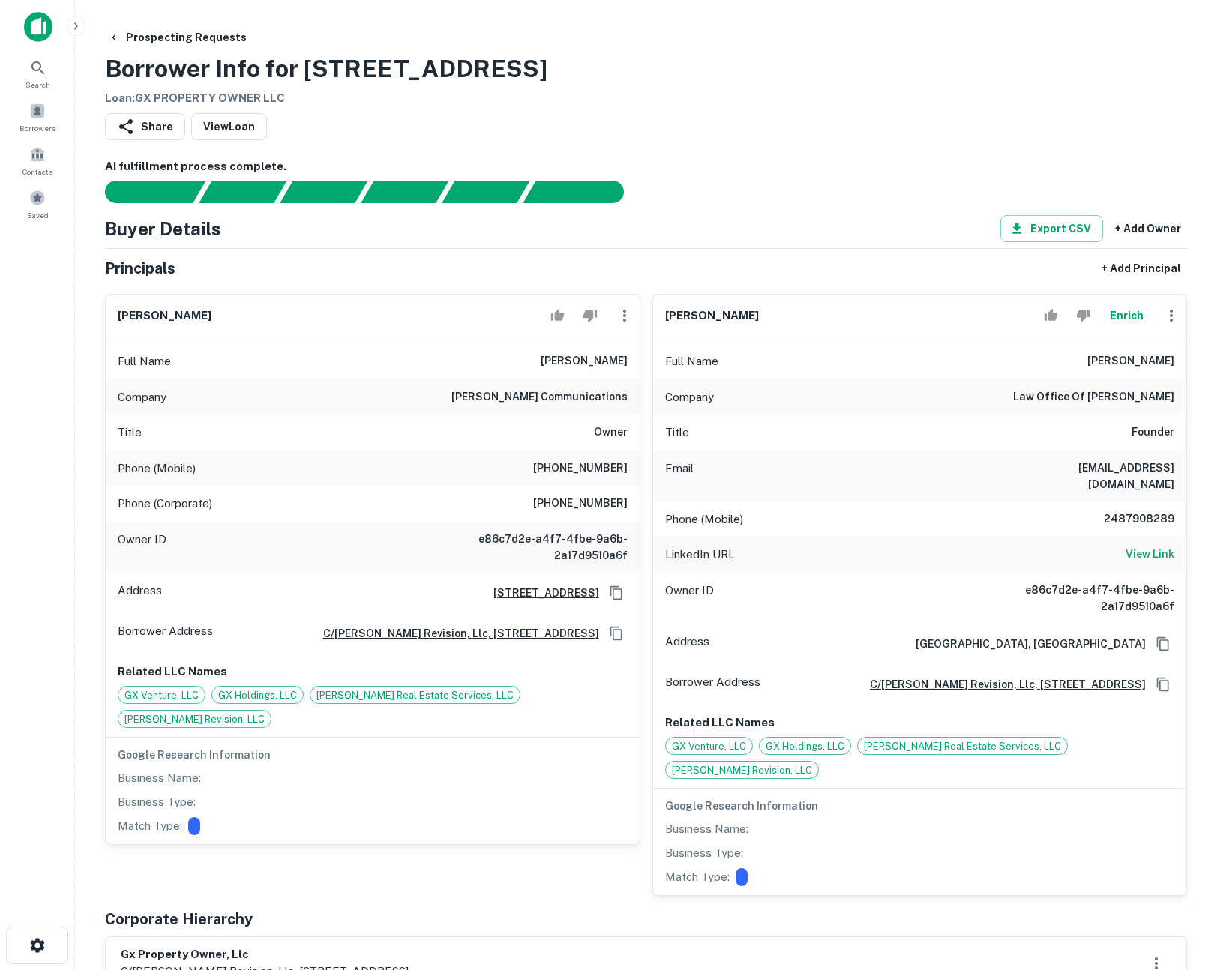
scroll to position [547, 0]
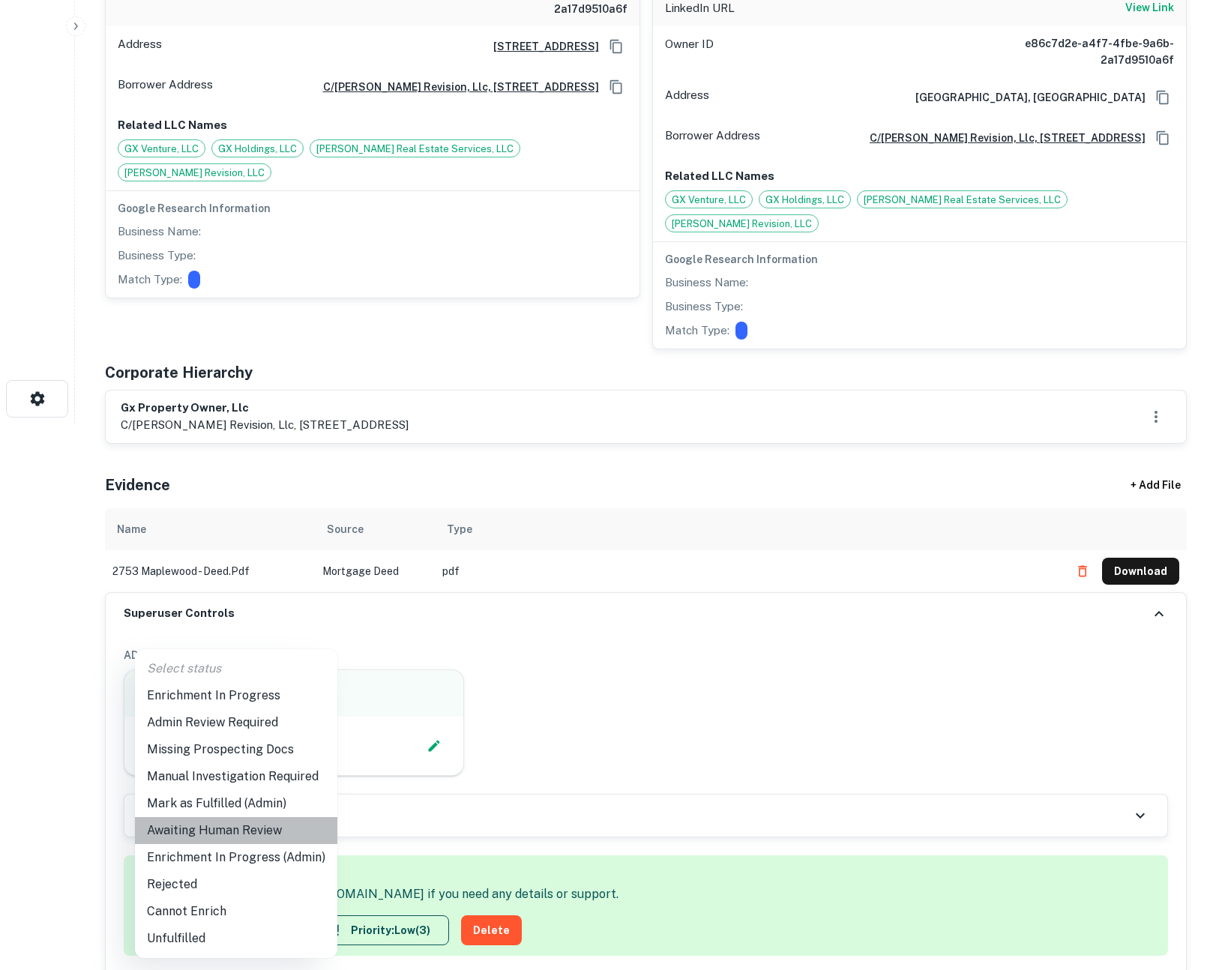
click at [264, 828] on li "Awaiting Human Review" at bounding box center [236, 830] width 202 height 27
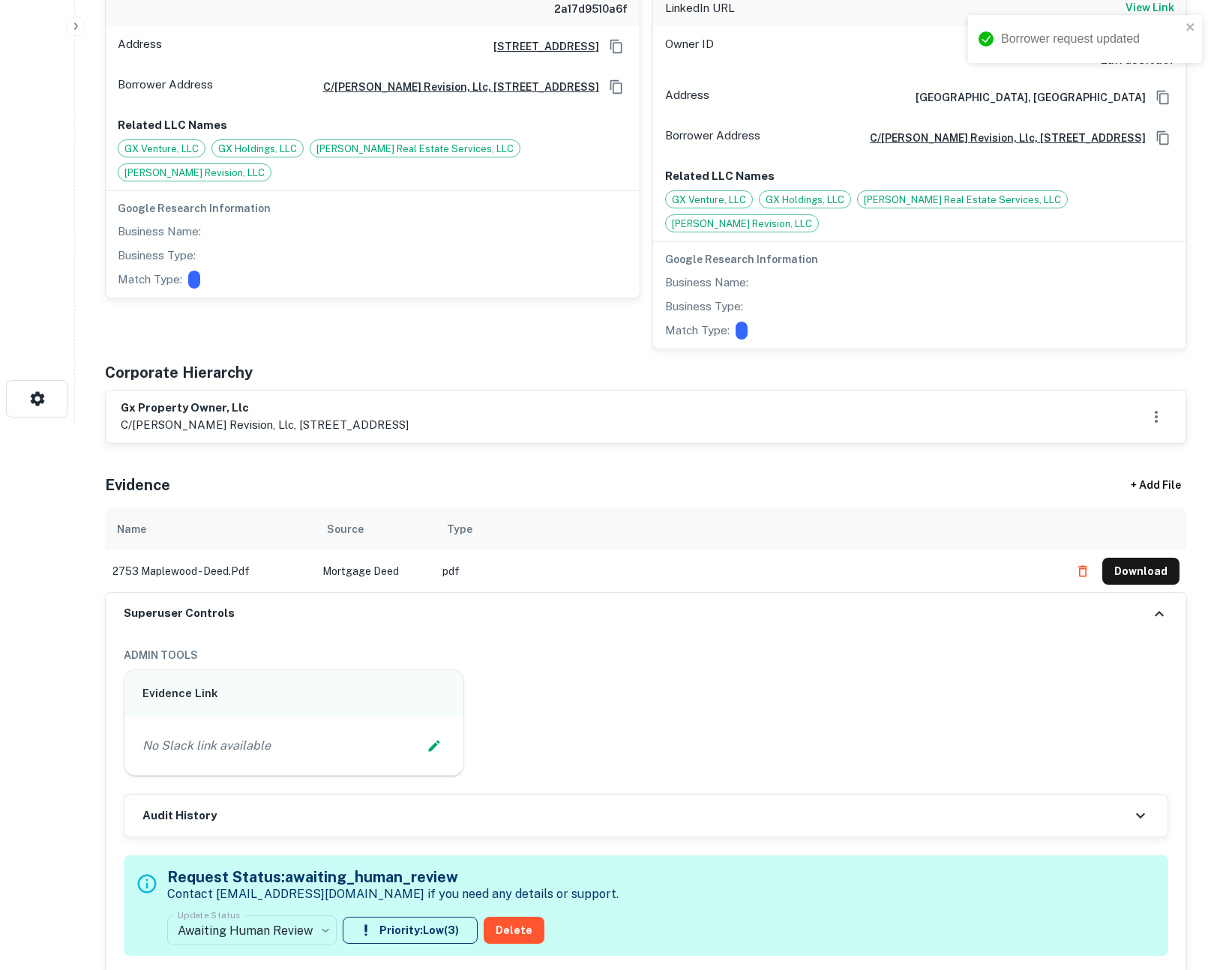
click at [814, 697] on div "Evidence Link No Slack link available" at bounding box center [640, 717] width 1057 height 119
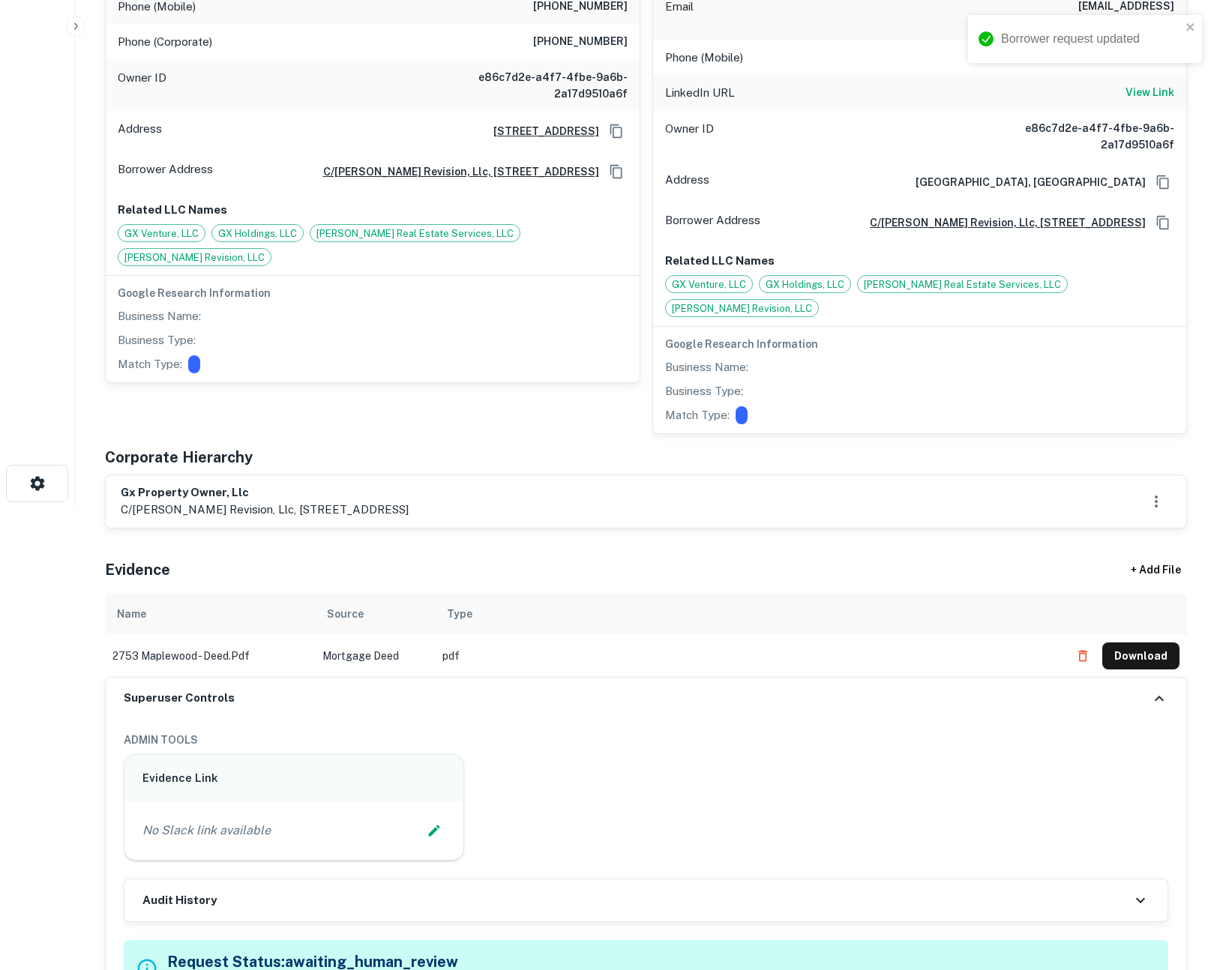
scroll to position [1001, 0]
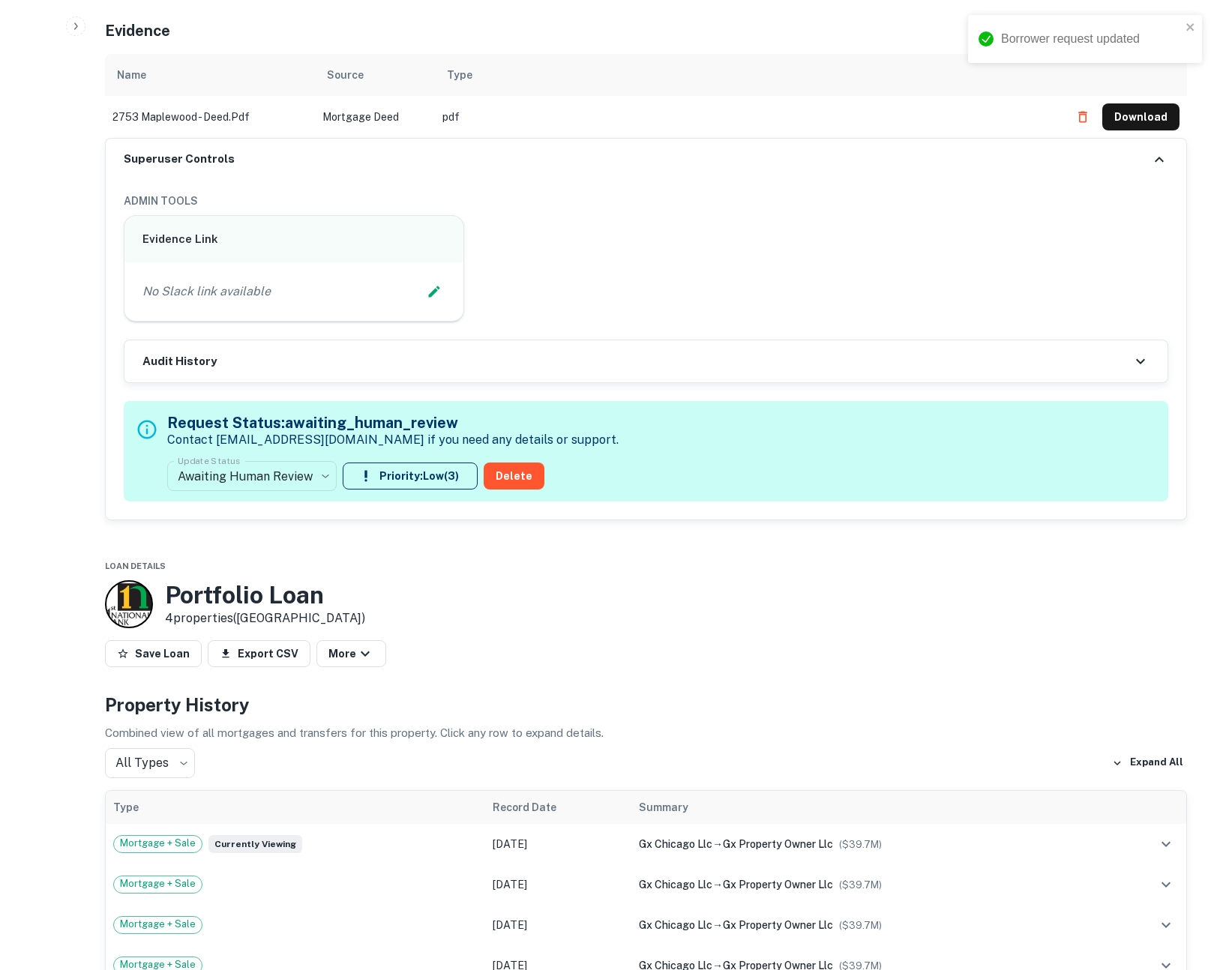
click at [540, 352] on div "Audit History" at bounding box center [645, 361] width 1043 height 42
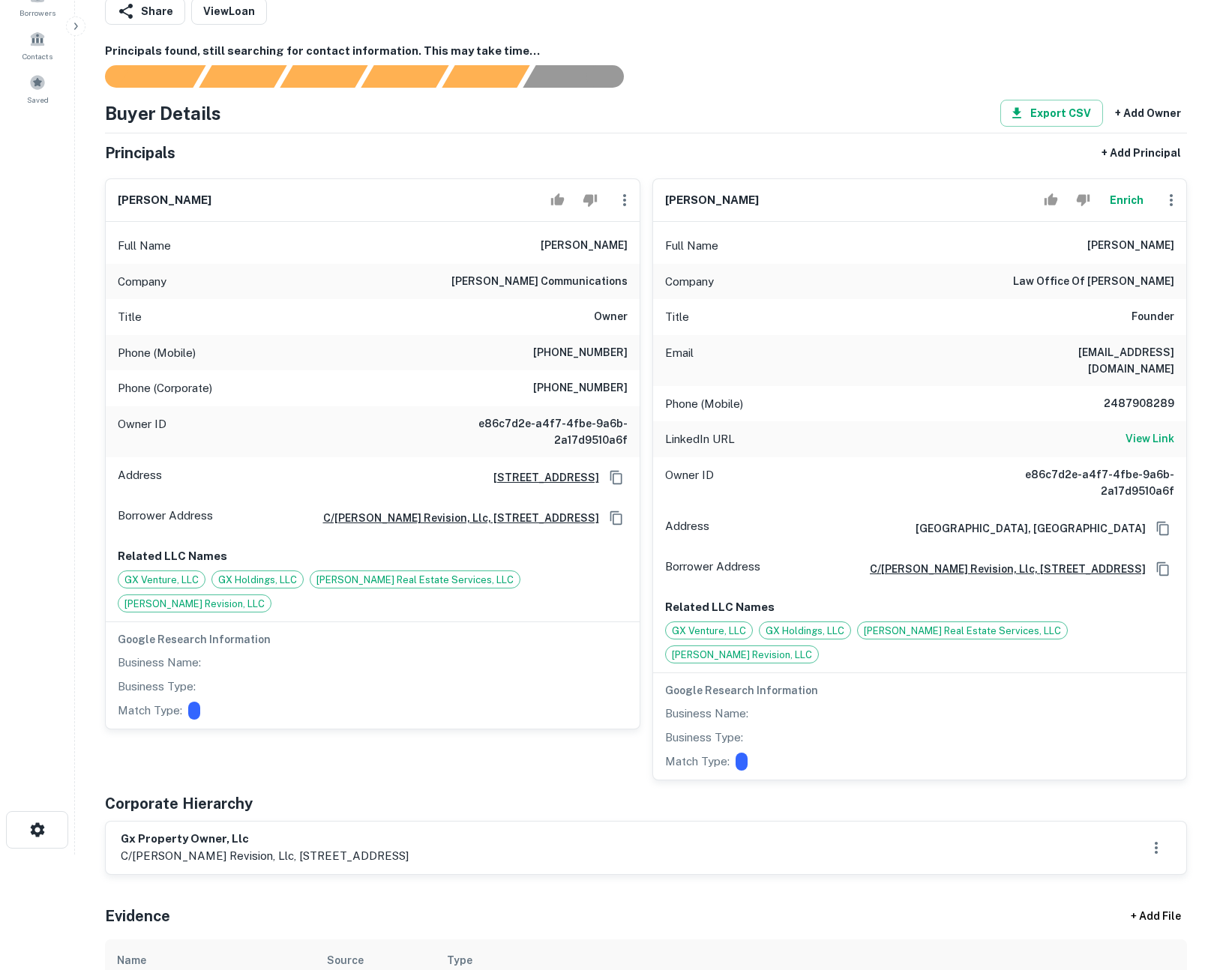
scroll to position [0, 0]
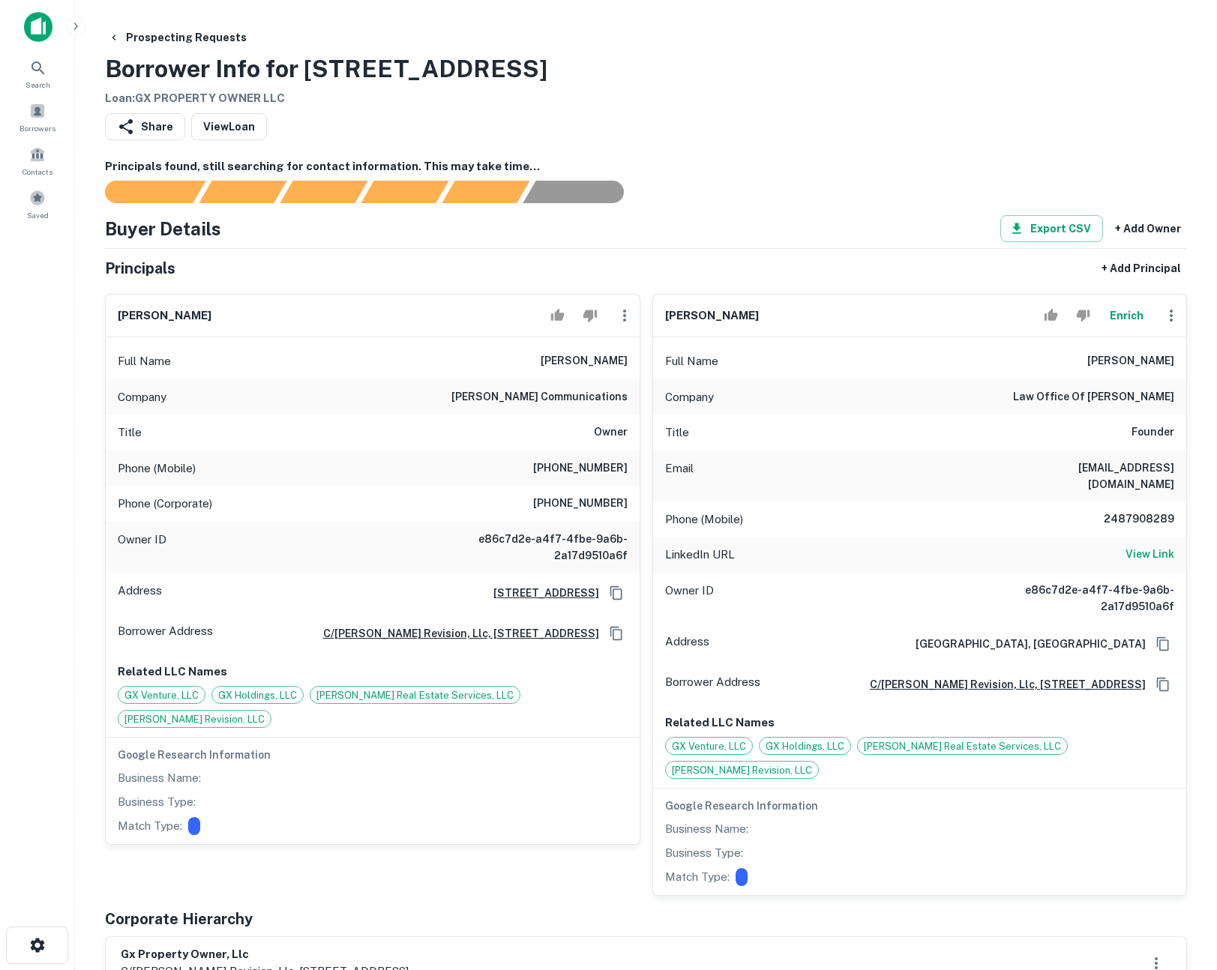
click at [770, 134] on div "Share View Loan" at bounding box center [646, 129] width 1082 height 33
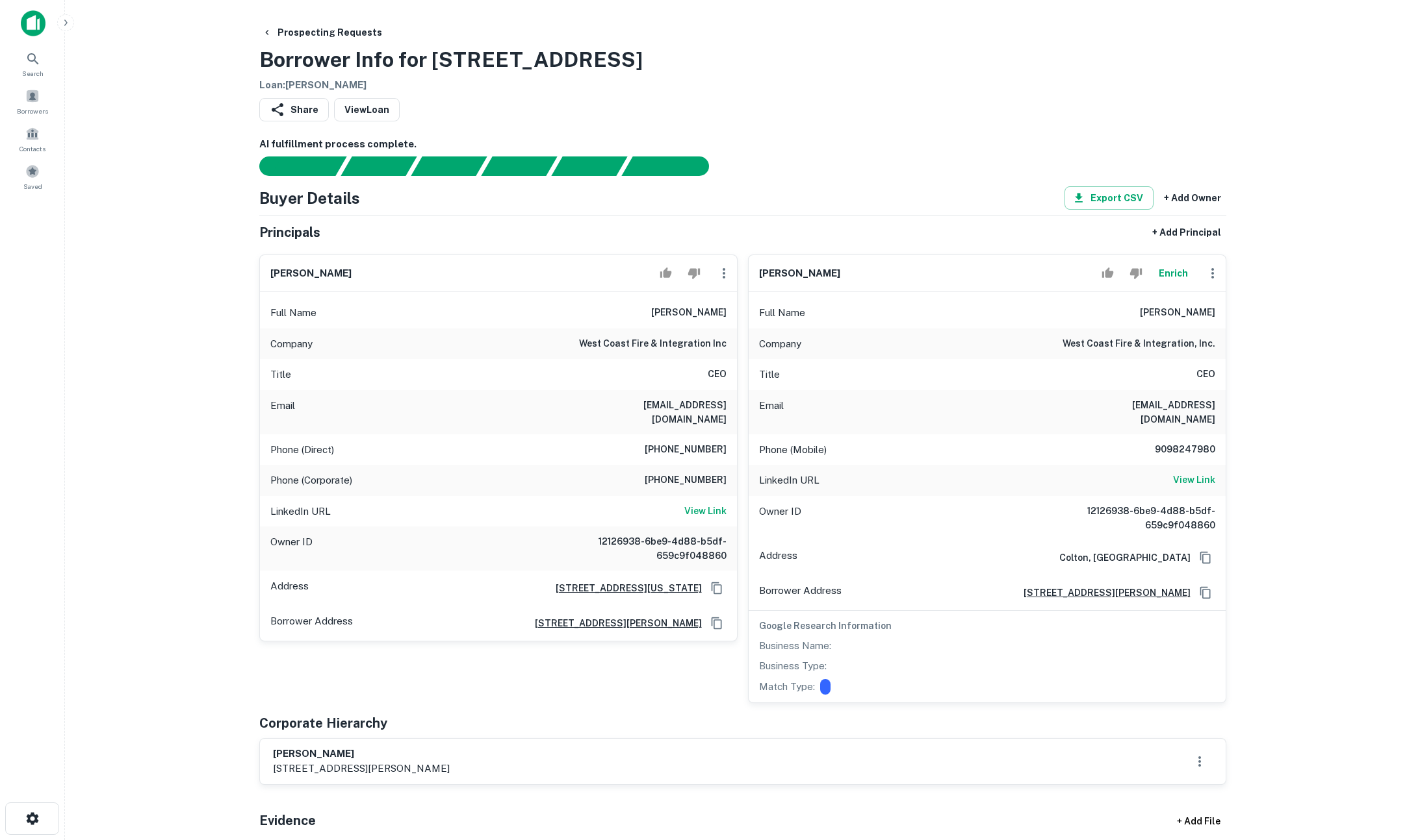
click at [1177, 272] on button "Enrich" at bounding box center [1173, 274] width 42 height 26
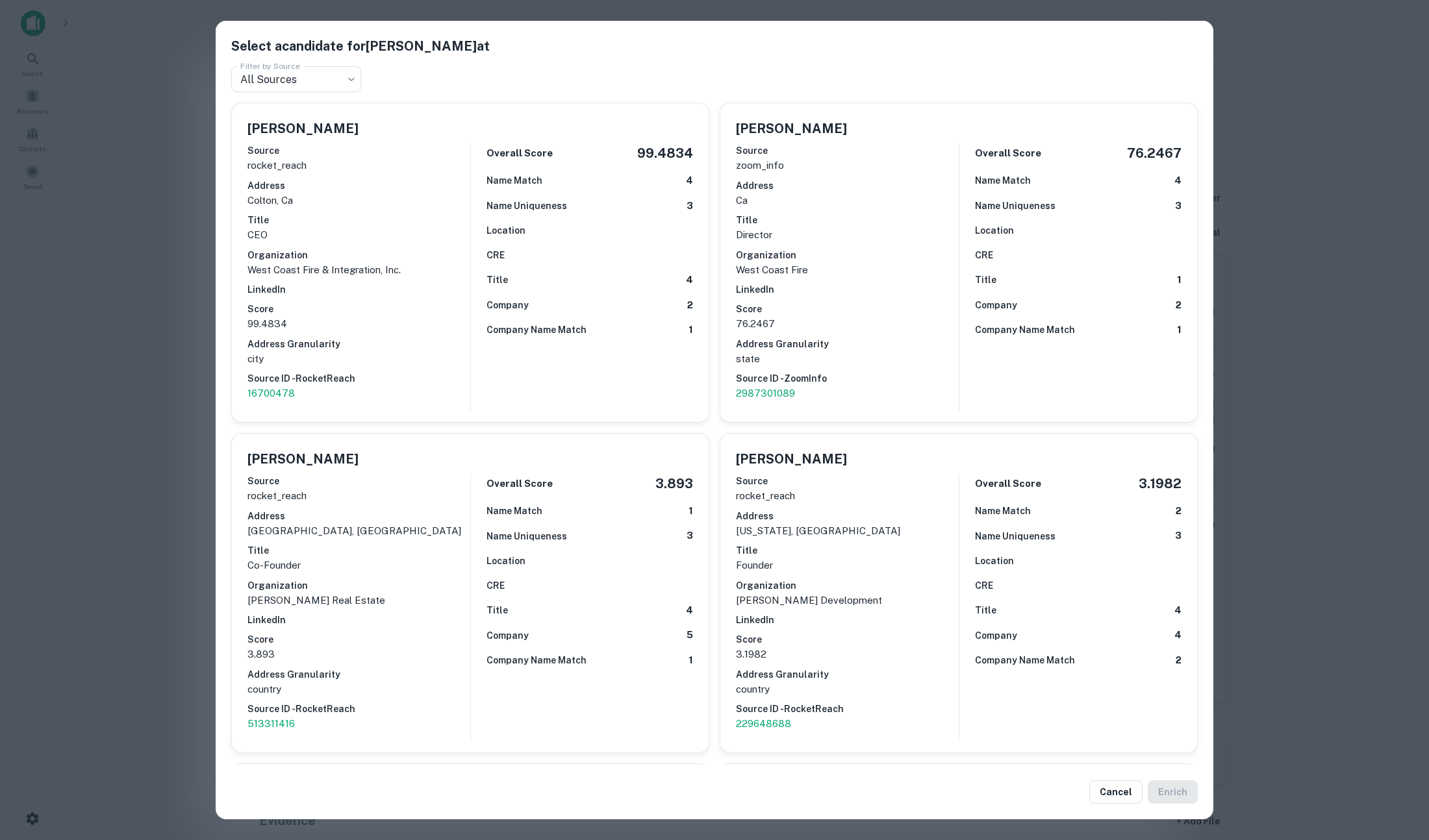
click at [1355, 304] on div "Select a candidate for [PERSON_NAME] at Filter by Source All Sources *** Filter…" at bounding box center [714, 420] width 1429 height 840
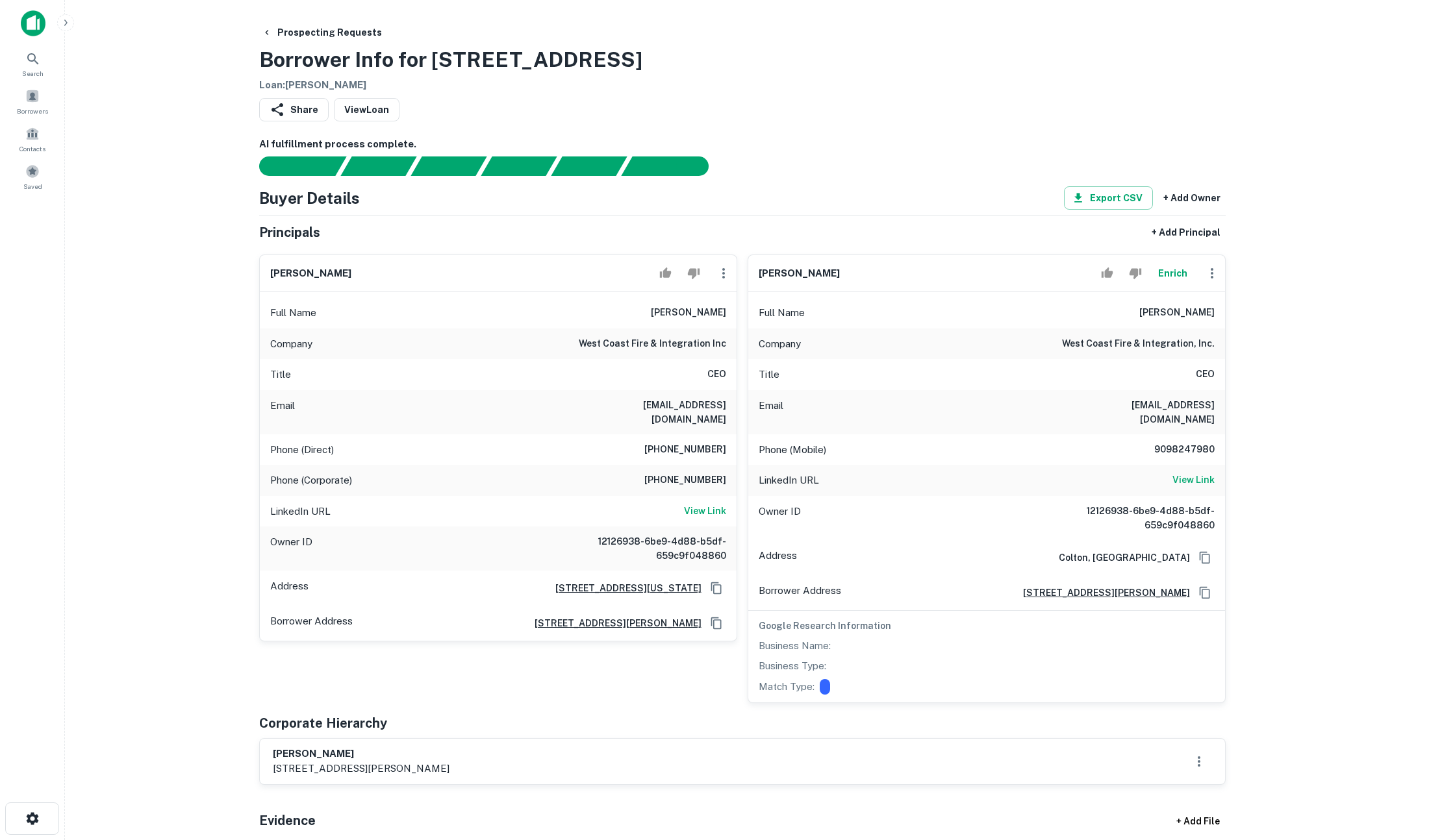
click at [235, 489] on div "[PERSON_NAME] Source rocket_reach Address [GEOGRAPHIC_DATA], [GEOGRAPHIC_DATA] …" at bounding box center [470, 593] width 476 height 319
